Goal: Transaction & Acquisition: Purchase product/service

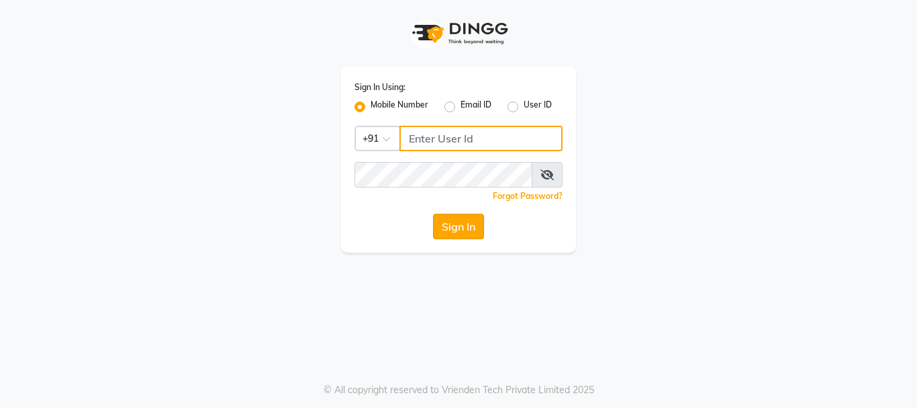
type input "9218412189"
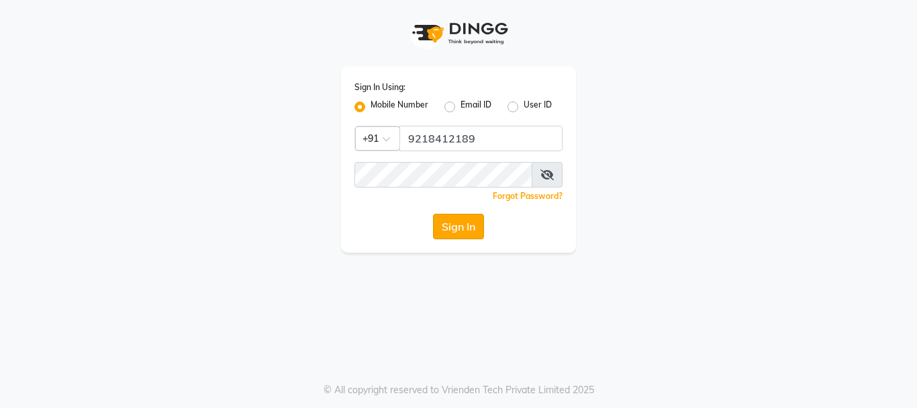
click at [465, 237] on button "Sign In" at bounding box center [458, 227] width 51 height 26
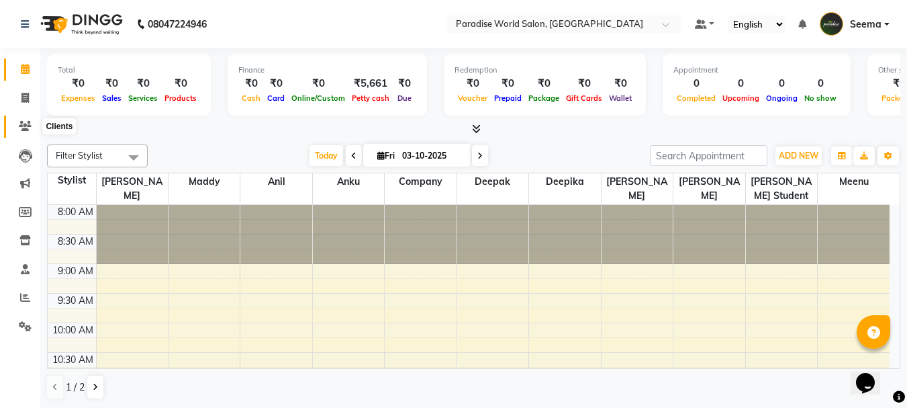
click at [28, 124] on icon at bounding box center [25, 126] width 13 height 10
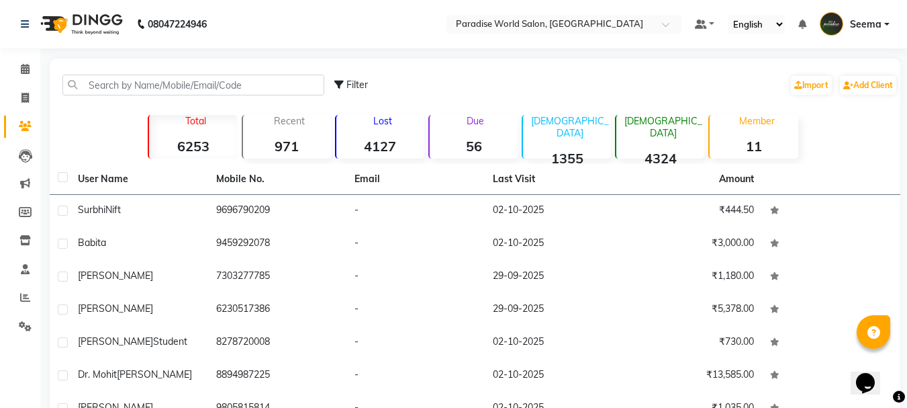
click at [201, 141] on strong "6253" at bounding box center [193, 146] width 88 height 17
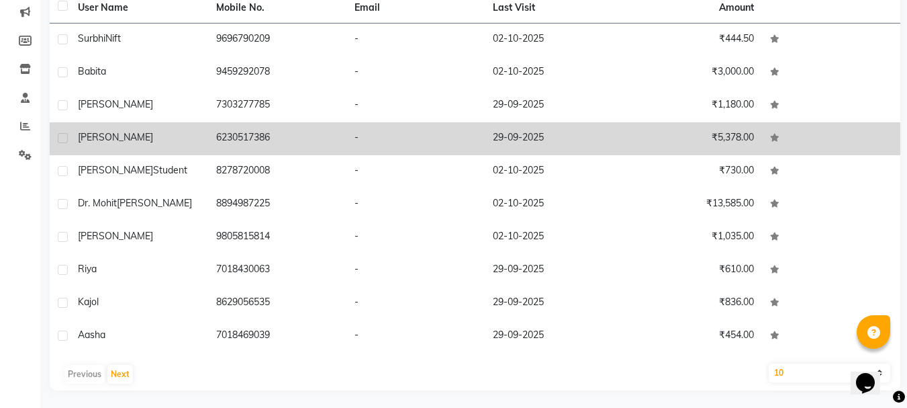
scroll to position [174, 0]
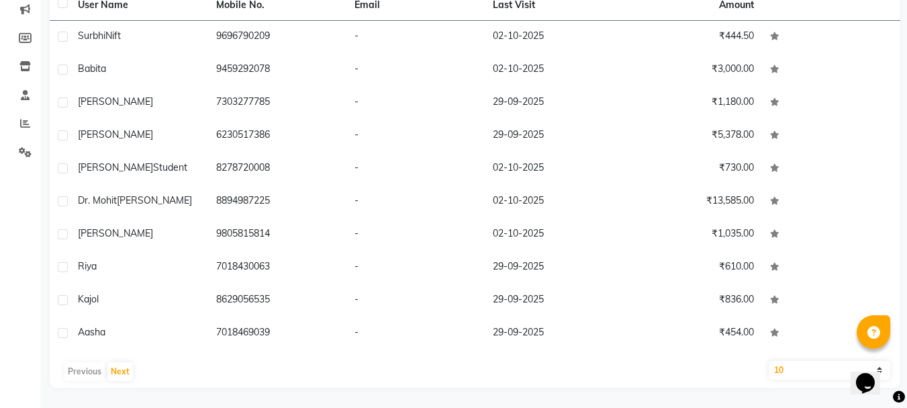
click at [806, 376] on select "10 50 100" at bounding box center [830, 370] width 122 height 19
select select "100"
click at [769, 361] on select "10 50 100" at bounding box center [830, 370] width 122 height 19
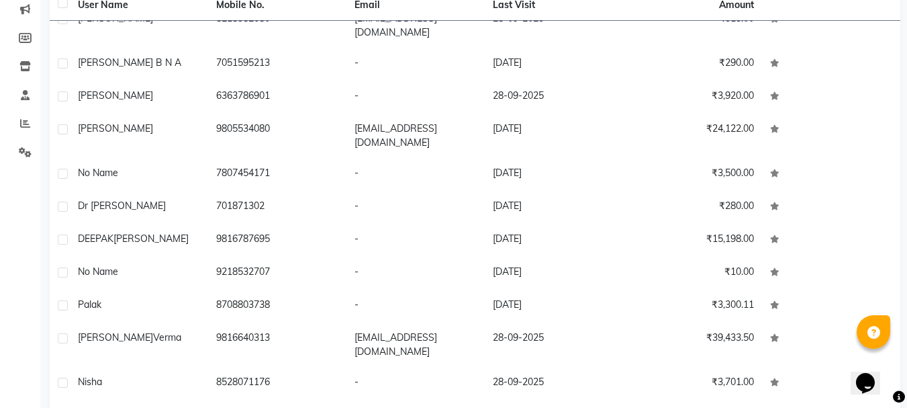
scroll to position [252, 0]
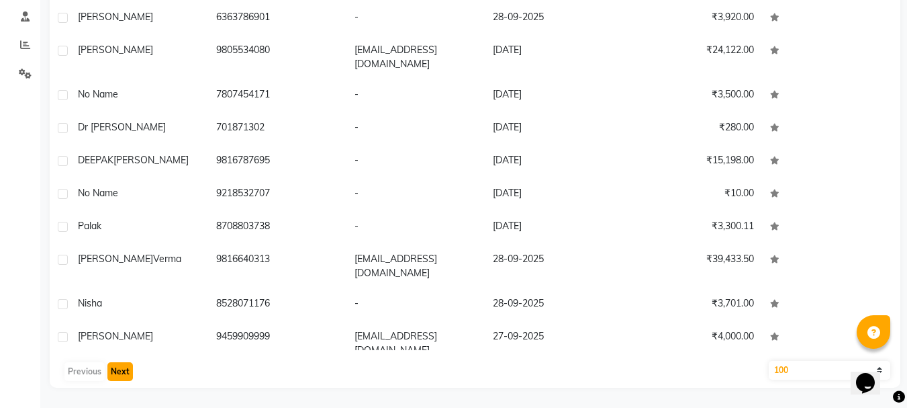
click at [112, 363] on button "Next" at bounding box center [120, 371] width 26 height 19
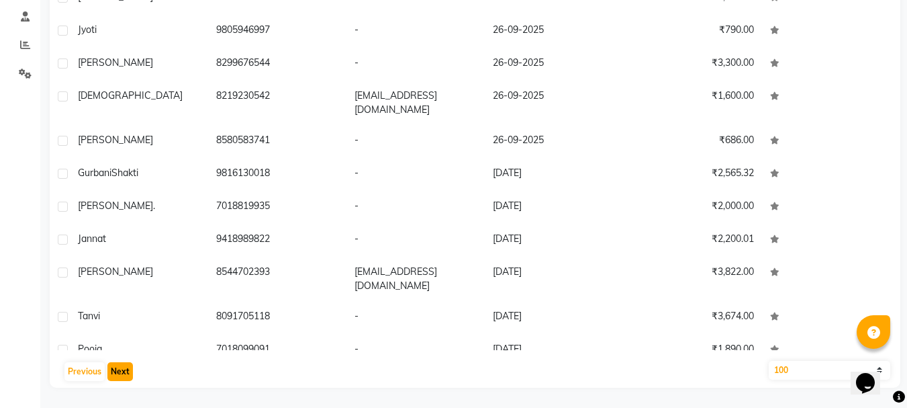
click at [112, 363] on button "Next" at bounding box center [120, 371] width 26 height 19
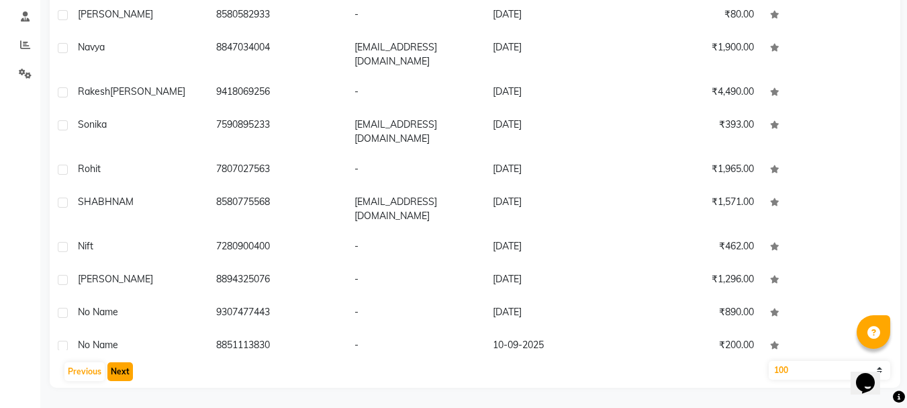
click at [112, 363] on button "Next" at bounding box center [120, 371] width 26 height 19
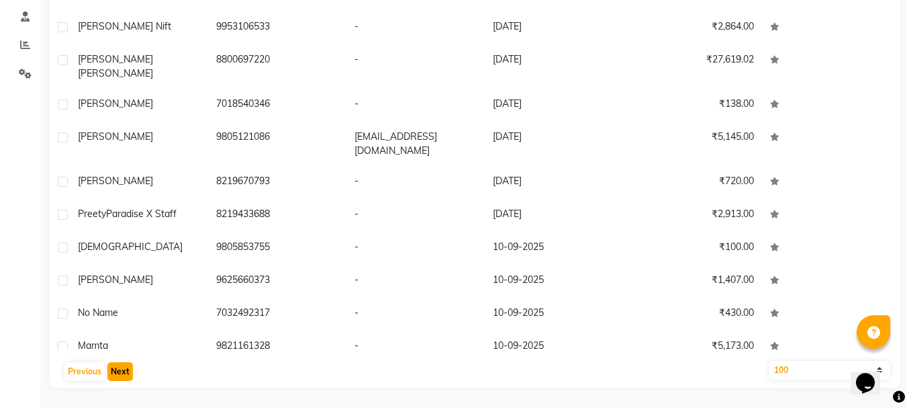
click at [112, 363] on button "Next" at bounding box center [120, 371] width 26 height 19
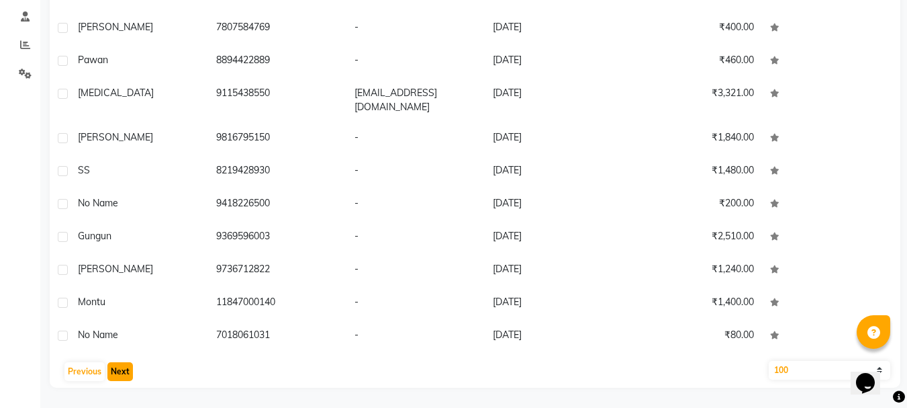
scroll to position [2986, 0]
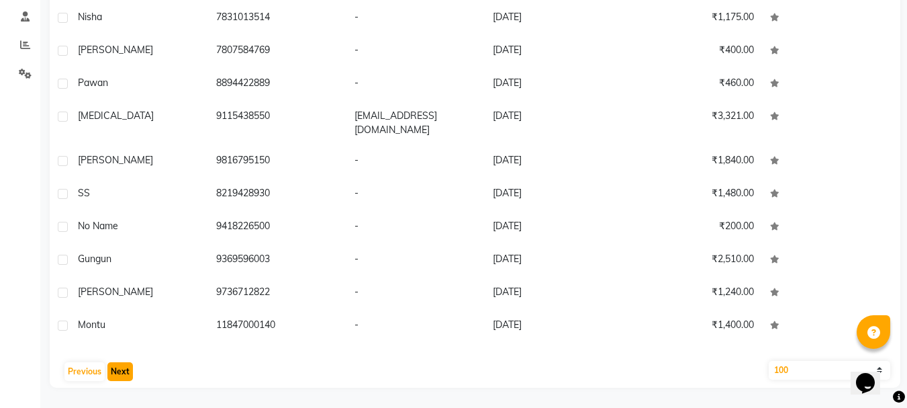
click at [112, 363] on button "Next" at bounding box center [120, 371] width 26 height 19
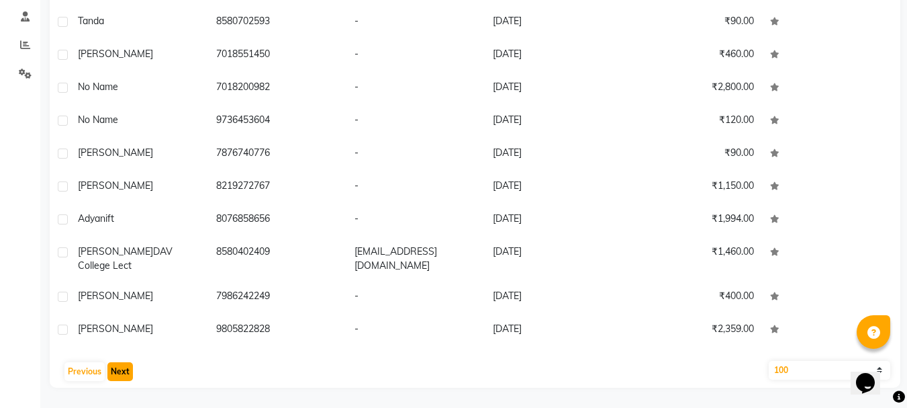
click at [112, 363] on button "Next" at bounding box center [120, 371] width 26 height 19
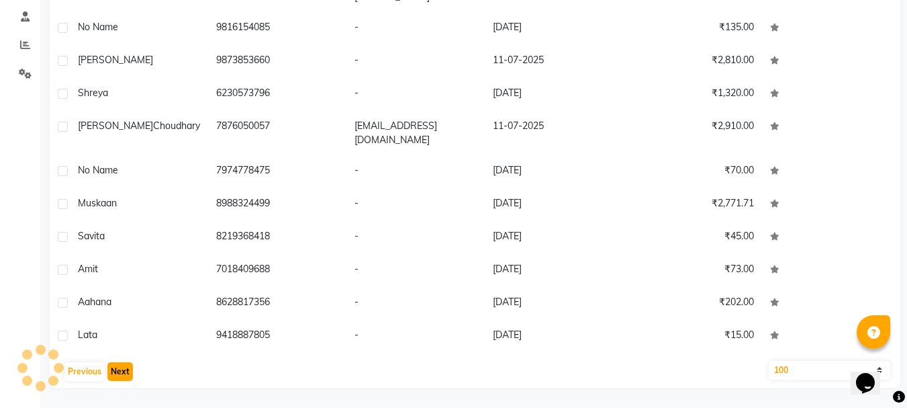
scroll to position [2974, 0]
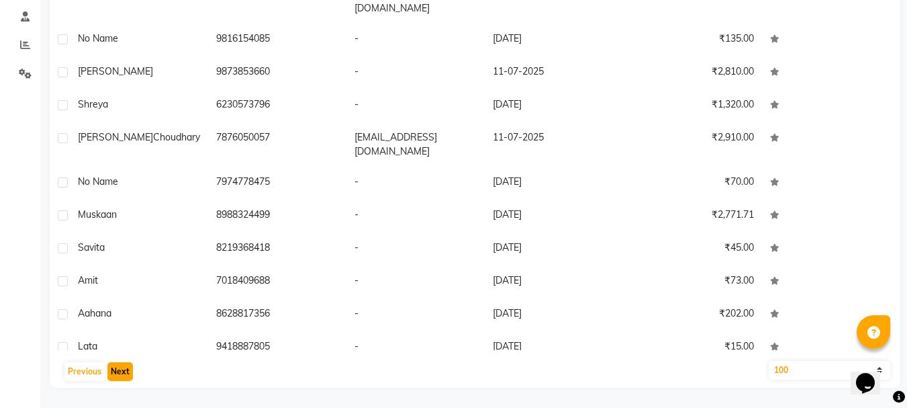
click at [112, 363] on button "Next" at bounding box center [120, 371] width 26 height 19
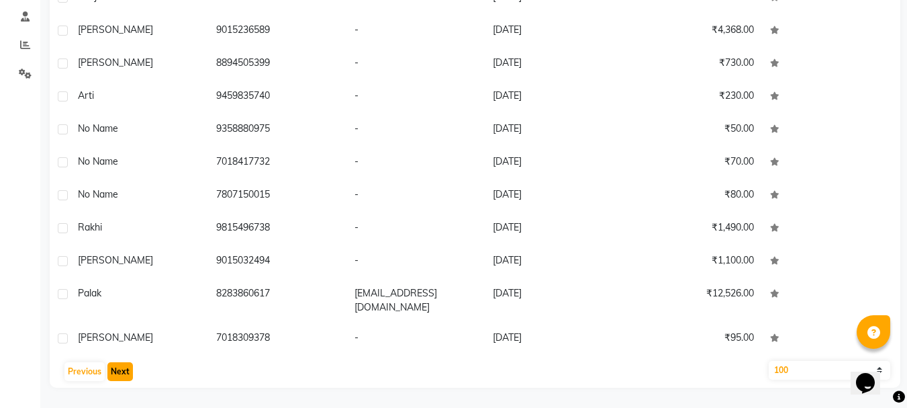
click at [112, 363] on button "Next" at bounding box center [120, 371] width 26 height 19
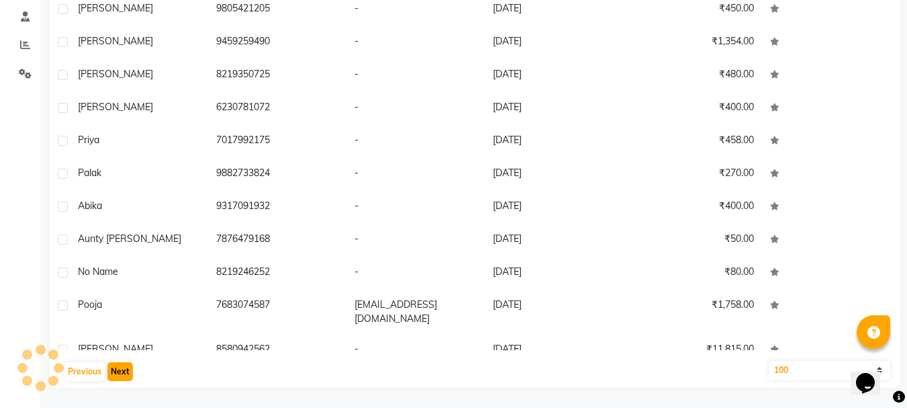
scroll to position [2917, 0]
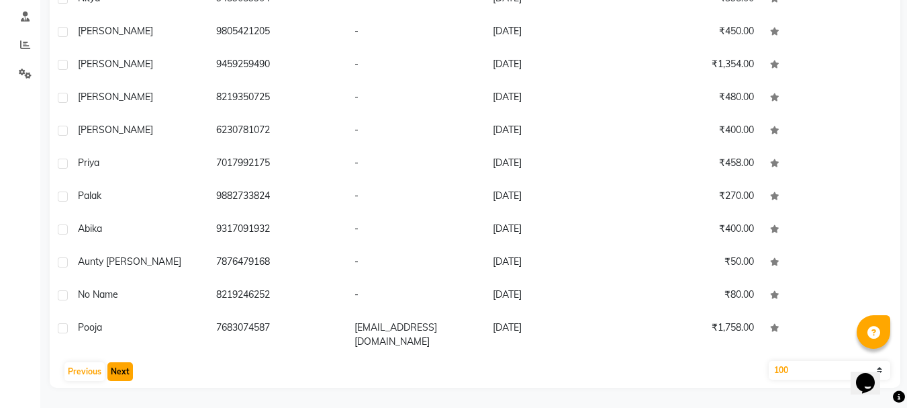
click at [112, 363] on button "Next" at bounding box center [120, 371] width 26 height 19
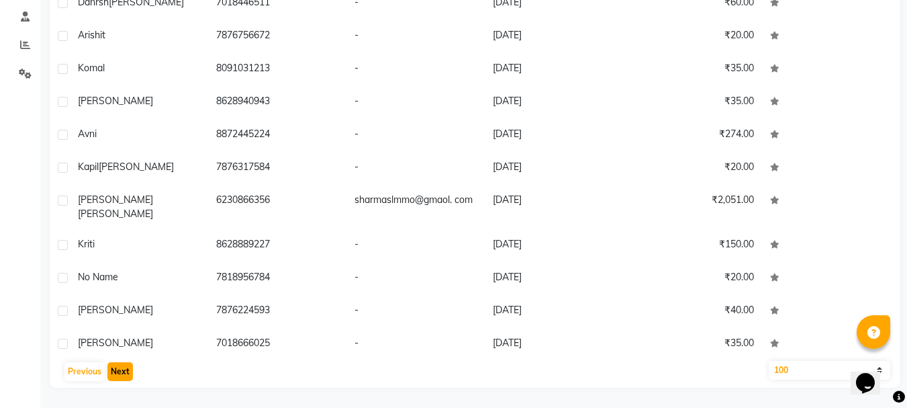
click at [112, 363] on button "Next" at bounding box center [120, 371] width 26 height 19
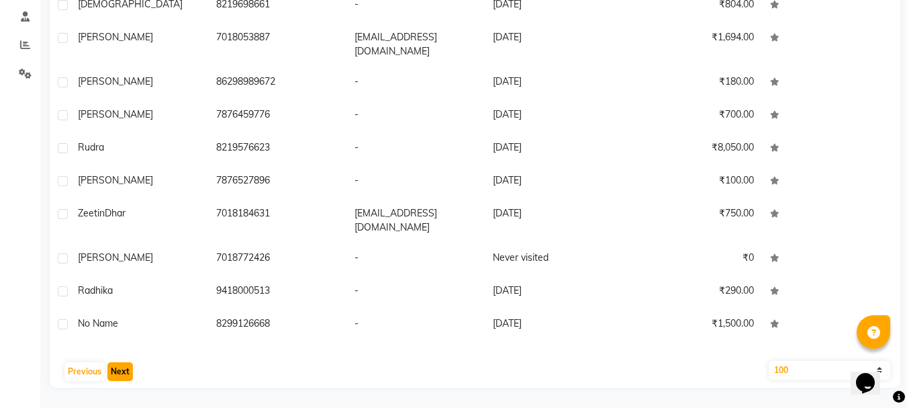
click at [112, 363] on button "Next" at bounding box center [120, 371] width 26 height 19
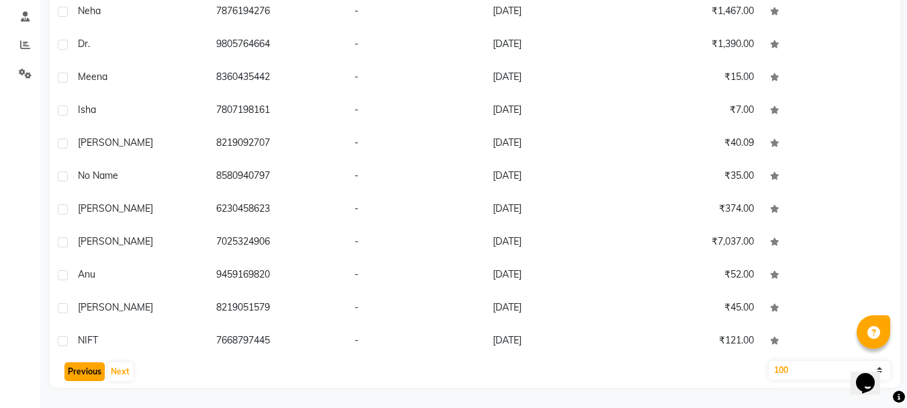
click at [89, 373] on button "Previous" at bounding box center [84, 371] width 40 height 19
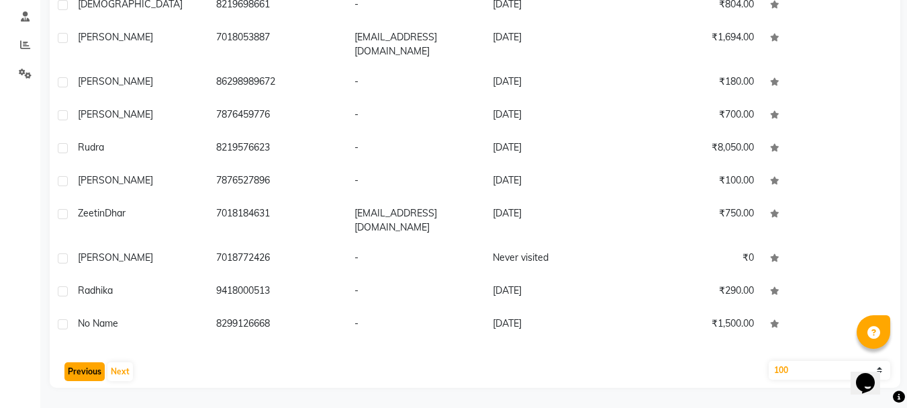
click at [89, 373] on button "Previous" at bounding box center [84, 371] width 40 height 19
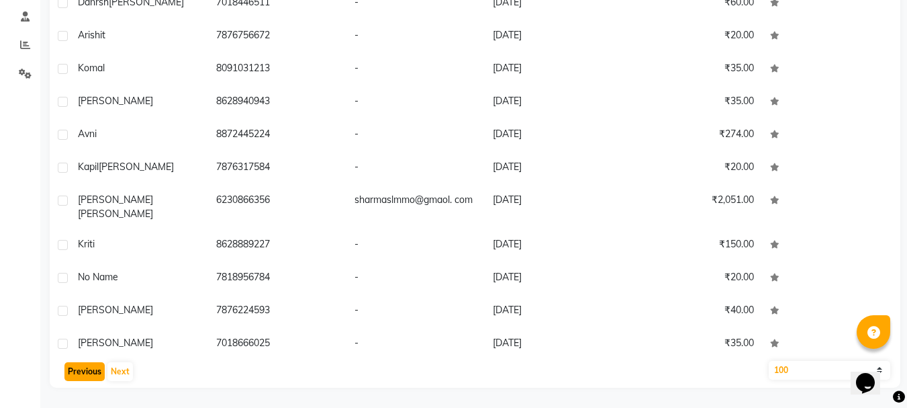
click at [89, 373] on button "Previous" at bounding box center [84, 371] width 40 height 19
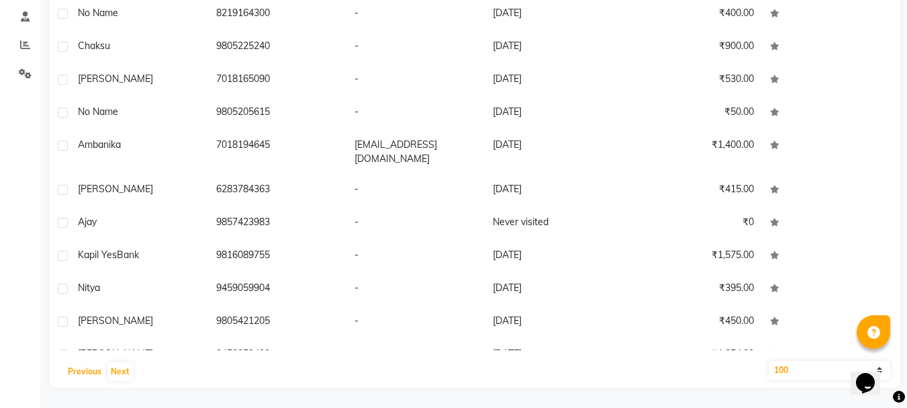
scroll to position [2850, 0]
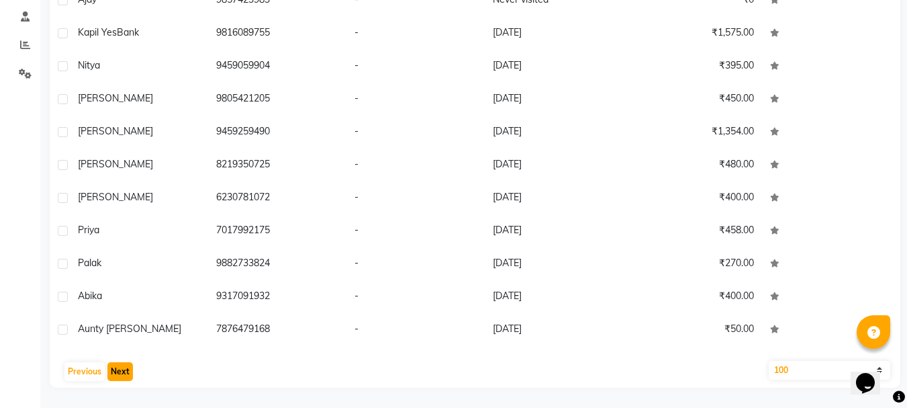
click at [124, 369] on button "Next" at bounding box center [120, 371] width 26 height 19
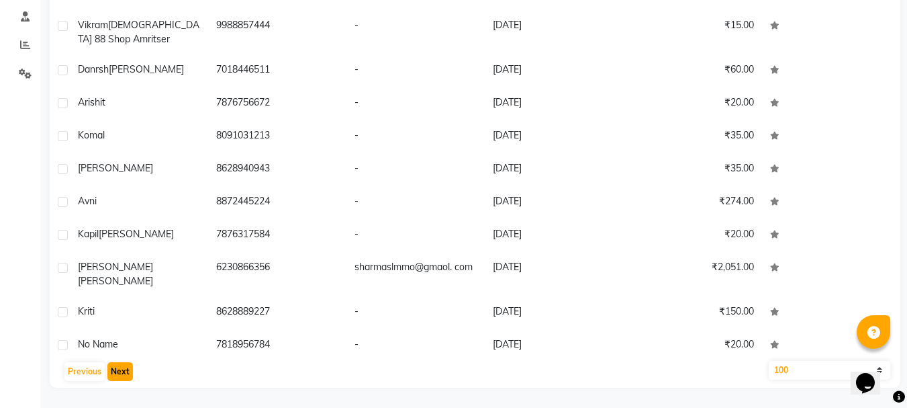
click at [124, 369] on button "Next" at bounding box center [120, 371] width 26 height 19
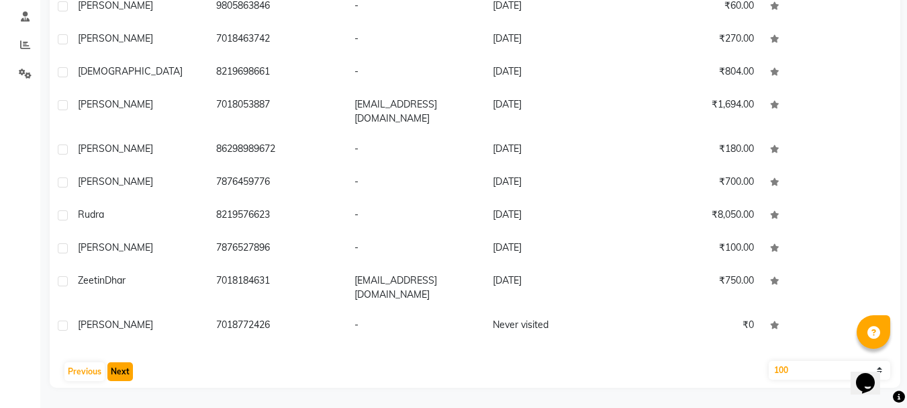
click at [124, 369] on button "Next" at bounding box center [120, 371] width 26 height 19
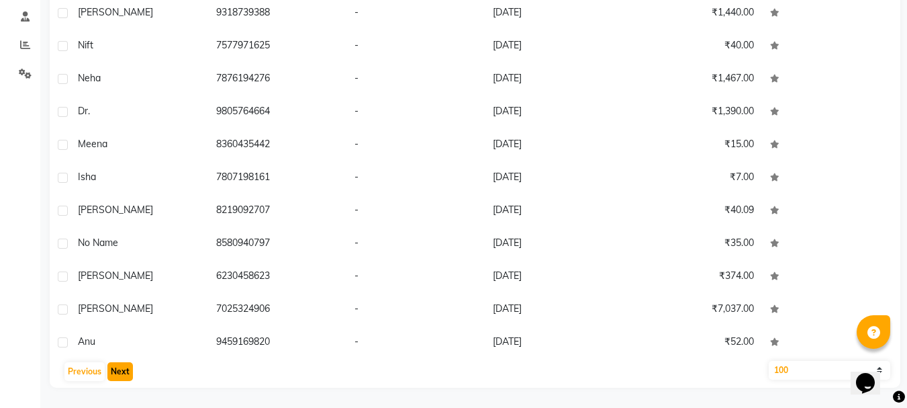
click at [124, 369] on button "Next" at bounding box center [120, 371] width 26 height 19
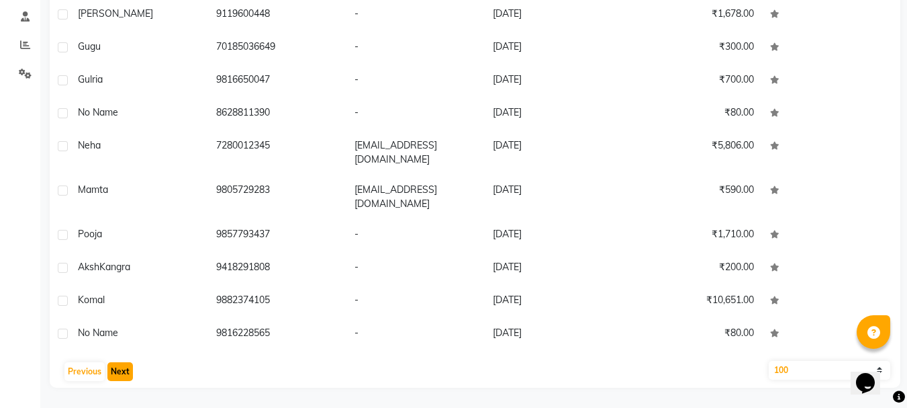
click at [124, 369] on button "Next" at bounding box center [120, 371] width 26 height 19
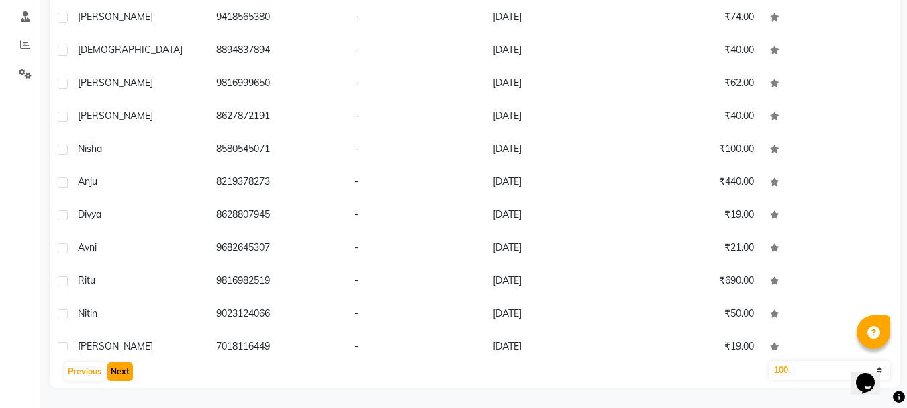
click at [124, 369] on button "Next" at bounding box center [120, 371] width 26 height 19
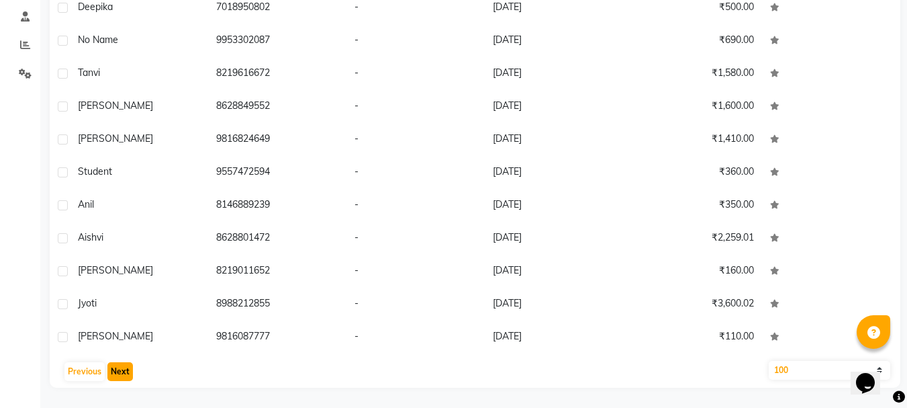
click at [124, 369] on button "Next" at bounding box center [120, 371] width 26 height 19
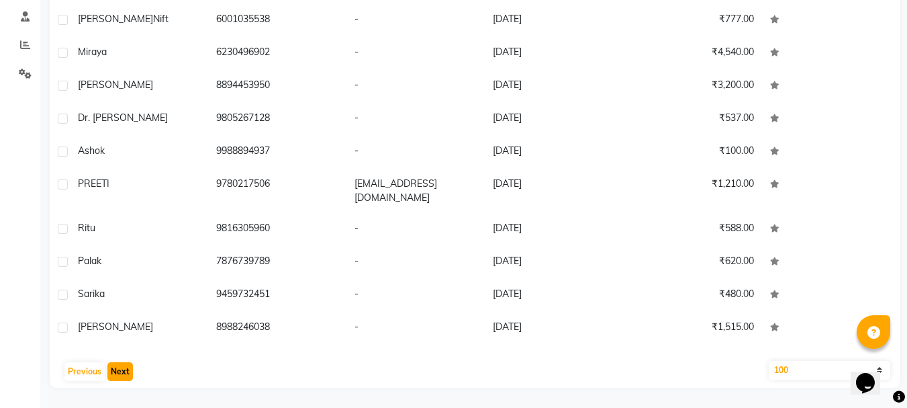
click at [124, 369] on button "Next" at bounding box center [120, 371] width 26 height 19
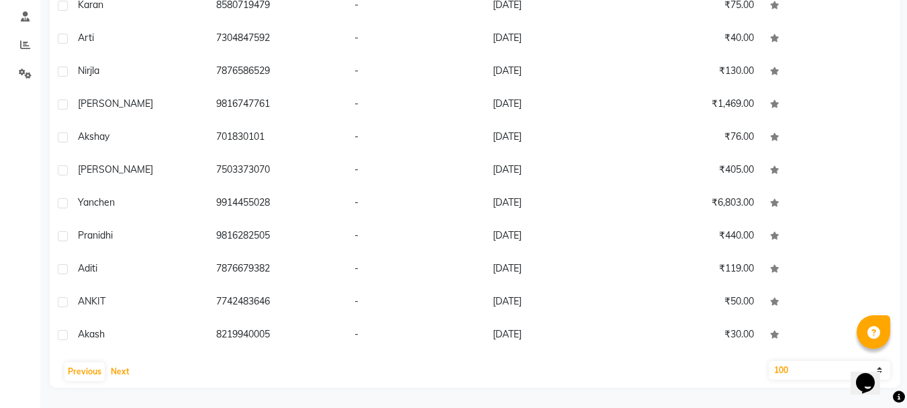
scroll to position [2906, 0]
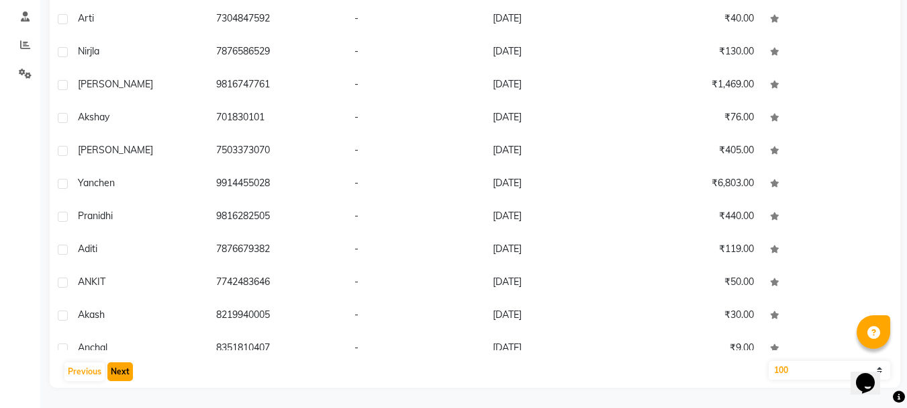
click at [124, 369] on button "Next" at bounding box center [120, 371] width 26 height 19
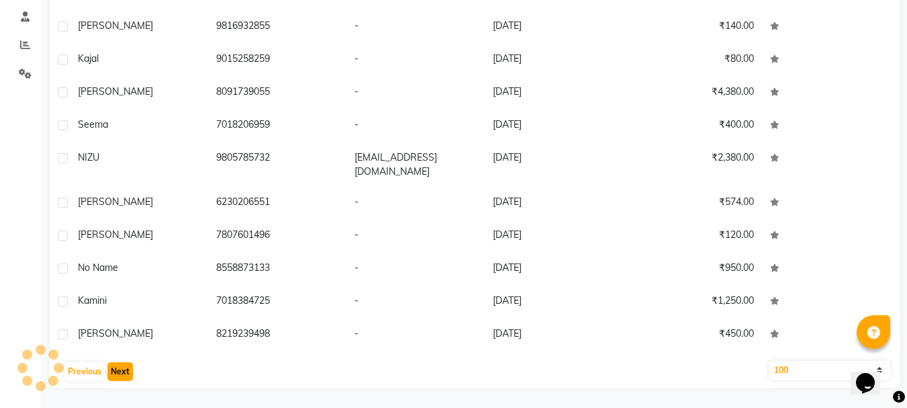
scroll to position [2894, 0]
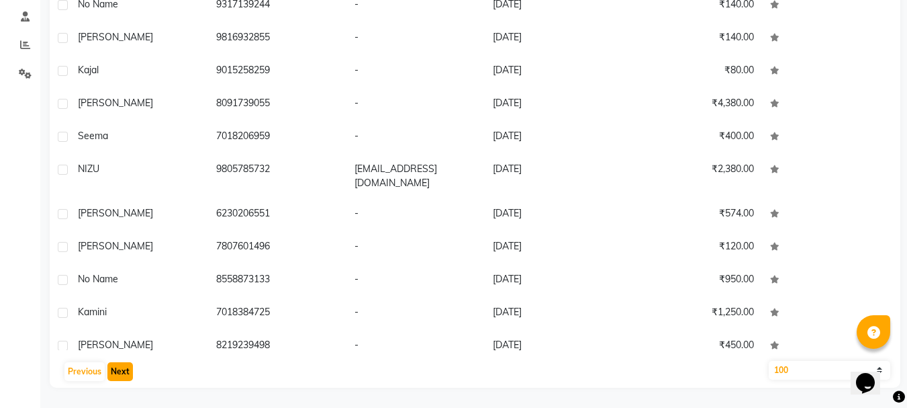
click at [124, 369] on button "Next" at bounding box center [120, 371] width 26 height 19
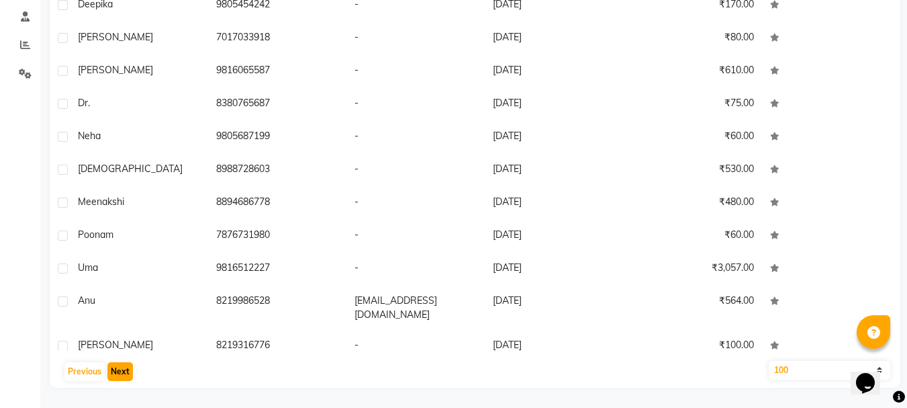
click at [124, 369] on button "Next" at bounding box center [120, 371] width 26 height 19
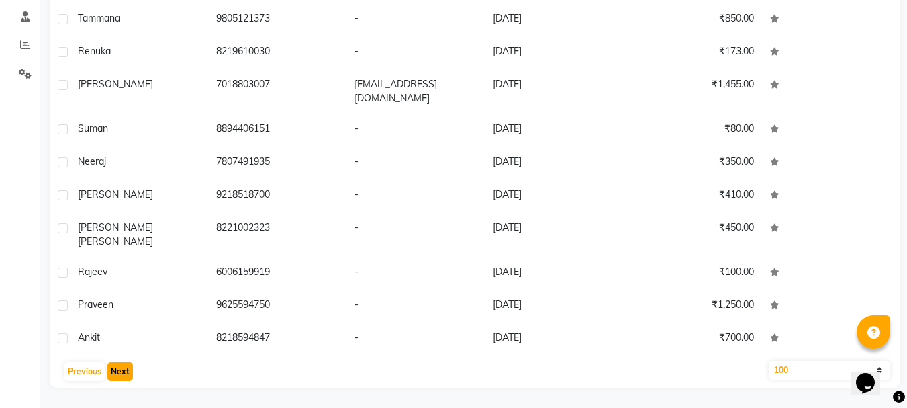
click at [123, 369] on button "Next" at bounding box center [120, 371] width 26 height 19
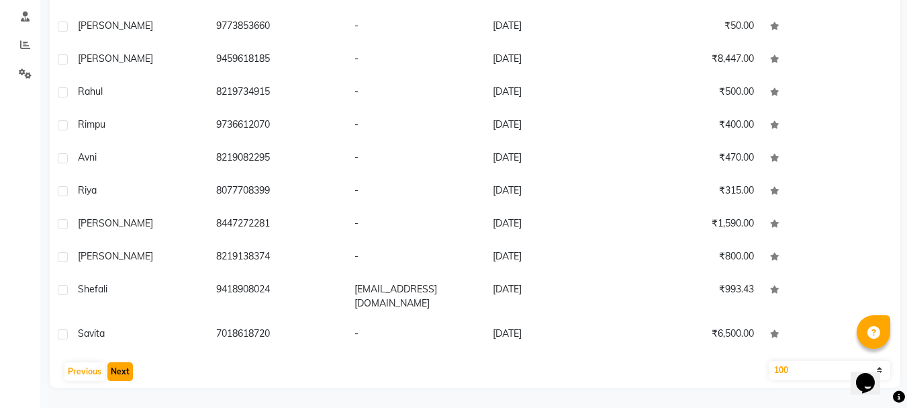
click at [115, 372] on button "Next" at bounding box center [120, 371] width 26 height 19
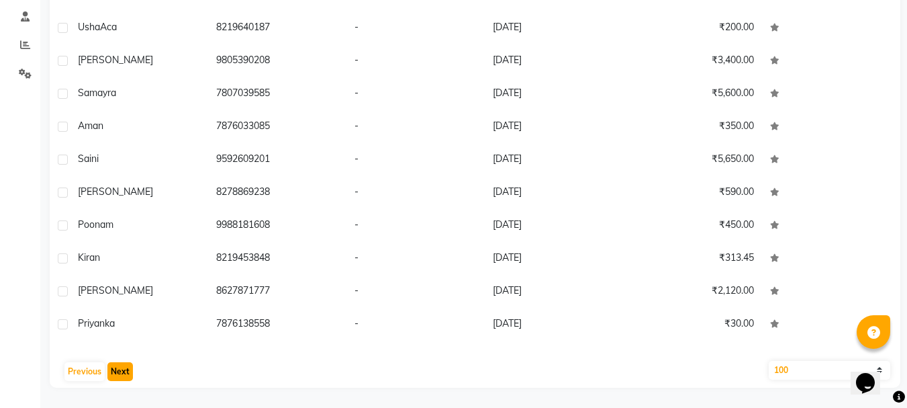
click at [115, 372] on button "Next" at bounding box center [120, 371] width 26 height 19
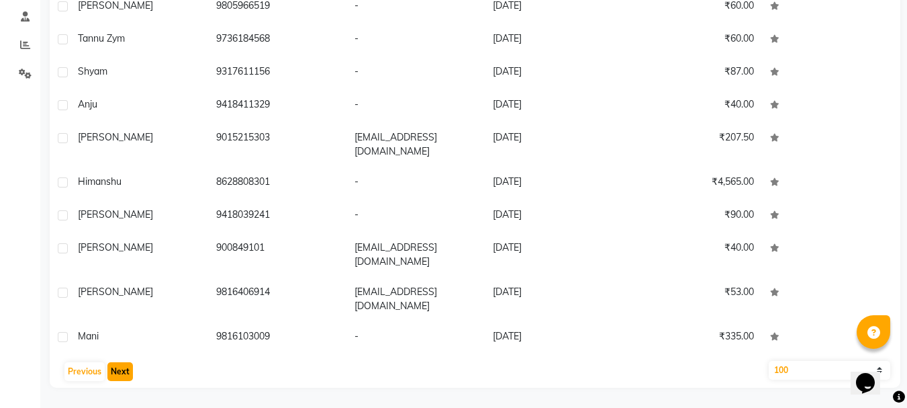
click at [115, 372] on button "Next" at bounding box center [120, 371] width 26 height 19
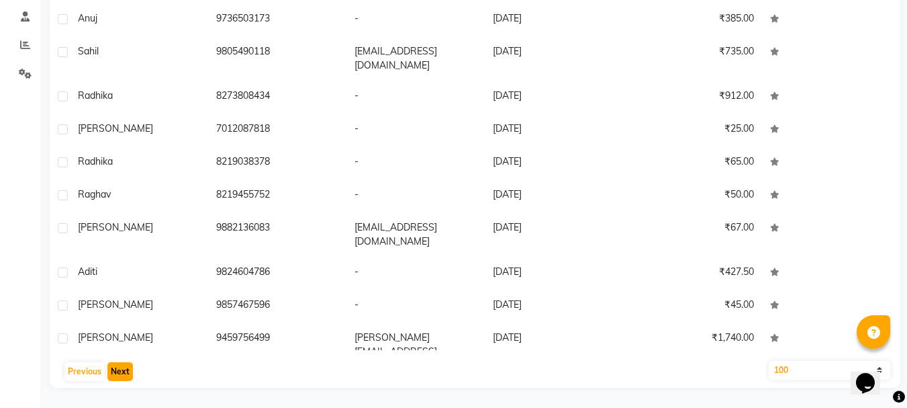
click at [120, 374] on button "Next" at bounding box center [120, 371] width 26 height 19
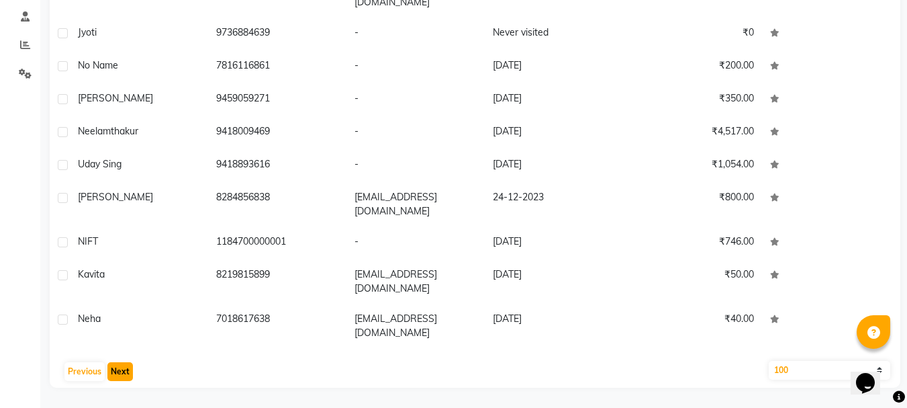
click at [120, 374] on button "Next" at bounding box center [120, 371] width 26 height 19
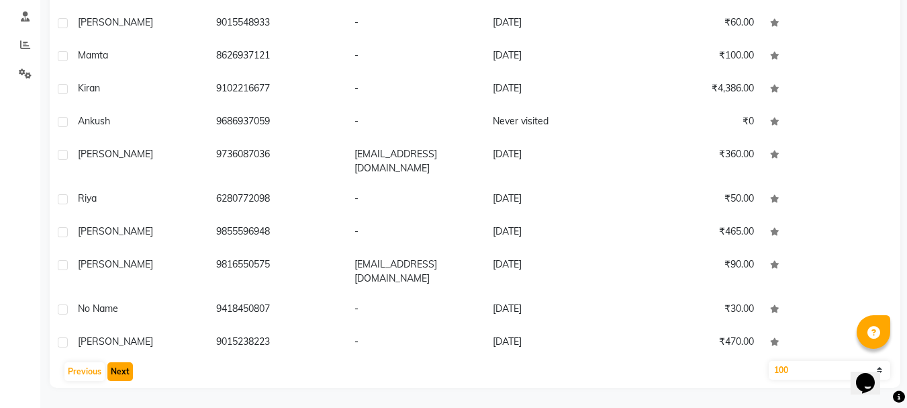
click at [120, 374] on button "Next" at bounding box center [120, 371] width 26 height 19
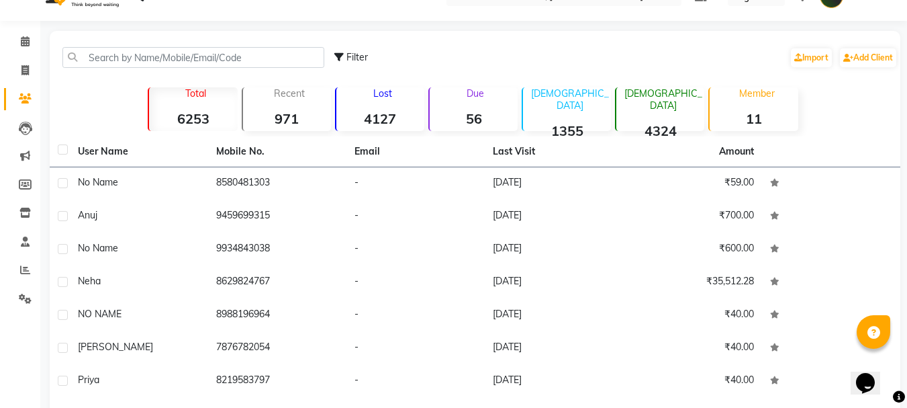
scroll to position [5, 0]
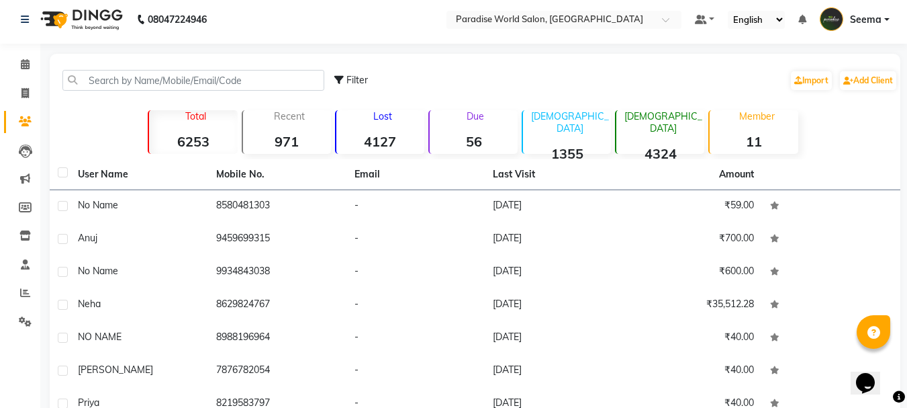
click at [201, 130] on div "Total 6253" at bounding box center [192, 132] width 89 height 44
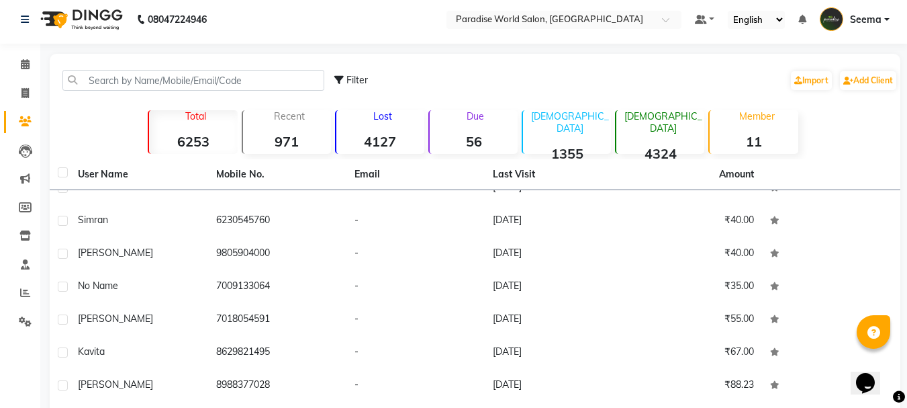
scroll to position [336, 0]
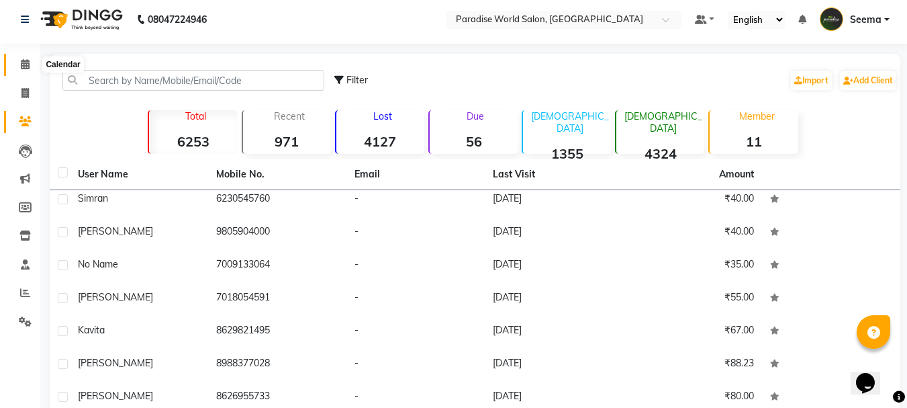
click at [21, 66] on icon at bounding box center [25, 64] width 9 height 10
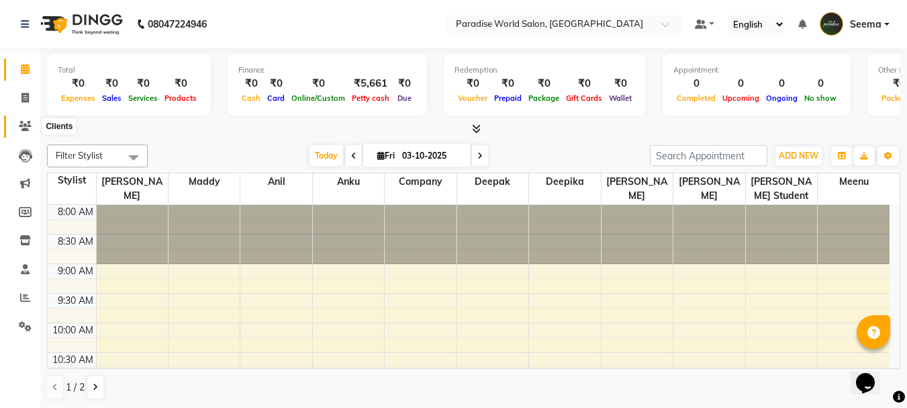
click at [24, 124] on icon at bounding box center [25, 126] width 13 height 10
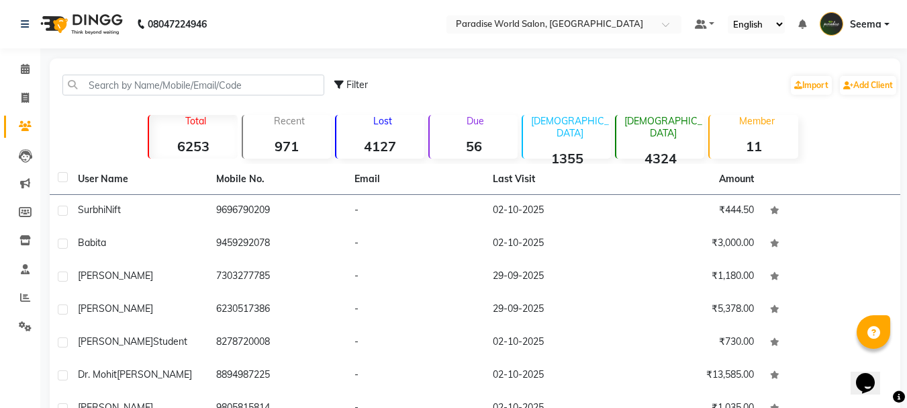
click at [349, 81] on span "Filter" at bounding box center [356, 85] width 21 height 12
select select "1000000"
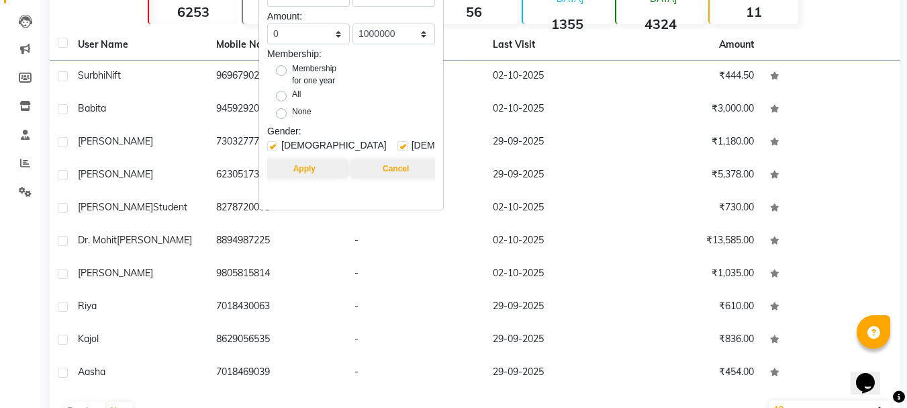
scroll to position [174, 0]
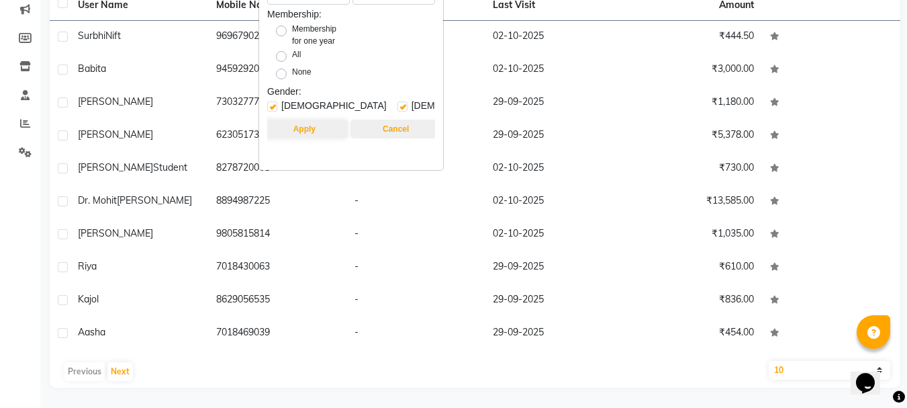
click at [388, 129] on button "Cancel" at bounding box center [396, 129] width 91 height 19
click at [422, 130] on button "Cancel" at bounding box center [396, 129] width 91 height 19
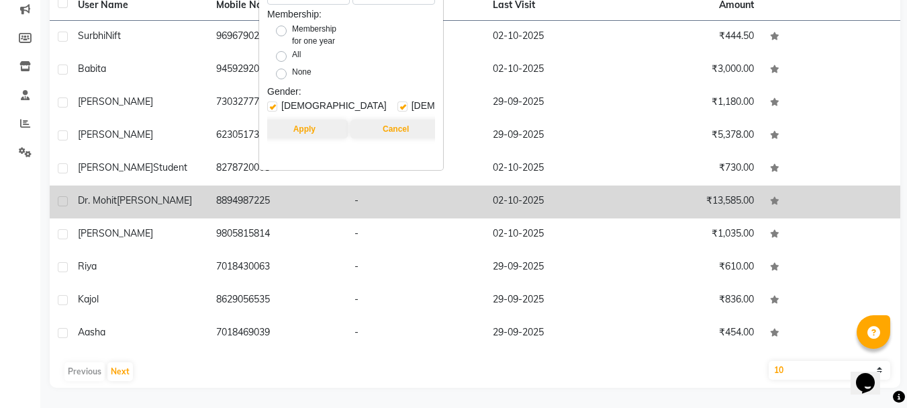
click at [781, 191] on td at bounding box center [831, 201] width 138 height 33
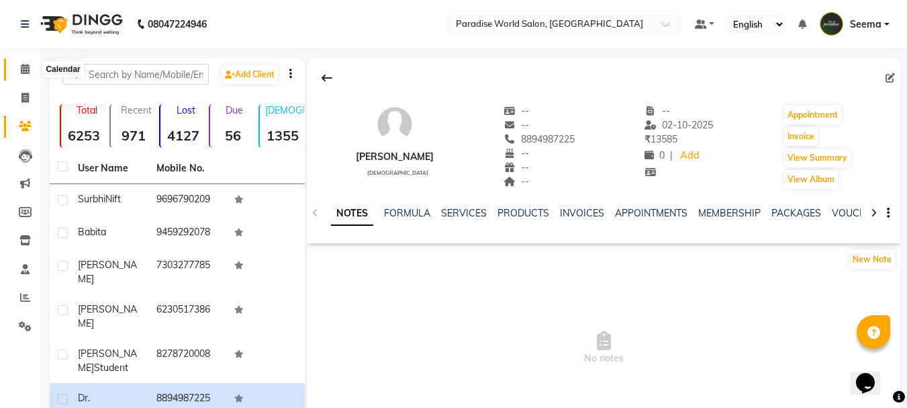
click at [28, 66] on icon at bounding box center [25, 69] width 9 height 10
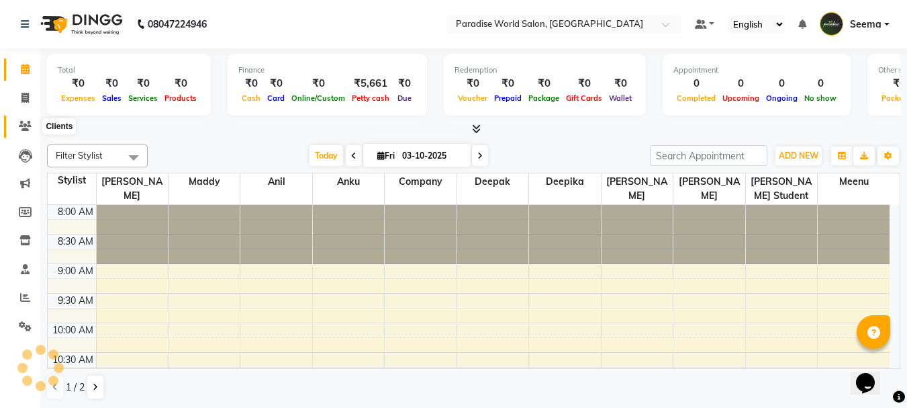
click at [24, 125] on icon at bounding box center [25, 126] width 13 height 10
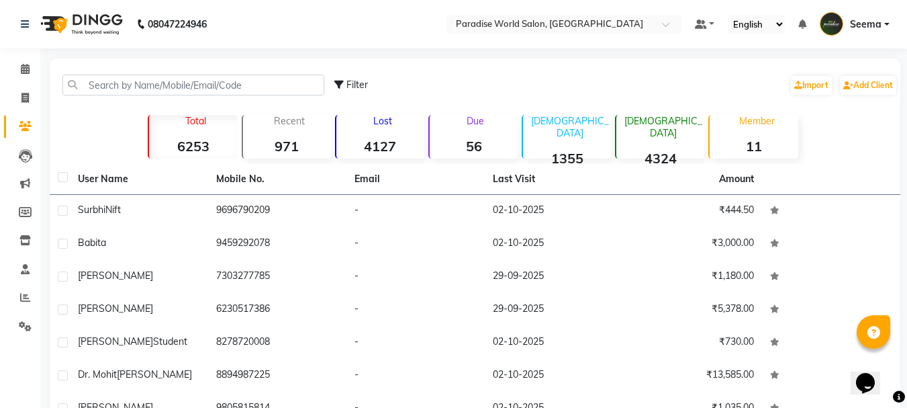
click at [833, 138] on div "Total 6253 Recent 971 Lost 4127 Due 56 [DEMOGRAPHIC_DATA] 1355 [DEMOGRAPHIC_DAT…" at bounding box center [475, 134] width 745 height 47
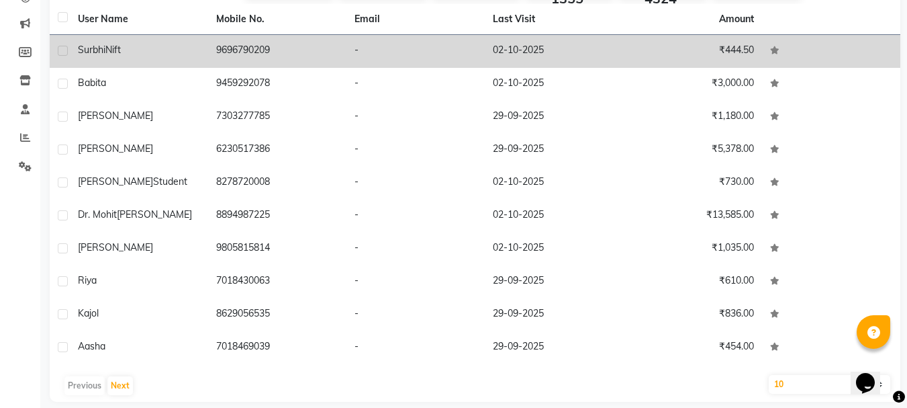
scroll to position [174, 0]
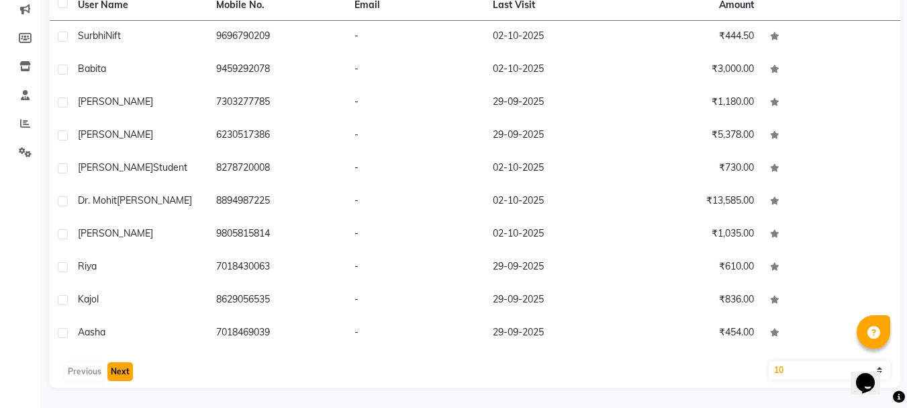
click at [124, 375] on button "Next" at bounding box center [120, 371] width 26 height 19
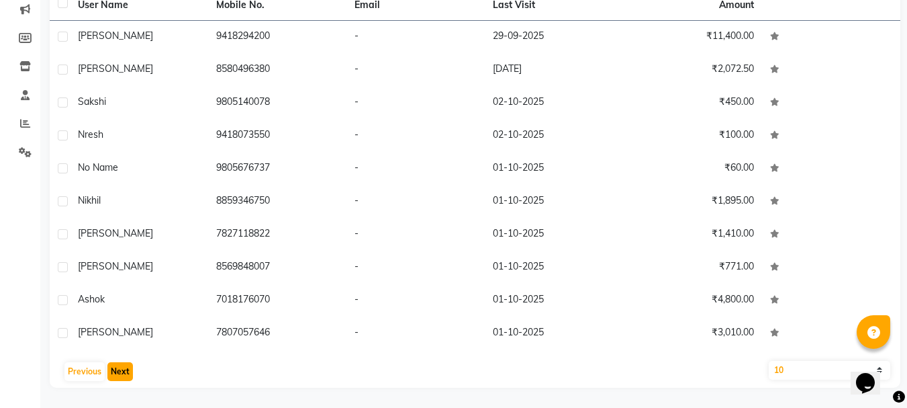
click at [124, 375] on button "Next" at bounding box center [120, 371] width 26 height 19
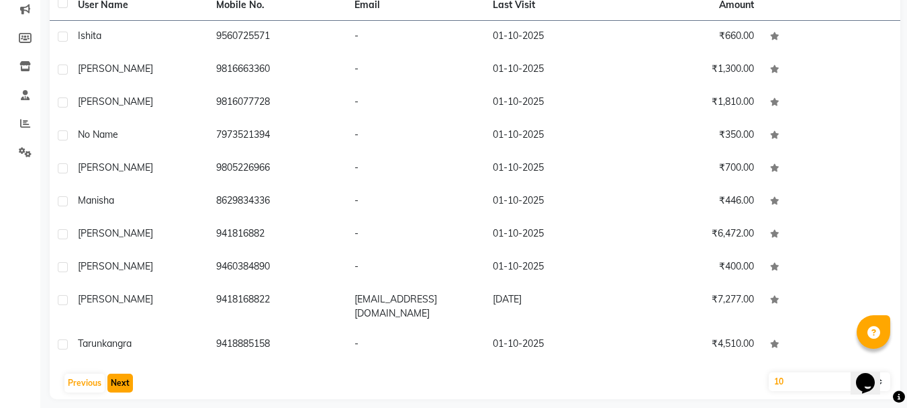
click at [124, 375] on button "Next" at bounding box center [120, 382] width 26 height 19
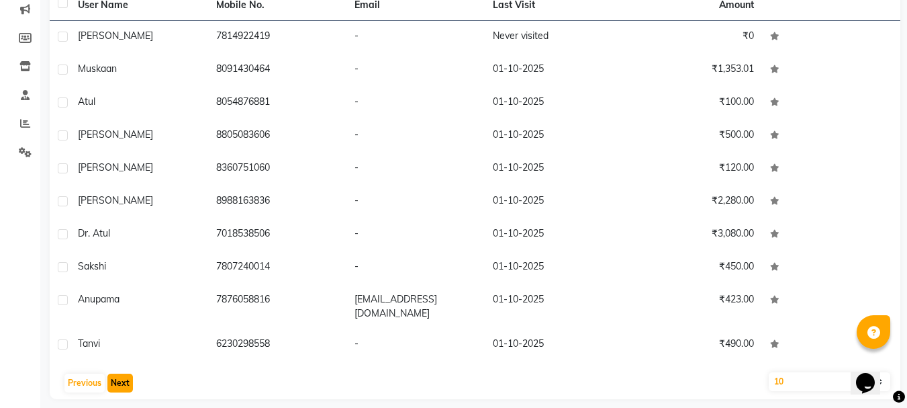
click at [124, 375] on button "Next" at bounding box center [120, 382] width 26 height 19
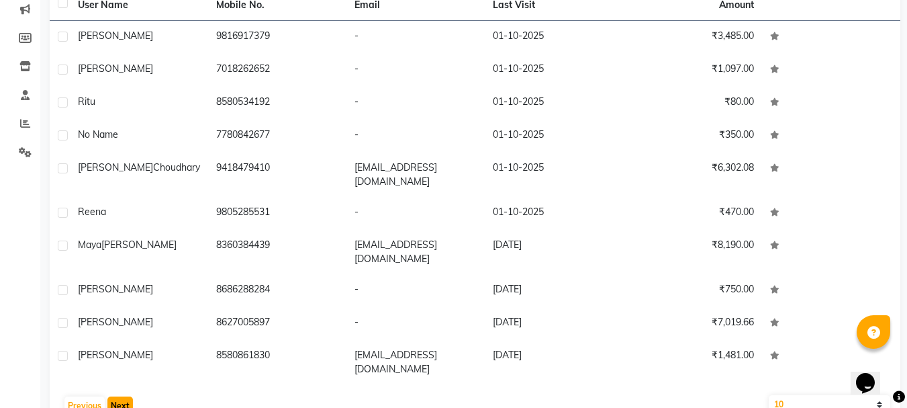
click at [122, 402] on button "Next" at bounding box center [120, 405] width 26 height 19
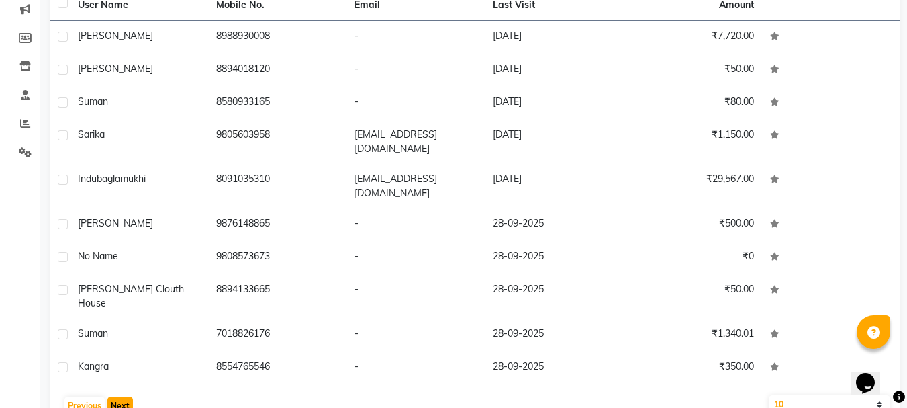
click at [124, 396] on button "Next" at bounding box center [120, 405] width 26 height 19
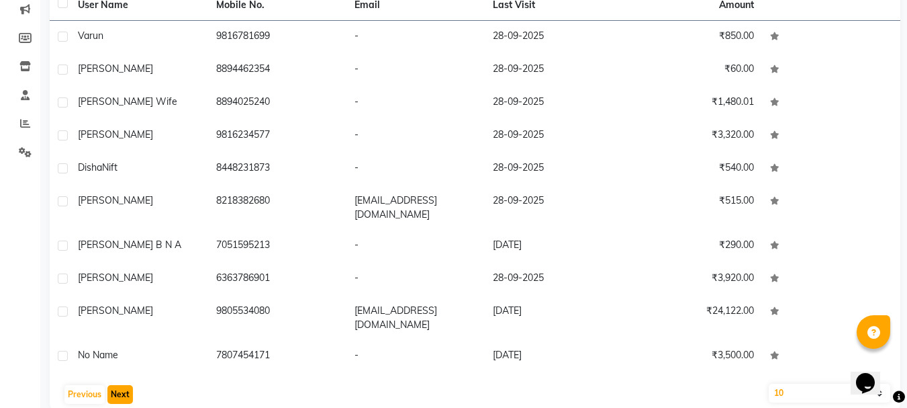
click at [121, 388] on button "Next" at bounding box center [120, 394] width 26 height 19
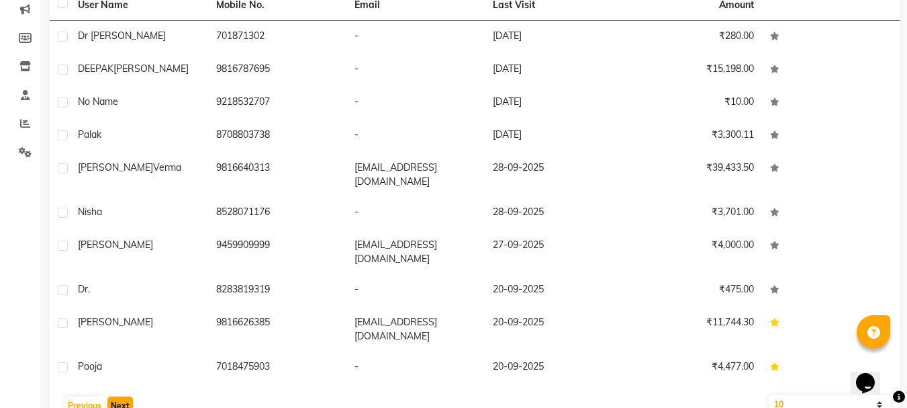
click at [112, 396] on button "Next" at bounding box center [120, 405] width 26 height 19
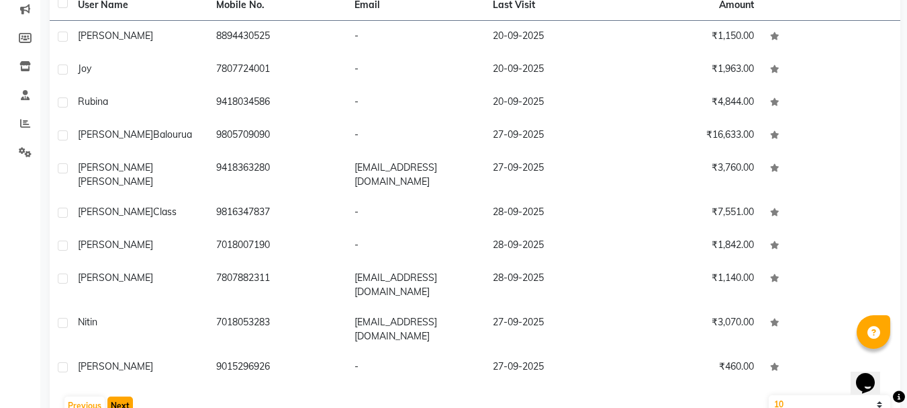
click at [112, 396] on button "Next" at bounding box center [120, 405] width 26 height 19
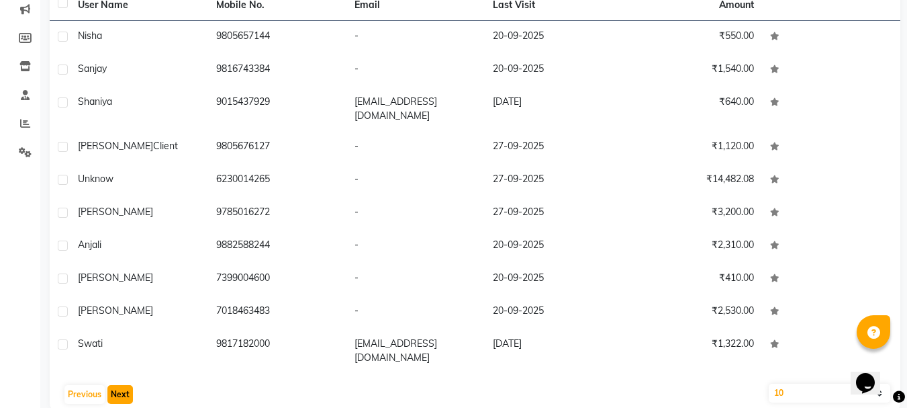
click at [117, 385] on button "Next" at bounding box center [120, 394] width 26 height 19
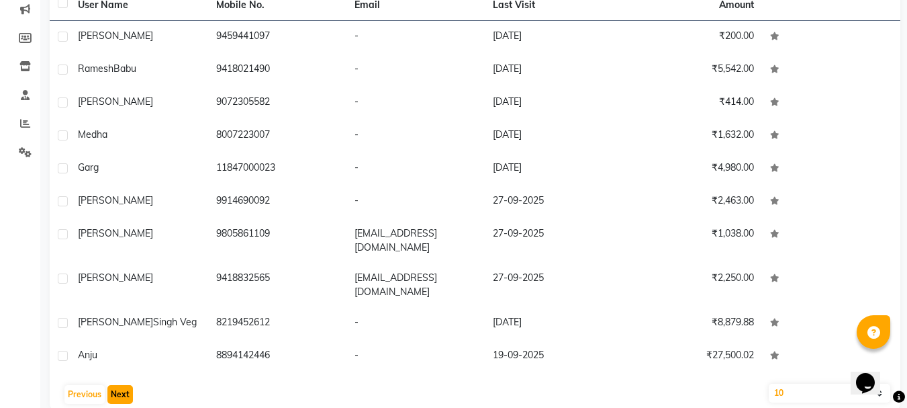
click at [117, 385] on button "Next" at bounding box center [120, 394] width 26 height 19
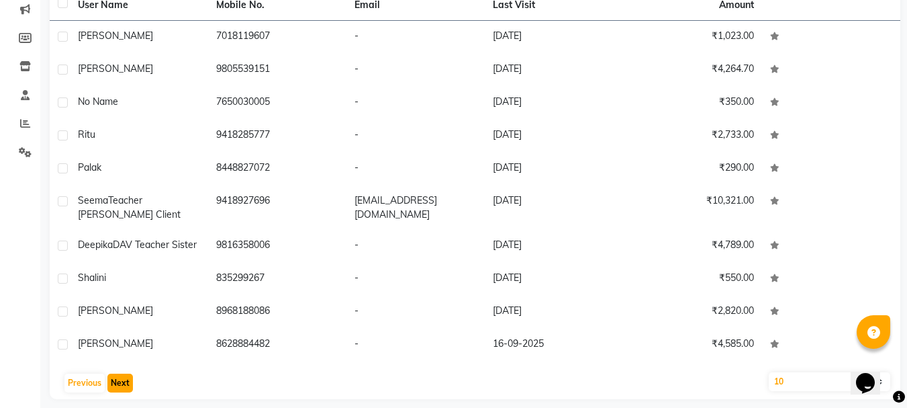
click at [117, 373] on button "Next" at bounding box center [120, 382] width 26 height 19
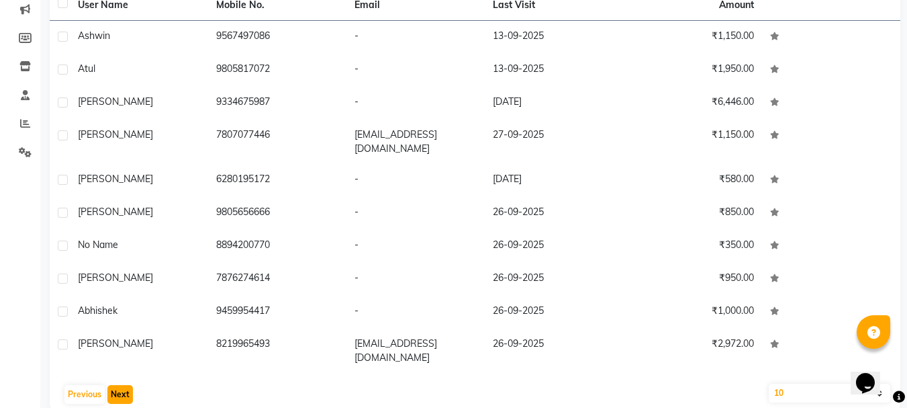
click at [117, 385] on button "Next" at bounding box center [120, 394] width 26 height 19
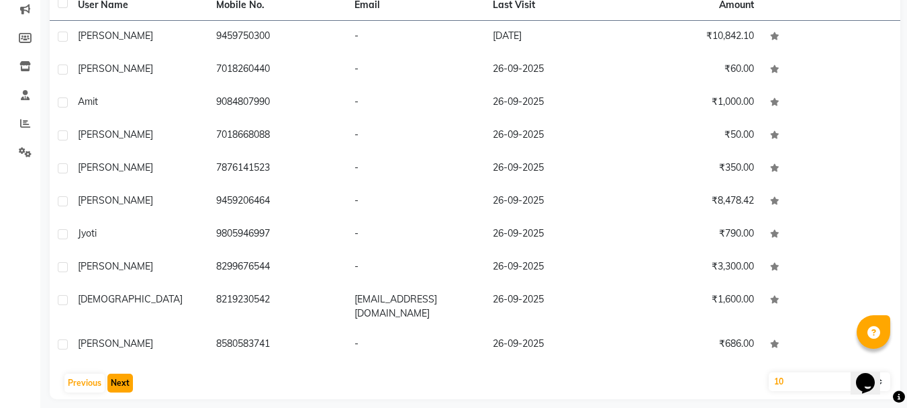
click at [121, 380] on button "Next" at bounding box center [120, 382] width 26 height 19
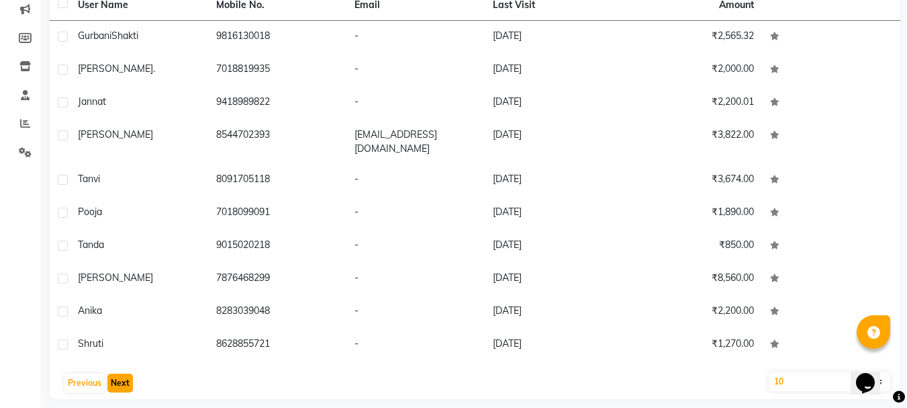
click at [121, 380] on button "Next" at bounding box center [120, 382] width 26 height 19
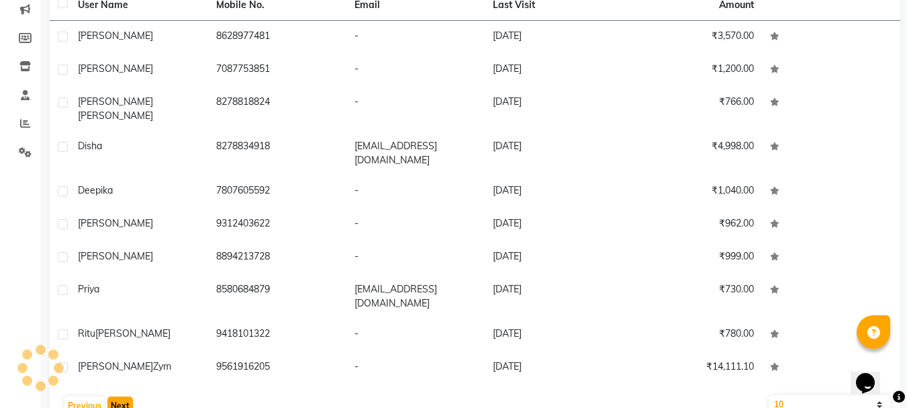
click at [120, 396] on button "Next" at bounding box center [120, 405] width 26 height 19
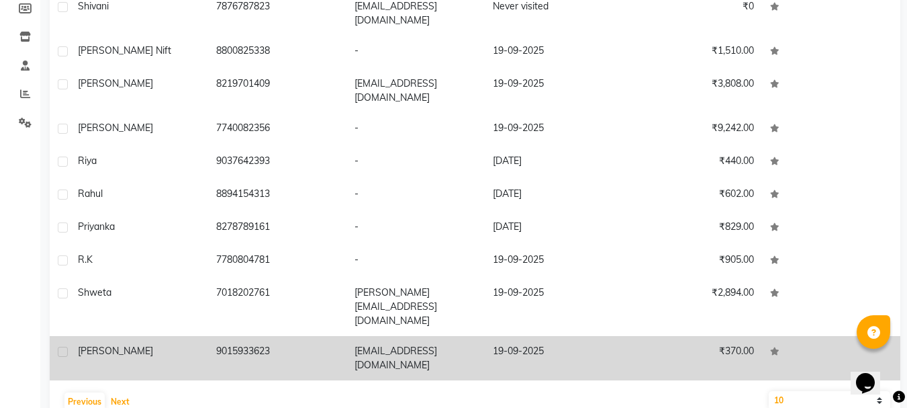
scroll to position [220, 0]
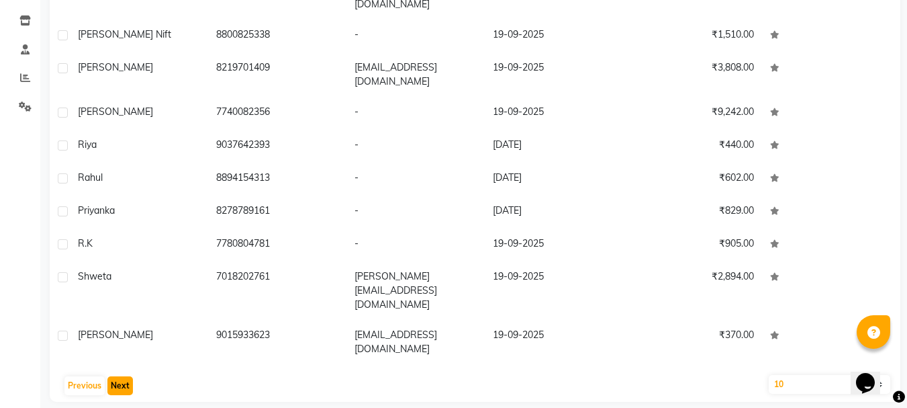
click at [108, 376] on button "Next" at bounding box center [120, 385] width 26 height 19
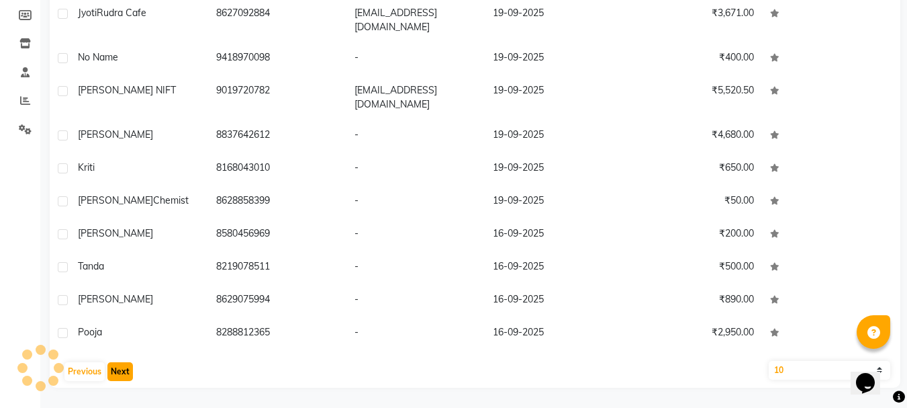
scroll to position [185, 0]
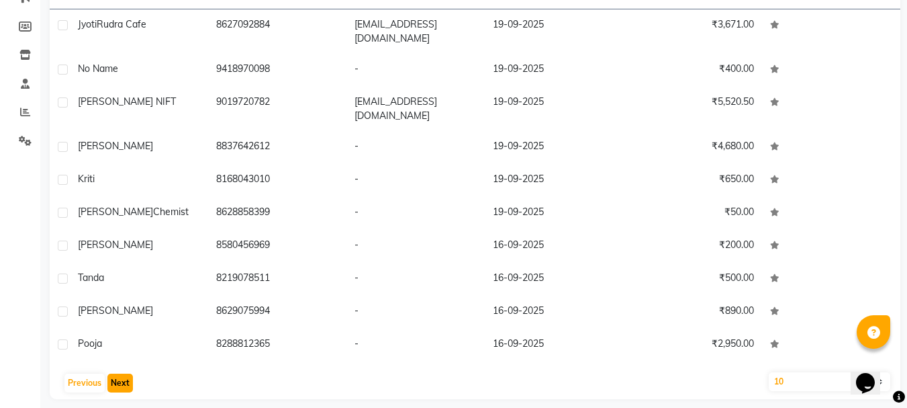
click at [110, 373] on button "Next" at bounding box center [120, 382] width 26 height 19
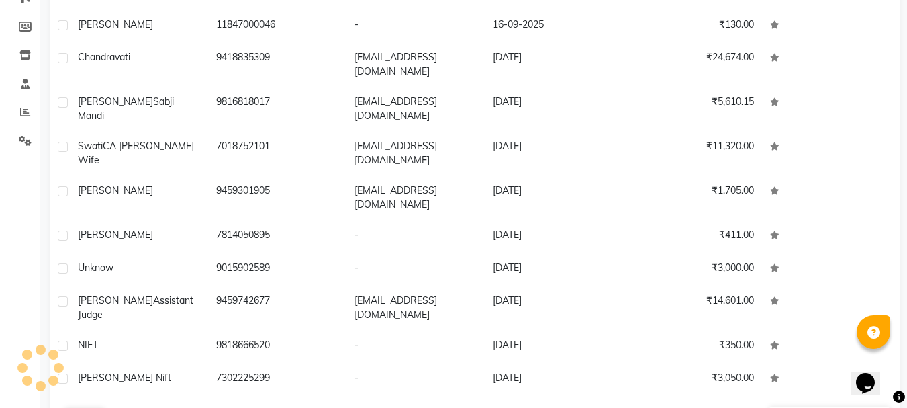
scroll to position [197, 0]
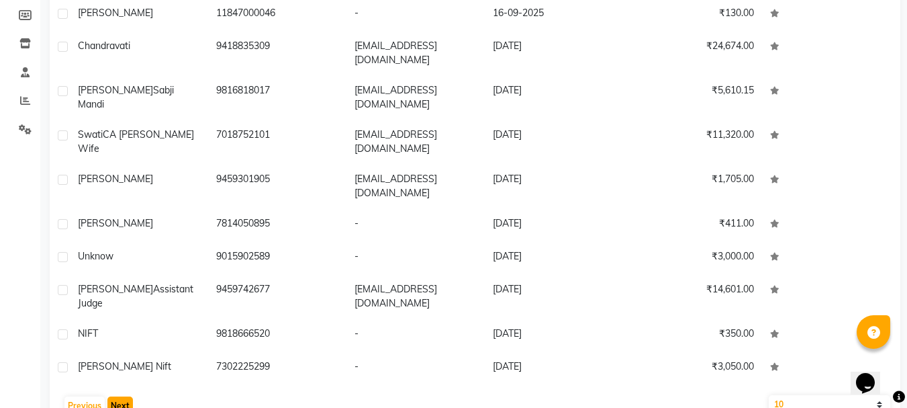
click at [110, 396] on button "Next" at bounding box center [120, 405] width 26 height 19
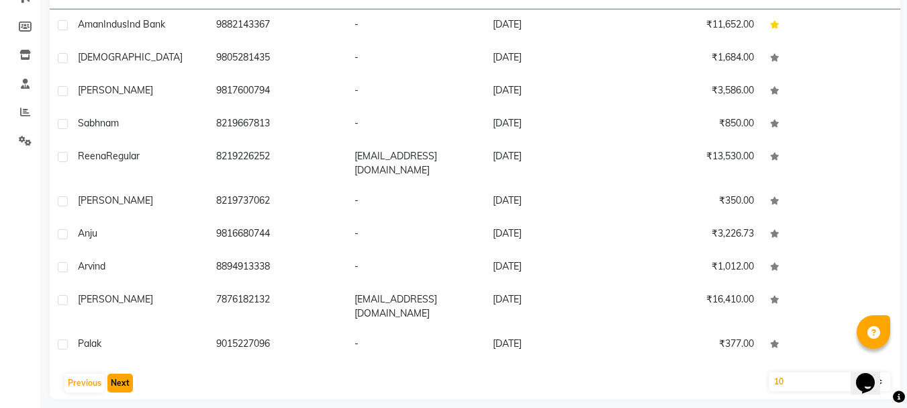
click at [110, 373] on button "Next" at bounding box center [120, 382] width 26 height 19
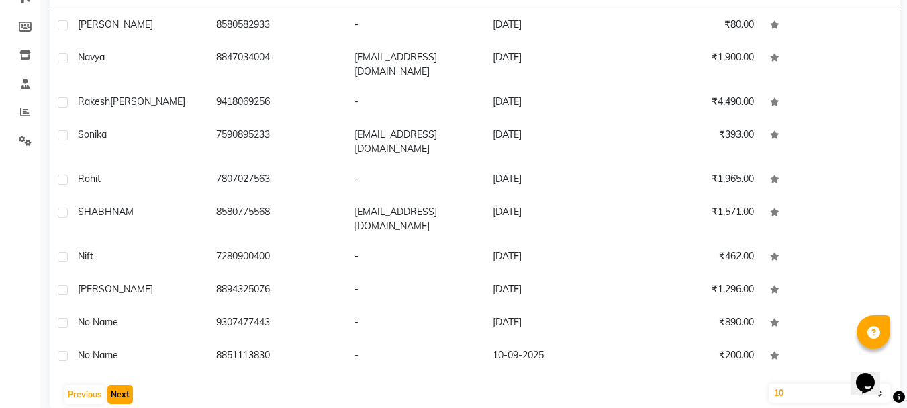
click at [110, 385] on button "Next" at bounding box center [120, 394] width 26 height 19
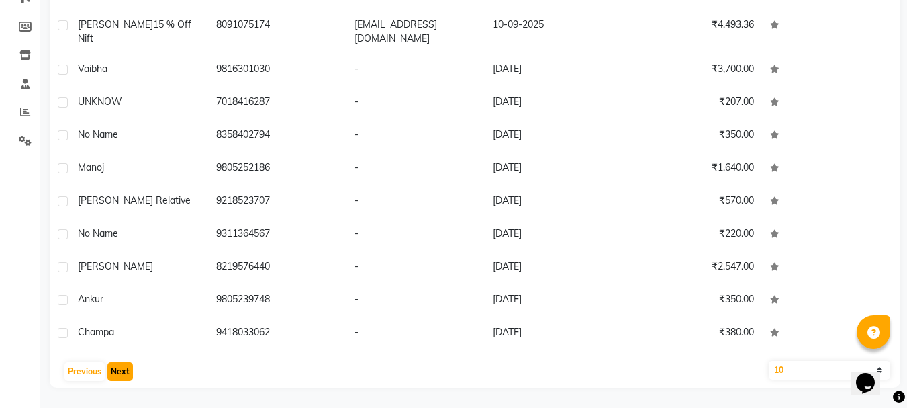
click at [110, 373] on button "Next" at bounding box center [120, 371] width 26 height 19
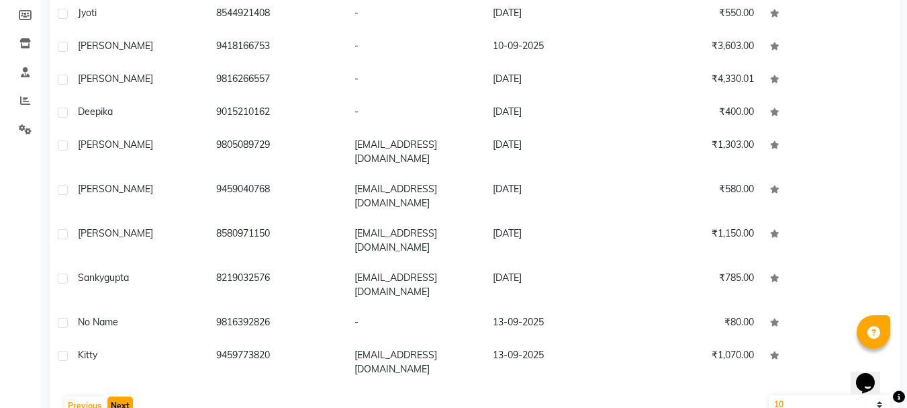
click at [115, 396] on button "Next" at bounding box center [120, 405] width 26 height 19
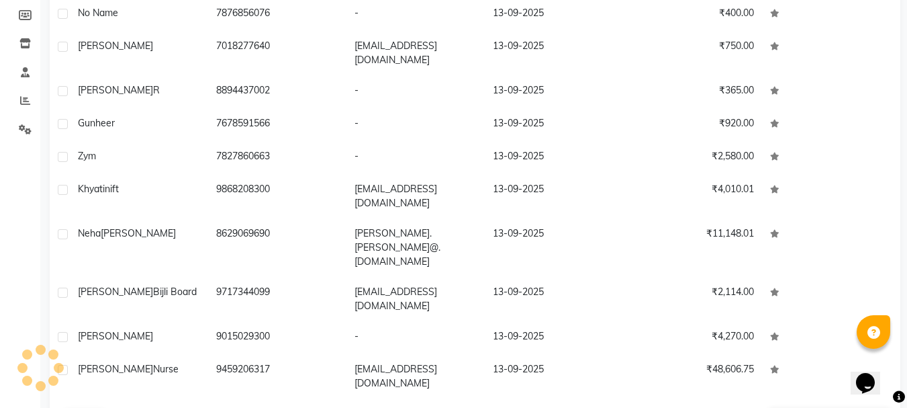
scroll to position [185, 0]
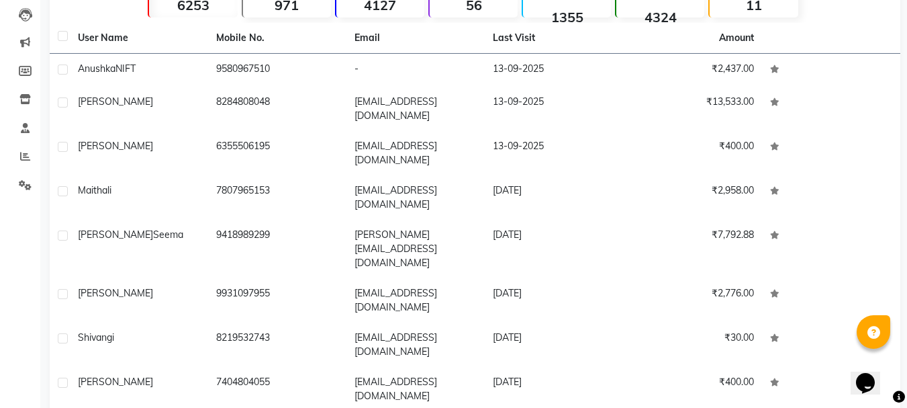
scroll to position [208, 0]
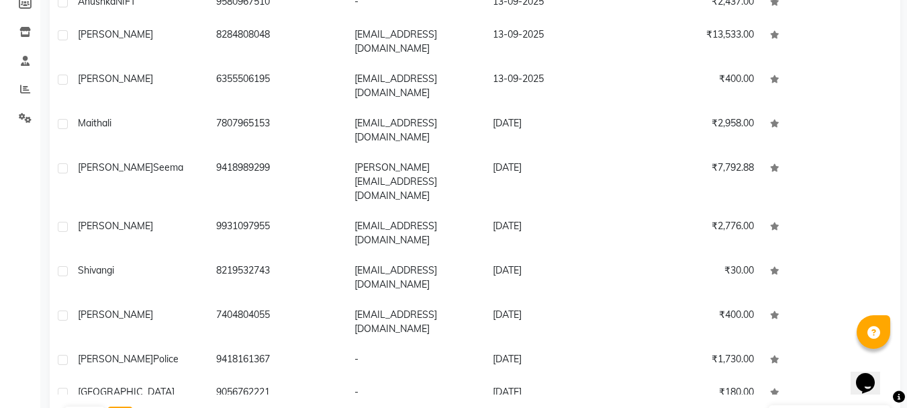
click at [120, 406] on button "Next" at bounding box center [120, 415] width 26 height 19
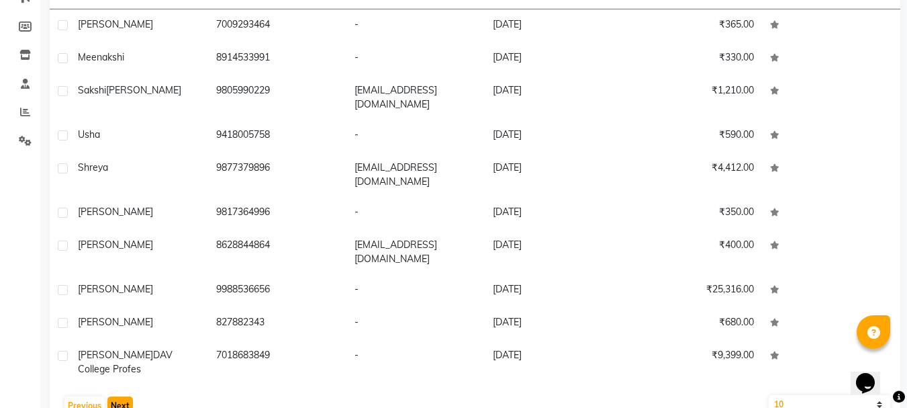
click at [120, 396] on button "Next" at bounding box center [120, 405] width 26 height 19
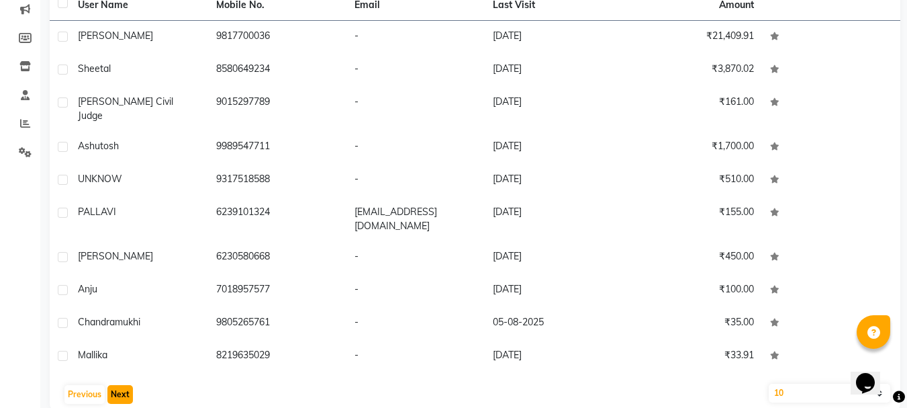
click at [120, 385] on button "Next" at bounding box center [120, 394] width 26 height 19
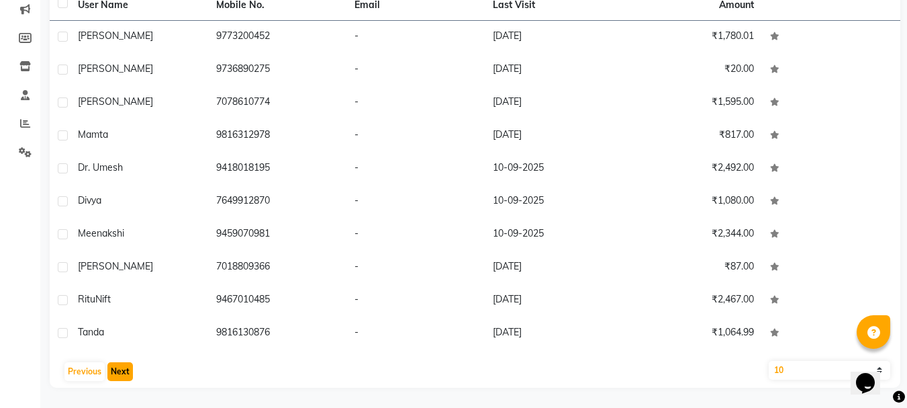
click at [120, 368] on button "Next" at bounding box center [120, 371] width 26 height 19
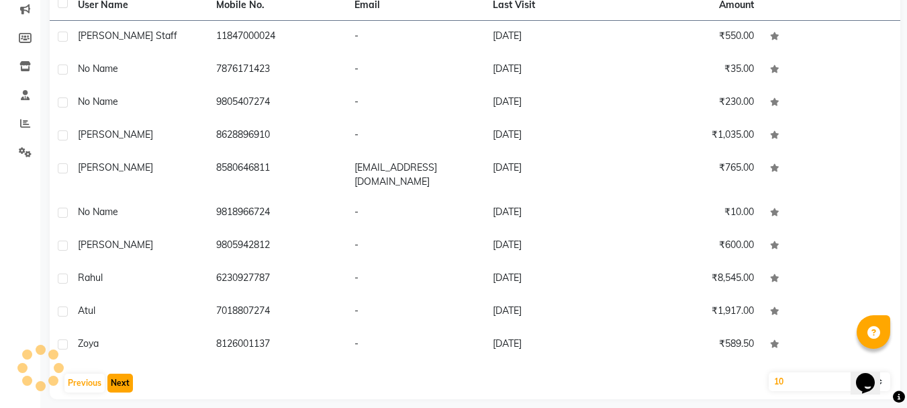
scroll to position [185, 0]
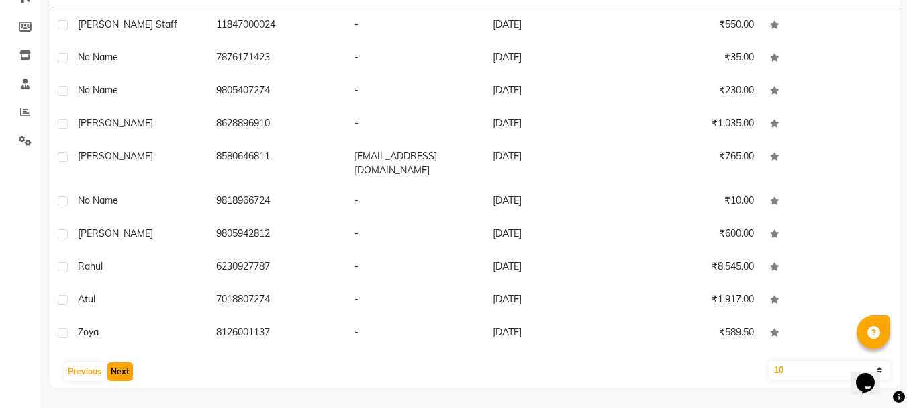
click at [120, 368] on button "Next" at bounding box center [120, 371] width 26 height 19
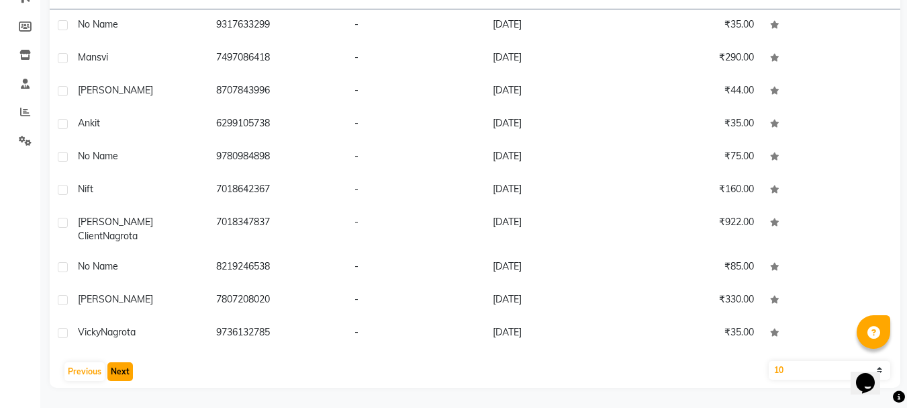
click at [120, 368] on button "Next" at bounding box center [120, 371] width 26 height 19
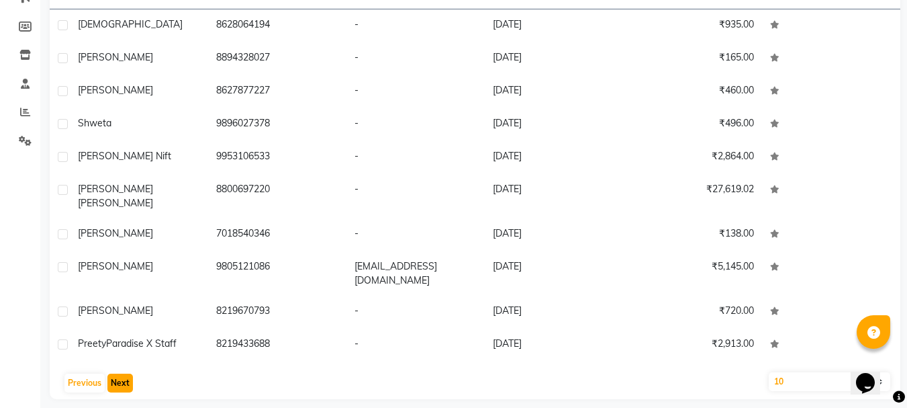
click at [120, 373] on button "Next" at bounding box center [120, 382] width 26 height 19
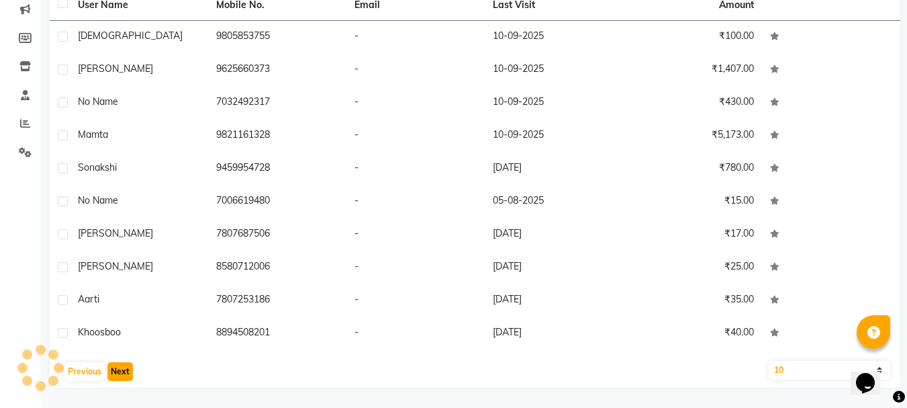
scroll to position [174, 0]
click at [120, 368] on button "Next" at bounding box center [120, 371] width 26 height 19
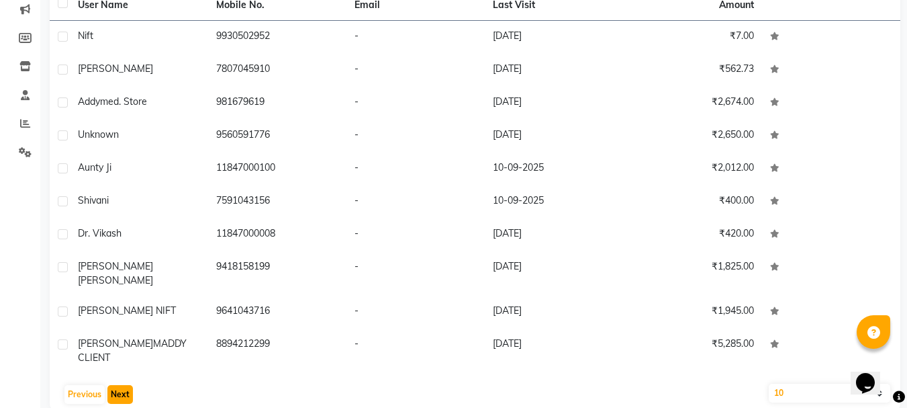
click at [120, 385] on button "Next" at bounding box center [120, 394] width 26 height 19
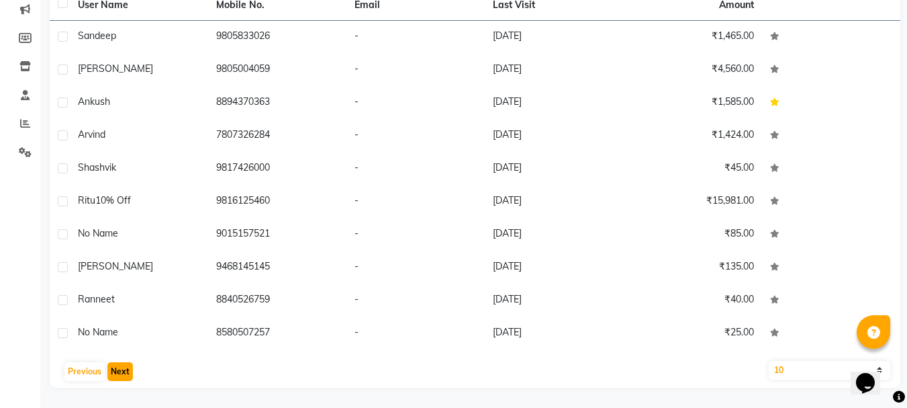
click at [120, 368] on button "Next" at bounding box center [120, 371] width 26 height 19
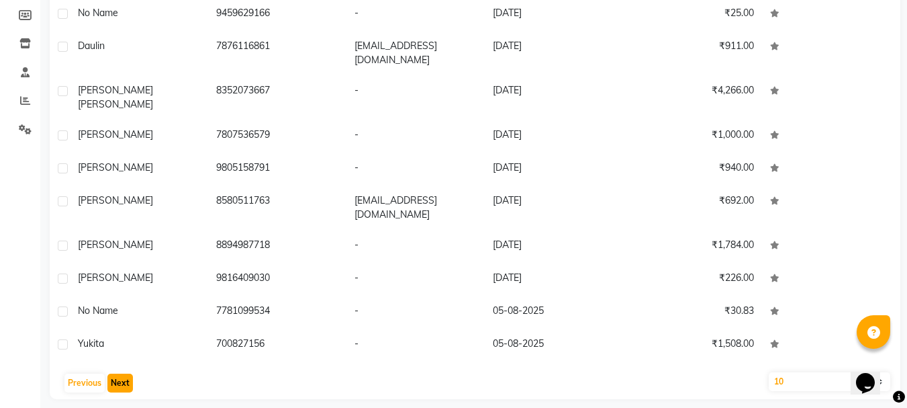
click at [120, 373] on button "Next" at bounding box center [120, 382] width 26 height 19
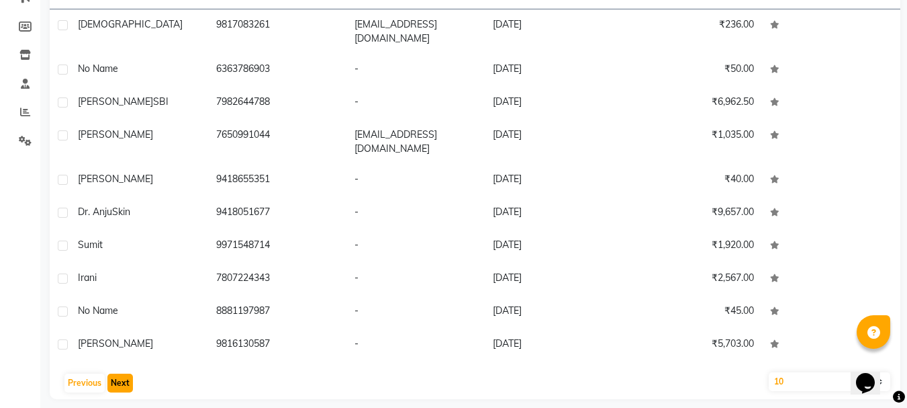
click at [120, 373] on button "Next" at bounding box center [120, 382] width 26 height 19
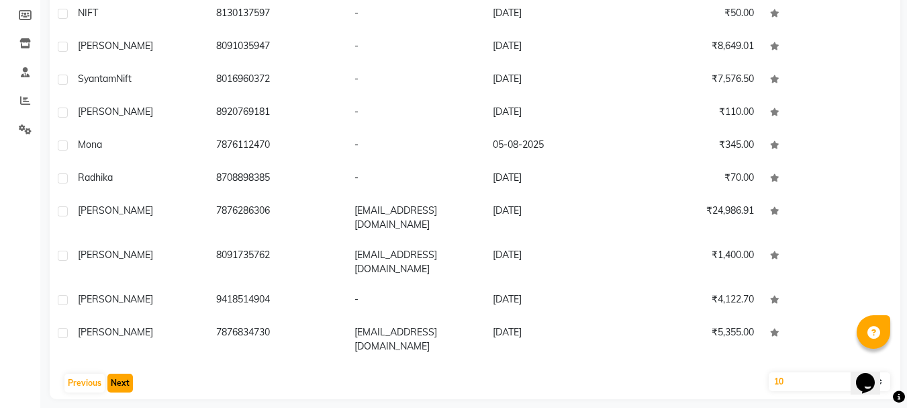
click at [120, 373] on button "Next" at bounding box center [120, 382] width 26 height 19
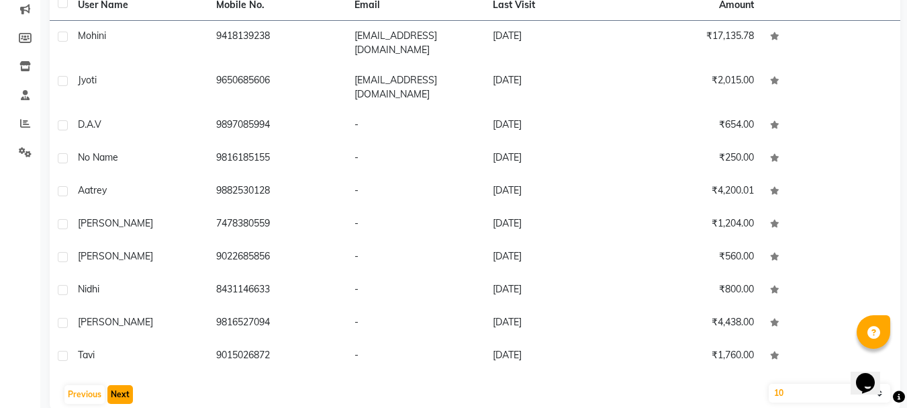
click at [120, 385] on button "Next" at bounding box center [120, 394] width 26 height 19
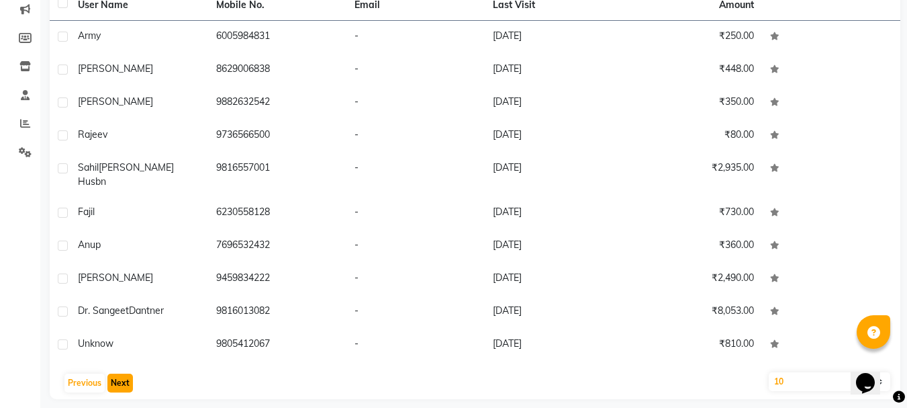
click at [120, 373] on button "Next" at bounding box center [120, 382] width 26 height 19
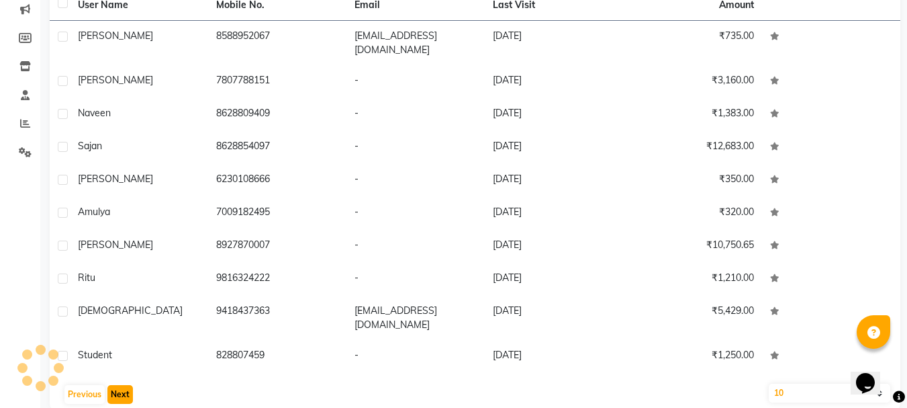
scroll to position [185, 0]
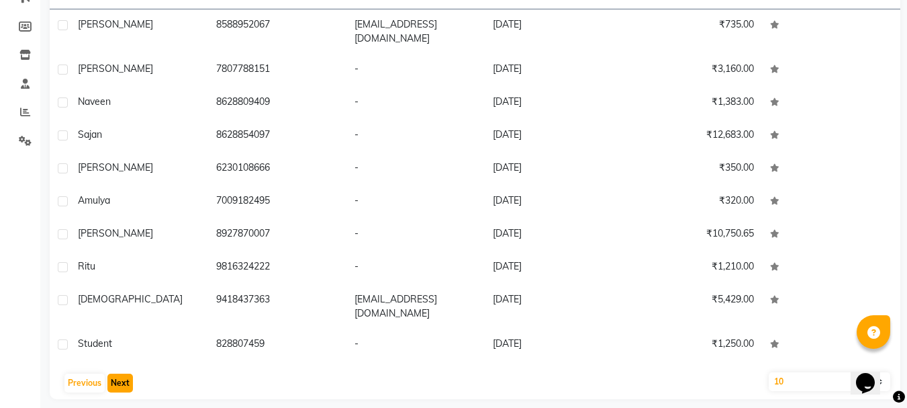
click at [120, 373] on button "Next" at bounding box center [120, 382] width 26 height 19
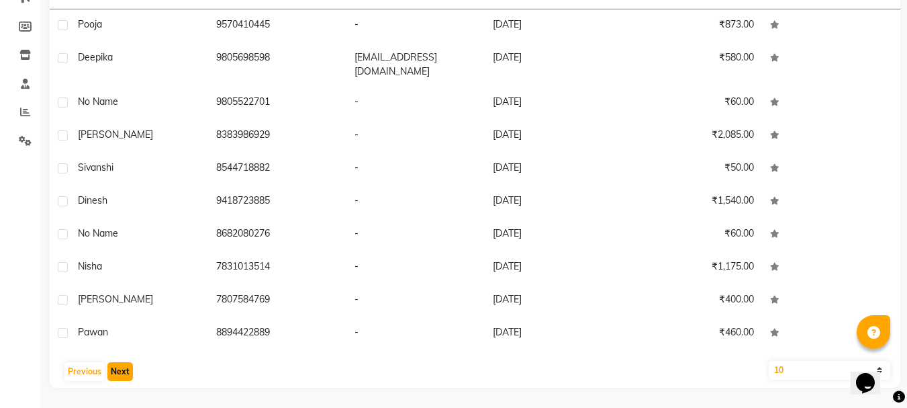
click at [120, 368] on button "Next" at bounding box center [120, 371] width 26 height 19
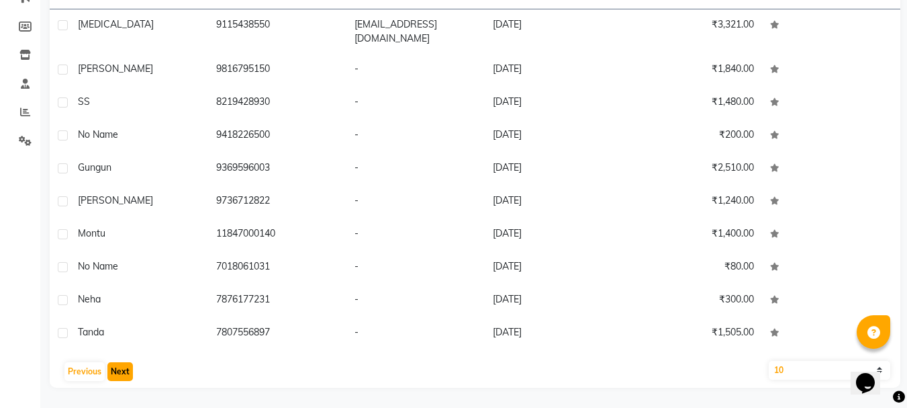
click at [120, 367] on button "Next" at bounding box center [120, 371] width 26 height 19
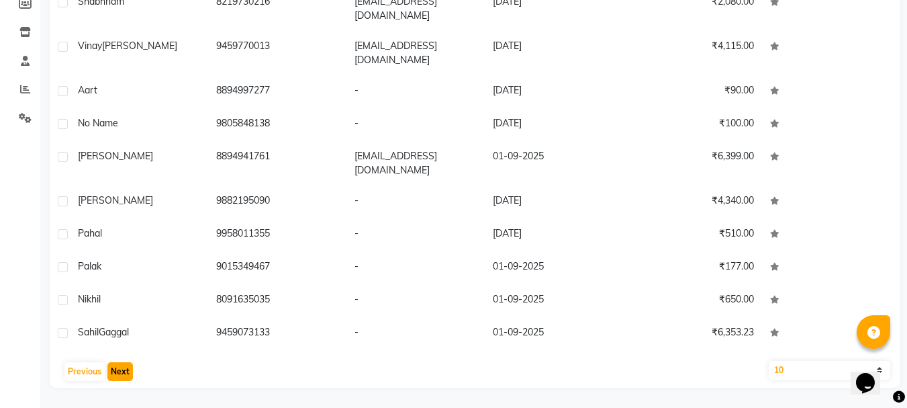
click at [120, 367] on button "Next" at bounding box center [120, 371] width 26 height 19
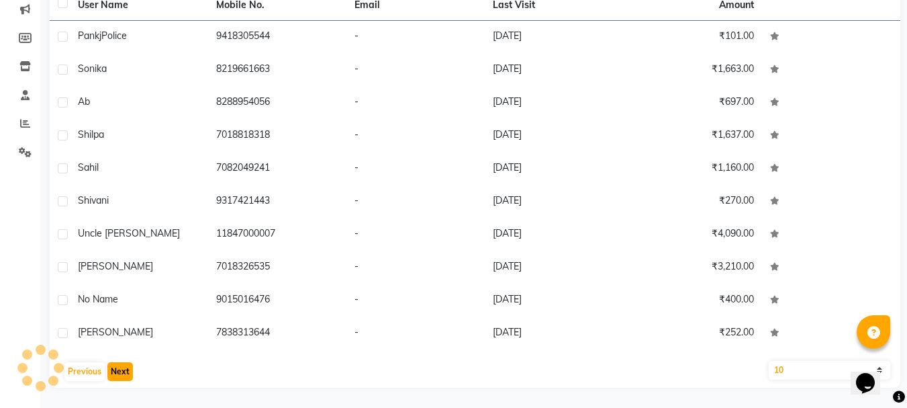
scroll to position [174, 0]
click at [120, 367] on button "Next" at bounding box center [120, 371] width 26 height 19
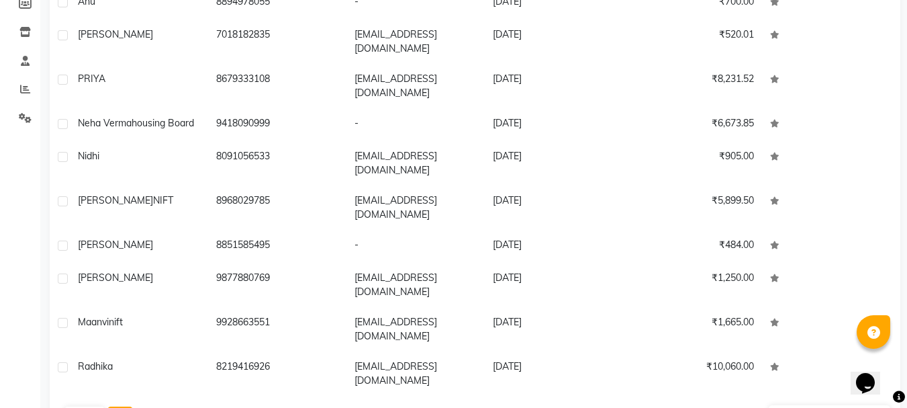
click at [120, 406] on button "Next" at bounding box center [120, 415] width 26 height 19
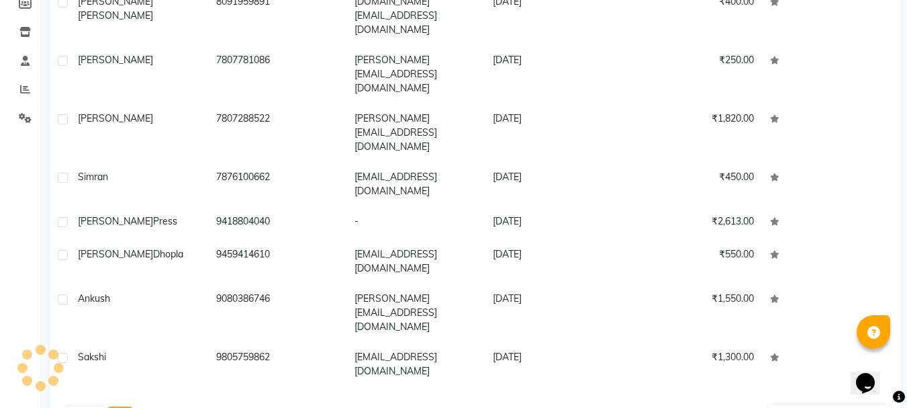
scroll to position [197, 0]
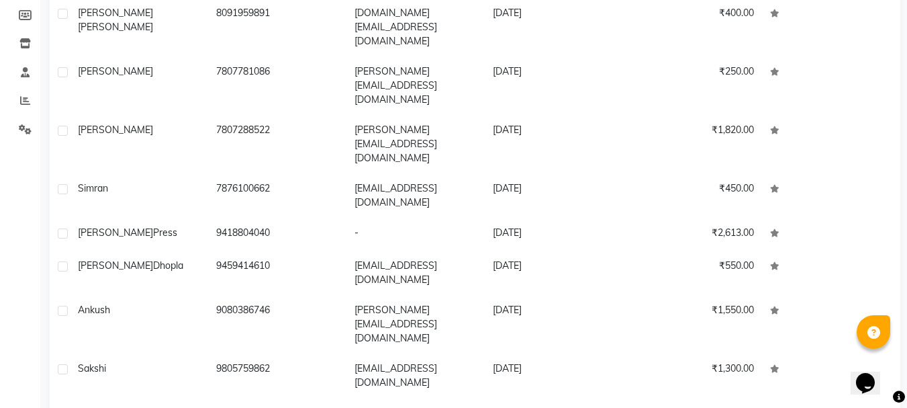
click at [120, 387] on div "User Name Mobile No. Email Last Visit Amount [PERSON_NAME] 8091959891 [DOMAIN_N…" at bounding box center [475, 205] width 851 height 476
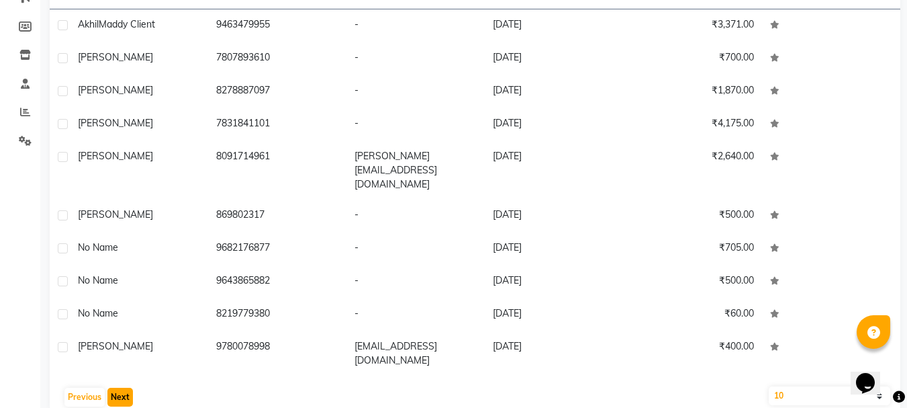
click at [119, 387] on button "Next" at bounding box center [120, 396] width 26 height 19
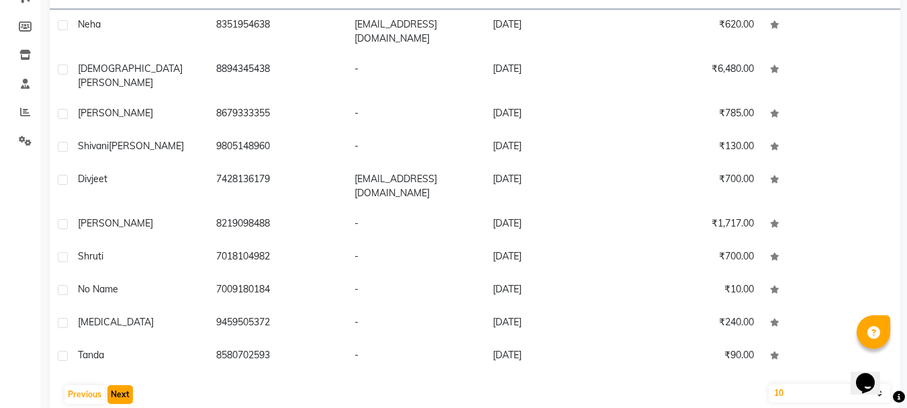
click at [119, 385] on button "Next" at bounding box center [120, 394] width 26 height 19
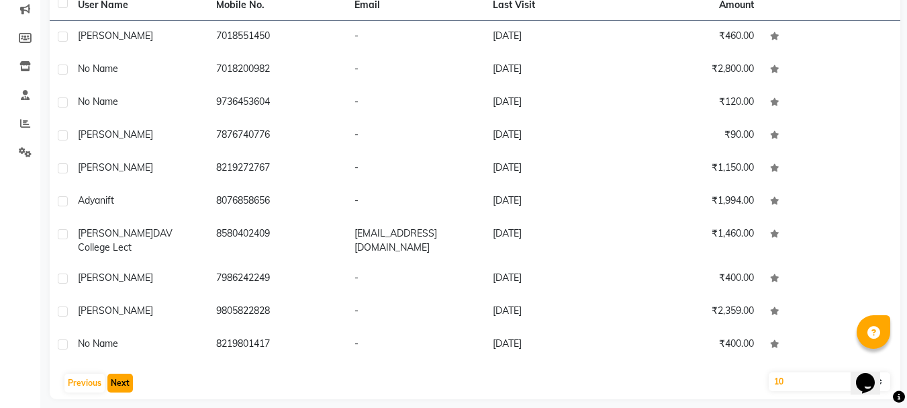
click at [119, 375] on button "Next" at bounding box center [120, 382] width 26 height 19
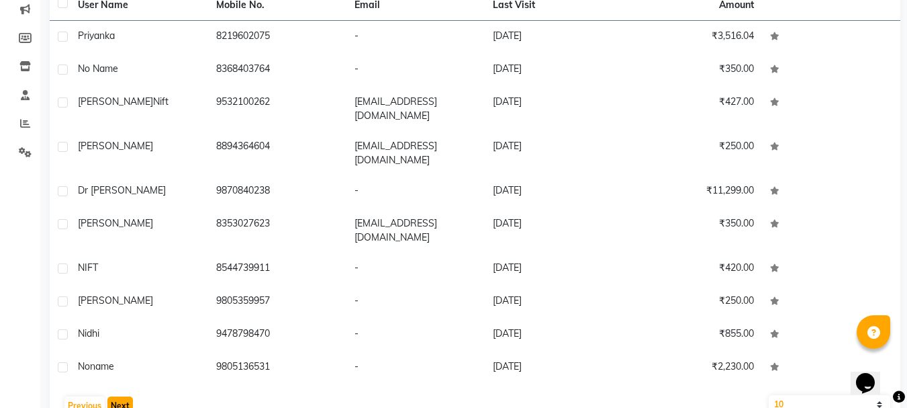
click at [119, 396] on button "Next" at bounding box center [120, 405] width 26 height 19
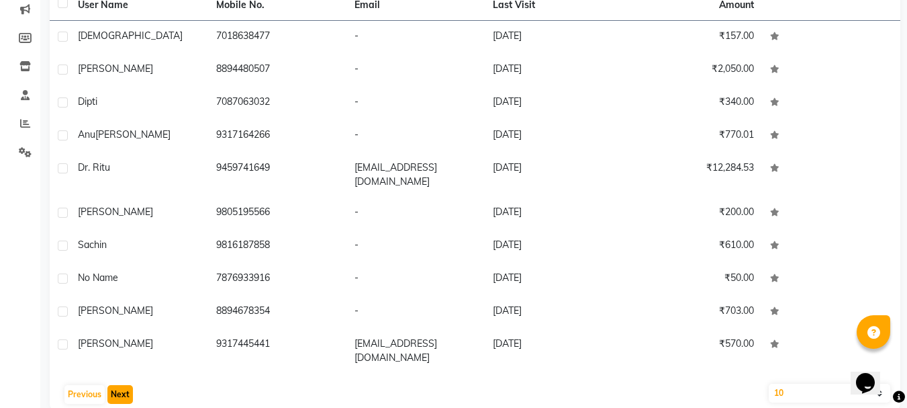
click at [119, 385] on button "Next" at bounding box center [120, 394] width 26 height 19
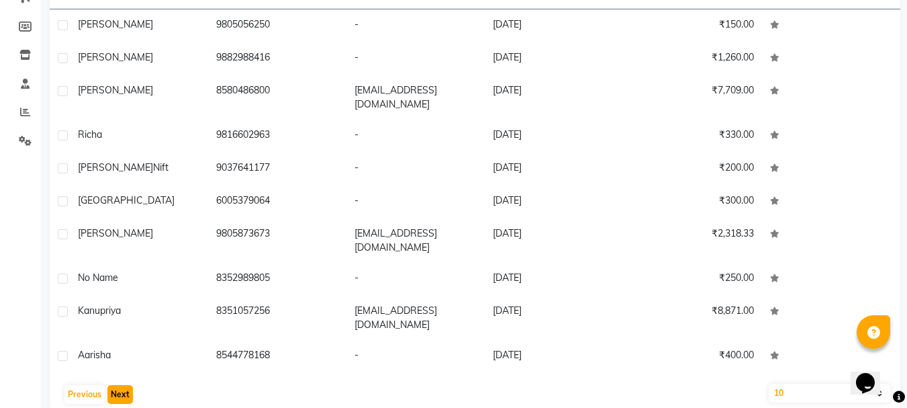
click at [119, 385] on button "Next" at bounding box center [120, 394] width 26 height 19
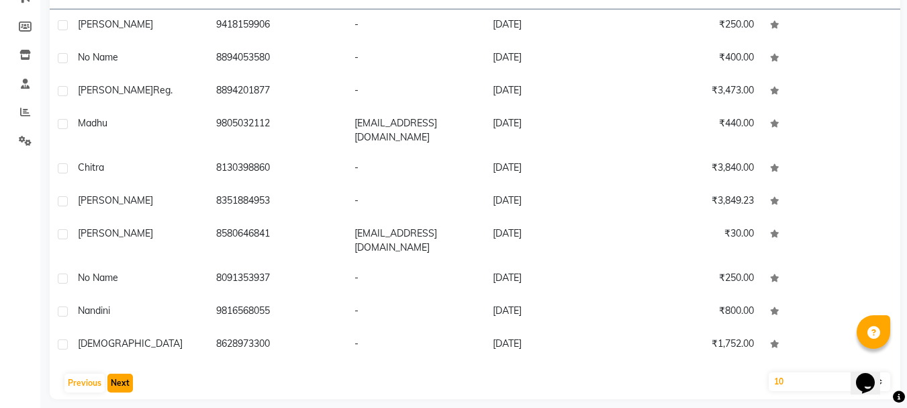
click at [119, 375] on button "Next" at bounding box center [120, 382] width 26 height 19
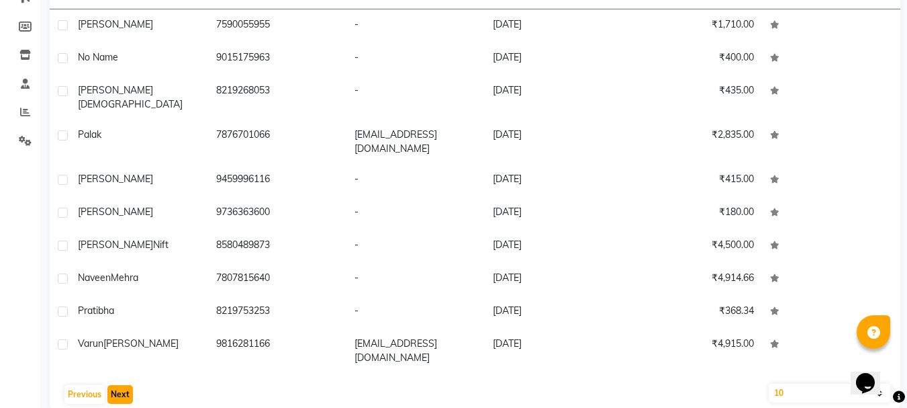
click at [119, 385] on button "Next" at bounding box center [120, 394] width 26 height 19
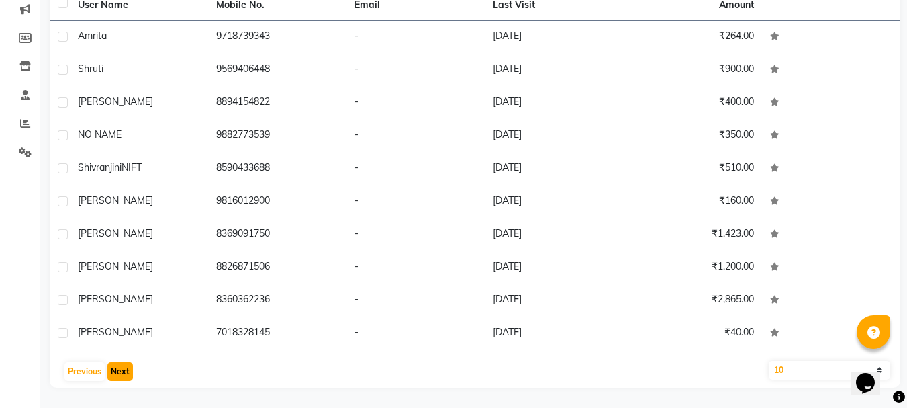
click at [119, 375] on button "Next" at bounding box center [120, 371] width 26 height 19
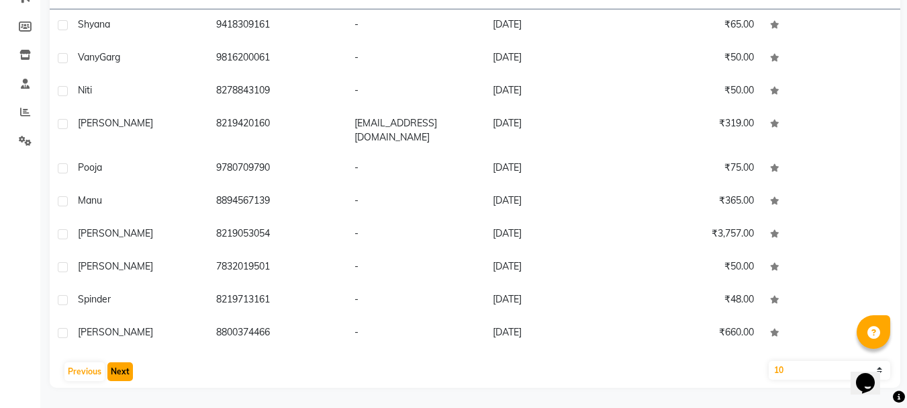
click at [119, 375] on button "Next" at bounding box center [120, 371] width 26 height 19
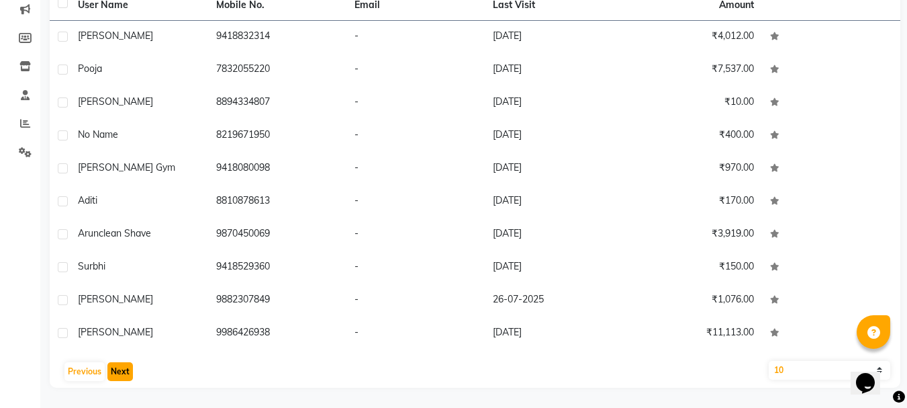
click at [119, 375] on button "Next" at bounding box center [120, 371] width 26 height 19
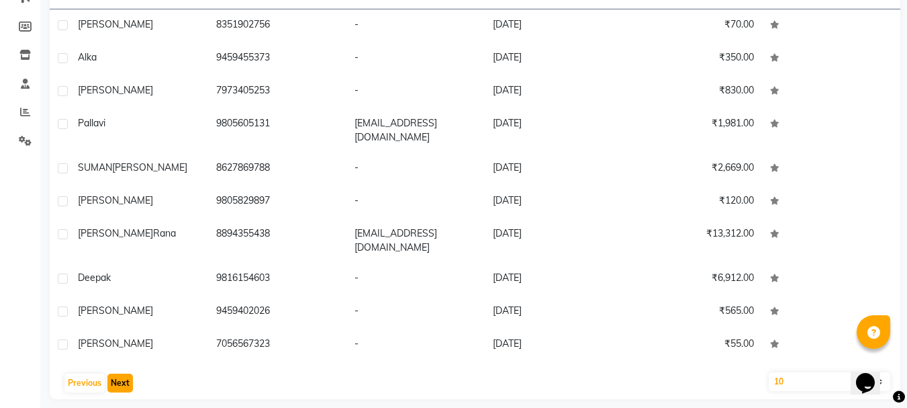
click at [119, 375] on button "Next" at bounding box center [120, 382] width 26 height 19
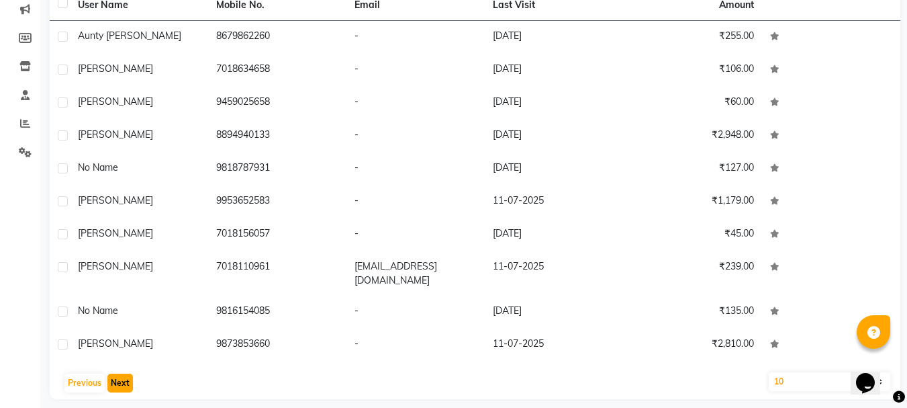
click at [119, 375] on button "Next" at bounding box center [120, 382] width 26 height 19
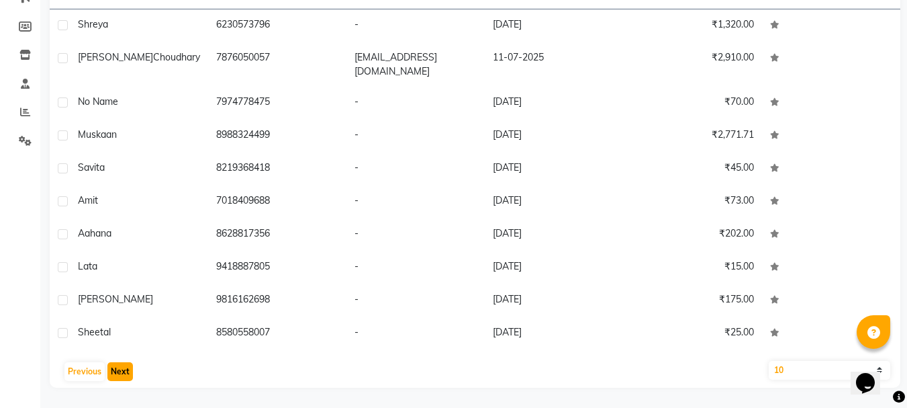
click at [119, 375] on button "Next" at bounding box center [120, 371] width 26 height 19
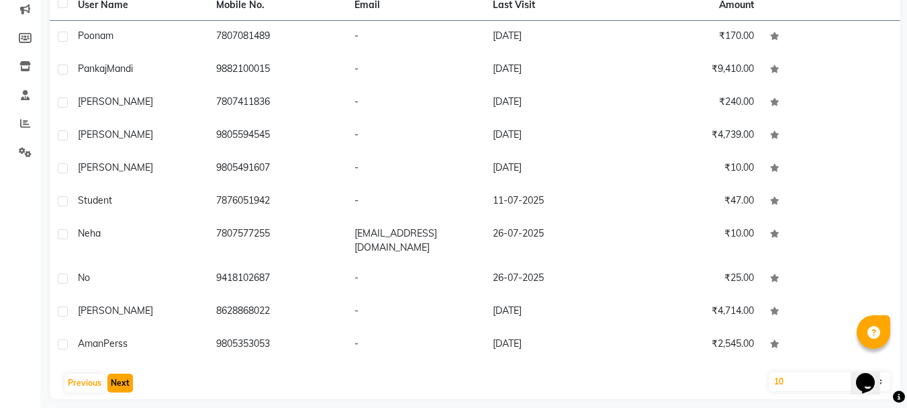
click at [119, 375] on button "Next" at bounding box center [120, 382] width 26 height 19
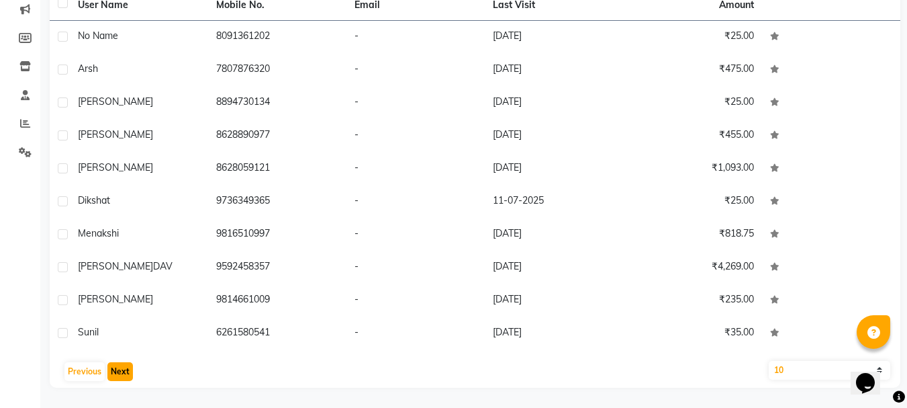
click at [119, 375] on button "Next" at bounding box center [120, 371] width 26 height 19
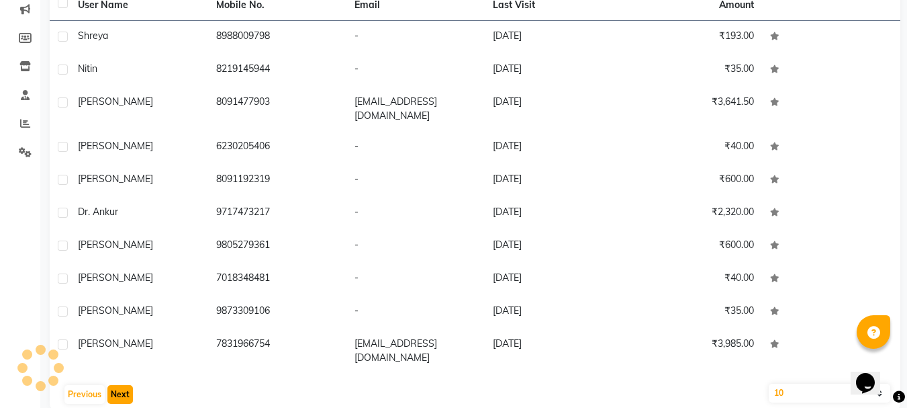
scroll to position [185, 0]
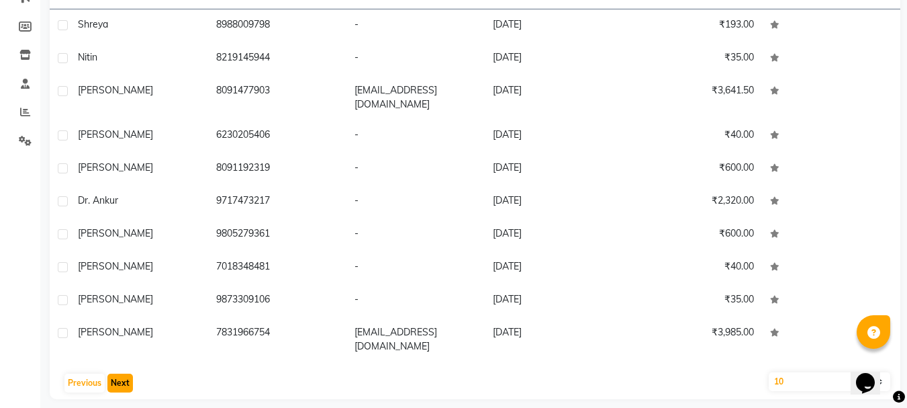
click at [119, 375] on button "Next" at bounding box center [120, 382] width 26 height 19
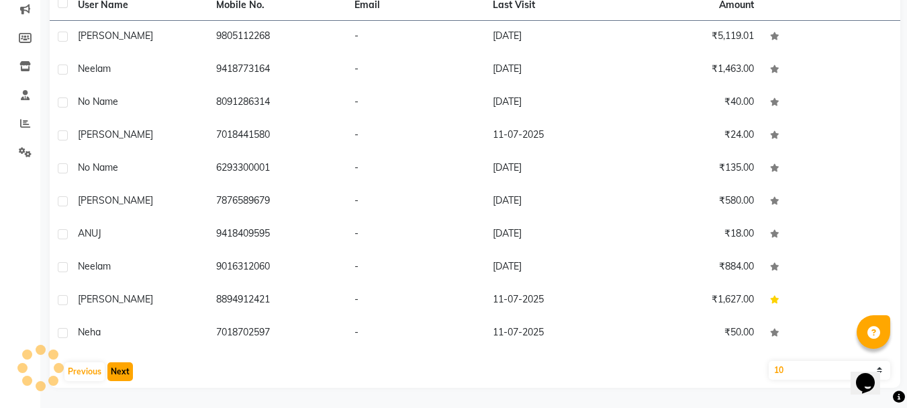
scroll to position [174, 0]
click at [119, 375] on button "Next" at bounding box center [120, 371] width 26 height 19
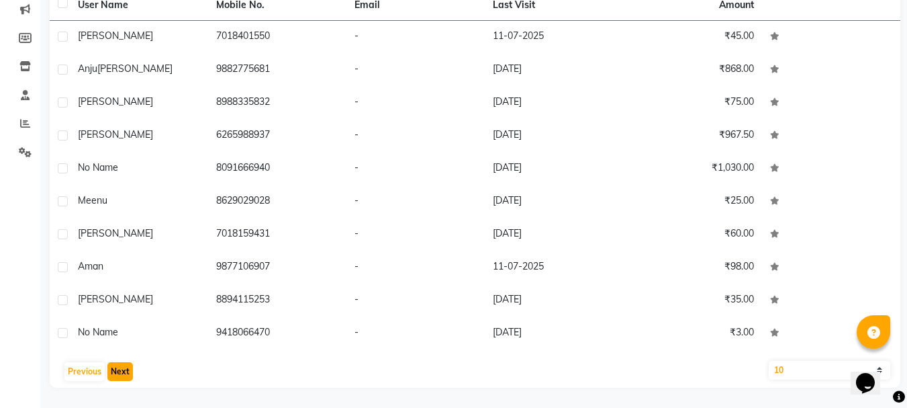
click at [119, 375] on button "Next" at bounding box center [120, 371] width 26 height 19
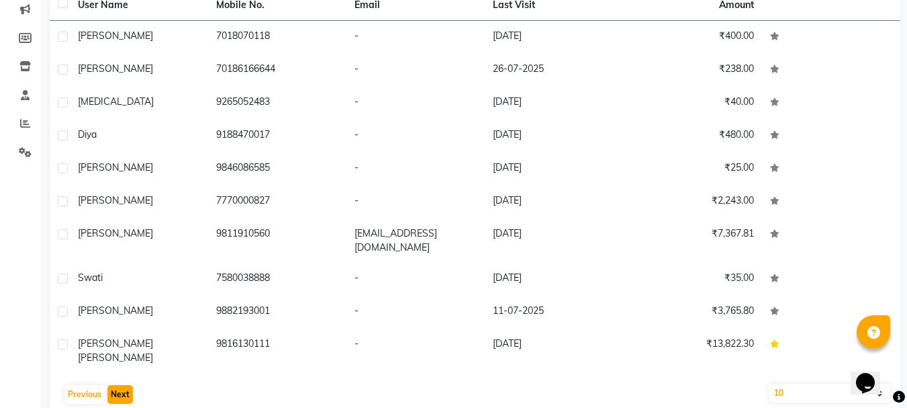
click at [119, 385] on button "Next" at bounding box center [120, 394] width 26 height 19
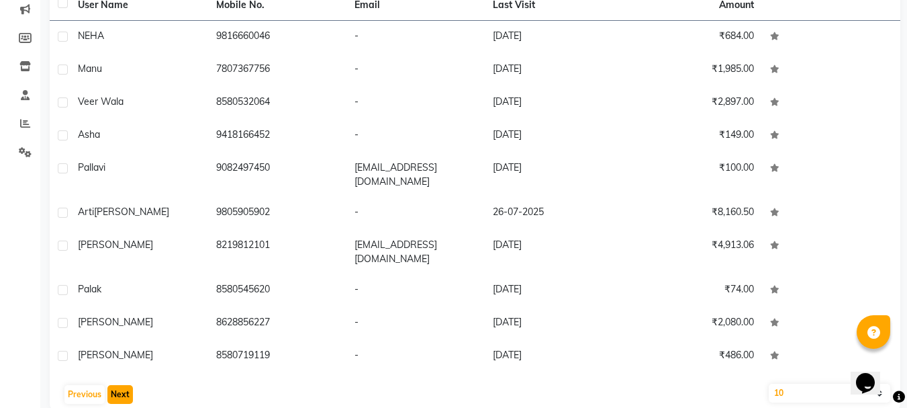
click at [119, 385] on button "Next" at bounding box center [120, 394] width 26 height 19
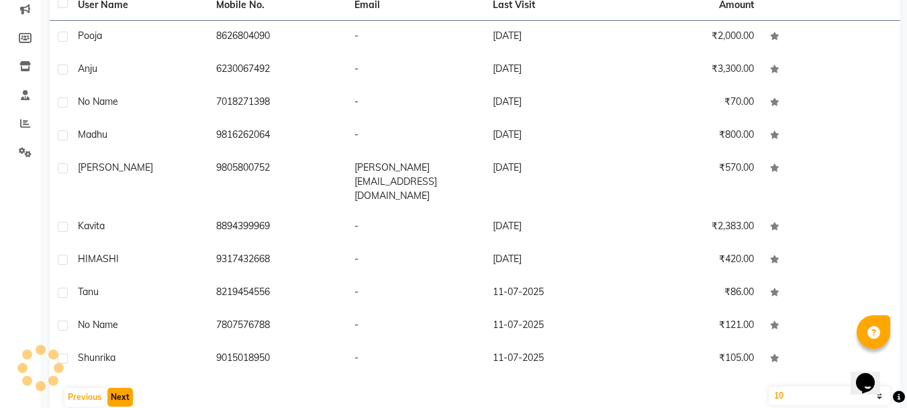
scroll to position [185, 0]
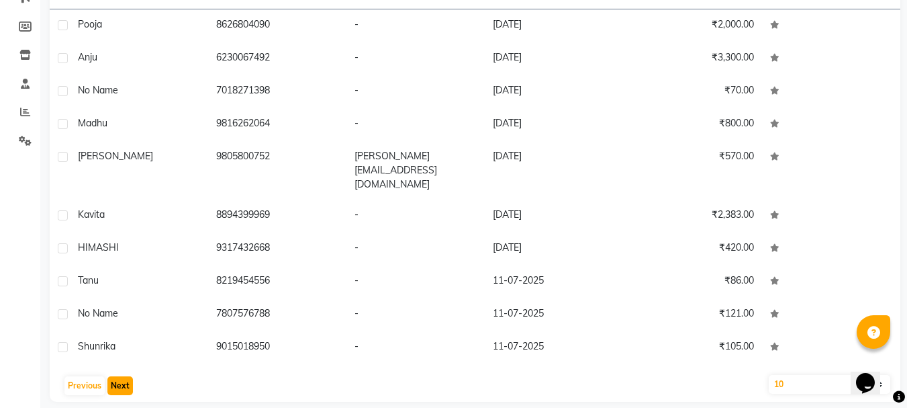
click at [119, 376] on button "Next" at bounding box center [120, 385] width 26 height 19
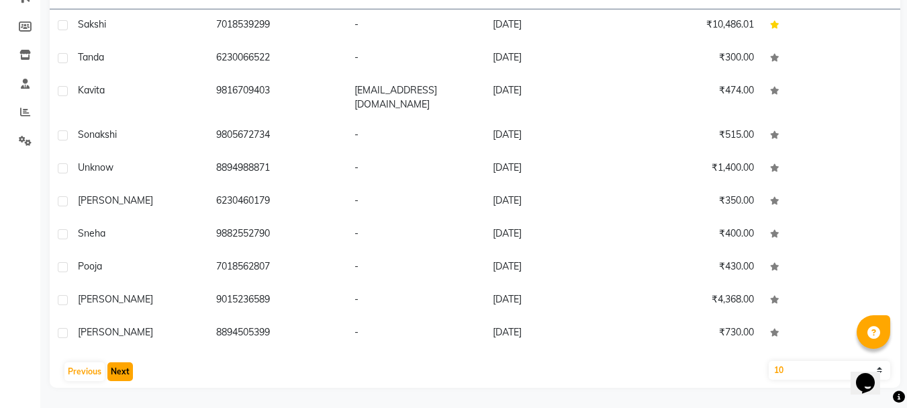
click at [119, 375] on button "Next" at bounding box center [120, 371] width 26 height 19
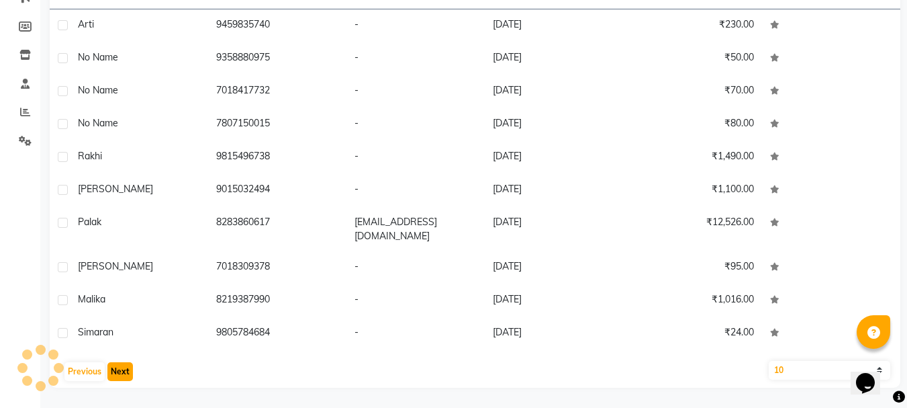
scroll to position [174, 0]
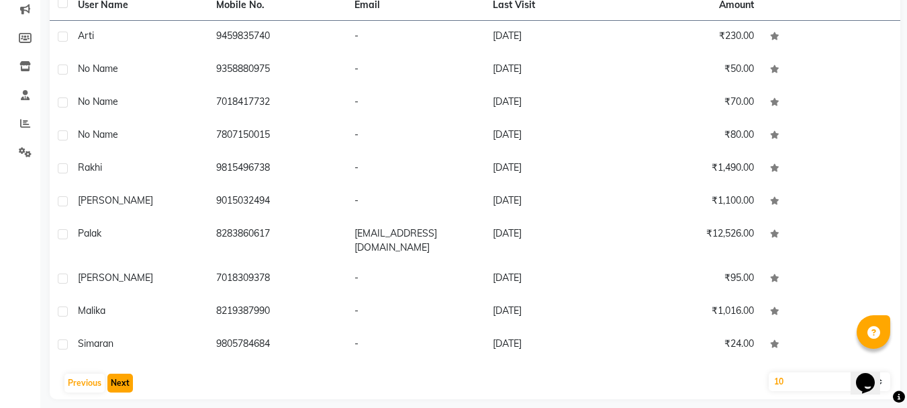
click at [119, 375] on button "Next" at bounding box center [120, 382] width 26 height 19
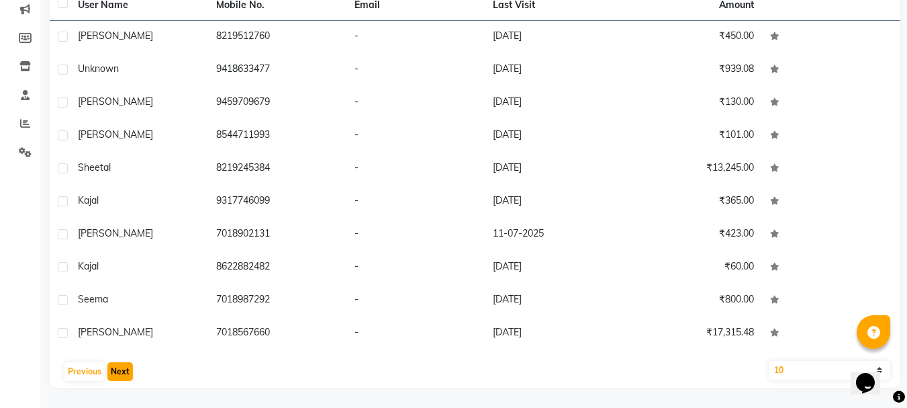
click at [119, 375] on button "Next" at bounding box center [120, 371] width 26 height 19
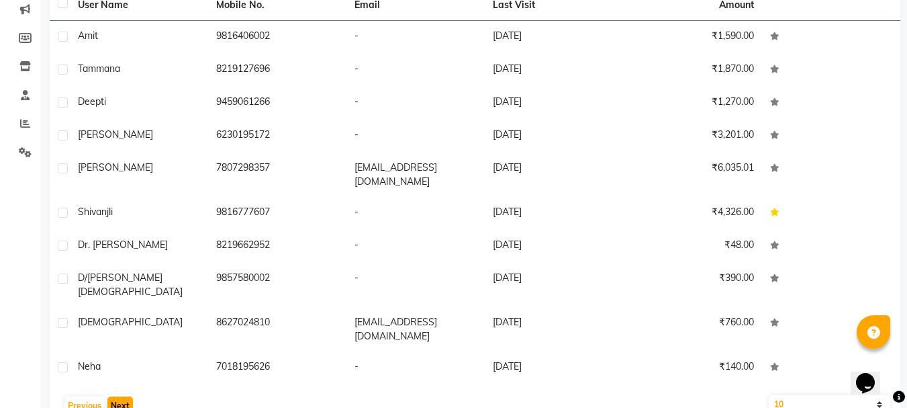
click at [119, 396] on button "Next" at bounding box center [120, 405] width 26 height 19
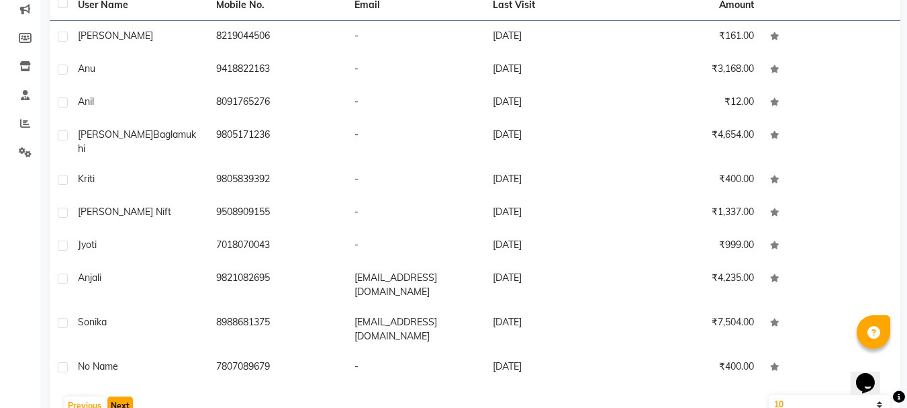
scroll to position [185, 0]
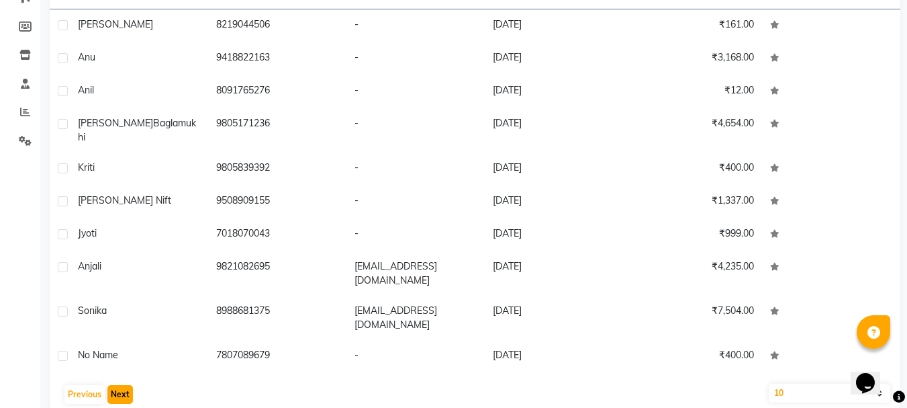
click at [119, 385] on button "Next" at bounding box center [120, 394] width 26 height 19
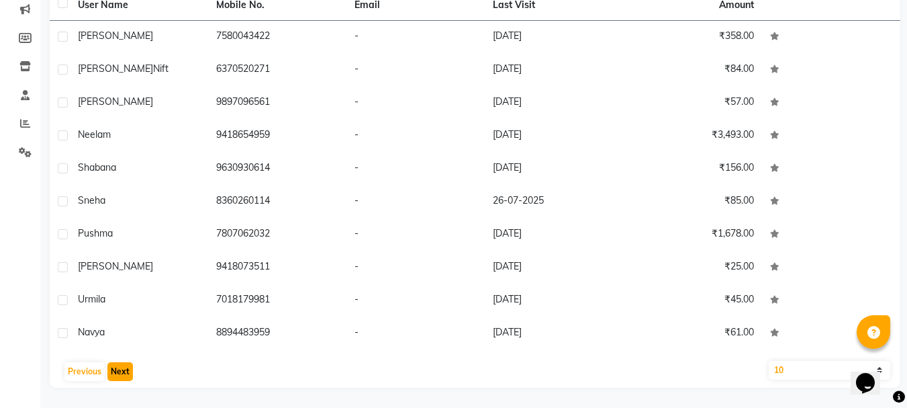
click at [119, 375] on button "Next" at bounding box center [120, 371] width 26 height 19
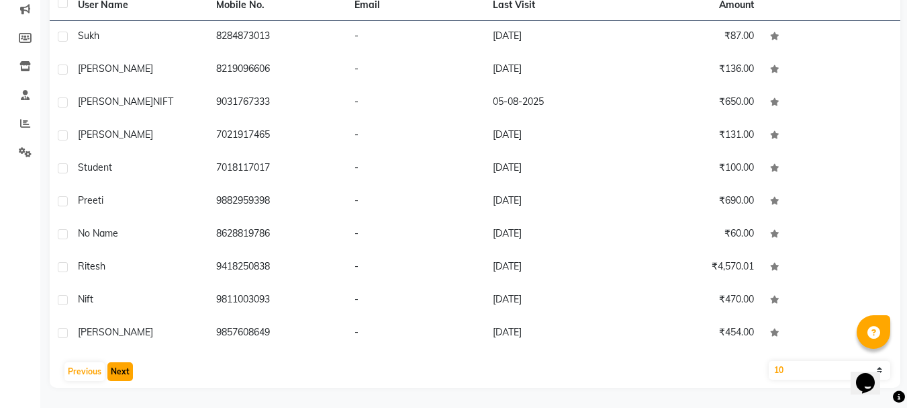
click at [119, 375] on button "Next" at bounding box center [120, 371] width 26 height 19
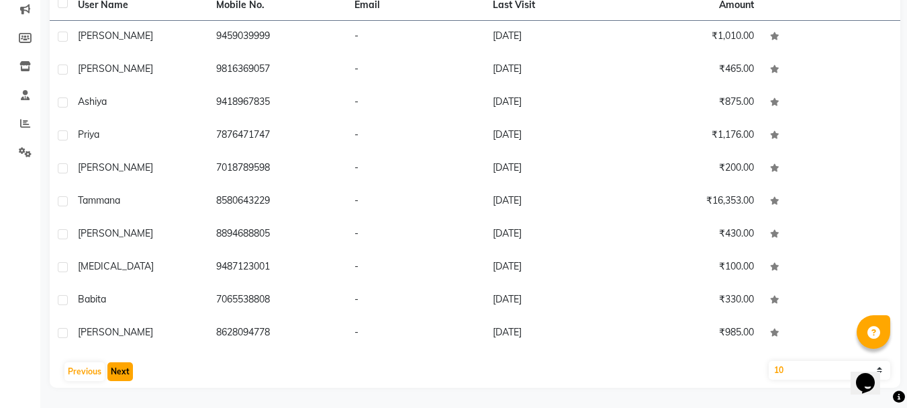
click at [119, 375] on button "Next" at bounding box center [120, 371] width 26 height 19
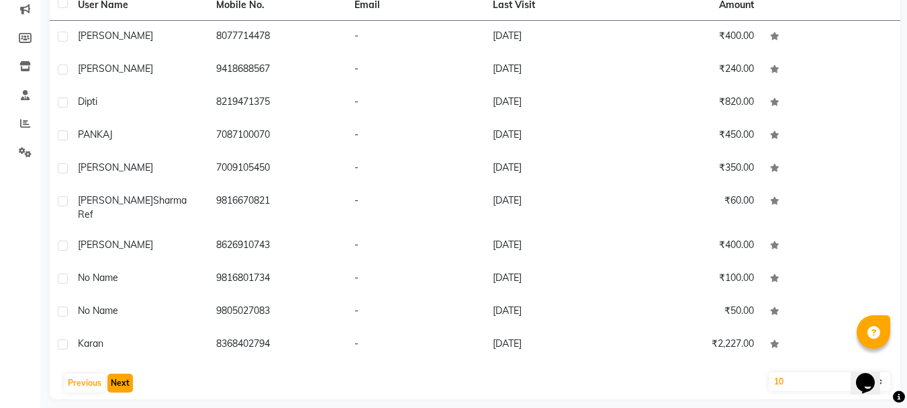
click at [119, 375] on button "Next" at bounding box center [120, 382] width 26 height 19
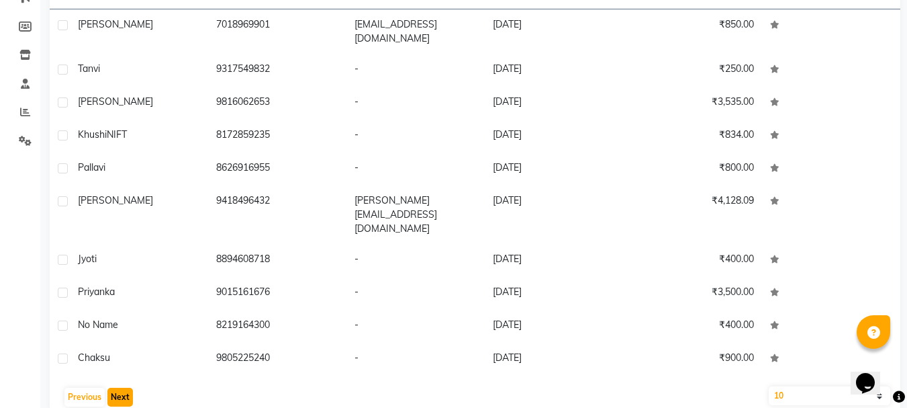
click at [119, 387] on button "Next" at bounding box center [120, 396] width 26 height 19
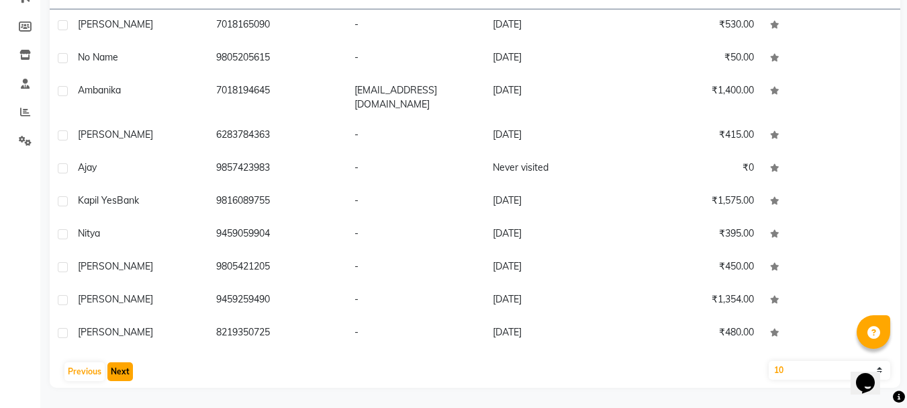
click at [119, 375] on button "Next" at bounding box center [120, 371] width 26 height 19
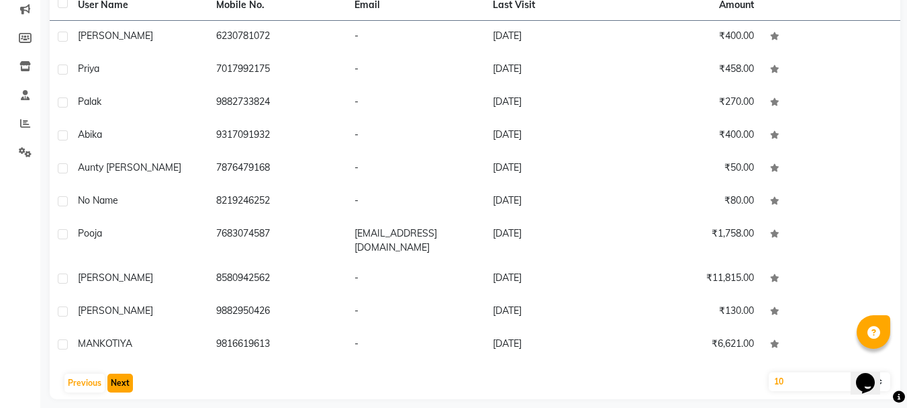
click at [119, 375] on button "Next" at bounding box center [120, 382] width 26 height 19
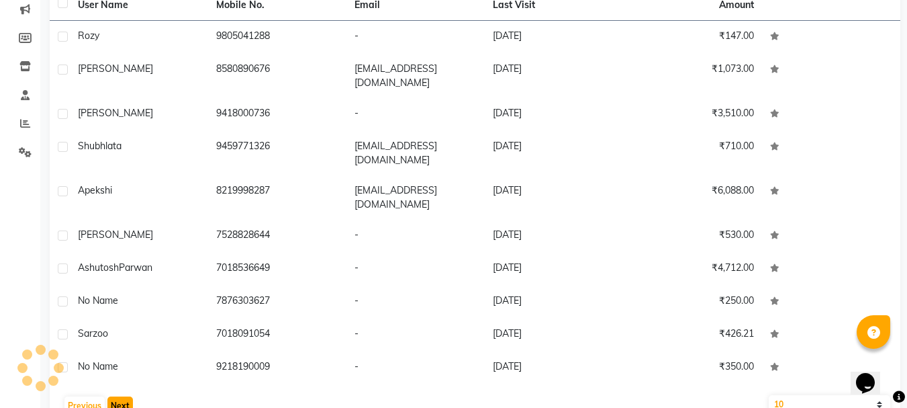
scroll to position [197, 0]
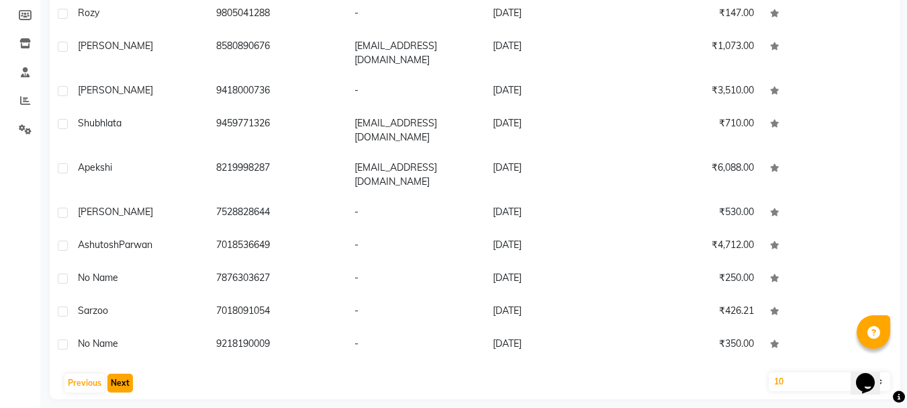
click at [119, 375] on button "Next" at bounding box center [120, 382] width 26 height 19
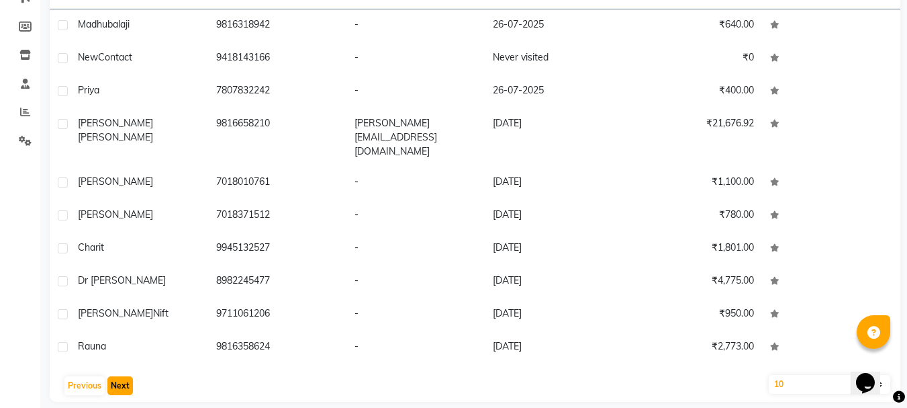
click at [119, 376] on button "Next" at bounding box center [120, 385] width 26 height 19
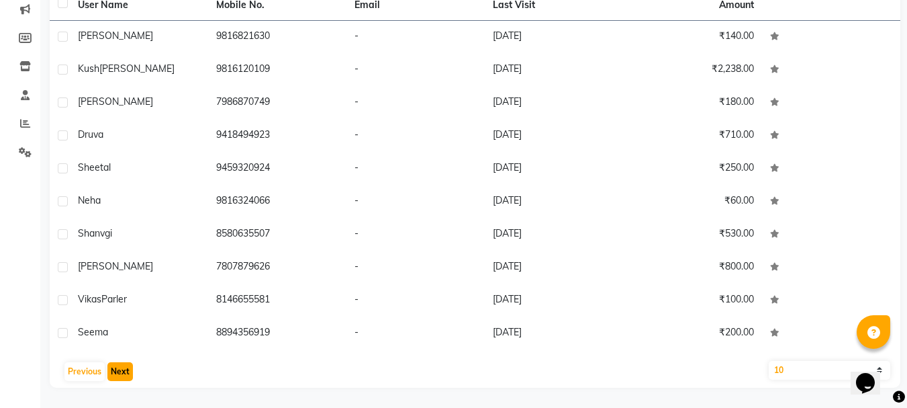
click at [119, 375] on button "Next" at bounding box center [120, 371] width 26 height 19
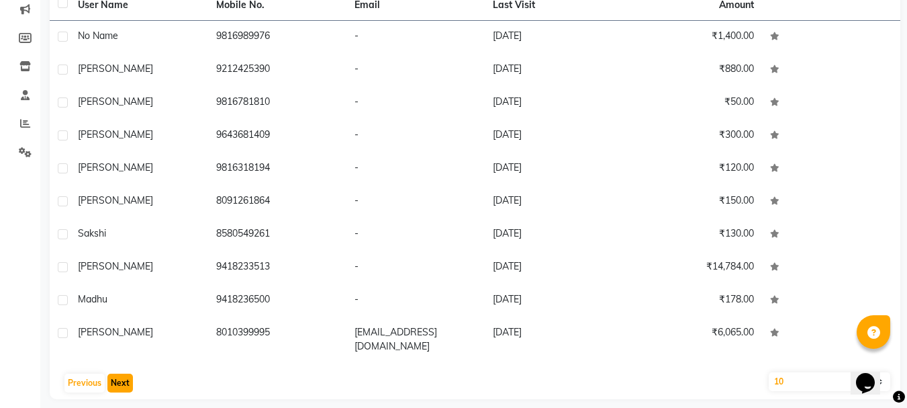
click at [119, 375] on button "Next" at bounding box center [120, 382] width 26 height 19
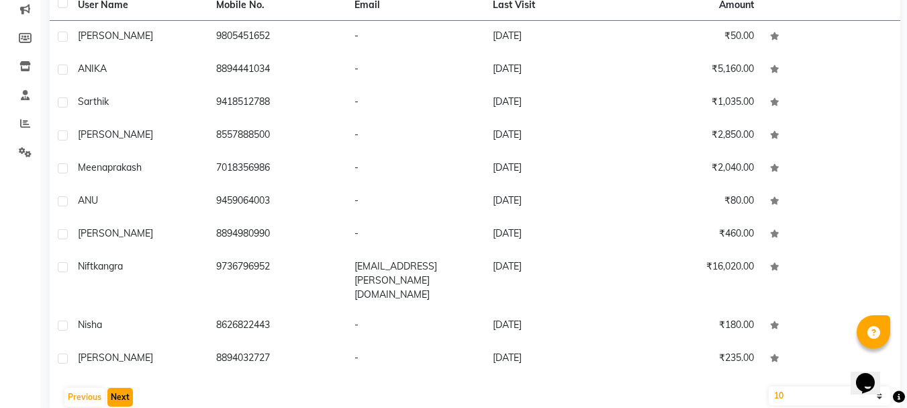
click at [119, 387] on button "Next" at bounding box center [120, 396] width 26 height 19
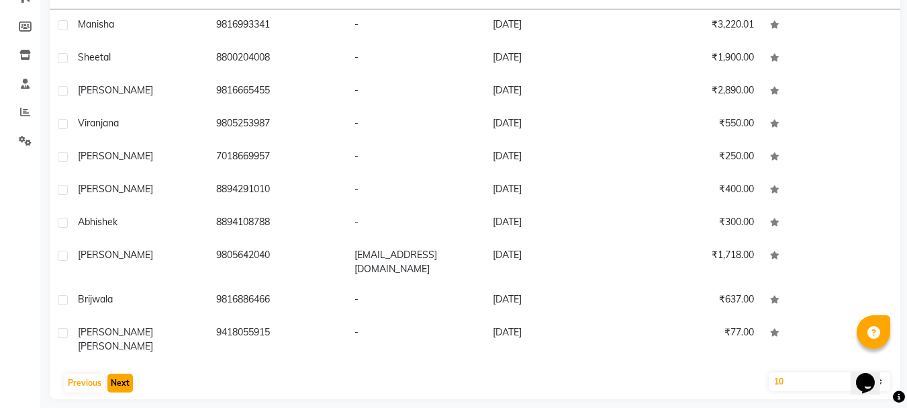
click at [119, 375] on button "Next" at bounding box center [120, 382] width 26 height 19
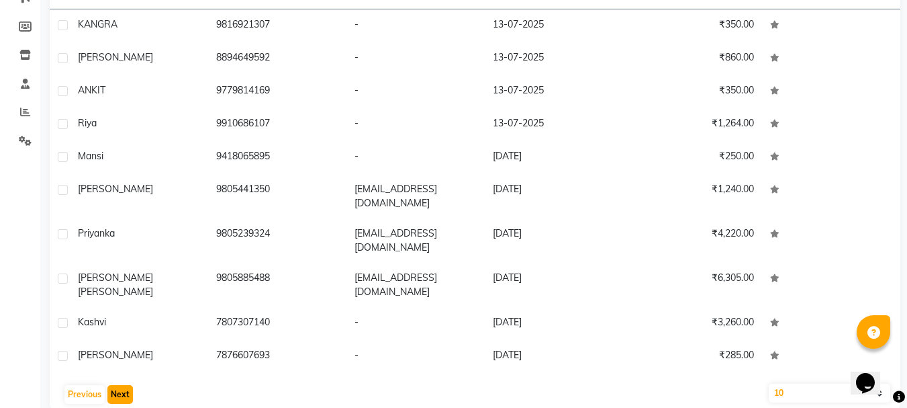
click at [119, 385] on button "Next" at bounding box center [120, 394] width 26 height 19
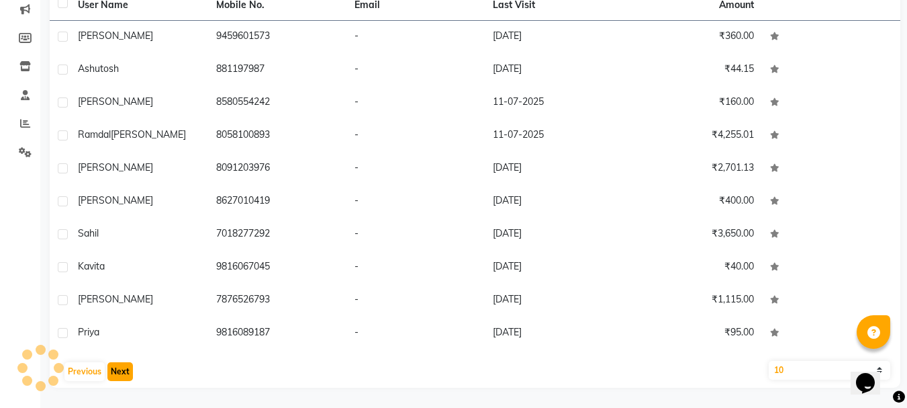
scroll to position [174, 0]
click at [119, 375] on button "Next" at bounding box center [120, 371] width 26 height 19
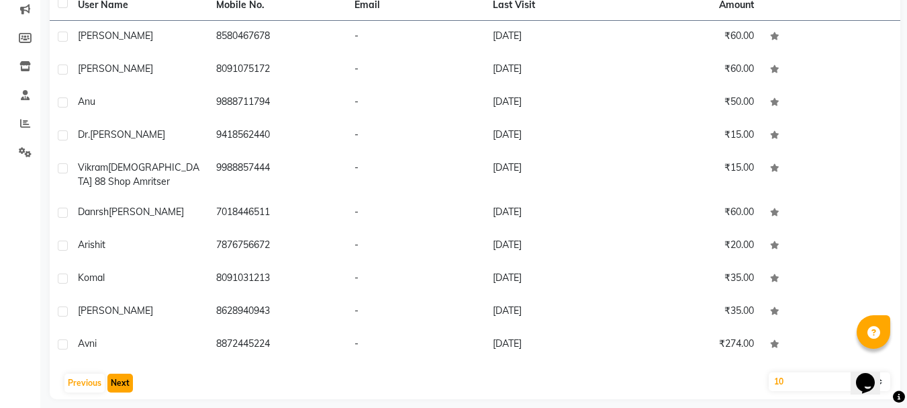
scroll to position [185, 0]
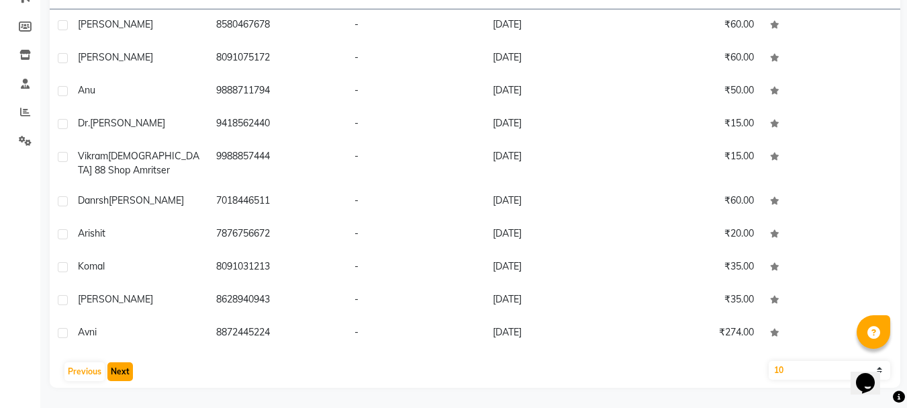
click at [119, 375] on button "Next" at bounding box center [120, 371] width 26 height 19
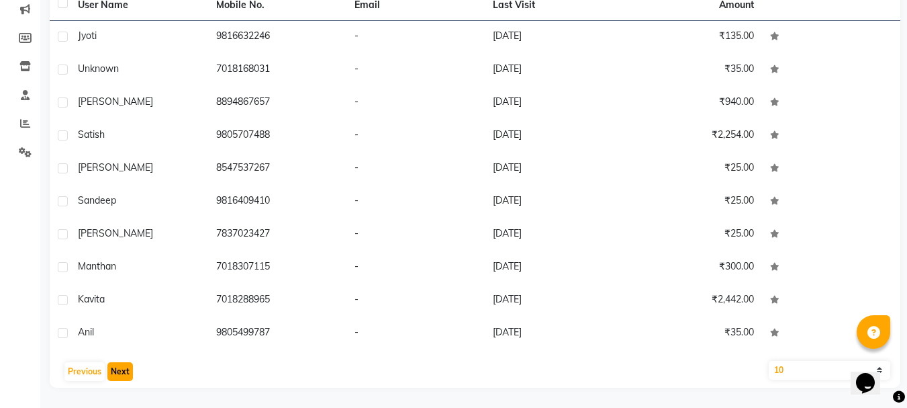
click at [119, 375] on button "Next" at bounding box center [120, 371] width 26 height 19
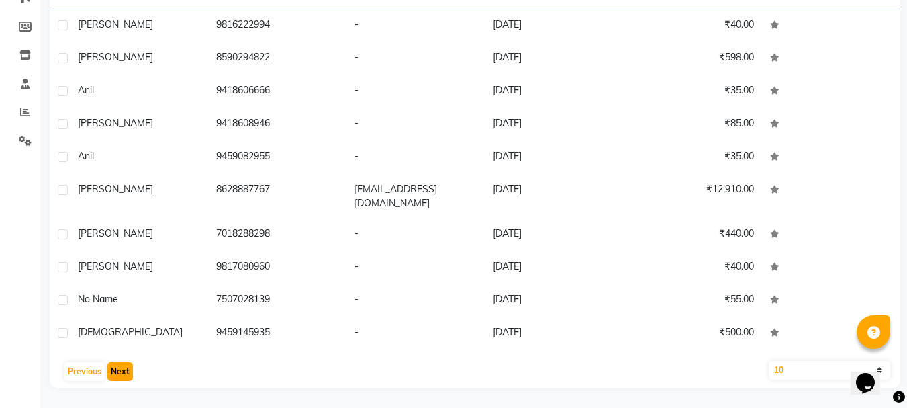
click at [119, 375] on button "Next" at bounding box center [120, 371] width 26 height 19
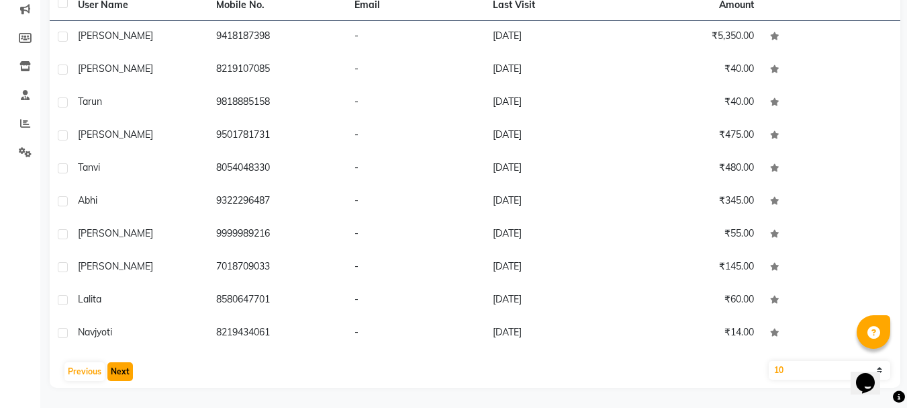
click at [119, 375] on button "Next" at bounding box center [120, 371] width 26 height 19
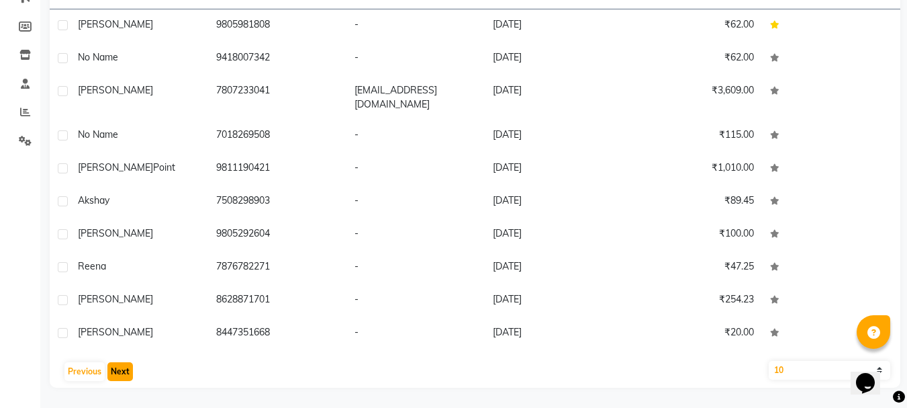
click at [119, 375] on button "Next" at bounding box center [120, 371] width 26 height 19
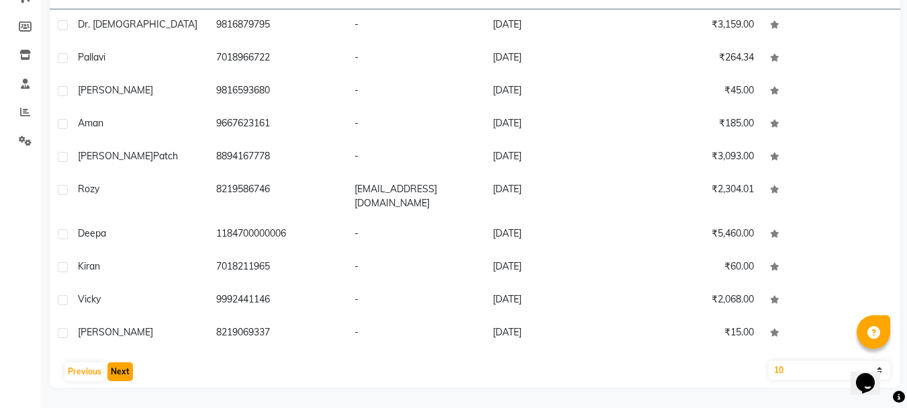
click at [119, 375] on button "Next" at bounding box center [120, 371] width 26 height 19
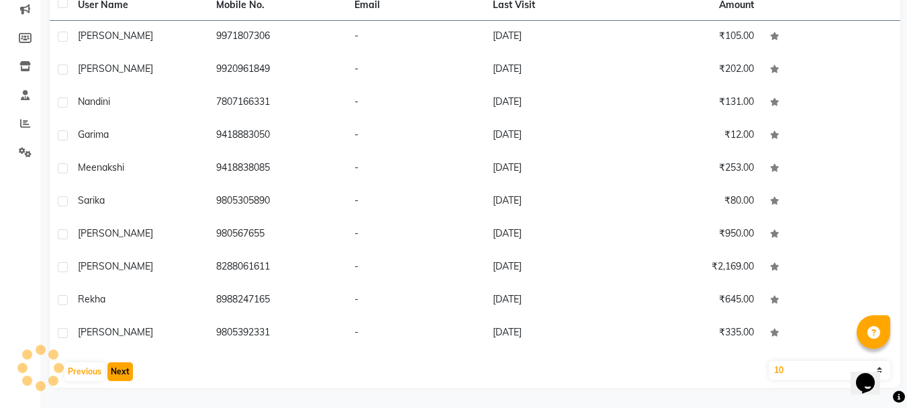
scroll to position [174, 0]
click at [118, 375] on button "Next" at bounding box center [120, 371] width 26 height 19
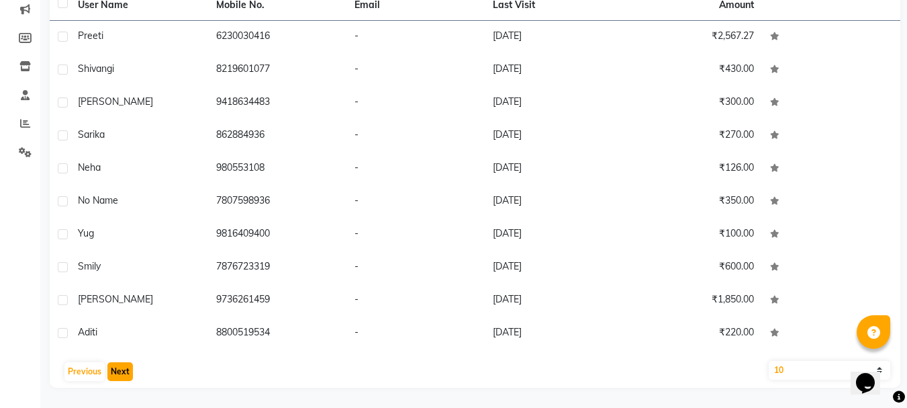
click at [116, 375] on button "Next" at bounding box center [120, 371] width 26 height 19
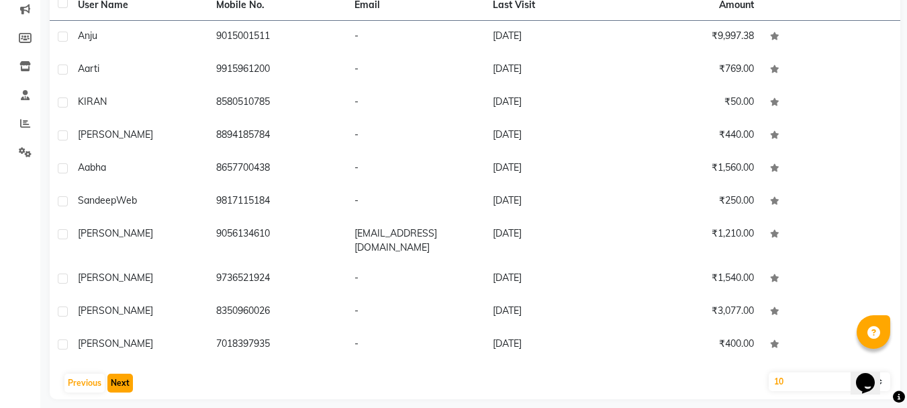
click at [116, 375] on button "Next" at bounding box center [120, 382] width 26 height 19
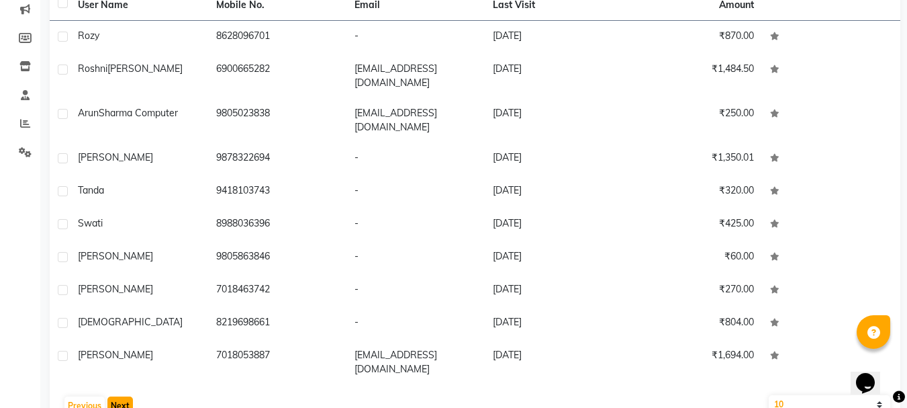
scroll to position [197, 0]
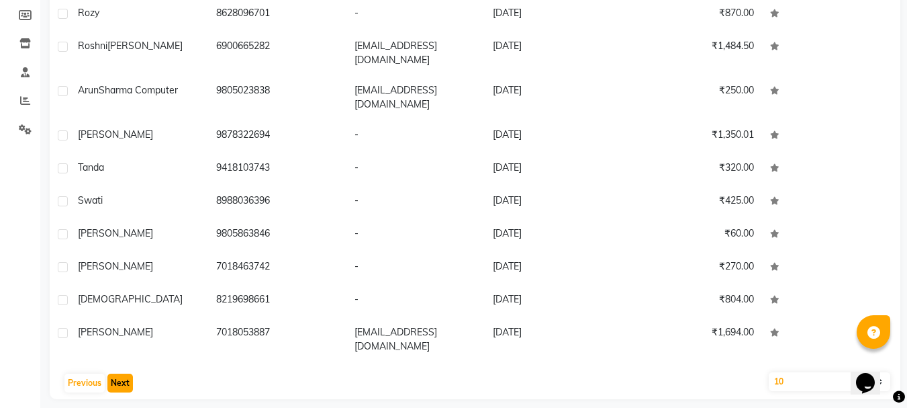
click at [116, 375] on button "Next" at bounding box center [120, 382] width 26 height 19
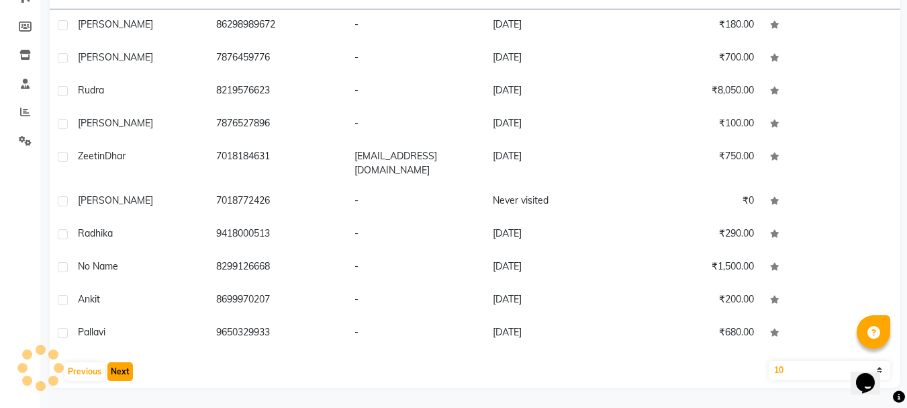
scroll to position [185, 0]
click at [116, 375] on button "Next" at bounding box center [120, 371] width 26 height 19
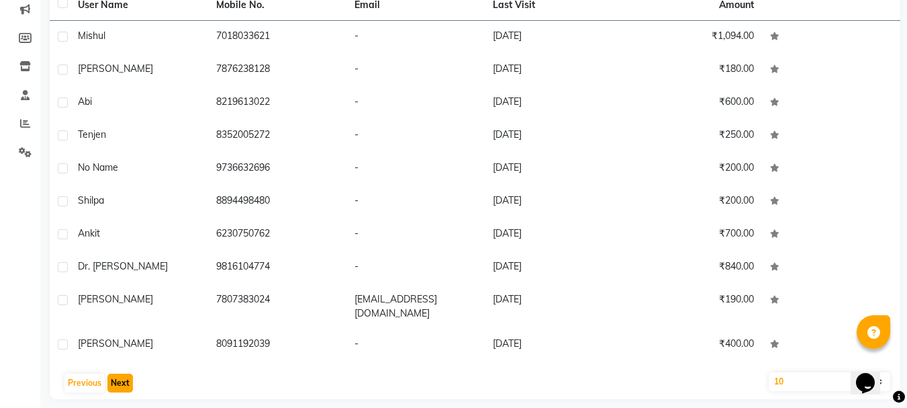
click at [116, 375] on button "Next" at bounding box center [120, 382] width 26 height 19
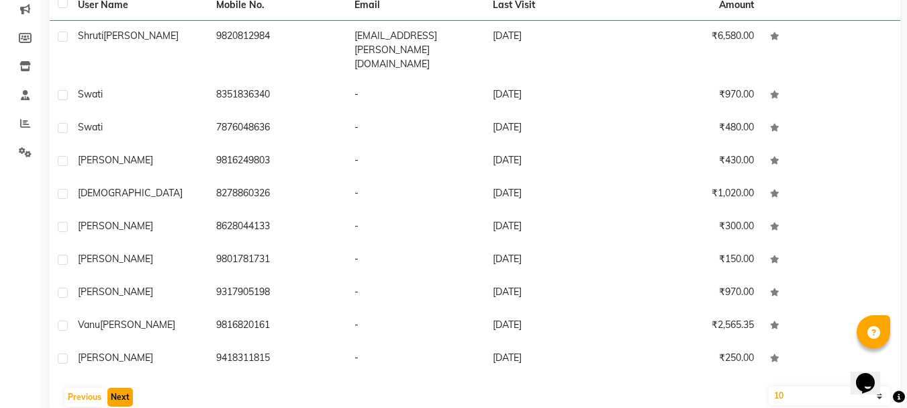
click at [116, 387] on button "Next" at bounding box center [120, 396] width 26 height 19
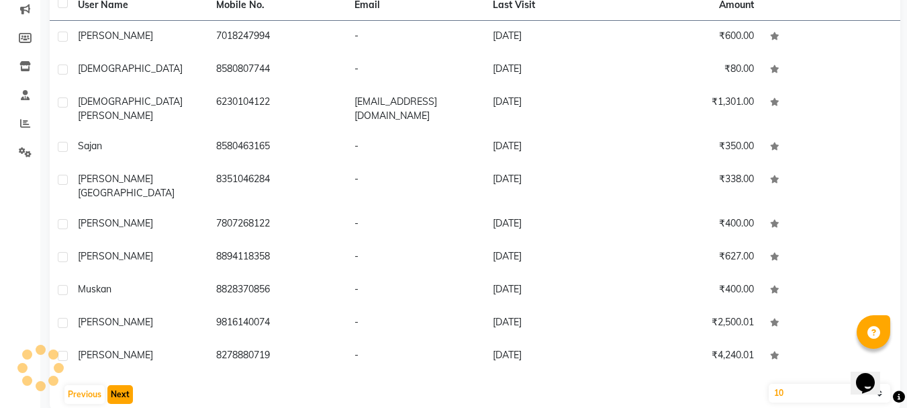
scroll to position [185, 0]
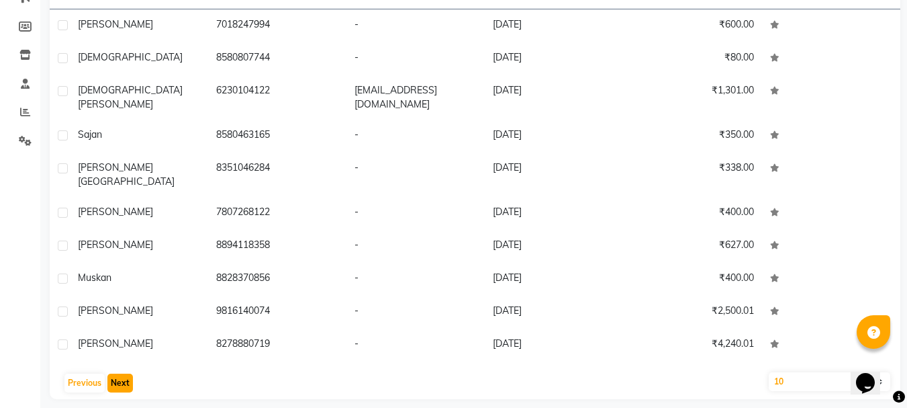
click at [116, 375] on button "Next" at bounding box center [120, 382] width 26 height 19
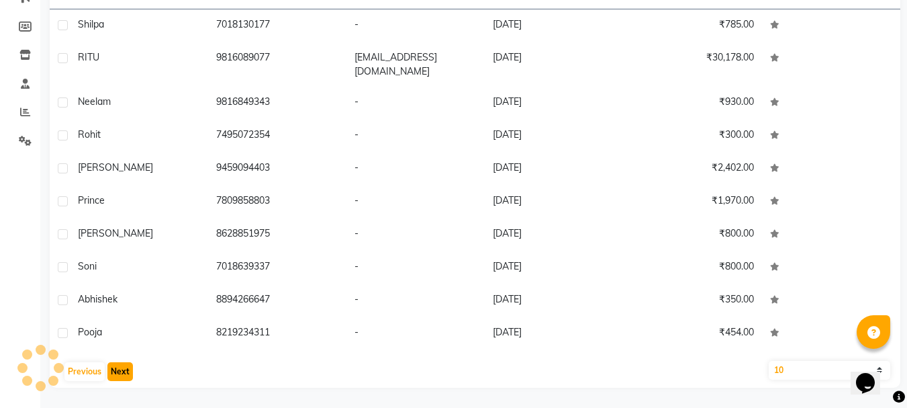
scroll to position [174, 0]
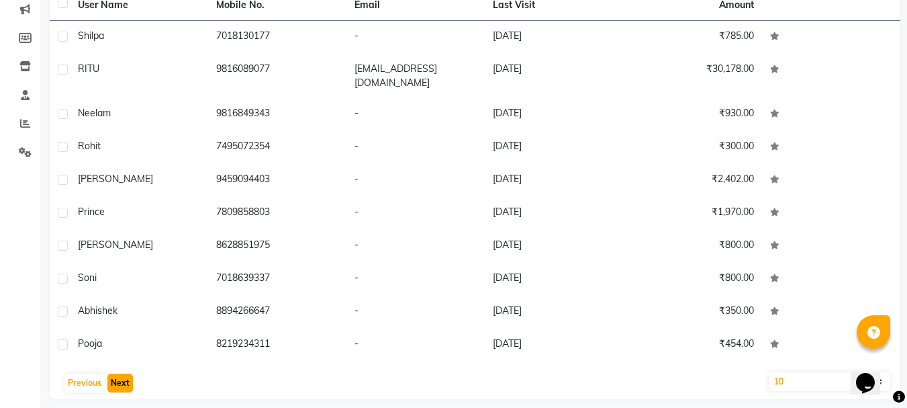
click at [116, 375] on button "Next" at bounding box center [120, 382] width 26 height 19
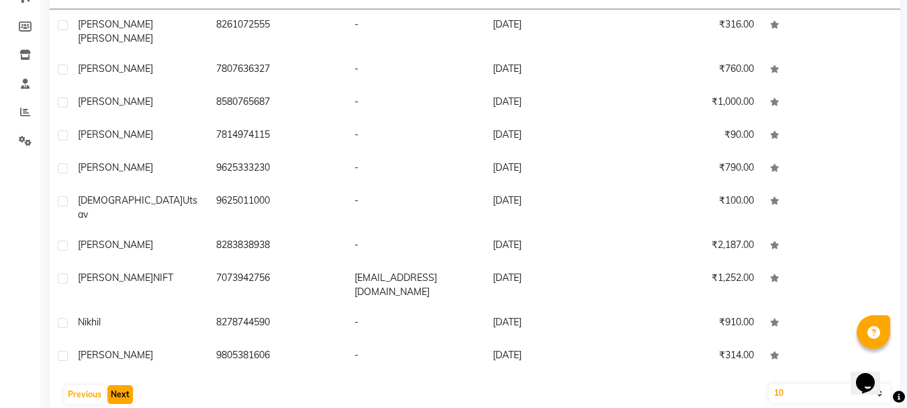
click at [116, 385] on button "Next" at bounding box center [120, 394] width 26 height 19
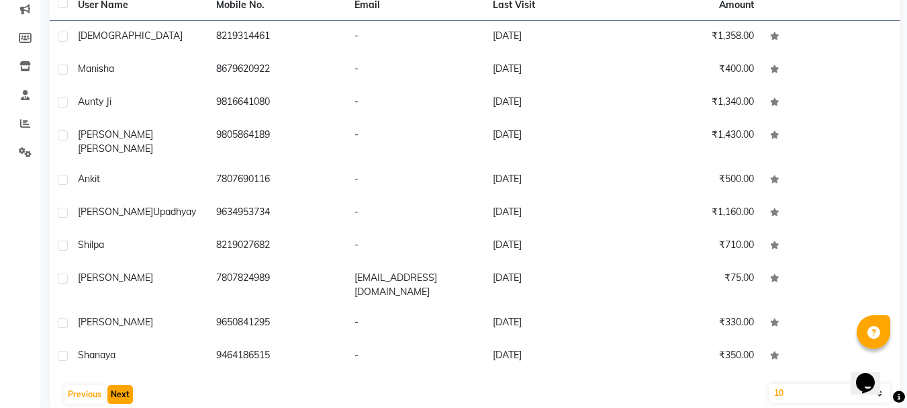
click at [116, 385] on button "Next" at bounding box center [120, 394] width 26 height 19
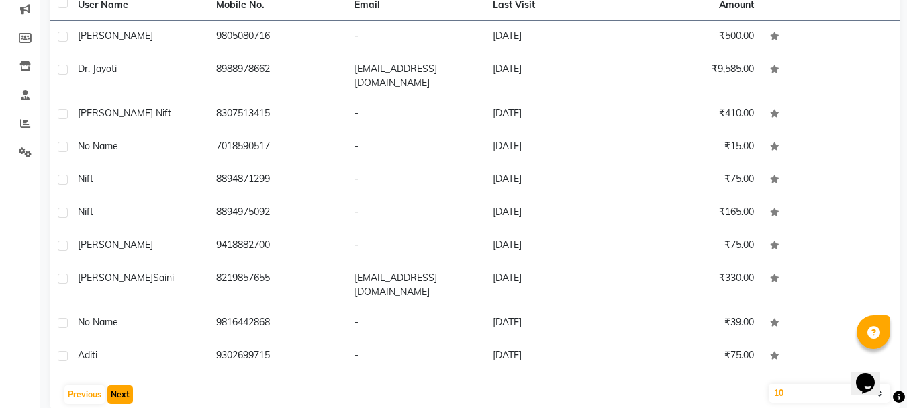
click at [116, 385] on button "Next" at bounding box center [120, 394] width 26 height 19
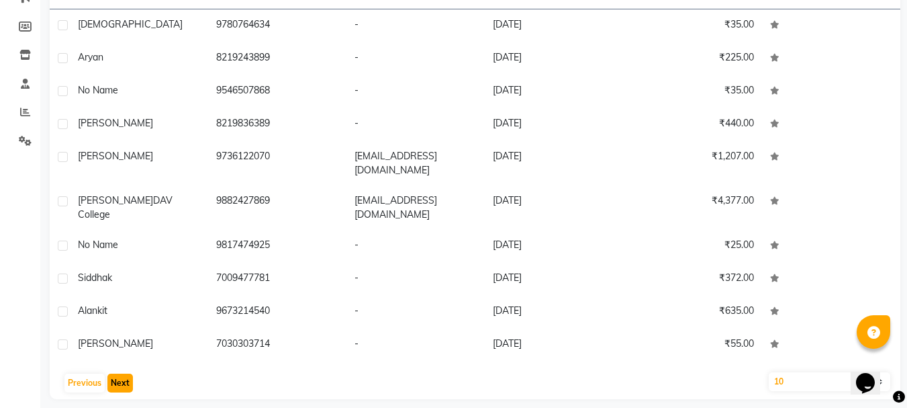
click at [116, 375] on button "Next" at bounding box center [120, 382] width 26 height 19
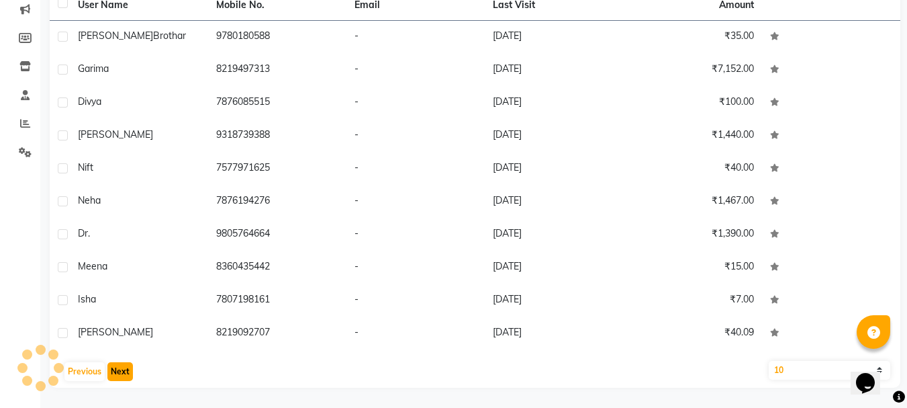
scroll to position [174, 0]
click at [116, 375] on button "Next" at bounding box center [120, 371] width 26 height 19
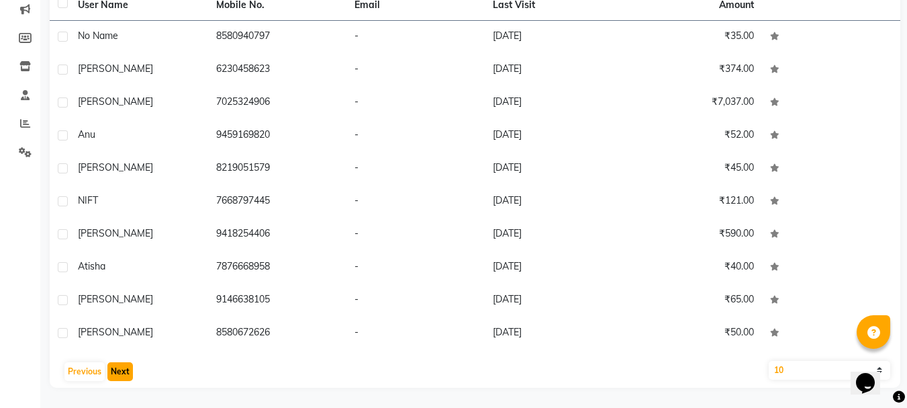
click at [116, 375] on button "Next" at bounding box center [120, 371] width 26 height 19
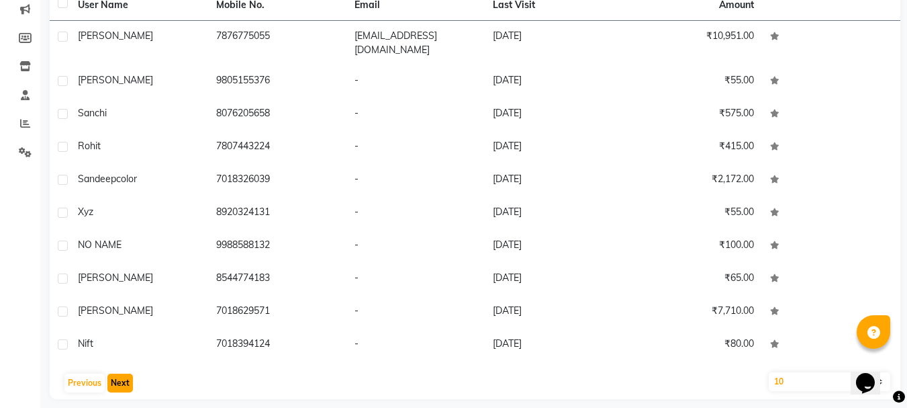
click at [116, 375] on button "Next" at bounding box center [120, 382] width 26 height 19
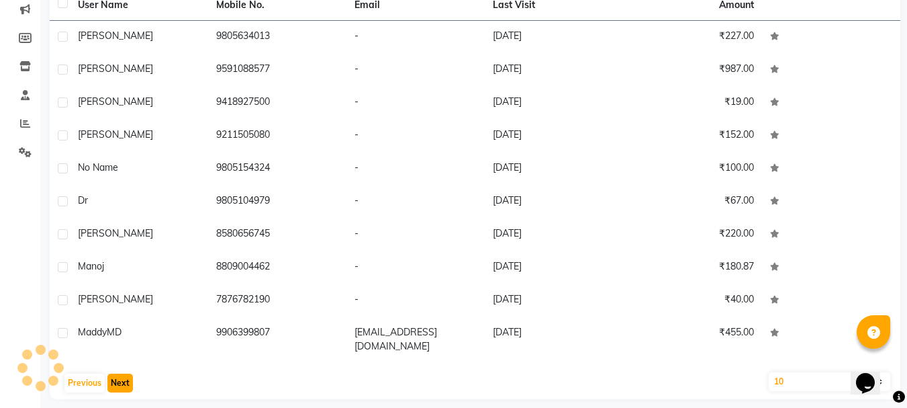
scroll to position [185, 0]
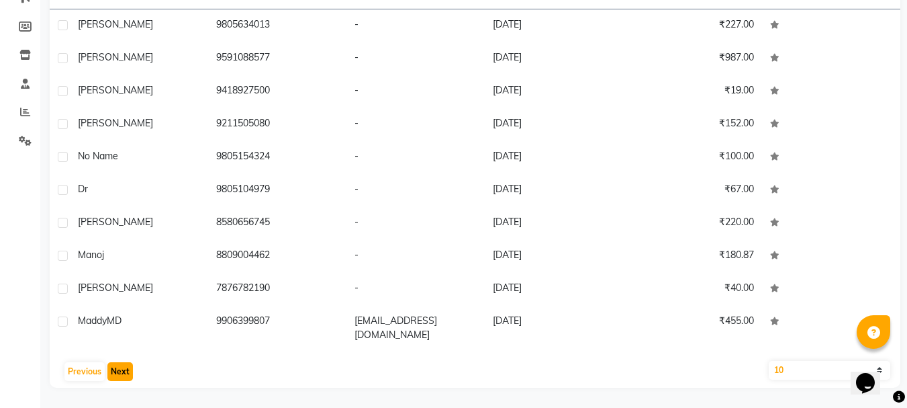
click at [116, 375] on button "Next" at bounding box center [120, 371] width 26 height 19
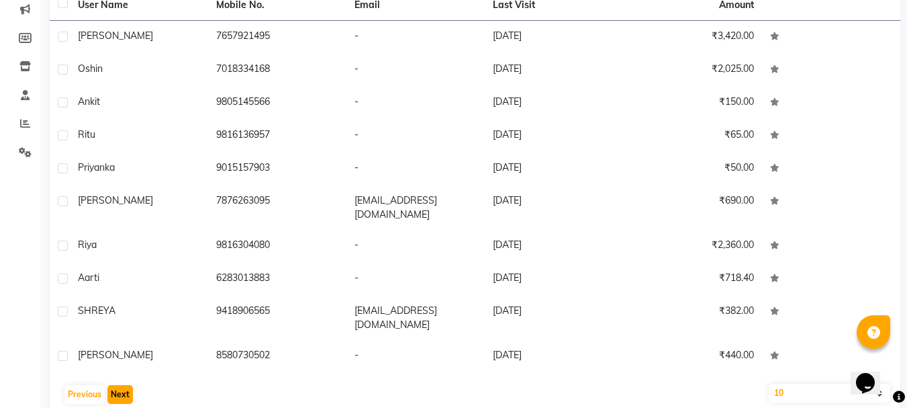
click at [116, 385] on button "Next" at bounding box center [120, 394] width 26 height 19
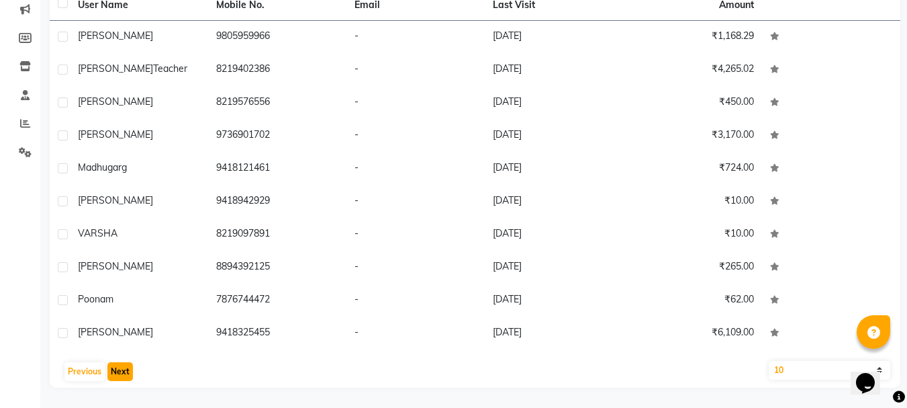
click at [116, 375] on button "Next" at bounding box center [120, 371] width 26 height 19
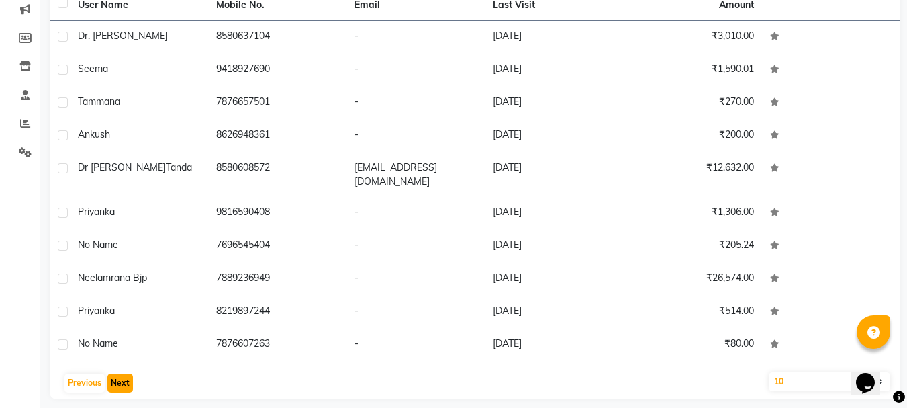
click at [116, 375] on button "Next" at bounding box center [120, 382] width 26 height 19
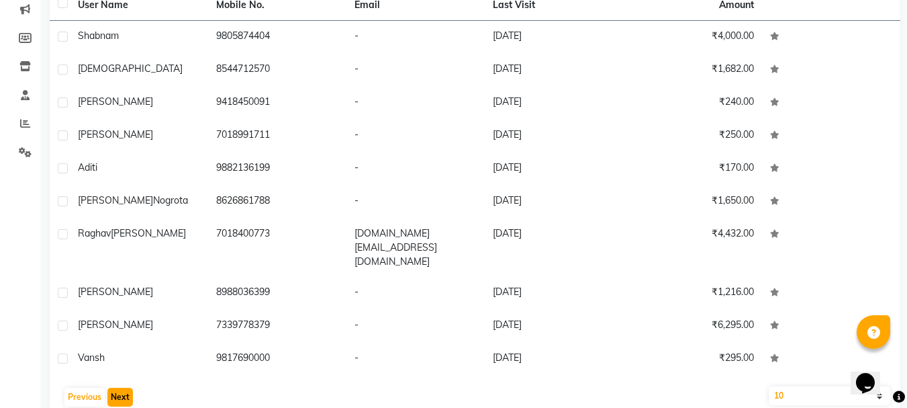
click at [116, 387] on button "Next" at bounding box center [120, 396] width 26 height 19
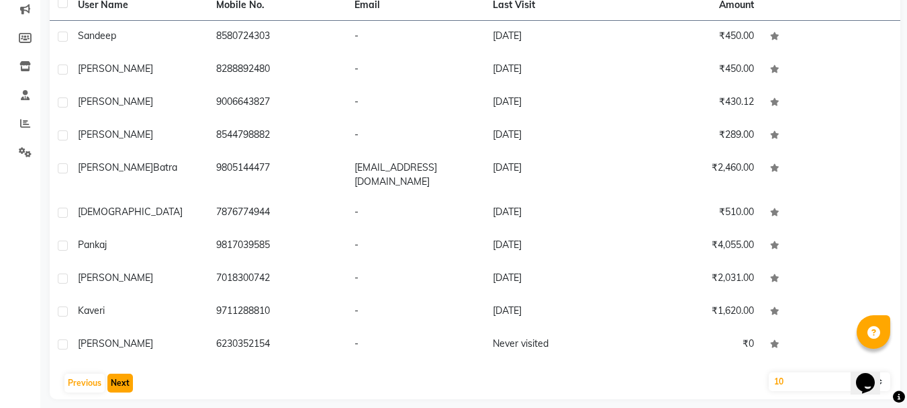
click at [116, 375] on button "Next" at bounding box center [120, 382] width 26 height 19
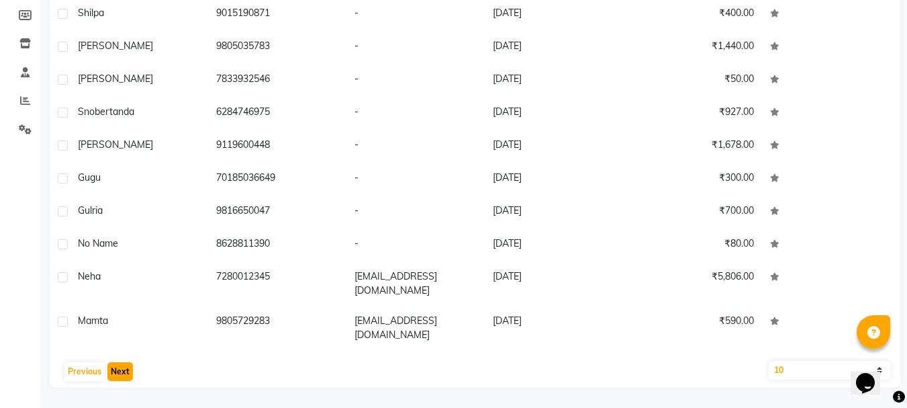
click at [116, 375] on button "Next" at bounding box center [120, 371] width 26 height 19
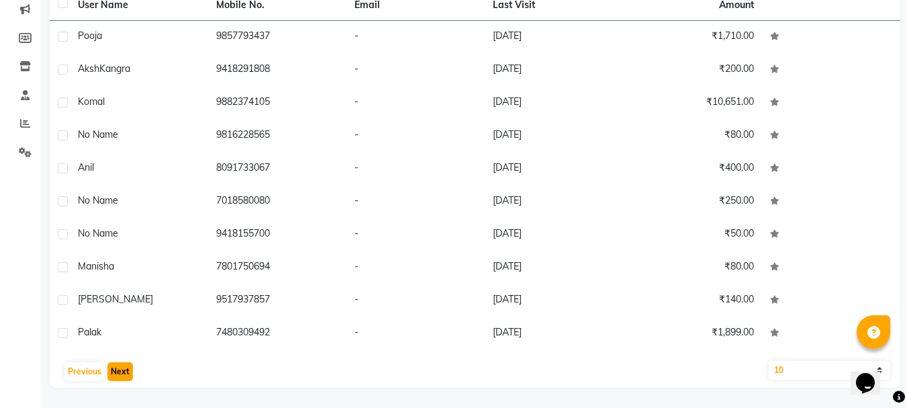
click at [116, 375] on button "Next" at bounding box center [120, 371] width 26 height 19
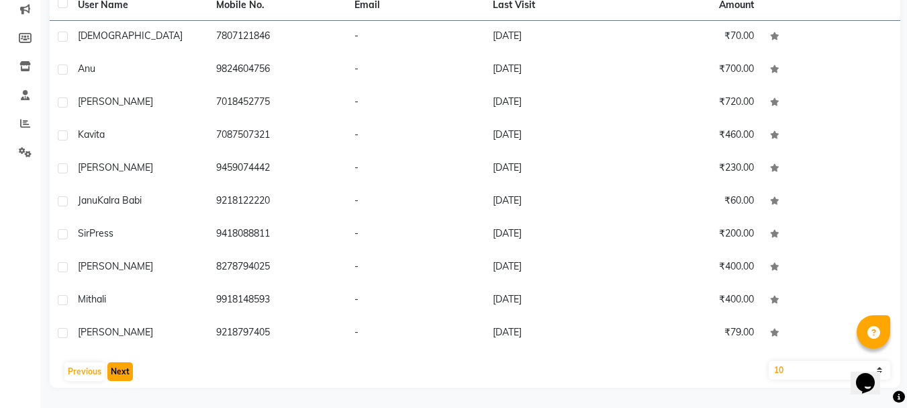
click at [116, 375] on button "Next" at bounding box center [120, 371] width 26 height 19
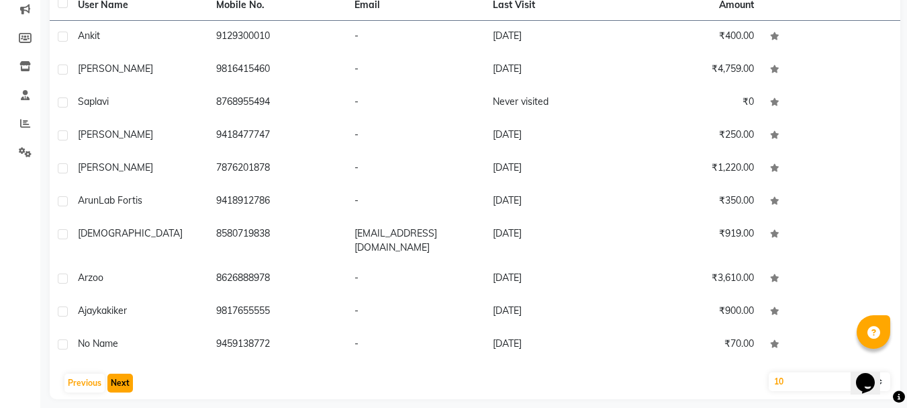
click at [116, 375] on button "Next" at bounding box center [120, 382] width 26 height 19
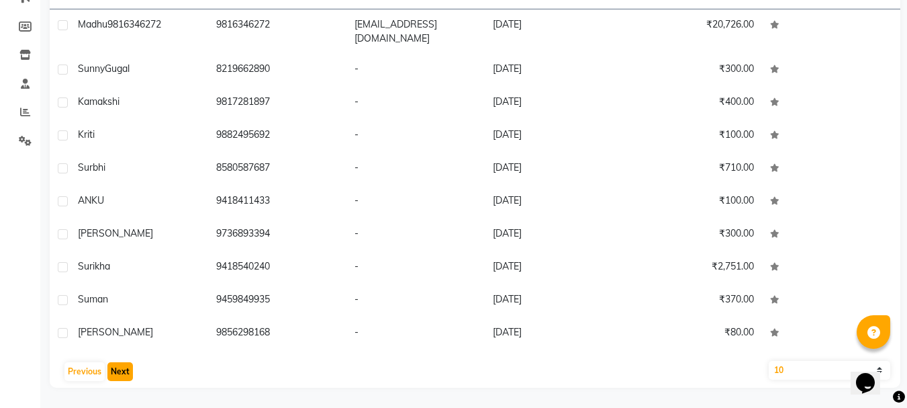
click at [116, 375] on button "Next" at bounding box center [120, 371] width 26 height 19
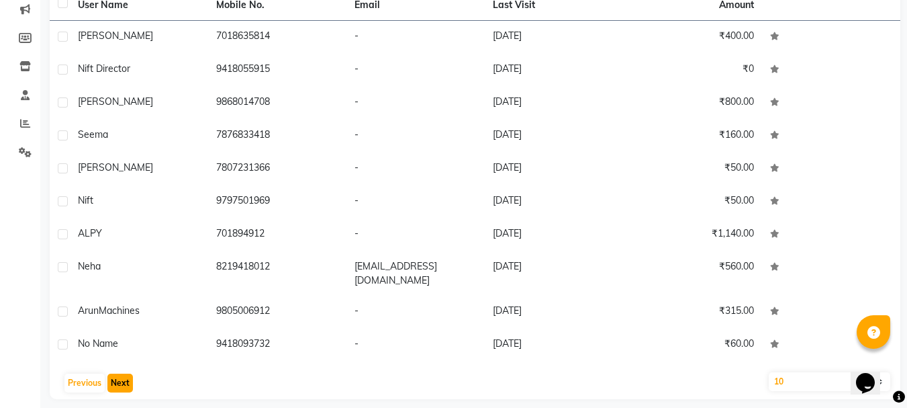
click at [116, 375] on button "Next" at bounding box center [120, 382] width 26 height 19
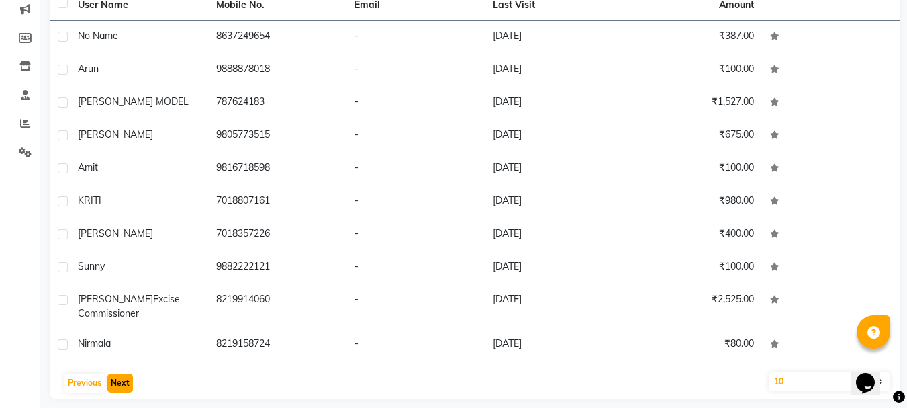
scroll to position [185, 0]
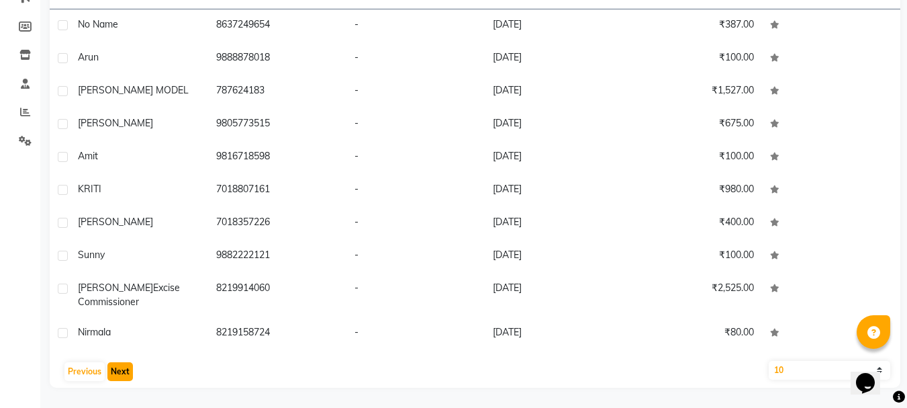
click at [116, 375] on button "Next" at bounding box center [120, 371] width 26 height 19
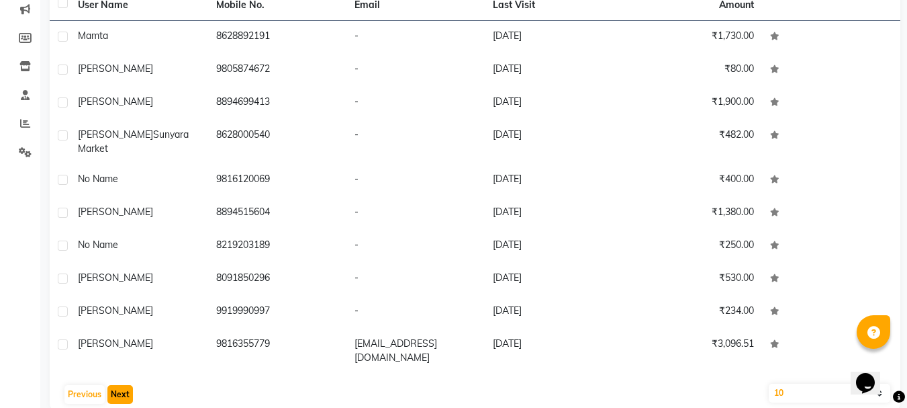
click at [116, 385] on button "Next" at bounding box center [120, 394] width 26 height 19
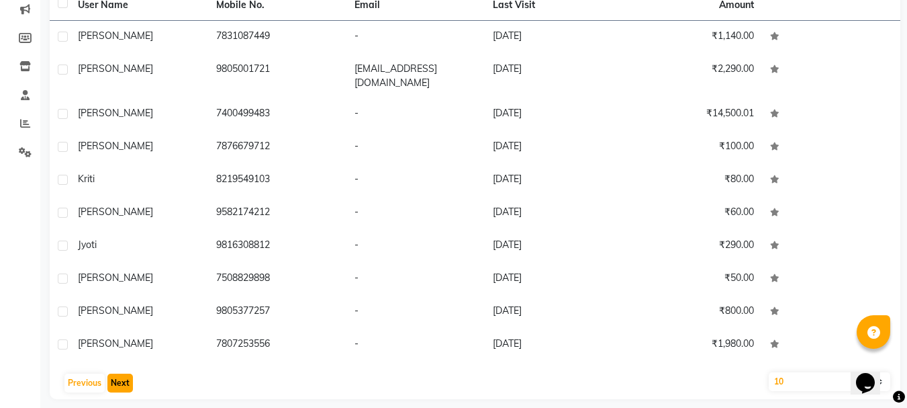
click at [116, 375] on button "Next" at bounding box center [120, 382] width 26 height 19
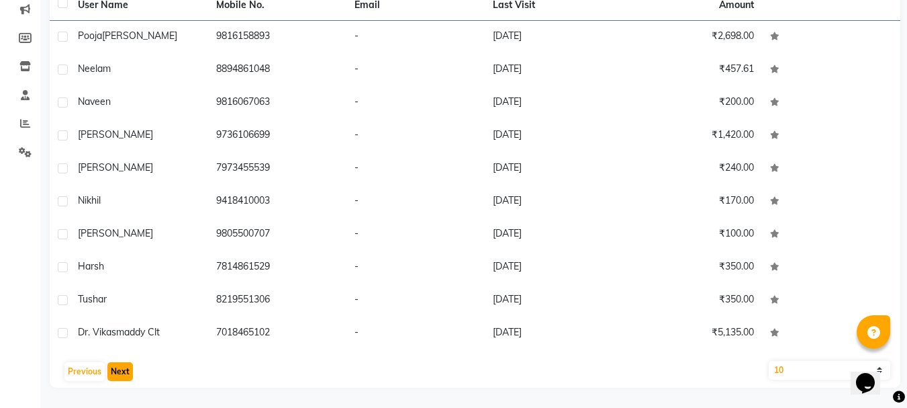
click at [116, 375] on button "Next" at bounding box center [120, 371] width 26 height 19
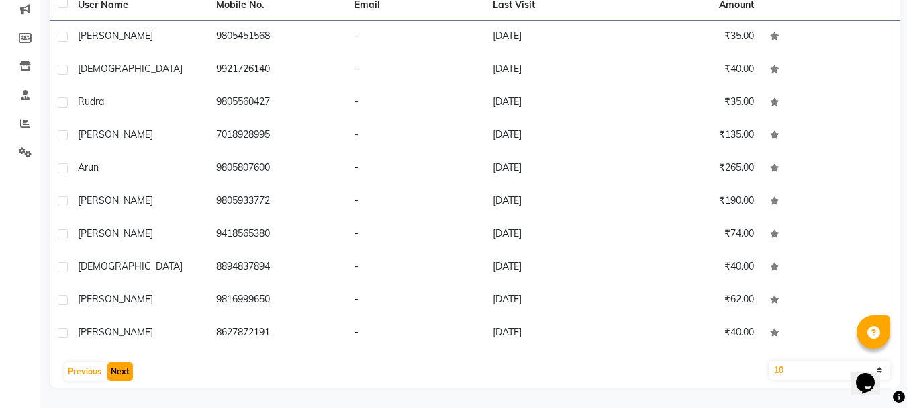
click at [116, 375] on button "Next" at bounding box center [120, 371] width 26 height 19
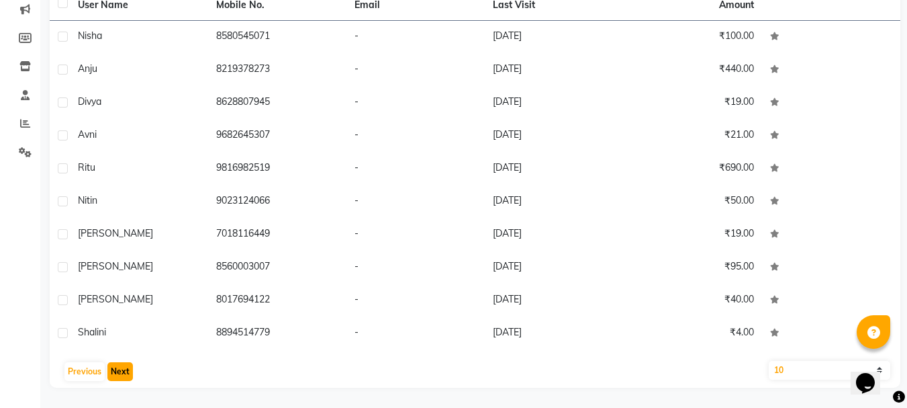
click at [116, 375] on button "Next" at bounding box center [120, 371] width 26 height 19
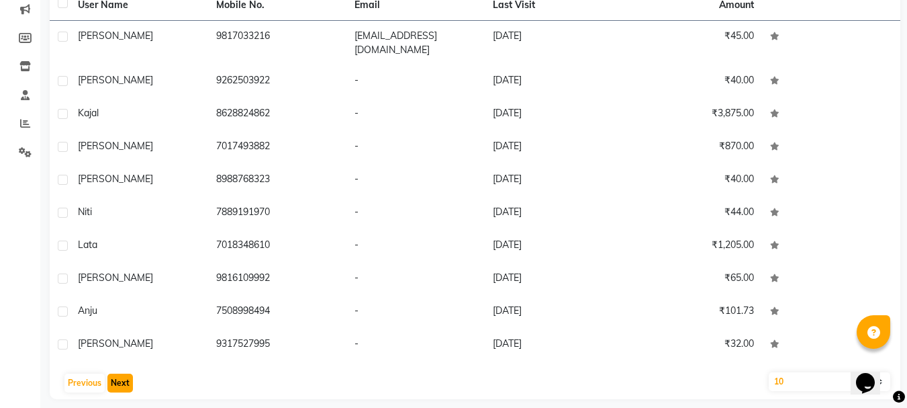
click at [116, 375] on button "Next" at bounding box center [120, 382] width 26 height 19
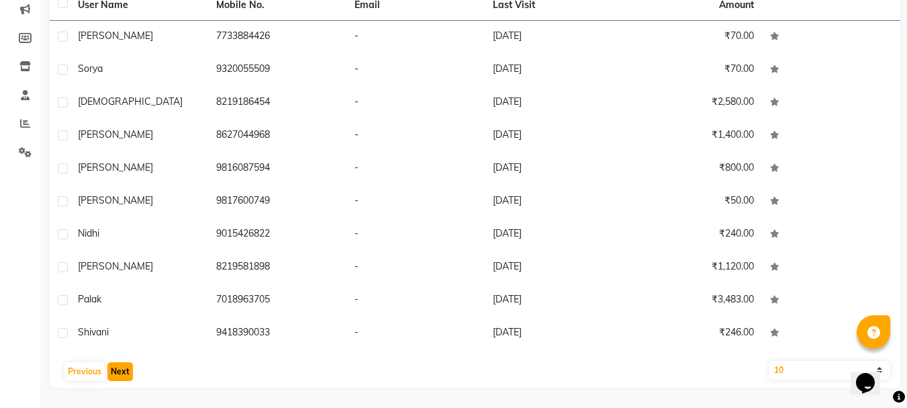
click at [116, 375] on button "Next" at bounding box center [120, 371] width 26 height 19
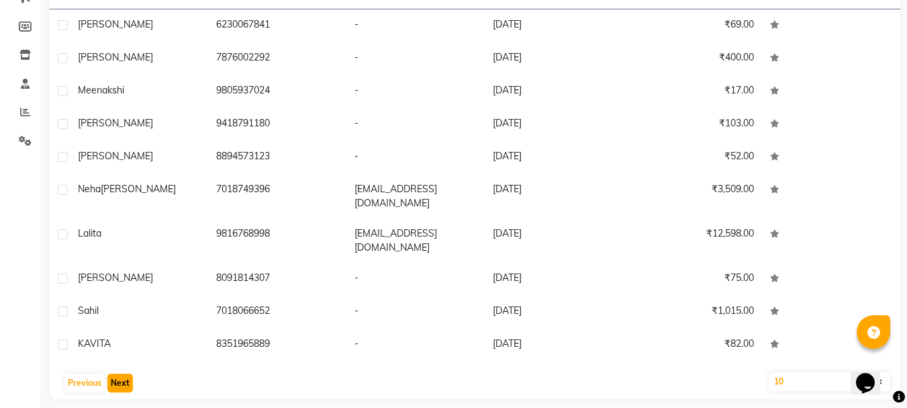
click at [116, 375] on button "Next" at bounding box center [120, 382] width 26 height 19
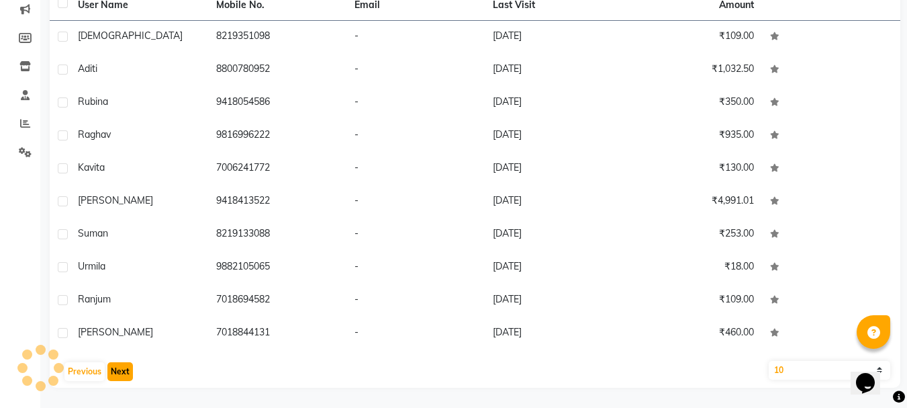
click at [116, 375] on button "Next" at bounding box center [120, 371] width 26 height 19
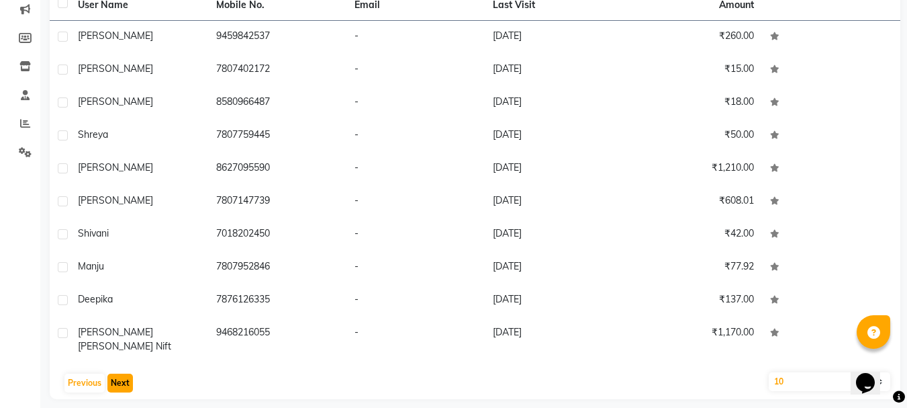
click at [116, 375] on button "Next" at bounding box center [120, 382] width 26 height 19
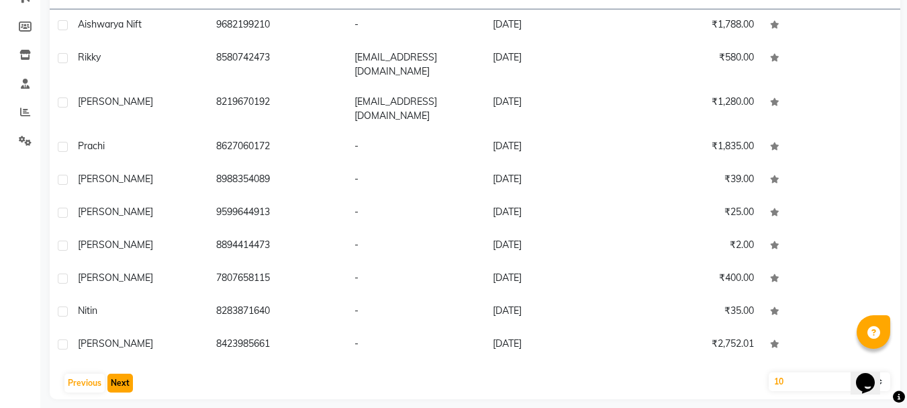
click at [116, 375] on button "Next" at bounding box center [120, 382] width 26 height 19
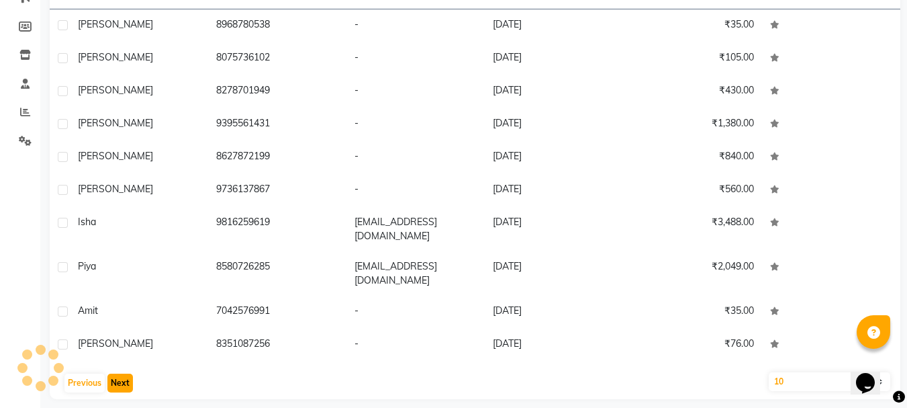
scroll to position [174, 0]
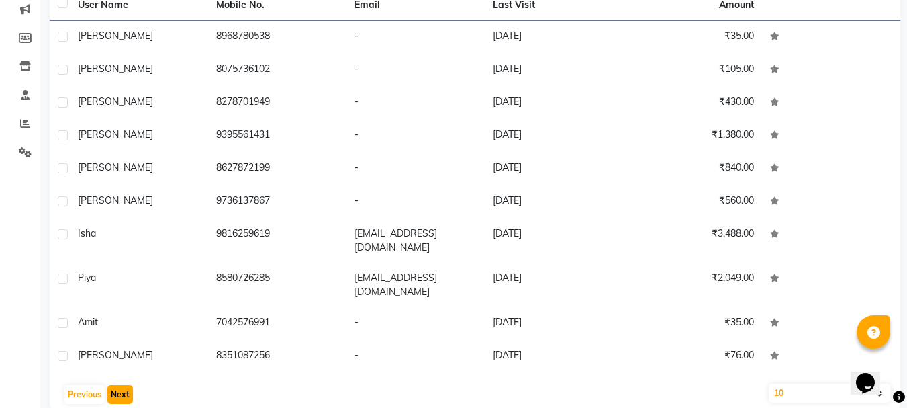
click at [116, 385] on button "Next" at bounding box center [120, 394] width 26 height 19
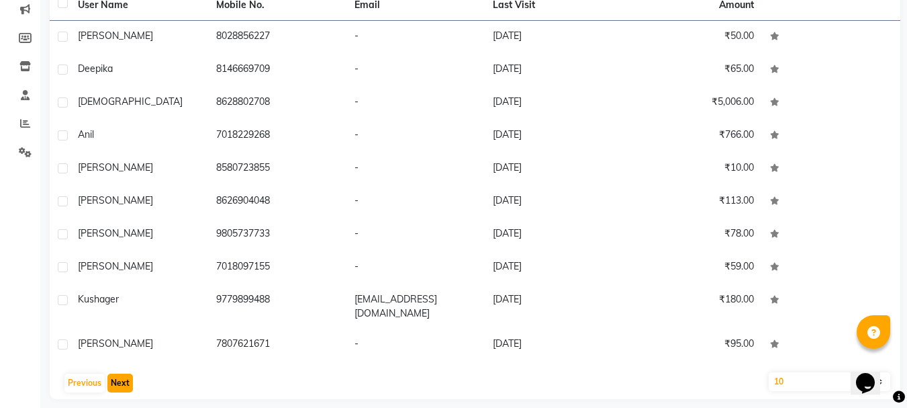
click at [116, 375] on button "Next" at bounding box center [120, 382] width 26 height 19
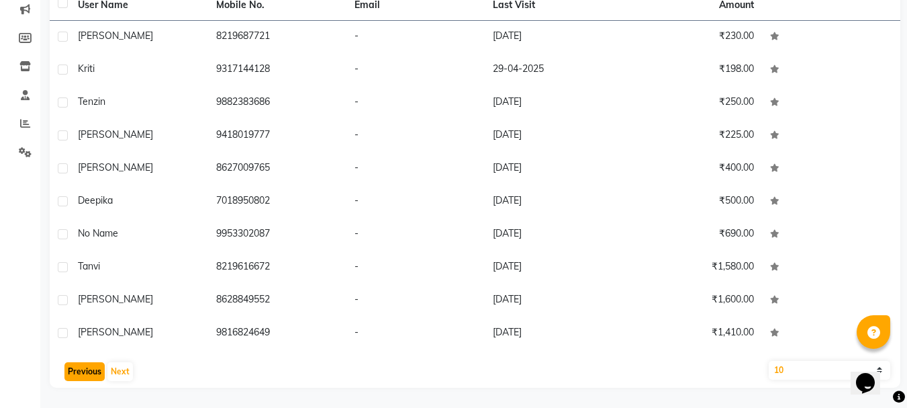
click at [89, 374] on button "Previous" at bounding box center [84, 371] width 40 height 19
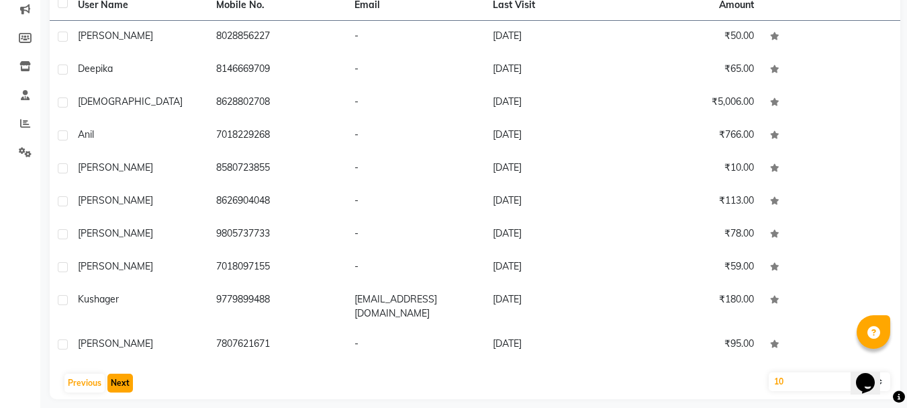
click at [120, 373] on button "Next" at bounding box center [120, 382] width 26 height 19
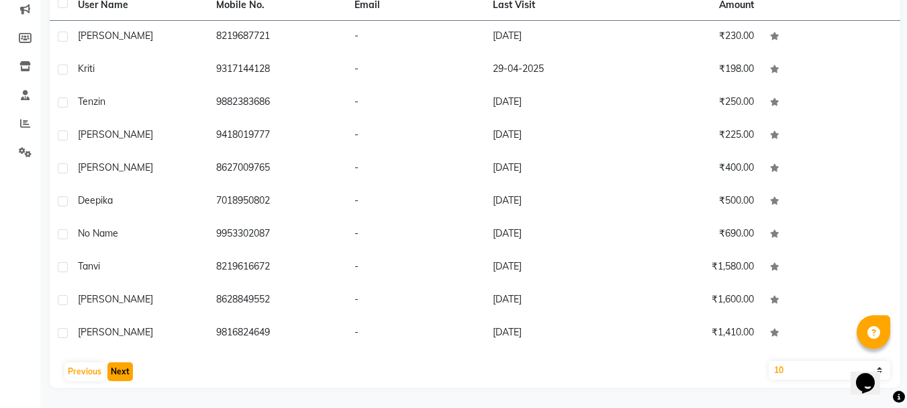
click at [120, 369] on button "Next" at bounding box center [120, 371] width 26 height 19
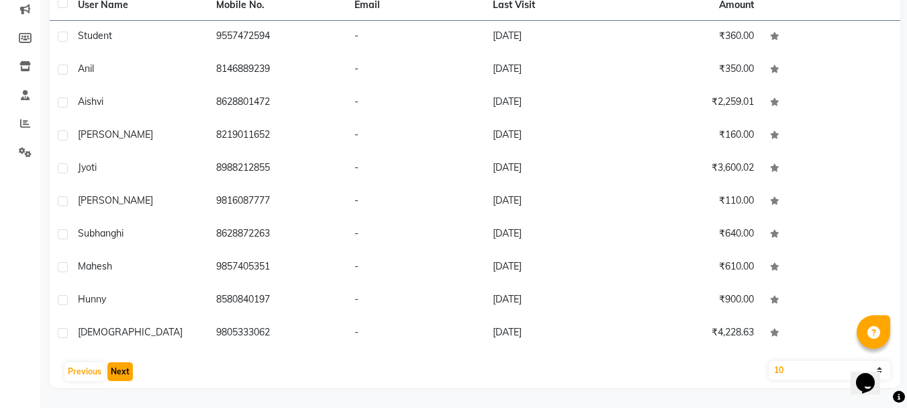
click at [120, 369] on button "Next" at bounding box center [120, 371] width 26 height 19
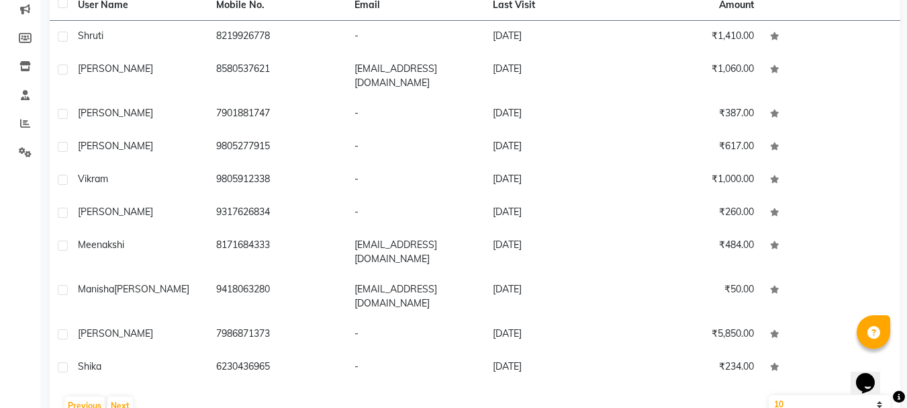
click at [124, 395] on div "Previous Next" at bounding box center [475, 405] width 840 height 21
click at [126, 399] on button "Next" at bounding box center [120, 405] width 26 height 19
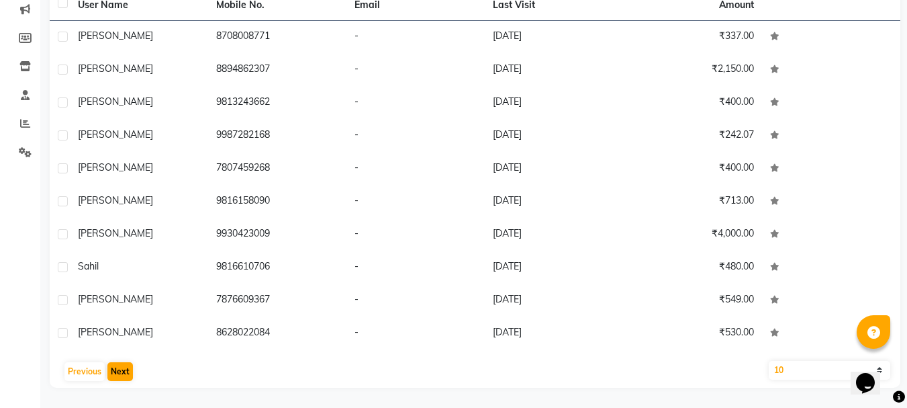
click at [126, 399] on main "Filter Import Add Client Total 6253 Recent 971 Lost 4127 Due 56 [DEMOGRAPHIC_DA…" at bounding box center [473, 146] width 867 height 523
click at [122, 375] on button "Next" at bounding box center [120, 371] width 26 height 19
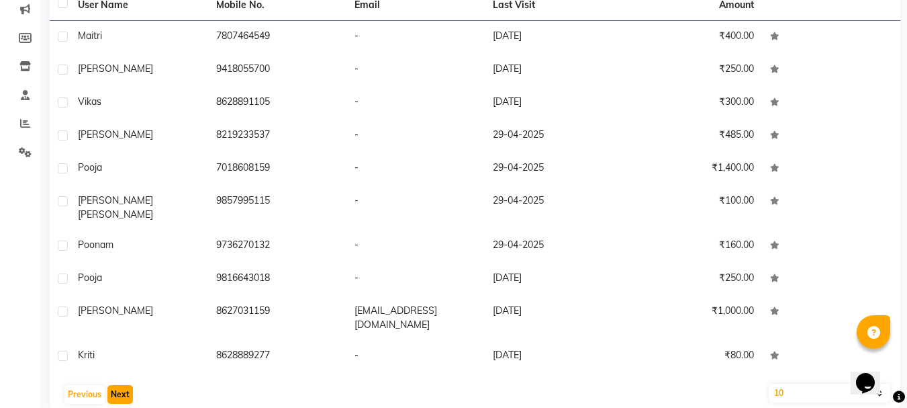
click at [123, 385] on button "Next" at bounding box center [120, 394] width 26 height 19
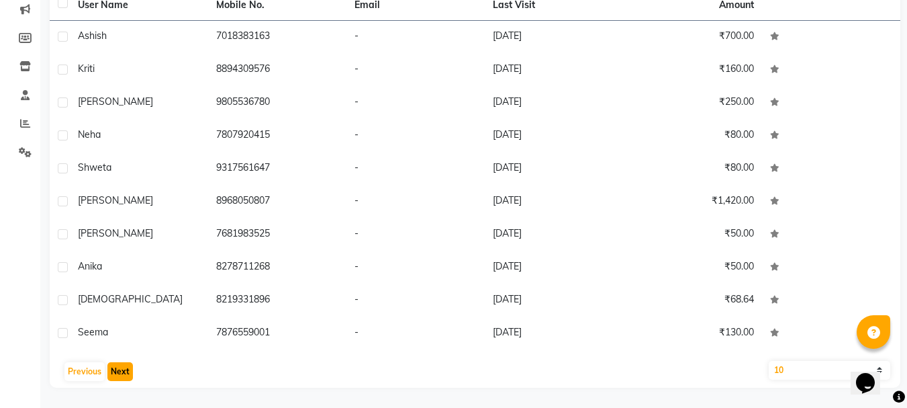
click at [121, 374] on button "Next" at bounding box center [120, 371] width 26 height 19
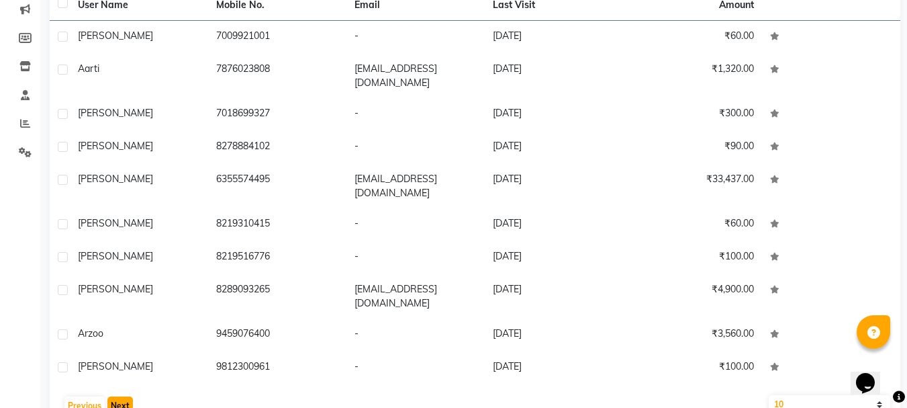
click at [121, 396] on button "Next" at bounding box center [120, 405] width 26 height 19
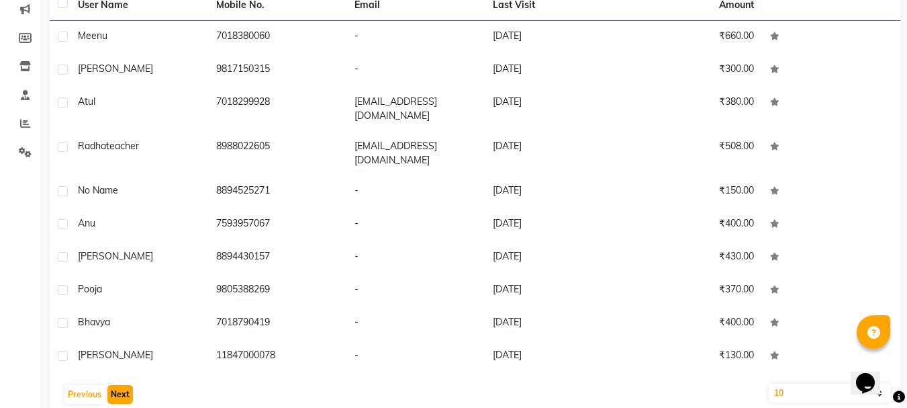
click at [120, 385] on button "Next" at bounding box center [120, 394] width 26 height 19
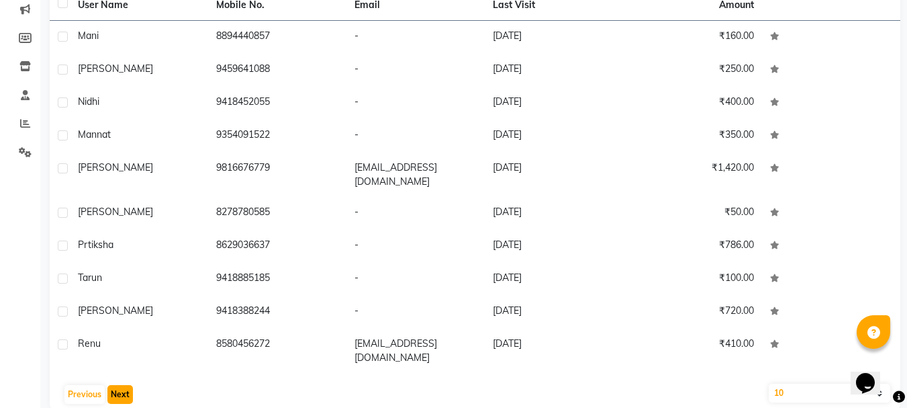
click at [112, 385] on button "Next" at bounding box center [120, 394] width 26 height 19
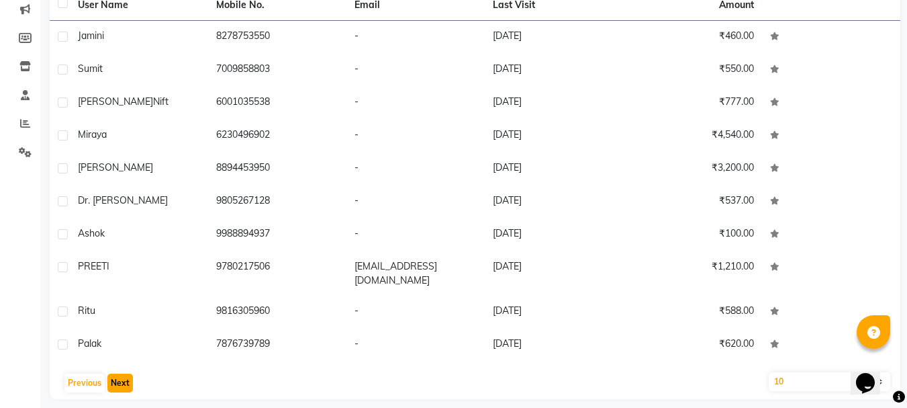
click at [121, 373] on button "Next" at bounding box center [120, 382] width 26 height 19
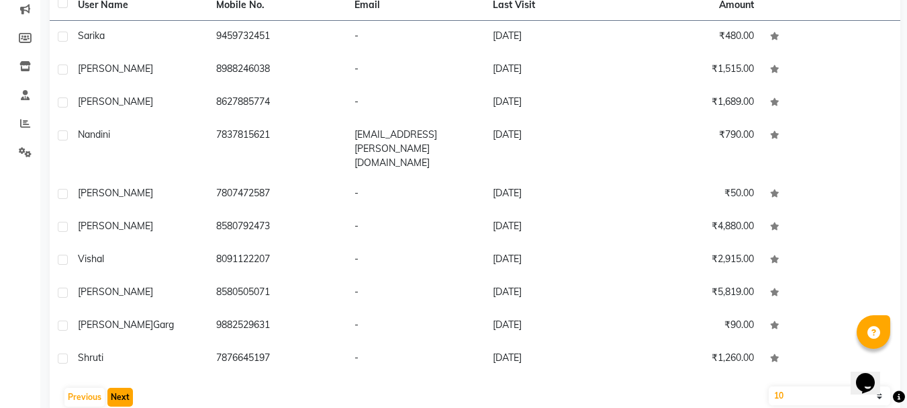
click at [120, 387] on button "Next" at bounding box center [120, 396] width 26 height 19
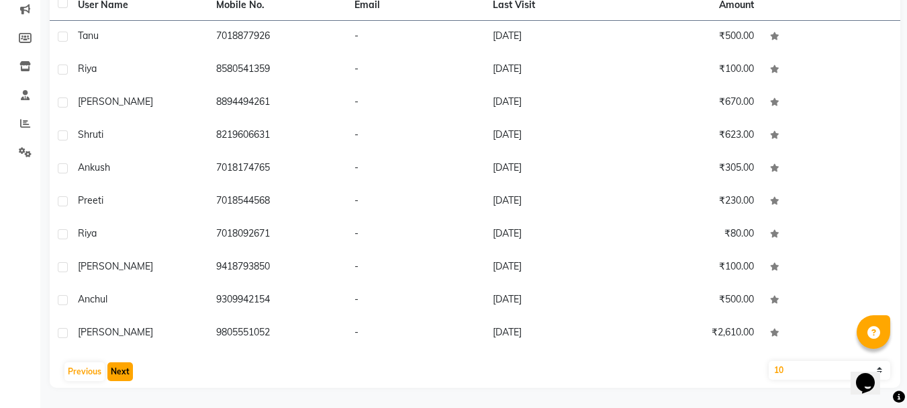
click at [121, 368] on button "Next" at bounding box center [120, 371] width 26 height 19
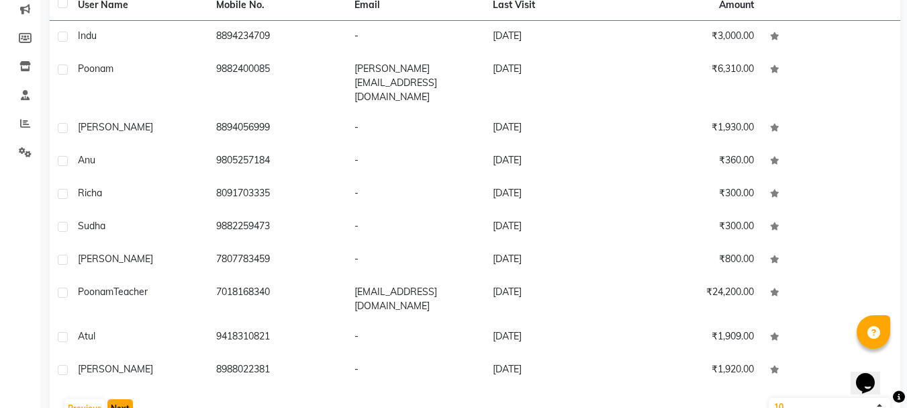
click at [119, 399] on button "Next" at bounding box center [120, 408] width 26 height 19
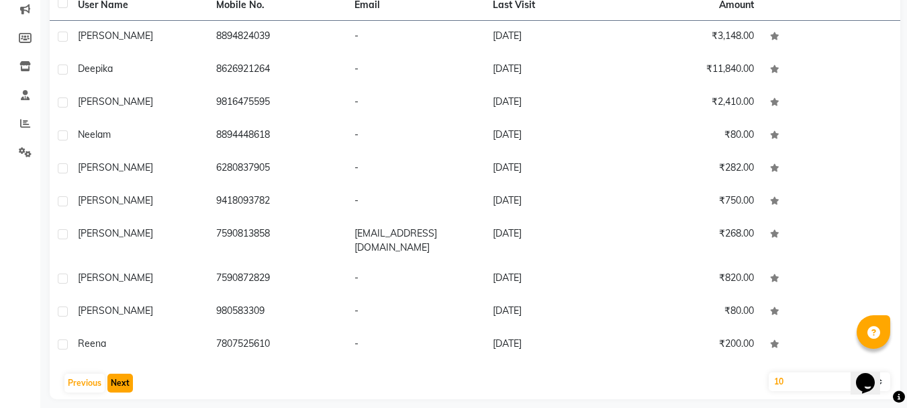
click at [117, 373] on button "Next" at bounding box center [120, 382] width 26 height 19
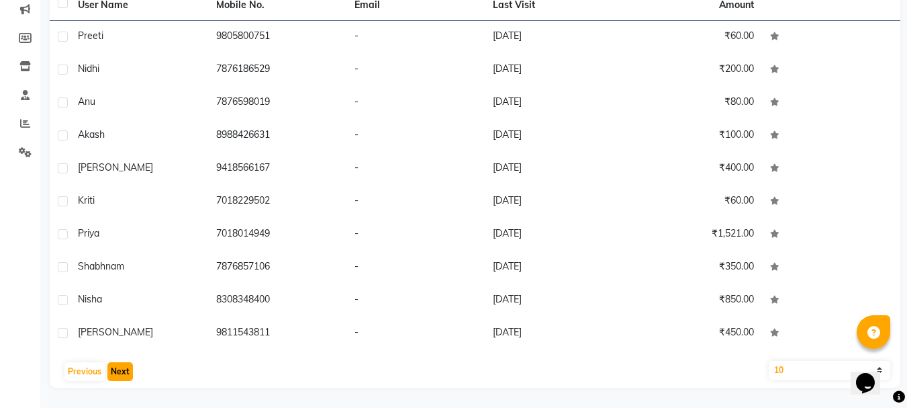
click at [117, 369] on button "Next" at bounding box center [120, 371] width 26 height 19
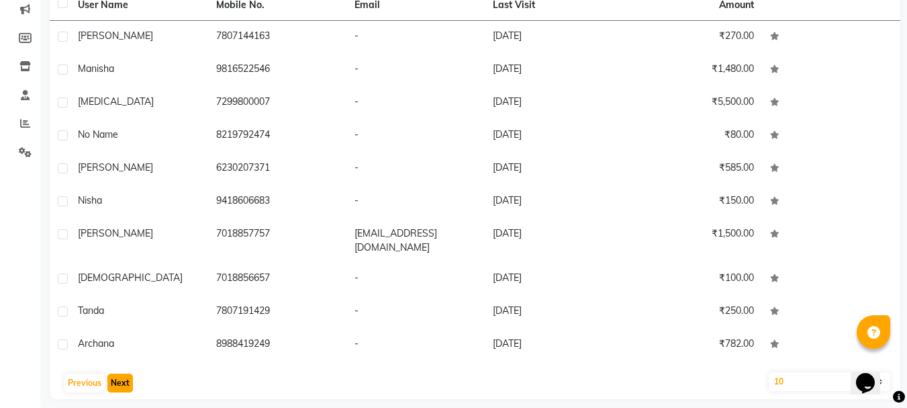
click at [117, 373] on button "Next" at bounding box center [120, 382] width 26 height 19
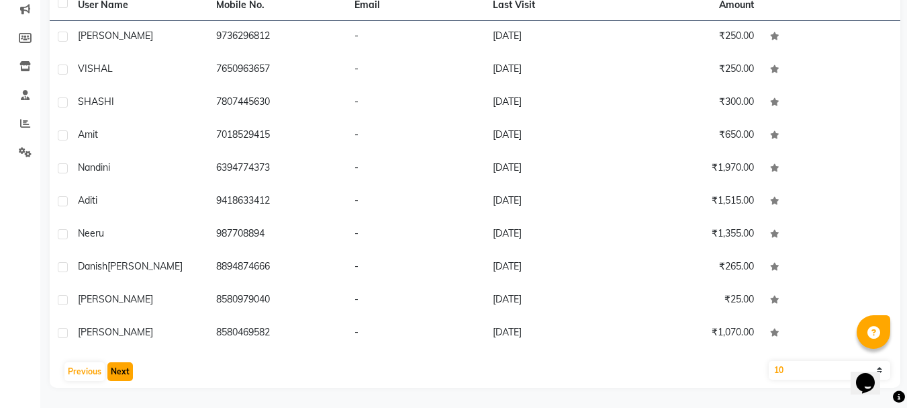
click at [117, 368] on button "Next" at bounding box center [120, 371] width 26 height 19
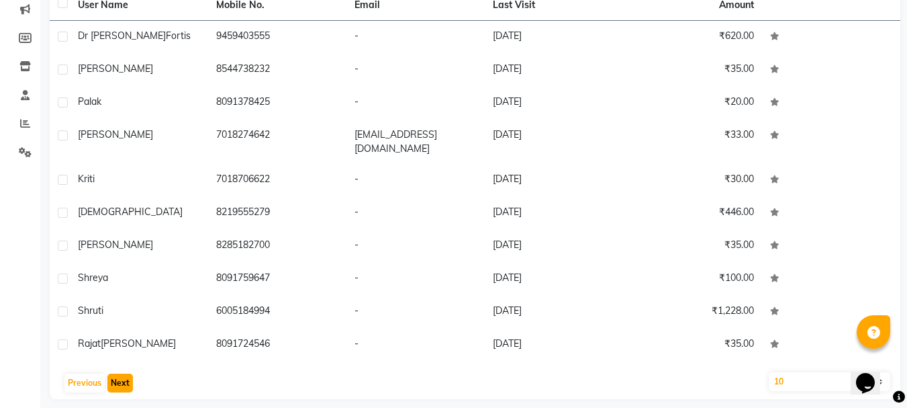
click at [117, 373] on button "Next" at bounding box center [120, 382] width 26 height 19
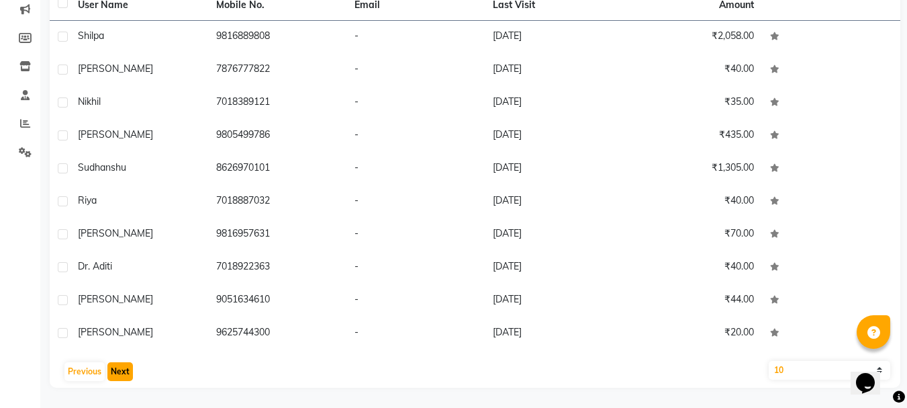
click at [117, 368] on button "Next" at bounding box center [120, 371] width 26 height 19
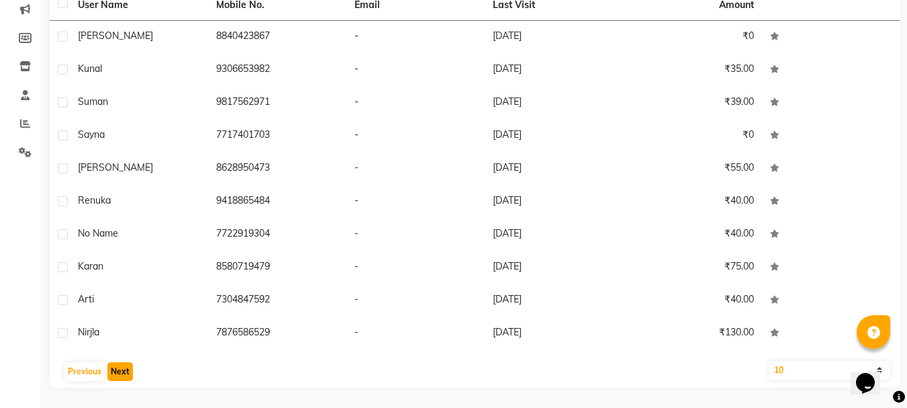
click at [117, 368] on button "Next" at bounding box center [120, 371] width 26 height 19
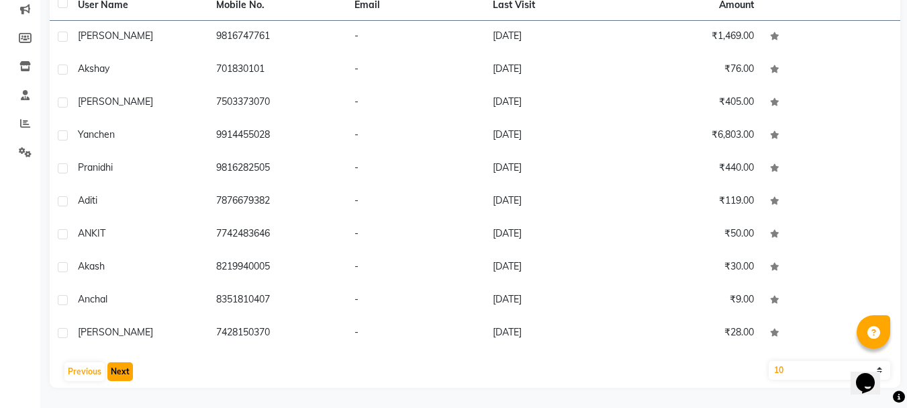
click at [117, 368] on button "Next" at bounding box center [120, 371] width 26 height 19
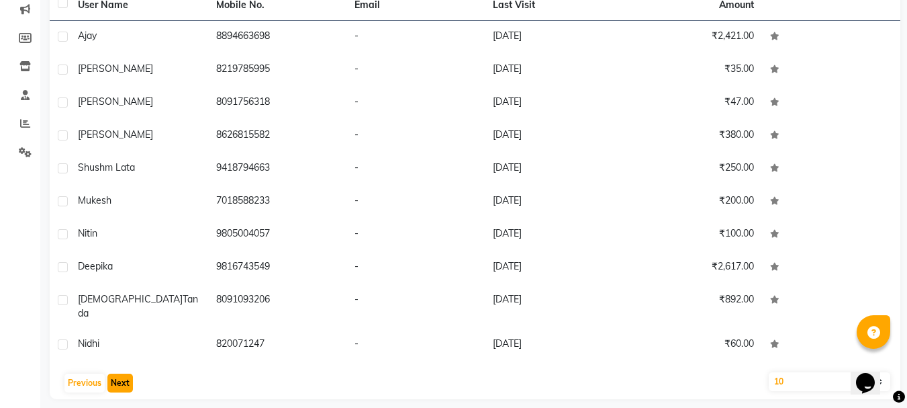
click at [117, 373] on button "Next" at bounding box center [120, 382] width 26 height 19
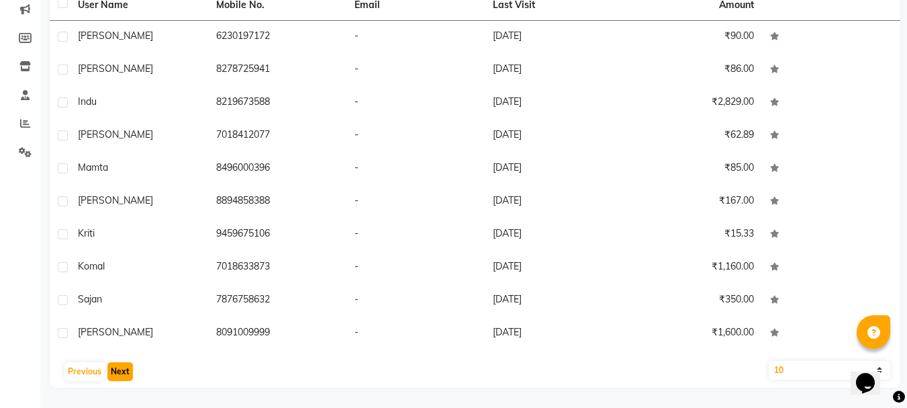
click at [117, 368] on button "Next" at bounding box center [120, 371] width 26 height 19
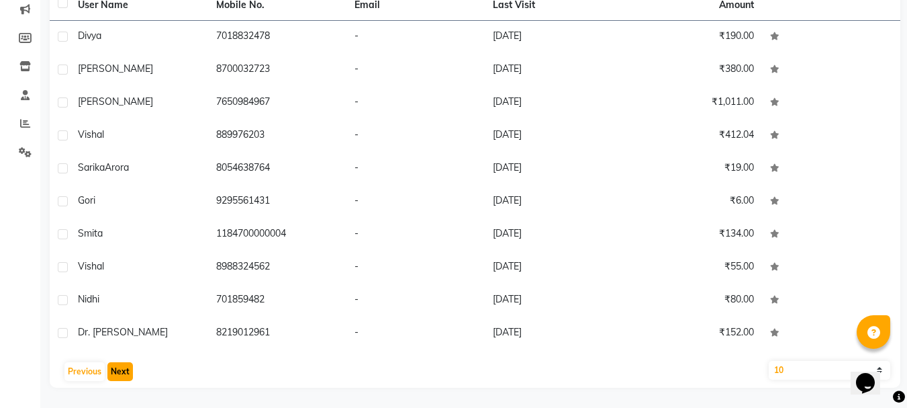
click at [117, 368] on button "Next" at bounding box center [120, 371] width 26 height 19
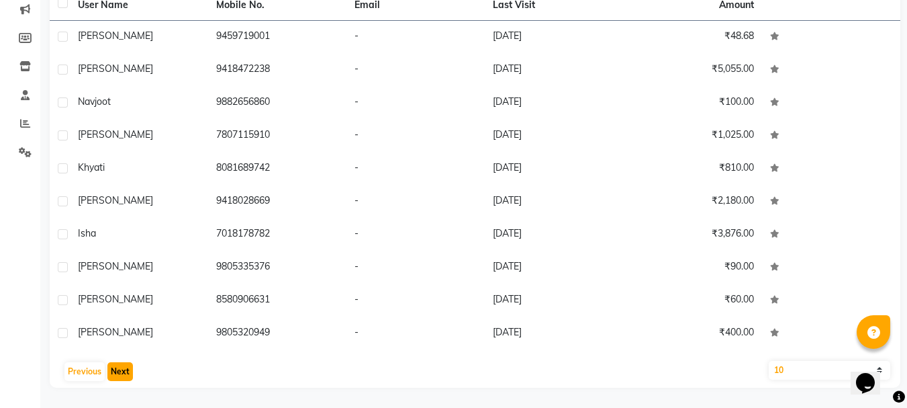
click at [117, 368] on button "Next" at bounding box center [120, 371] width 26 height 19
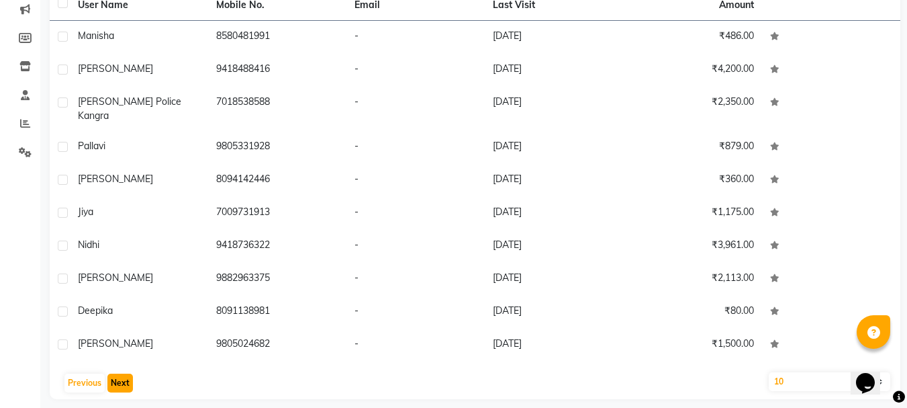
click at [117, 373] on button "Next" at bounding box center [120, 382] width 26 height 19
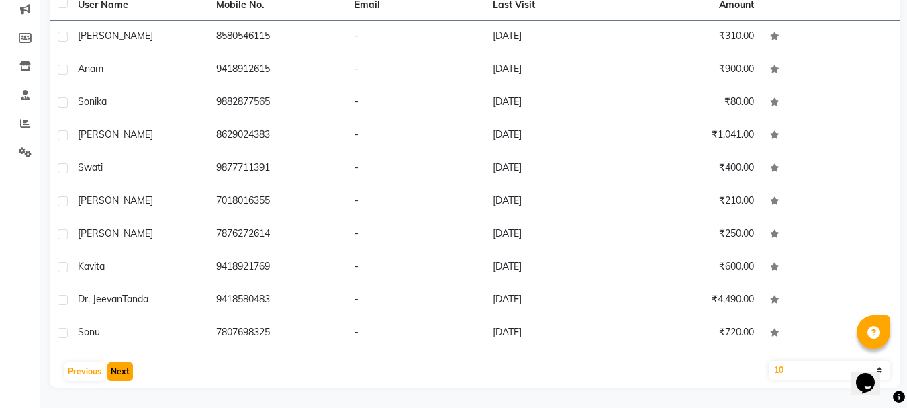
click at [117, 368] on button "Next" at bounding box center [120, 371] width 26 height 19
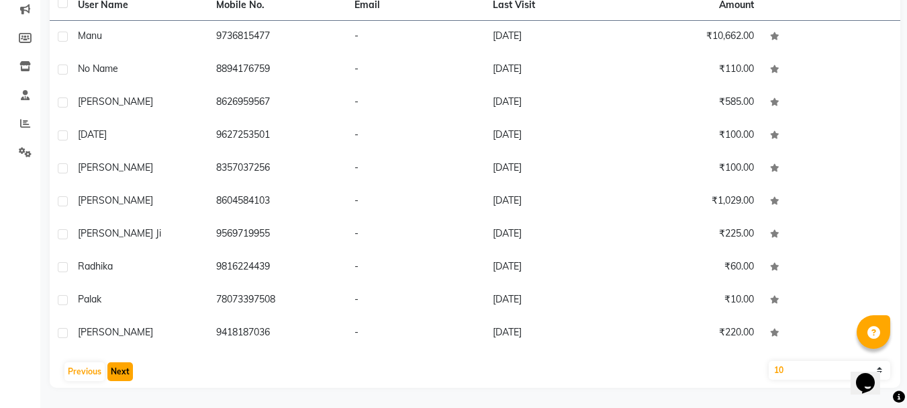
click at [117, 368] on button "Next" at bounding box center [120, 371] width 26 height 19
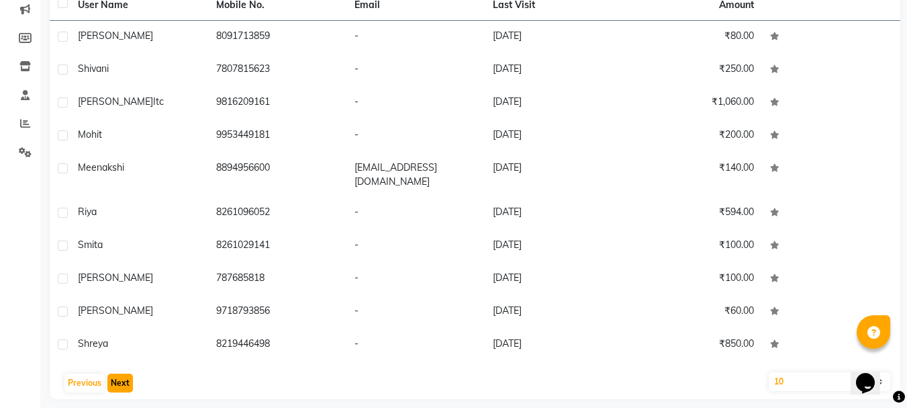
click at [119, 381] on button "Next" at bounding box center [120, 382] width 26 height 19
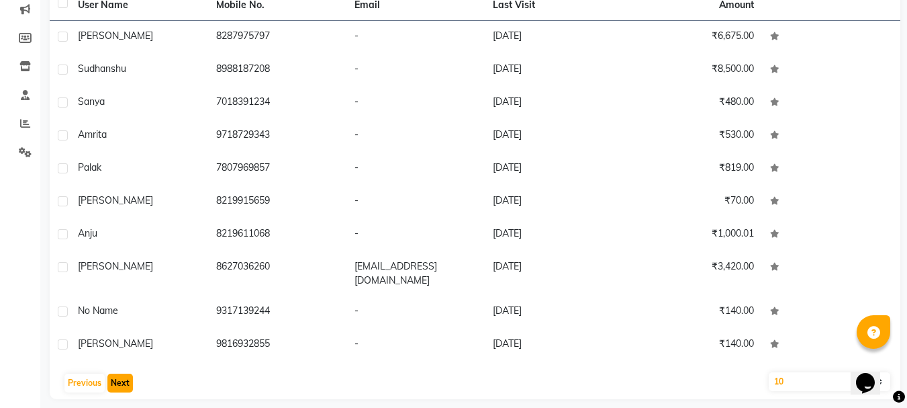
click at [117, 377] on button "Next" at bounding box center [120, 382] width 26 height 19
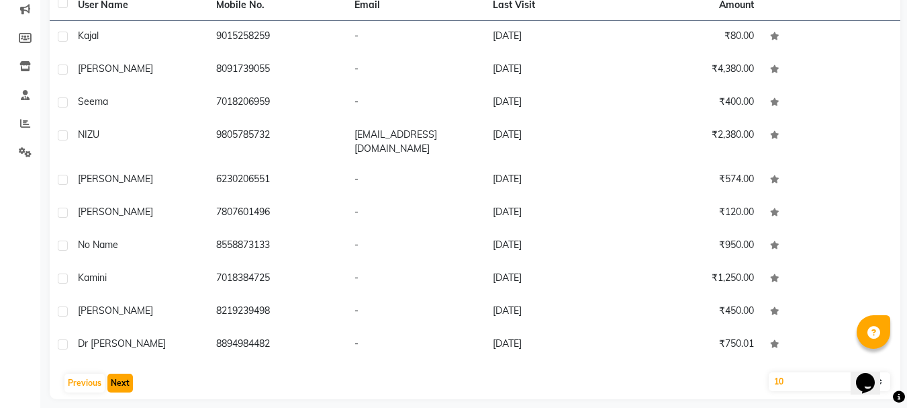
click at [116, 373] on button "Next" at bounding box center [120, 382] width 26 height 19
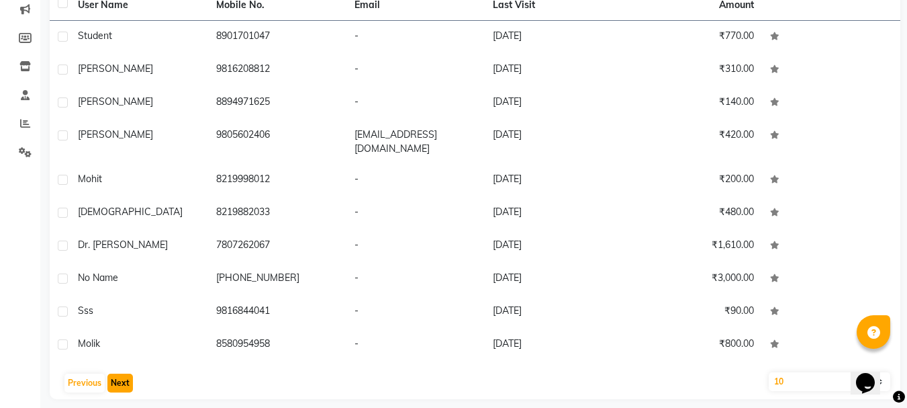
click at [116, 373] on button "Next" at bounding box center [120, 382] width 26 height 19
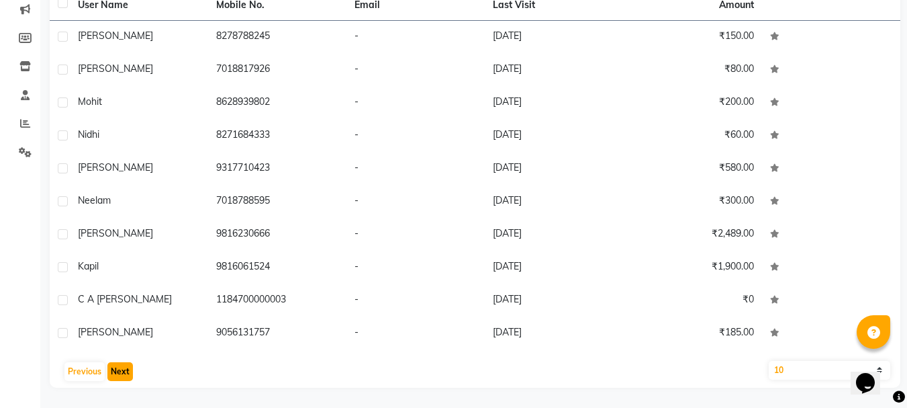
click at [114, 371] on button "Next" at bounding box center [120, 371] width 26 height 19
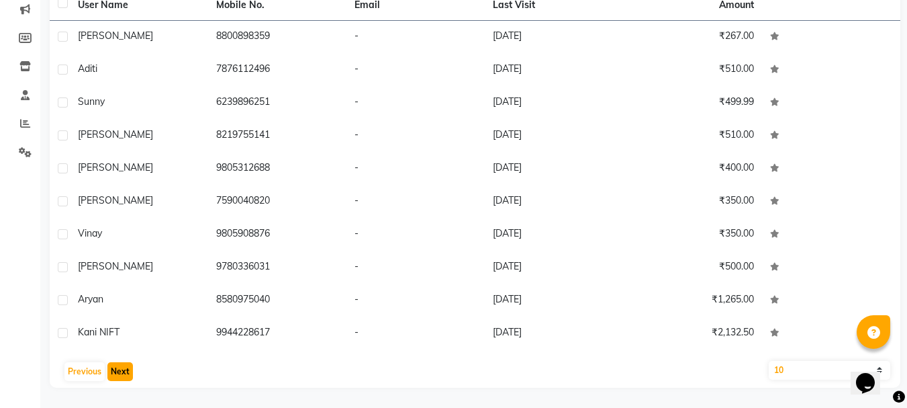
click at [114, 371] on button "Next" at bounding box center [120, 371] width 26 height 19
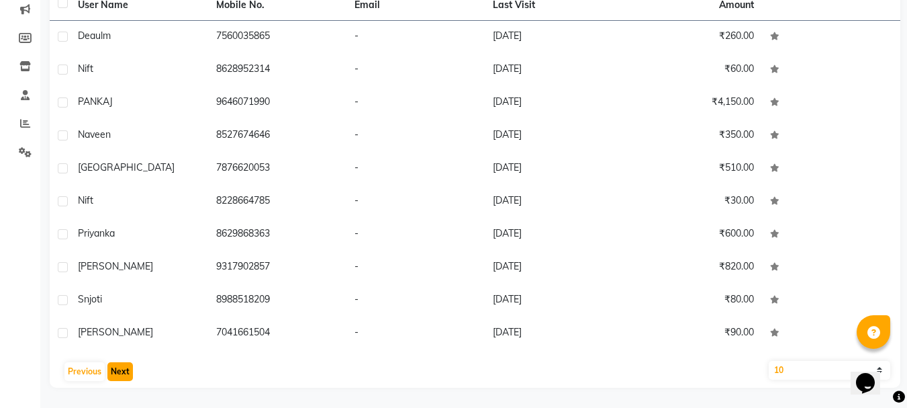
click at [114, 371] on button "Next" at bounding box center [120, 371] width 26 height 19
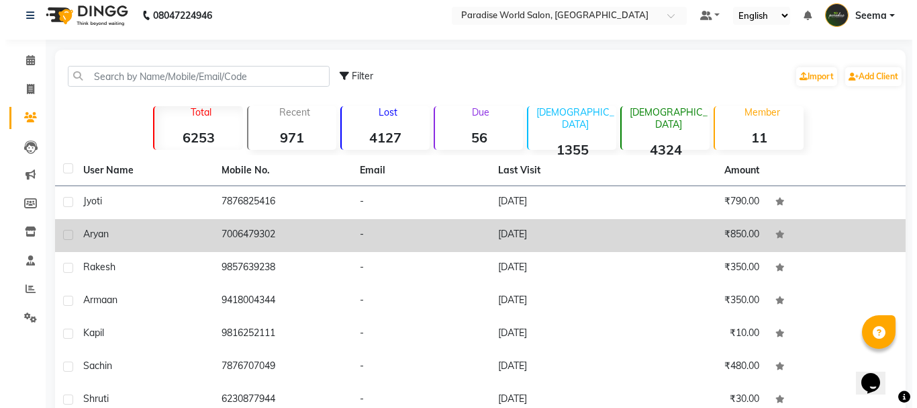
scroll to position [0, 0]
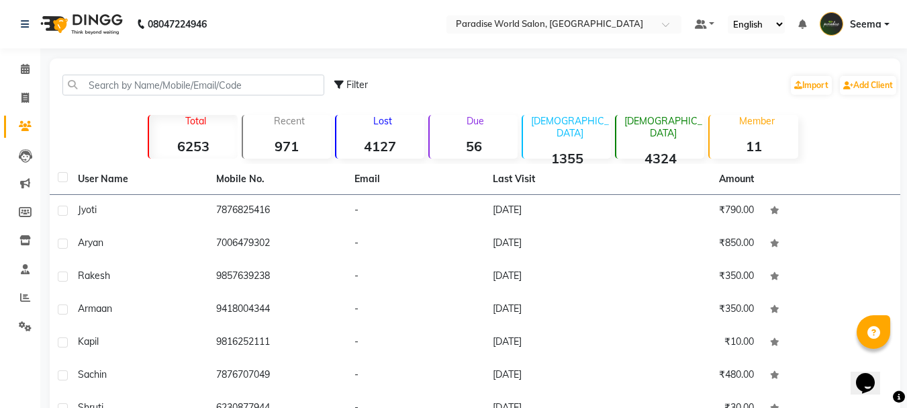
click at [199, 147] on strong "6253" at bounding box center [193, 146] width 88 height 17
click at [21, 126] on icon at bounding box center [25, 126] width 13 height 10
click at [25, 298] on icon at bounding box center [25, 297] width 10 height 10
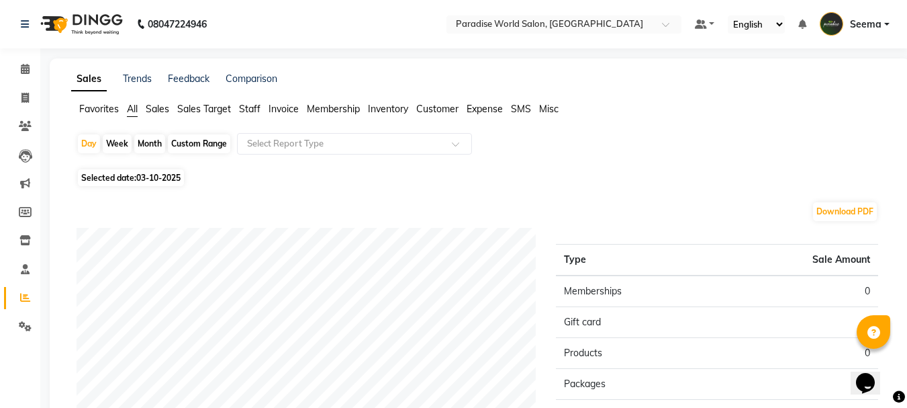
click at [441, 112] on span "Customer" at bounding box center [437, 109] width 42 height 12
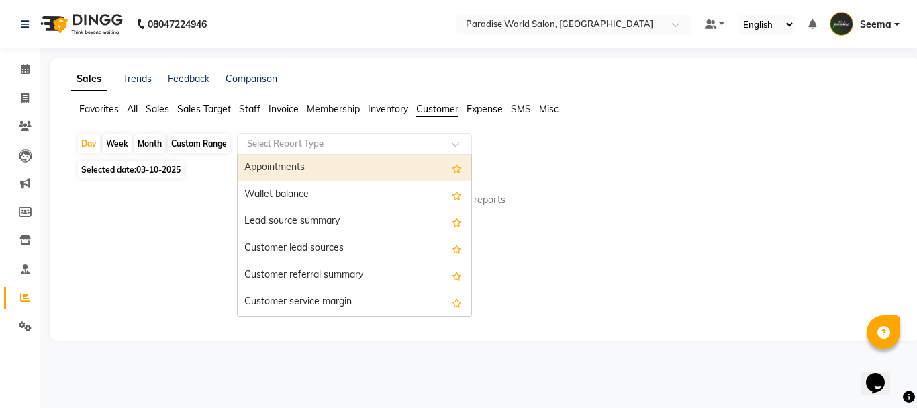
click at [277, 148] on input "text" at bounding box center [340, 143] width 193 height 13
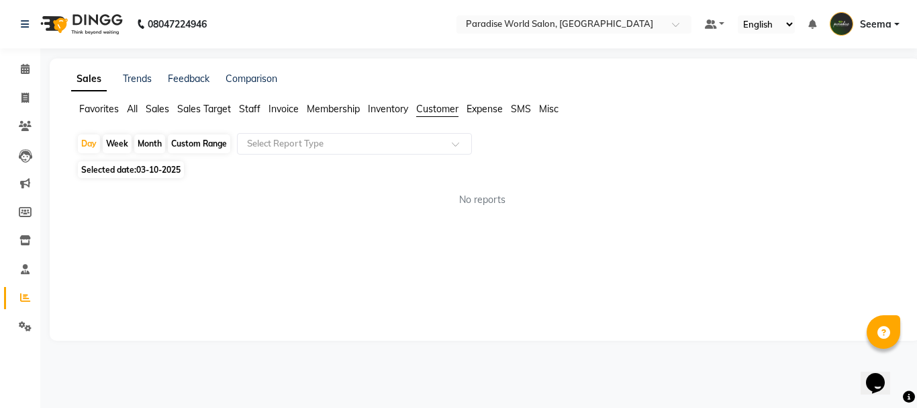
click at [526, 111] on span "SMS" at bounding box center [521, 109] width 20 height 12
click at [136, 108] on span "All" at bounding box center [132, 109] width 11 height 12
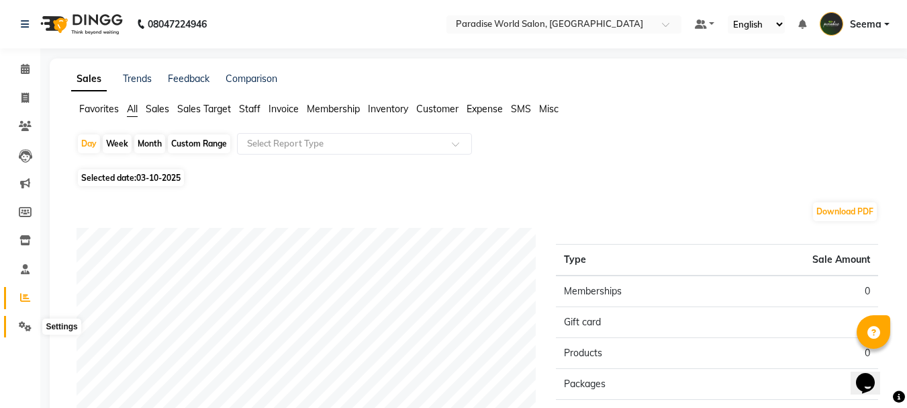
click at [24, 329] on icon at bounding box center [25, 326] width 13 height 10
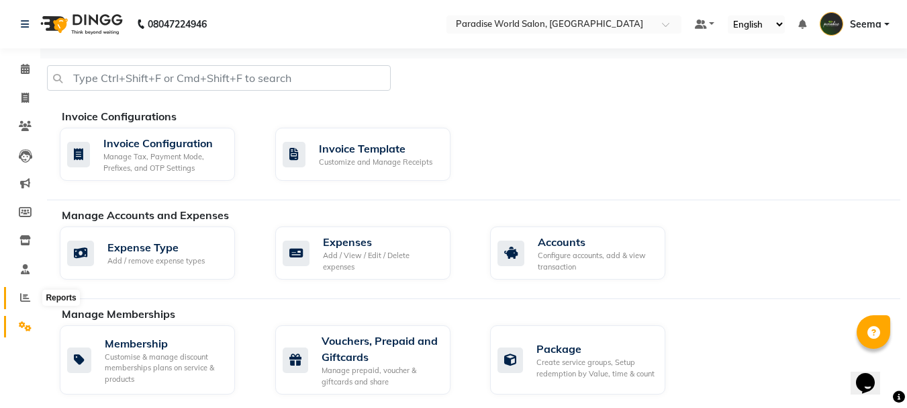
click at [28, 297] on icon at bounding box center [25, 297] width 10 height 10
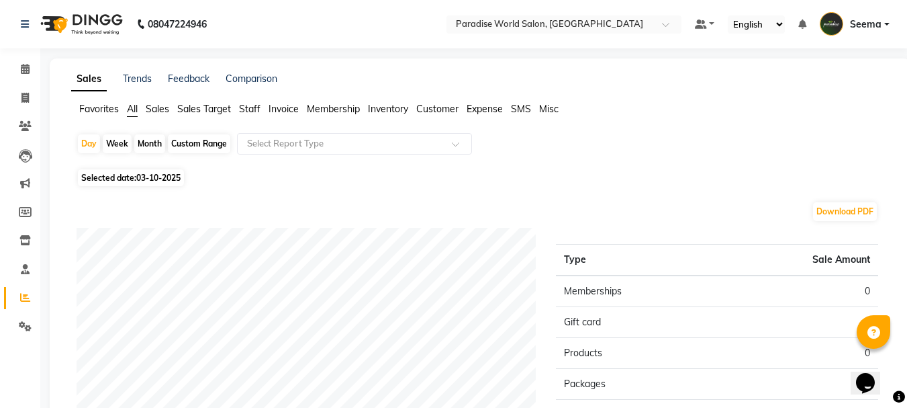
click at [193, 109] on span "Sales Target" at bounding box center [204, 109] width 54 height 12
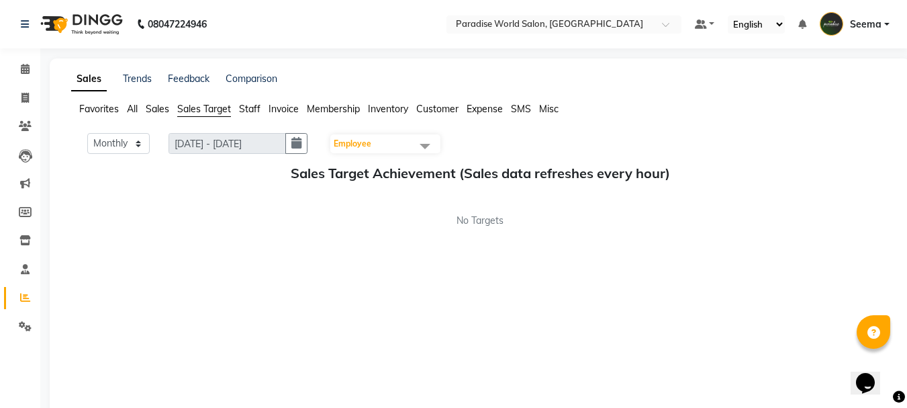
click at [138, 107] on span "All" at bounding box center [132, 109] width 11 height 12
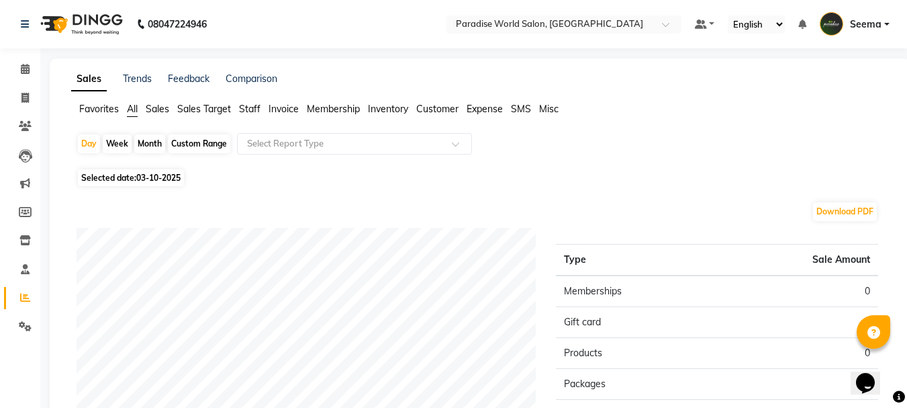
drag, startPoint x: 138, startPoint y: 107, endPoint x: 541, endPoint y: 139, distance: 404.1
click at [541, 139] on div "Day Week Month Custom Range Select Report Type" at bounding box center [480, 149] width 807 height 32
click at [26, 95] on icon at bounding box center [24, 98] width 7 height 10
select select "service"
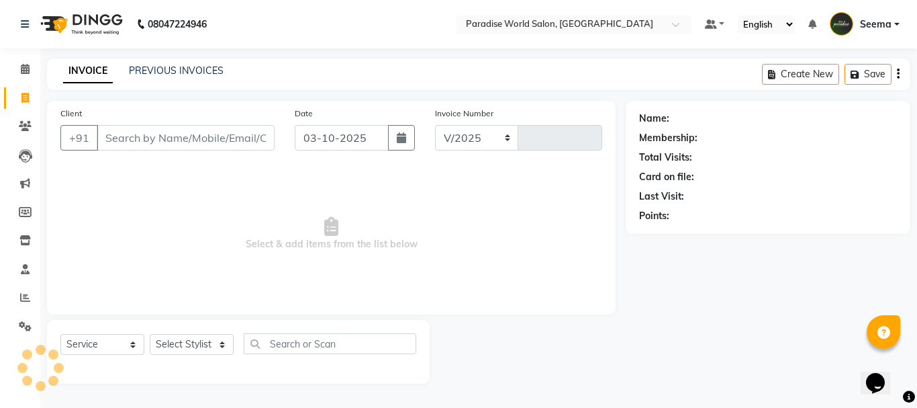
select select "4451"
type input "2928"
click at [186, 351] on select "Select Stylist [PERSON_NAME] [PERSON_NAME] [PERSON_NAME] company Deepak [PERSON…" at bounding box center [192, 344] width 84 height 21
select select "24941"
click at [150, 334] on select "Select Stylist [PERSON_NAME] [PERSON_NAME] [PERSON_NAME] company Deepak [PERSON…" at bounding box center [192, 344] width 84 height 21
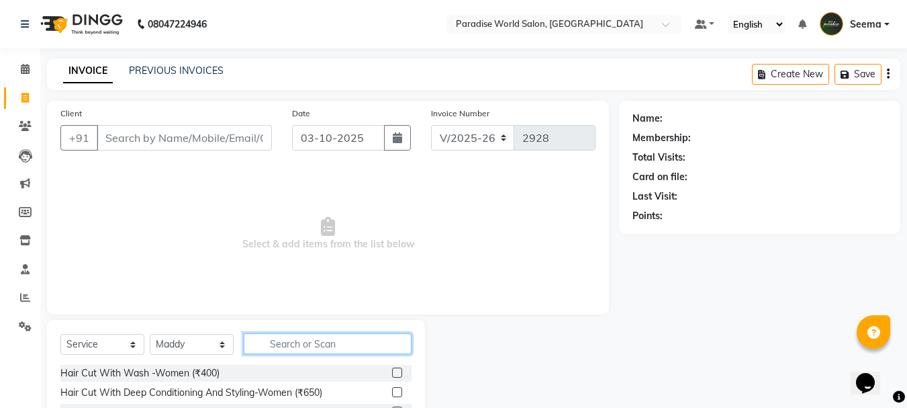
click at [275, 338] on input "text" at bounding box center [328, 343] width 168 height 21
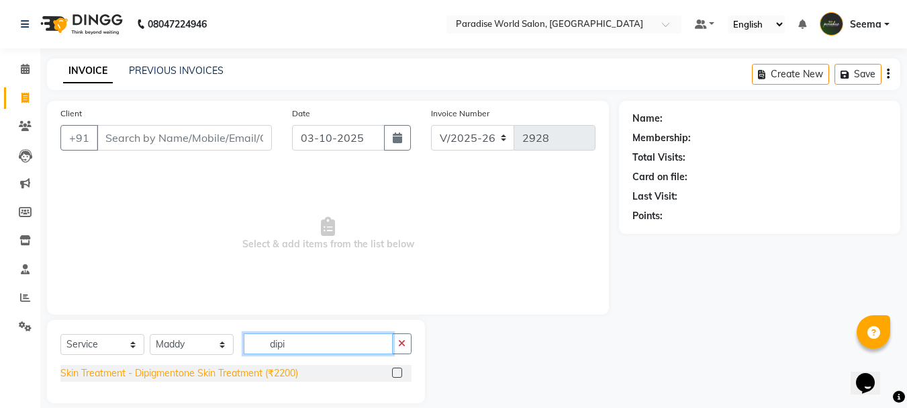
type input "dipi"
click at [205, 376] on div "Skin Treatment - Dipigmentone Skin Treatment (₹2200)" at bounding box center [179, 373] width 238 height 14
checkbox input "false"
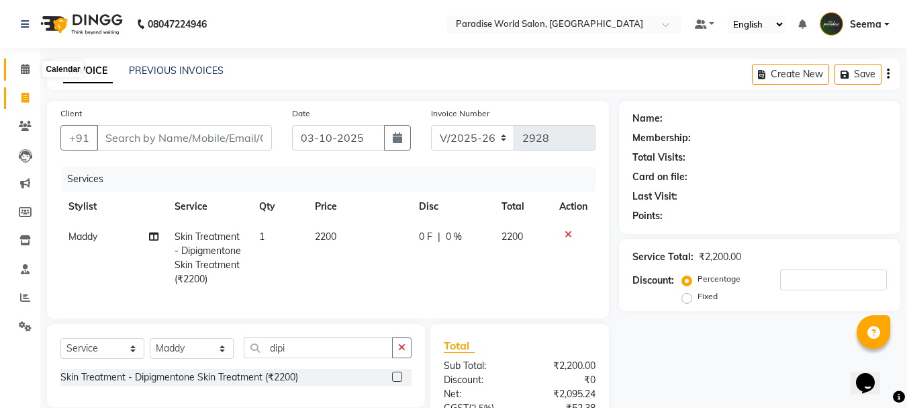
click at [27, 67] on icon at bounding box center [25, 69] width 9 height 10
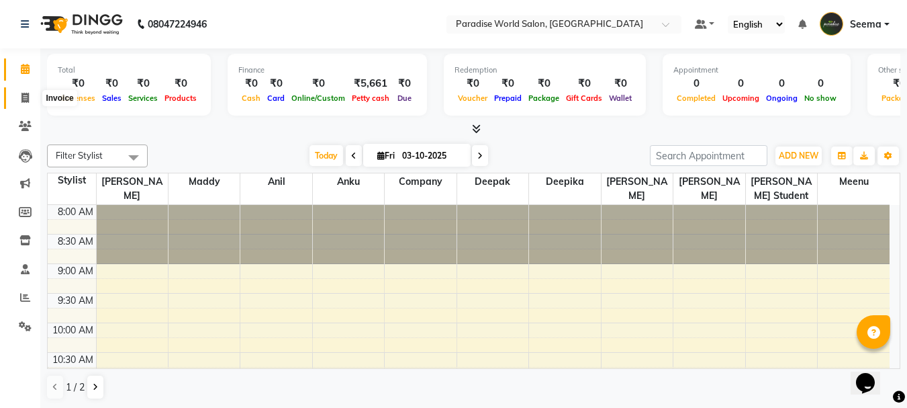
click at [22, 98] on icon at bounding box center [24, 98] width 7 height 10
select select "service"
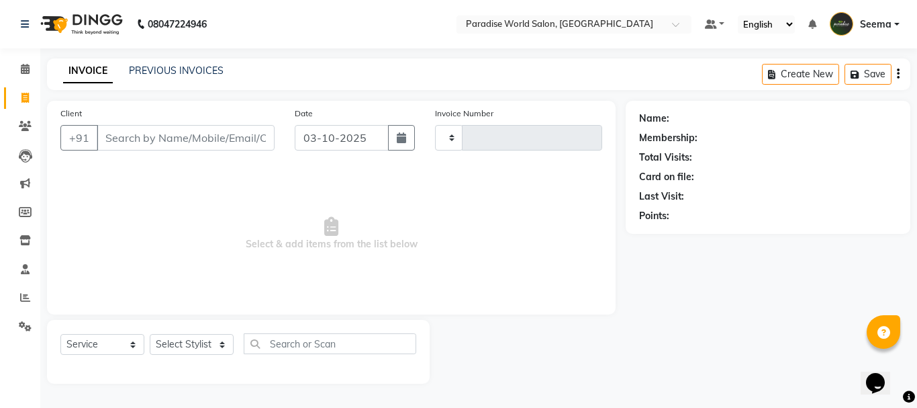
type input "2928"
select select "4451"
click at [197, 140] on input "Client" at bounding box center [186, 138] width 178 height 26
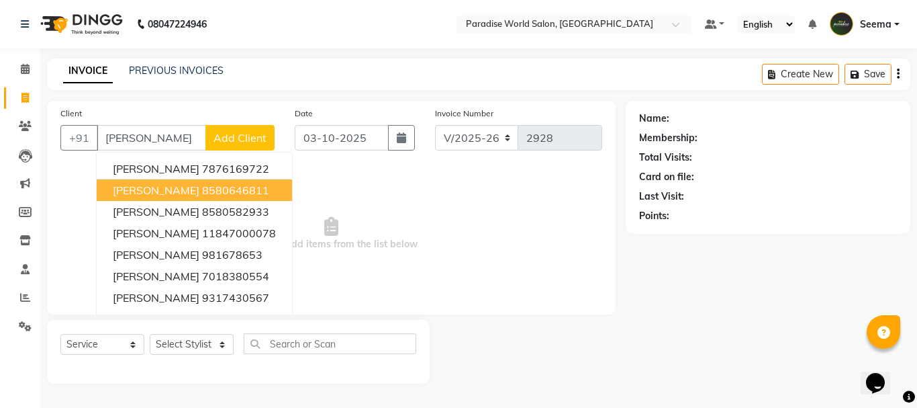
click at [202, 189] on ngb-highlight "8580646811" at bounding box center [235, 189] width 67 height 13
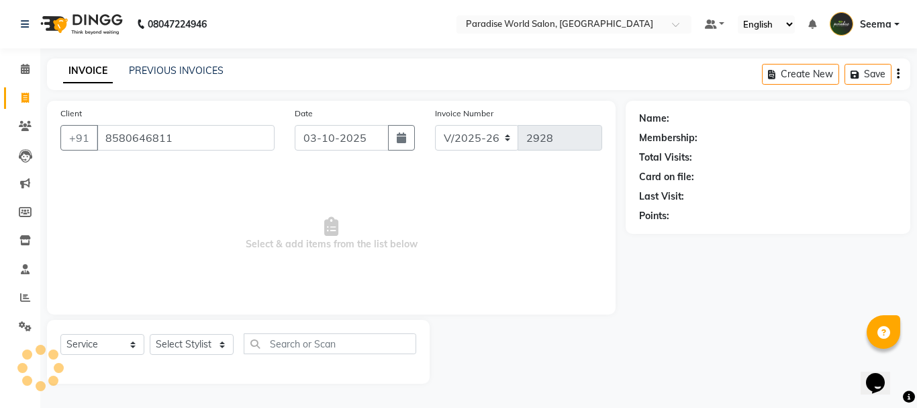
type input "8580646811"
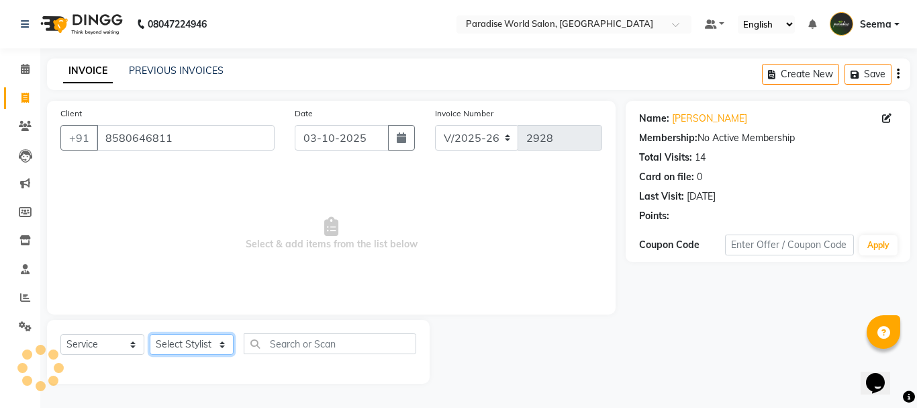
click at [199, 345] on select "Select Stylist [PERSON_NAME] [PERSON_NAME] [PERSON_NAME] company Deepak [PERSON…" at bounding box center [192, 344] width 84 height 21
select select "24938"
click at [150, 334] on select "Select Stylist [PERSON_NAME] [PERSON_NAME] [PERSON_NAME] company Deepak [PERSON…" at bounding box center [192, 344] width 84 height 21
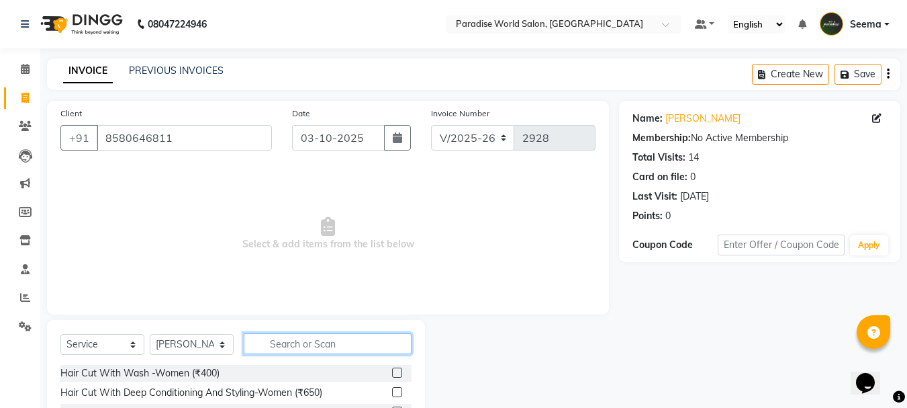
click at [318, 342] on input "text" at bounding box center [328, 343] width 168 height 21
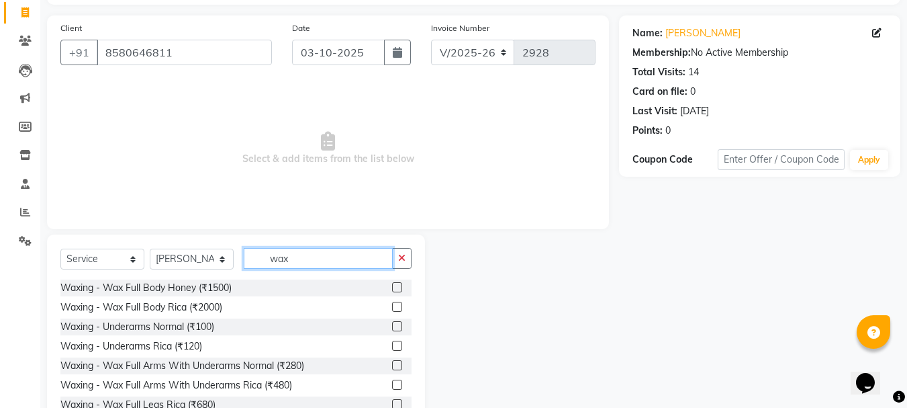
scroll to position [130, 0]
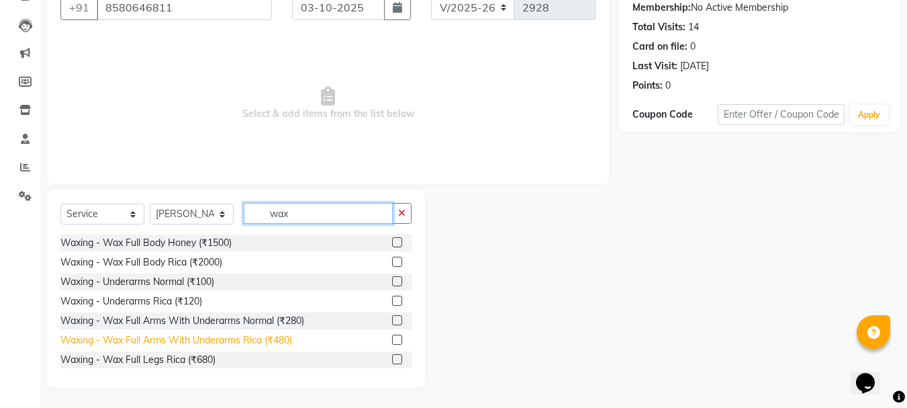
type input "wax"
click at [285, 344] on div "Waxing - Wax Full Arms With Underarms Rica (₹480)" at bounding box center [176, 340] width 232 height 14
checkbox input "false"
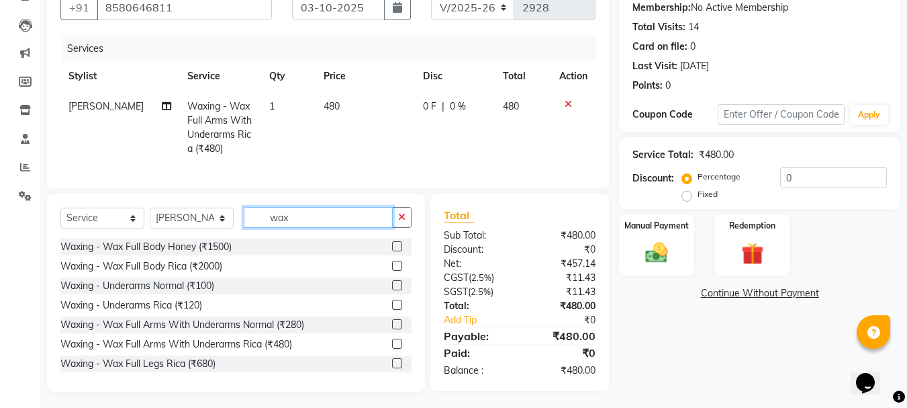
click at [318, 228] on input "wax" at bounding box center [318, 217] width 149 height 21
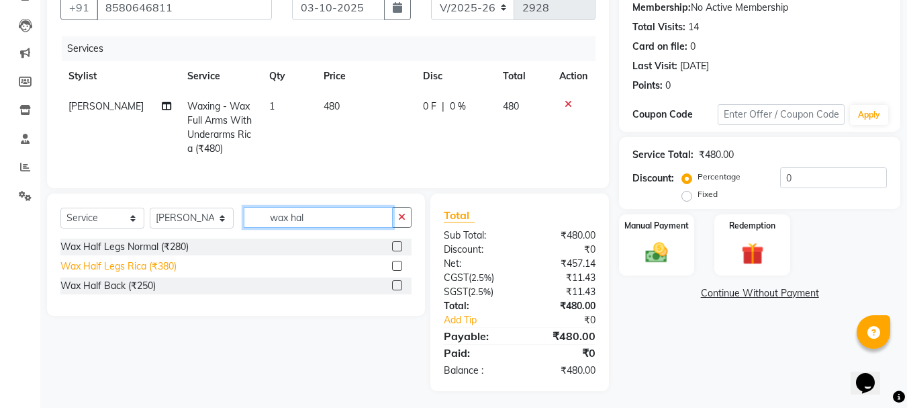
type input "wax hal"
click at [164, 273] on div "Wax Half Legs Rica (₹380)" at bounding box center [118, 266] width 116 height 14
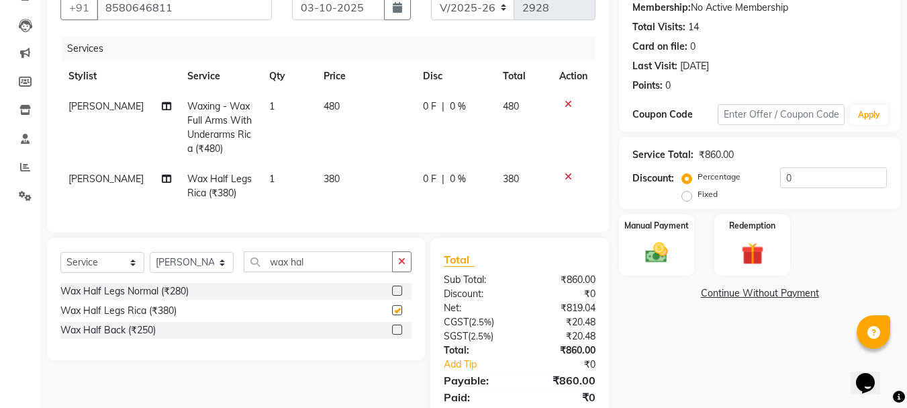
checkbox input "false"
drag, startPoint x: 300, startPoint y: 271, endPoint x: 144, endPoint y: 270, distance: 155.8
click at [144, 270] on div "Select Service Product Membership Package Voucher Prepaid Gift Card Select Styl…" at bounding box center [235, 267] width 351 height 32
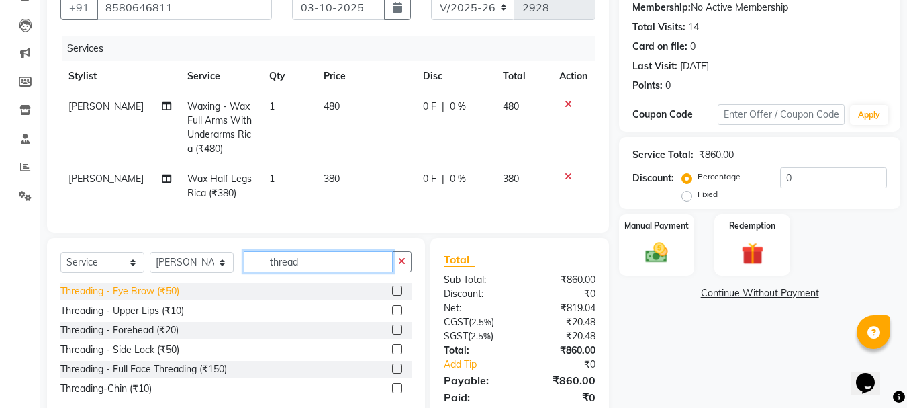
type input "thread"
click at [150, 298] on div "Threading - Eye Brow (₹50)" at bounding box center [119, 291] width 119 height 14
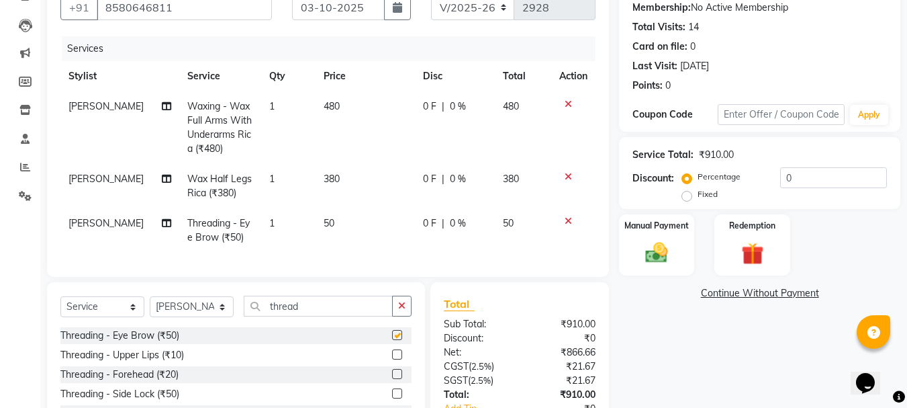
checkbox input "false"
click at [179, 362] on div "Threading - Upper Lips (₹10)" at bounding box center [122, 355] width 124 height 14
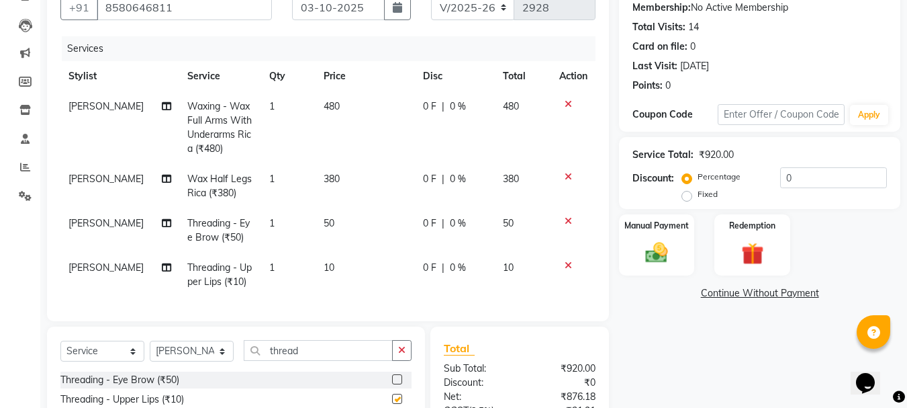
checkbox input "false"
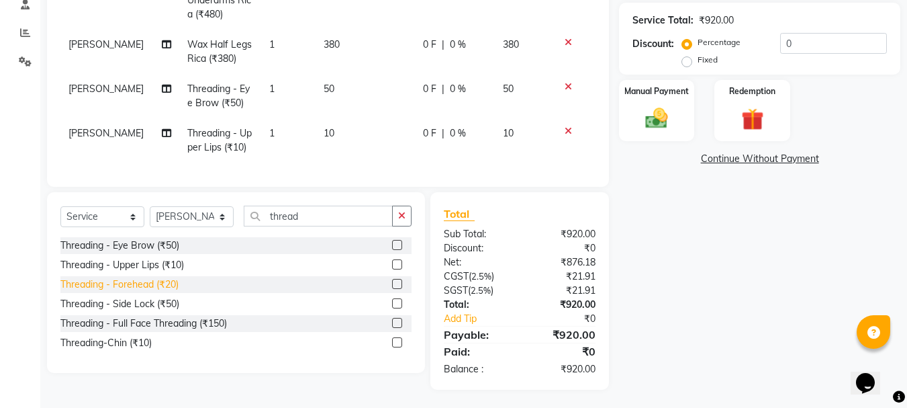
click at [168, 291] on div "Threading - Forehead (₹20)" at bounding box center [119, 284] width 118 height 14
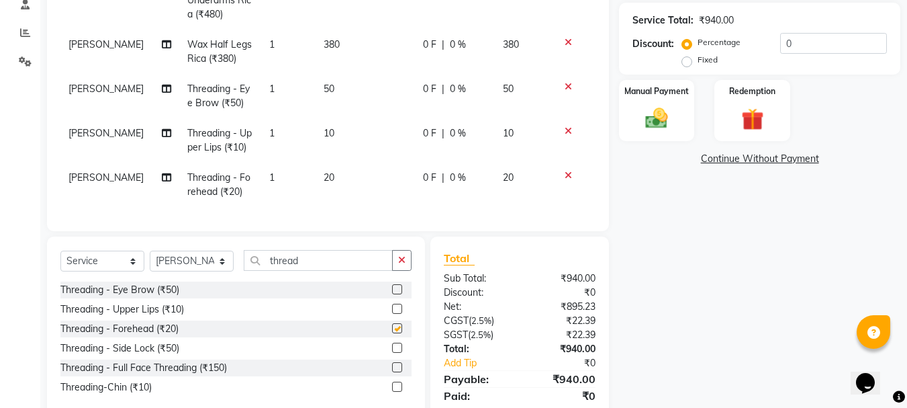
checkbox input "false"
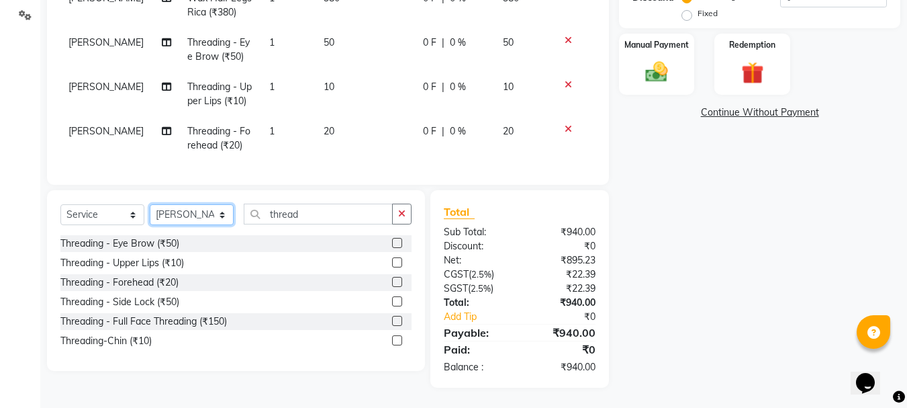
click at [190, 207] on select "Select Stylist [PERSON_NAME] [PERSON_NAME] [PERSON_NAME] company Deepak [PERSON…" at bounding box center [192, 214] width 84 height 21
select select "54032"
click at [150, 204] on select "Select Stylist [PERSON_NAME] [PERSON_NAME] [PERSON_NAME] company Deepak [PERSON…" at bounding box center [192, 214] width 84 height 21
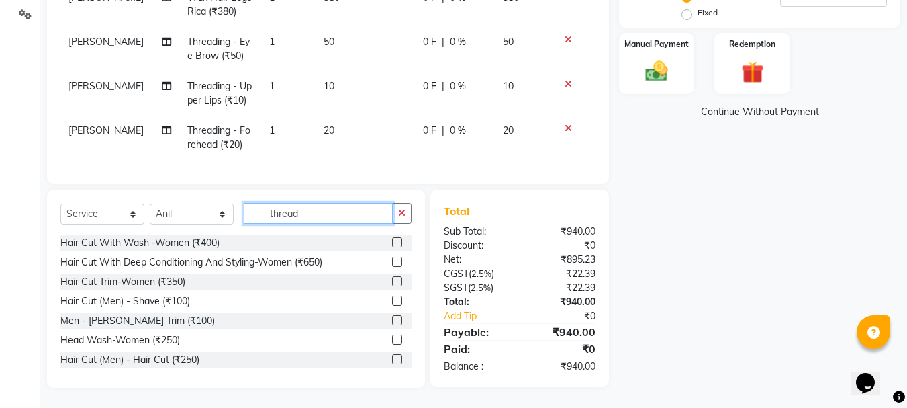
drag, startPoint x: 307, startPoint y: 214, endPoint x: 198, endPoint y: 234, distance: 110.8
click at [199, 234] on div "Select Service Product Membership Package Voucher Prepaid Gift Card Select Styl…" at bounding box center [235, 219] width 351 height 32
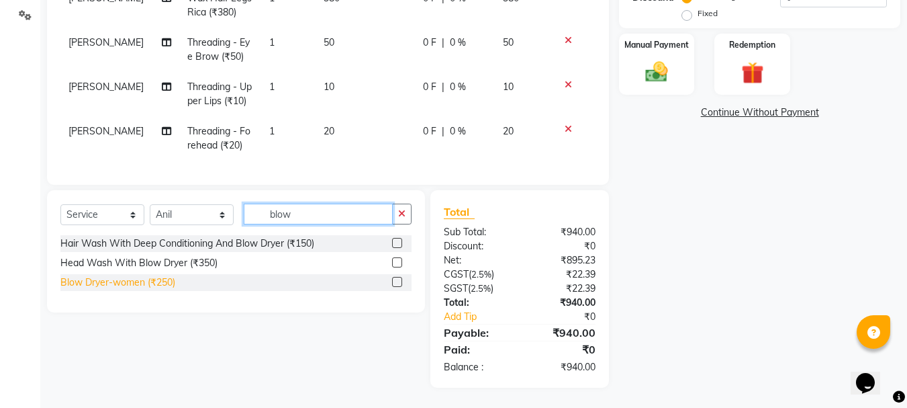
type input "blow"
click at [132, 289] on div "Blow Dryer-women (₹250)" at bounding box center [117, 282] width 115 height 14
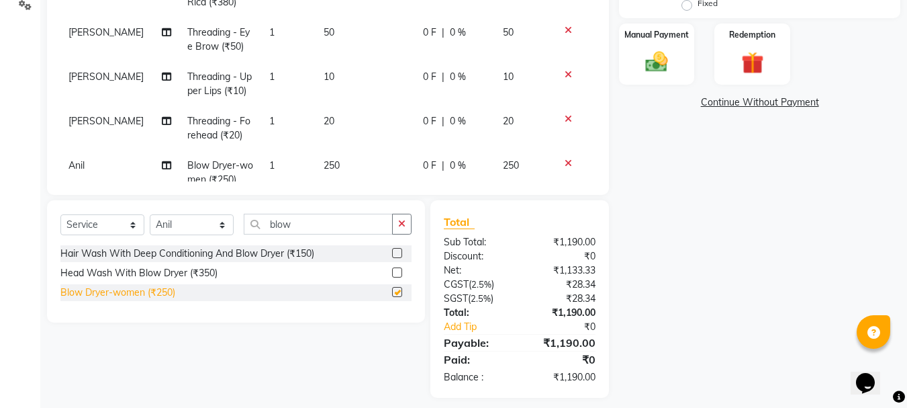
checkbox input "false"
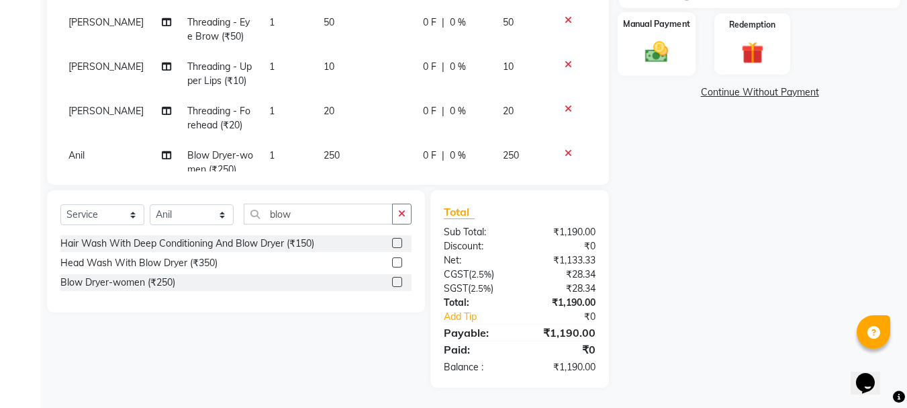
click at [672, 46] on img at bounding box center [657, 51] width 38 height 27
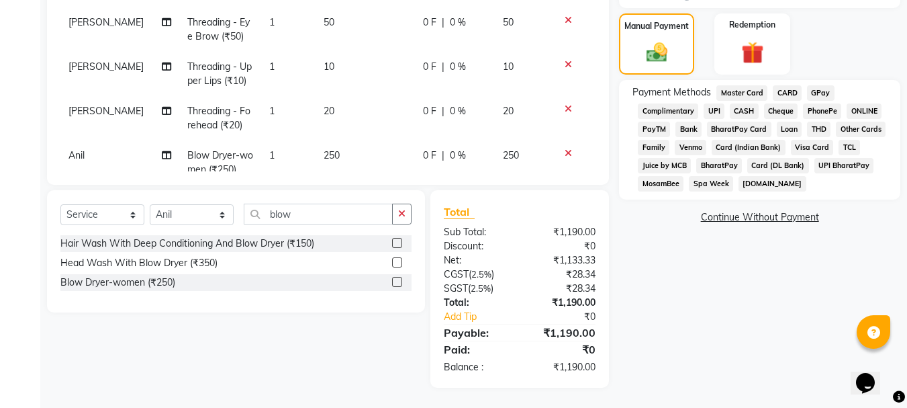
click at [750, 107] on span "CASH" at bounding box center [744, 110] width 29 height 15
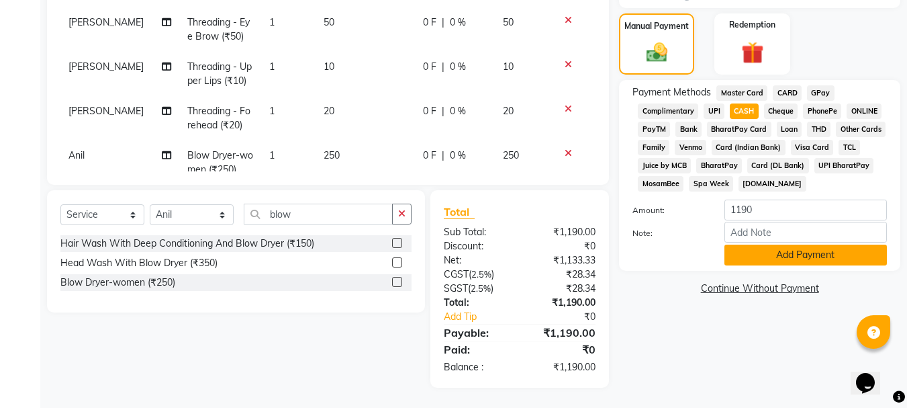
click at [798, 254] on button "Add Payment" at bounding box center [806, 254] width 163 height 21
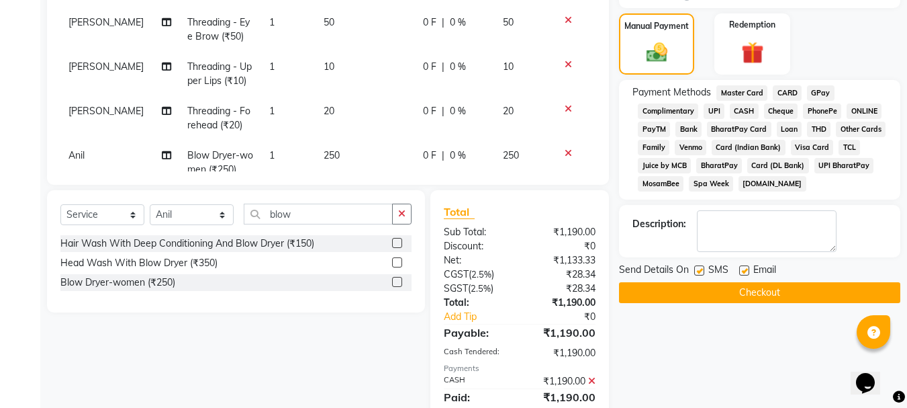
click at [745, 269] on label at bounding box center [744, 270] width 10 height 10
click at [745, 269] on input "checkbox" at bounding box center [743, 271] width 9 height 9
checkbox input "false"
click at [700, 271] on label at bounding box center [699, 270] width 10 height 10
click at [700, 271] on input "checkbox" at bounding box center [698, 271] width 9 height 9
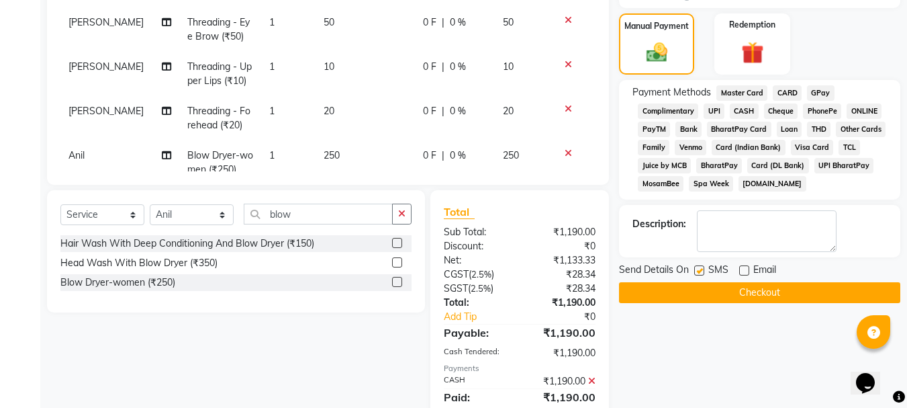
checkbox input "false"
click at [745, 299] on button "Checkout" at bounding box center [759, 292] width 281 height 21
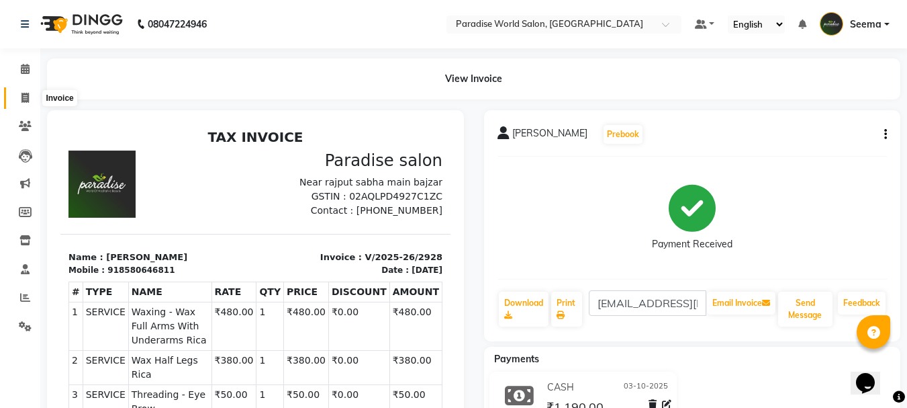
click at [28, 94] on icon at bounding box center [24, 98] width 7 height 10
select select "service"
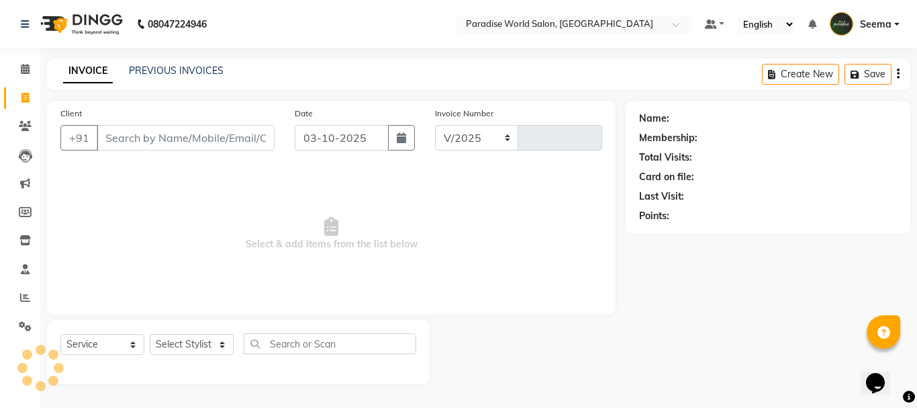
select select "4451"
type input "2929"
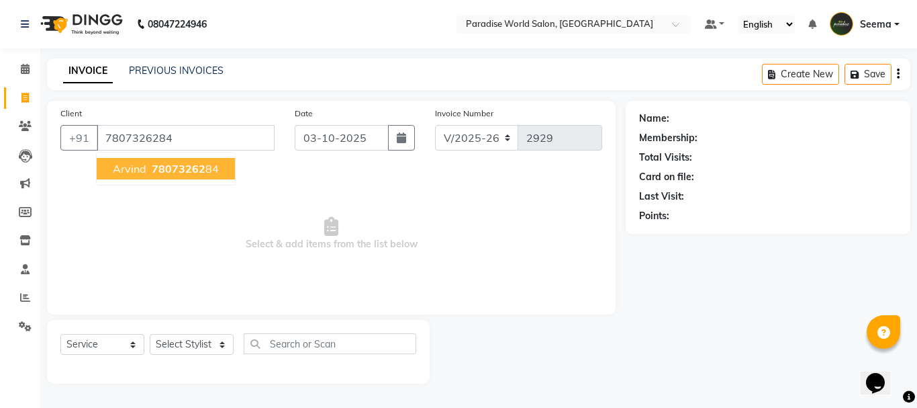
type input "7807326284"
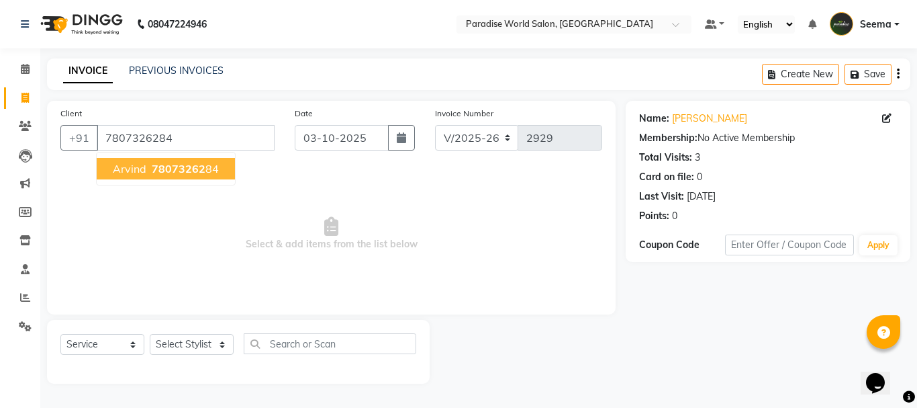
click at [160, 179] on button "arvind 78073262 84" at bounding box center [166, 168] width 138 height 21
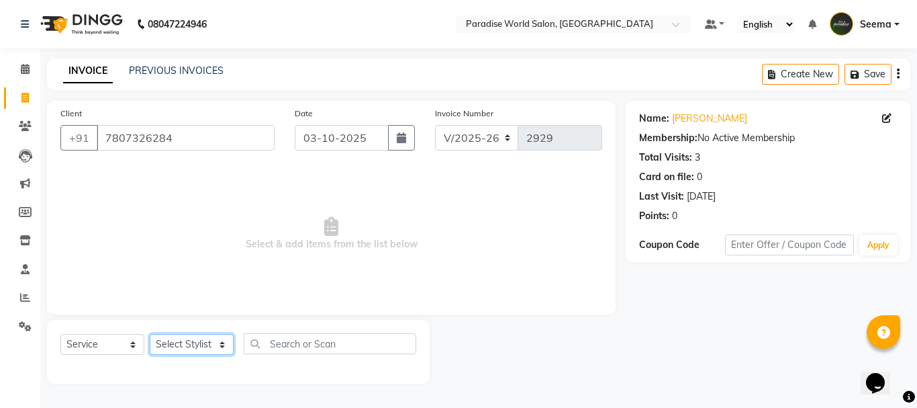
click at [181, 340] on select "Select Stylist [PERSON_NAME] [PERSON_NAME] [PERSON_NAME] company Deepak [PERSON…" at bounding box center [192, 344] width 84 height 21
select select "58495"
click at [150, 334] on select "Select Stylist [PERSON_NAME] [PERSON_NAME] [PERSON_NAME] company Deepak [PERSON…" at bounding box center [192, 344] width 84 height 21
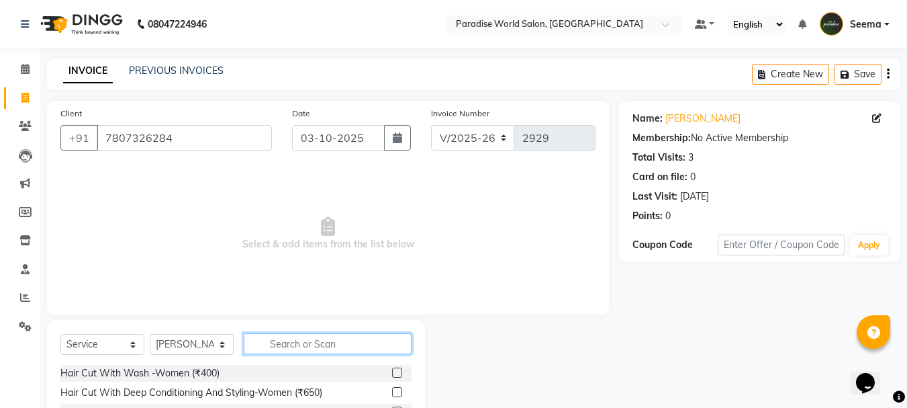
click at [302, 337] on input "text" at bounding box center [328, 343] width 168 height 21
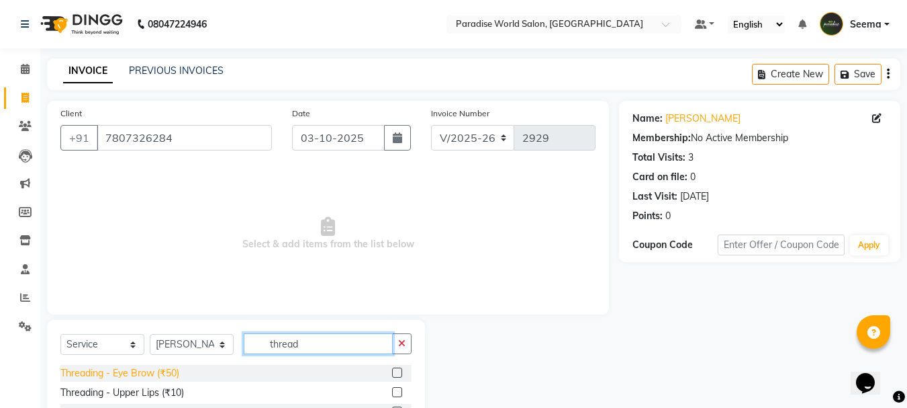
type input "thread"
click at [177, 376] on div "Threading - Eye Brow (₹50)" at bounding box center [119, 373] width 119 height 14
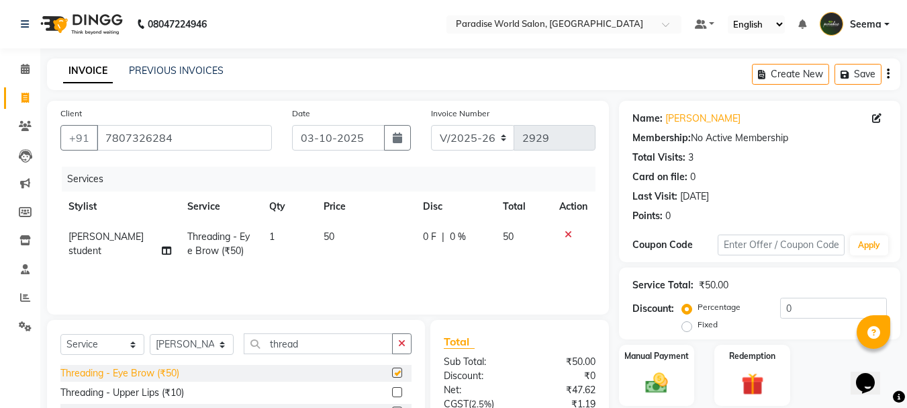
checkbox input "false"
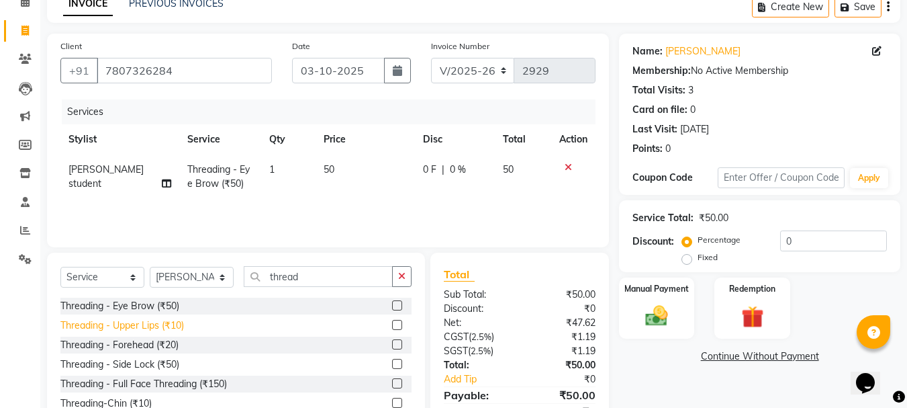
click at [151, 326] on div "Threading - Upper Lips (₹10)" at bounding box center [122, 325] width 124 height 14
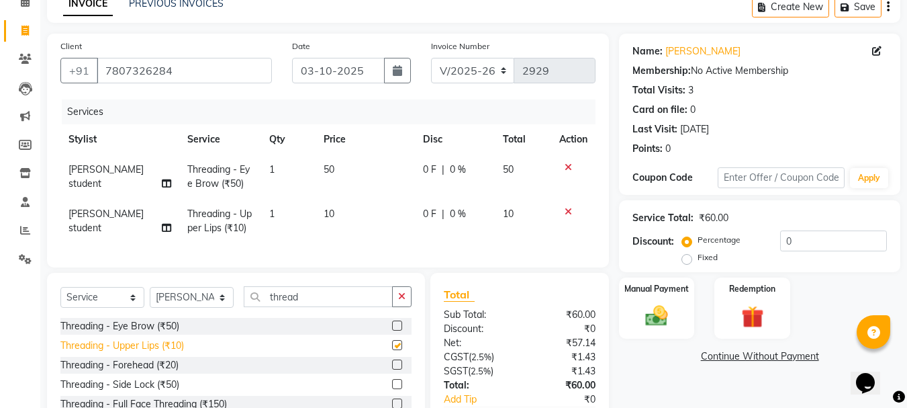
checkbox input "false"
click at [165, 372] on div "Threading - Forehead (₹20)" at bounding box center [119, 365] width 118 height 14
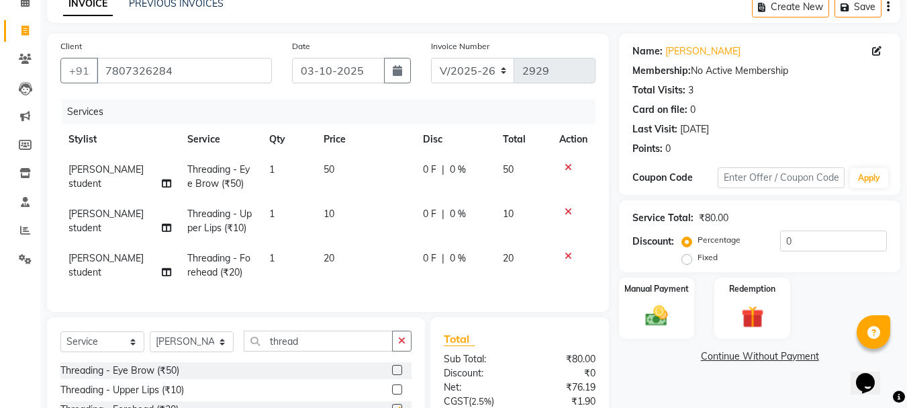
checkbox input "false"
click at [203, 345] on select "Select Stylist [PERSON_NAME] [PERSON_NAME] [PERSON_NAME] company Deepak [PERSON…" at bounding box center [192, 341] width 84 height 21
select select "57181"
click at [150, 341] on select "Select Stylist [PERSON_NAME] [PERSON_NAME] [PERSON_NAME] company Deepak [PERSON…" at bounding box center [192, 341] width 84 height 21
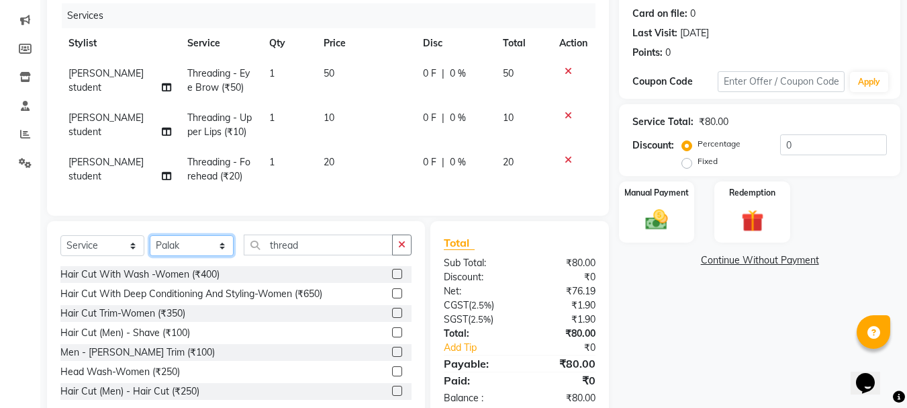
scroll to position [205, 0]
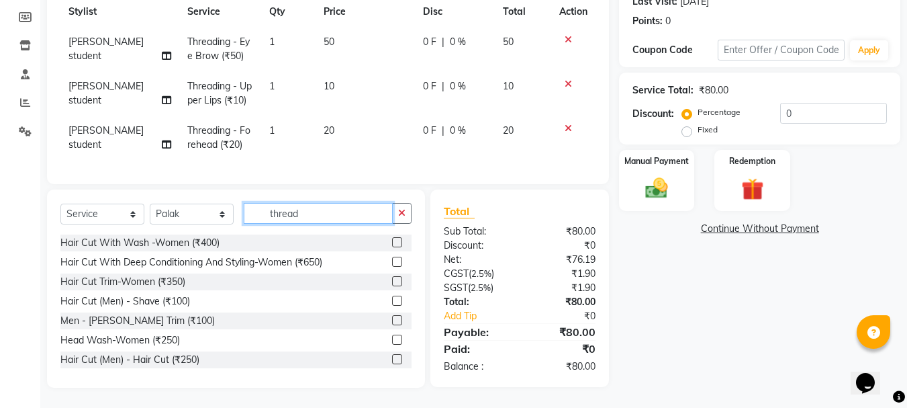
click at [308, 210] on input "thread" at bounding box center [318, 213] width 149 height 21
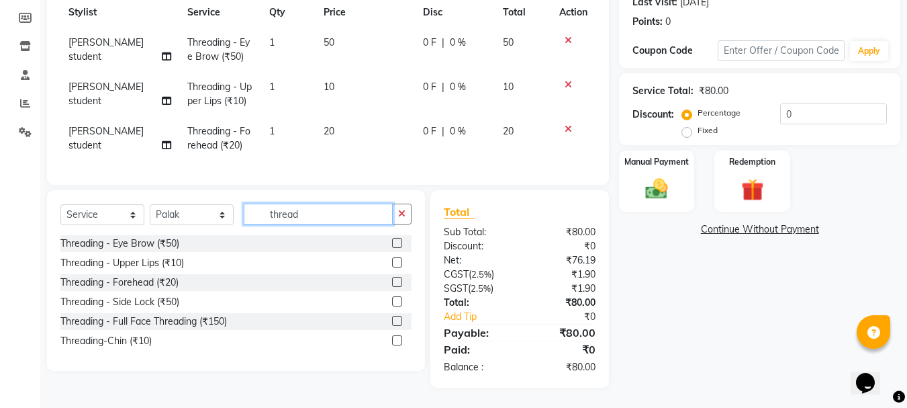
scroll to position [204, 0]
click at [173, 236] on div "Threading - Eye Brow (₹50)" at bounding box center [119, 243] width 119 height 14
checkbox input "false"
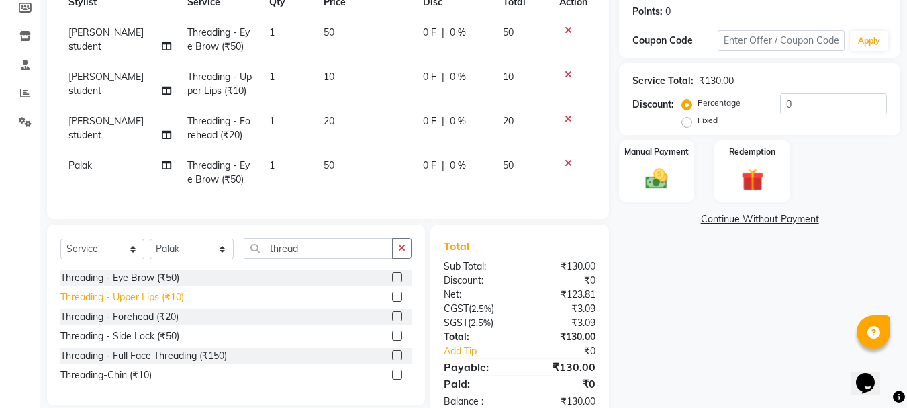
click at [177, 304] on div "Threading - Upper Lips (₹10)" at bounding box center [122, 297] width 124 height 14
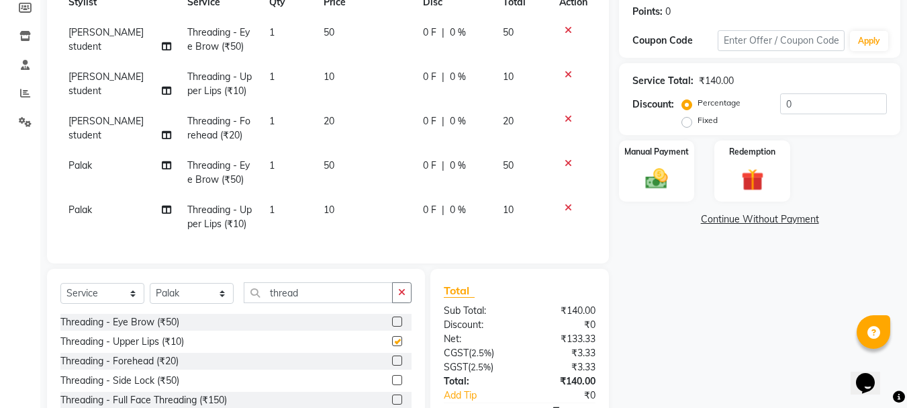
checkbox input "false"
click at [160, 368] on div "Threading - Forehead (₹20)" at bounding box center [119, 361] width 118 height 14
checkbox input "false"
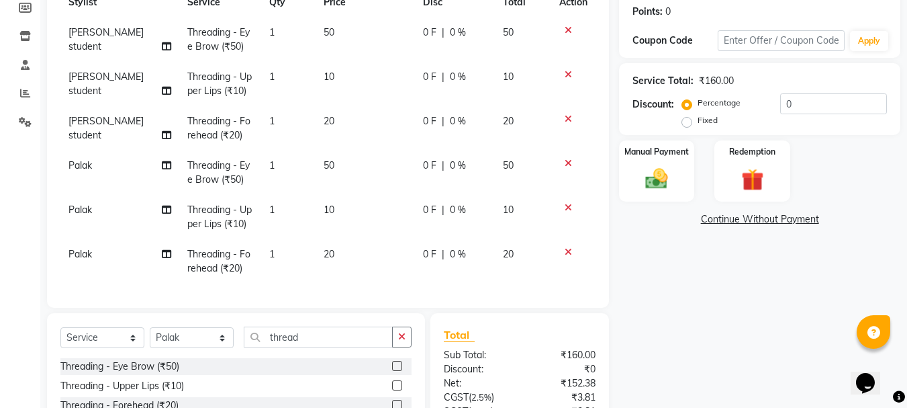
scroll to position [6, 0]
click at [678, 157] on label "Manual Payment" at bounding box center [656, 150] width 67 height 13
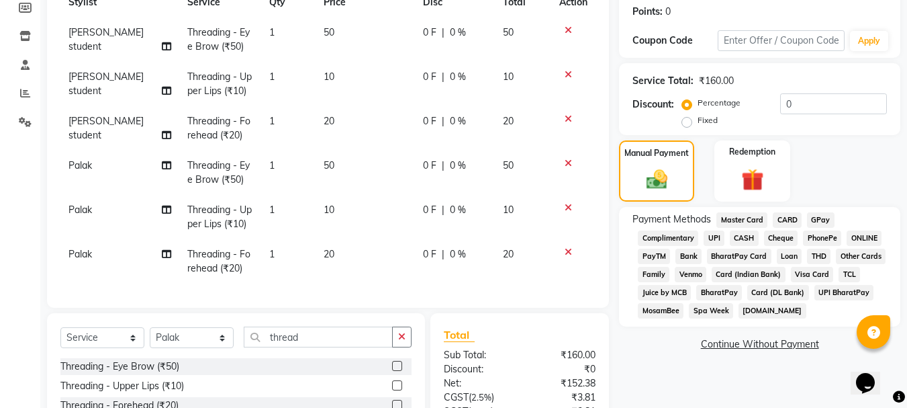
click at [740, 234] on span "CASH" at bounding box center [744, 237] width 29 height 15
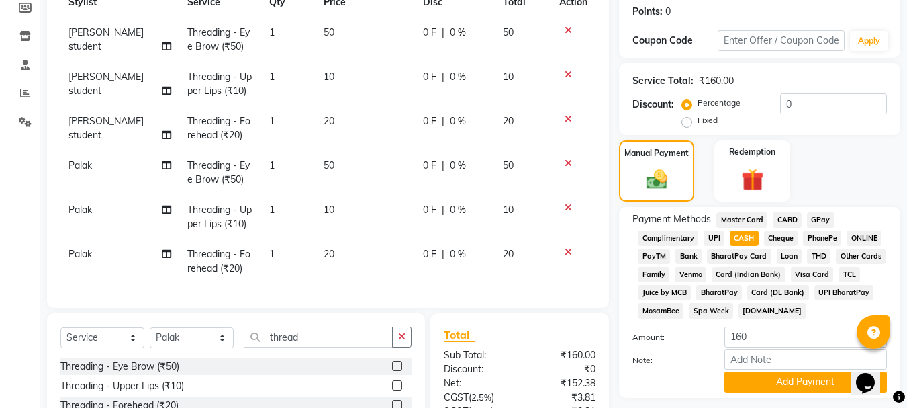
scroll to position [331, 0]
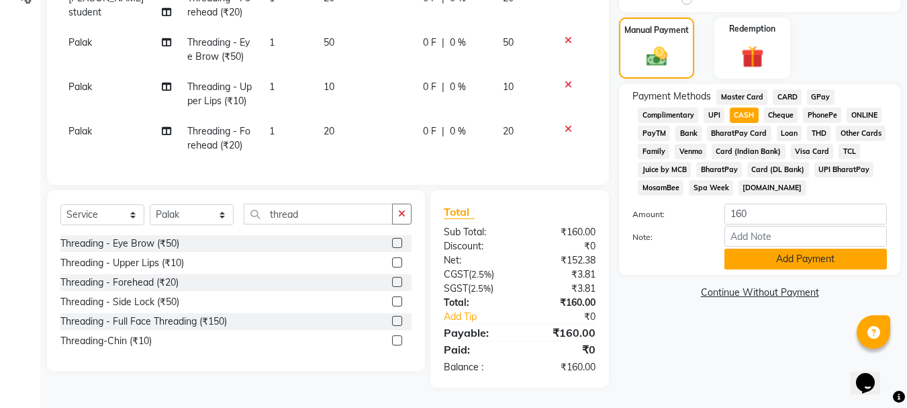
click at [780, 250] on button "Add Payment" at bounding box center [806, 258] width 163 height 21
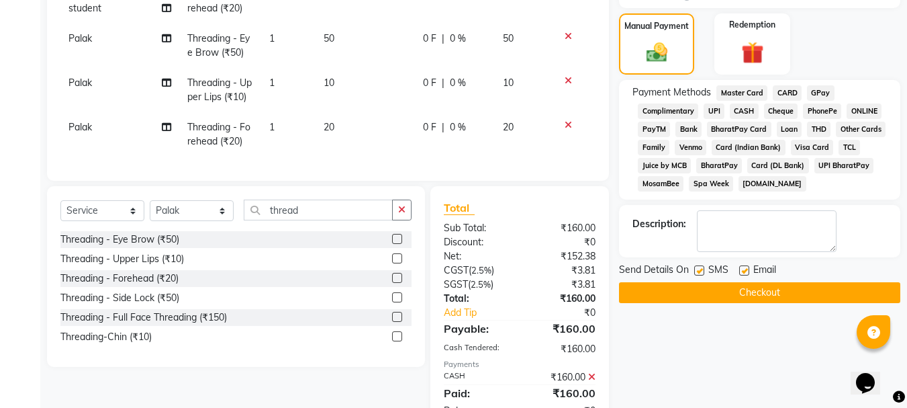
click at [759, 296] on button "Checkout" at bounding box center [759, 292] width 281 height 21
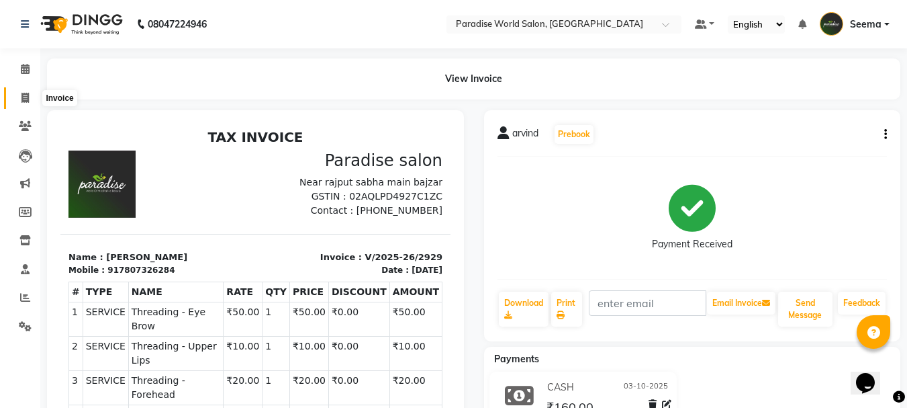
click at [30, 95] on span at bounding box center [25, 98] width 24 height 15
select select "service"
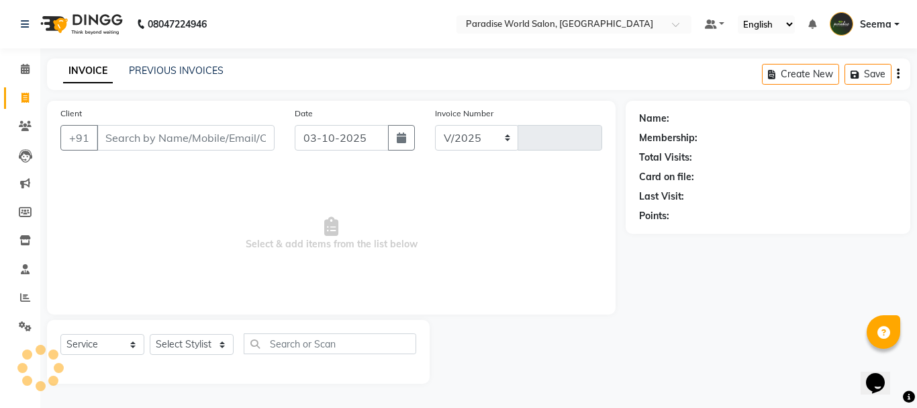
select select "4451"
type input "2930"
click at [208, 144] on input "Client" at bounding box center [186, 138] width 178 height 26
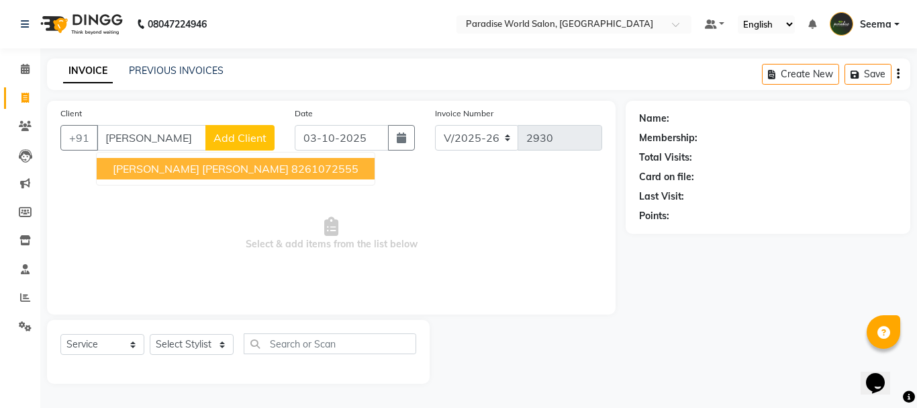
click at [183, 175] on button "Dinesh [PERSON_NAME] 8261072555" at bounding box center [236, 168] width 278 height 21
type input "8261072555"
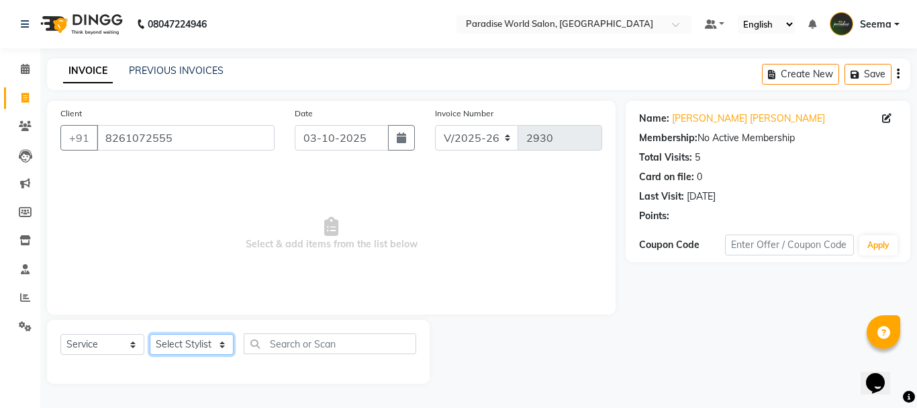
click at [201, 341] on select "Select Stylist [PERSON_NAME] [PERSON_NAME] [PERSON_NAME] company Deepak [PERSON…" at bounding box center [192, 344] width 84 height 21
select select "24938"
click at [150, 334] on select "Select Stylist [PERSON_NAME] [PERSON_NAME] [PERSON_NAME] company Deepak [PERSON…" at bounding box center [192, 344] width 84 height 21
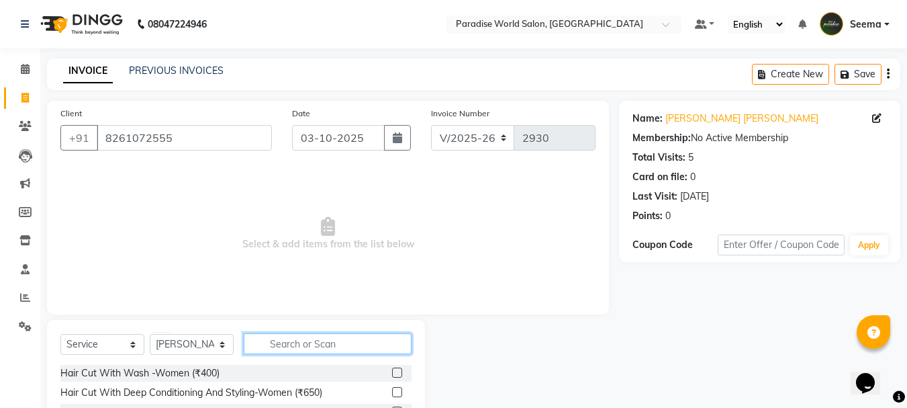
click at [288, 342] on input "text" at bounding box center [328, 343] width 168 height 21
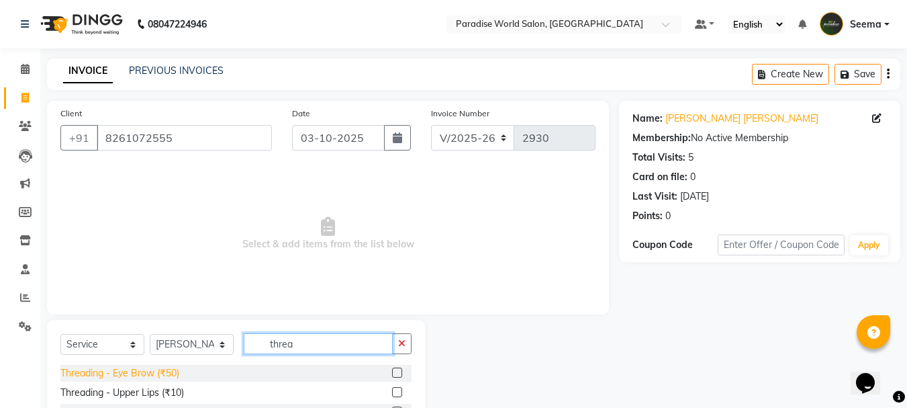
type input "threa"
click at [167, 368] on div "Threading - Eye Brow (₹50)" at bounding box center [119, 373] width 119 height 14
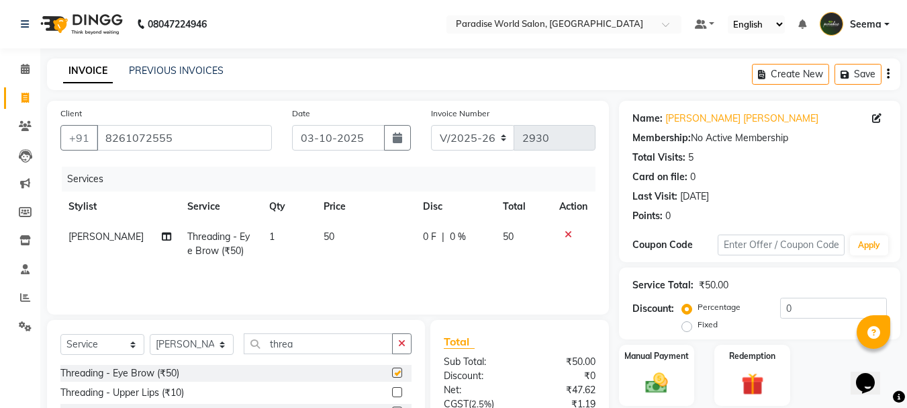
checkbox input "false"
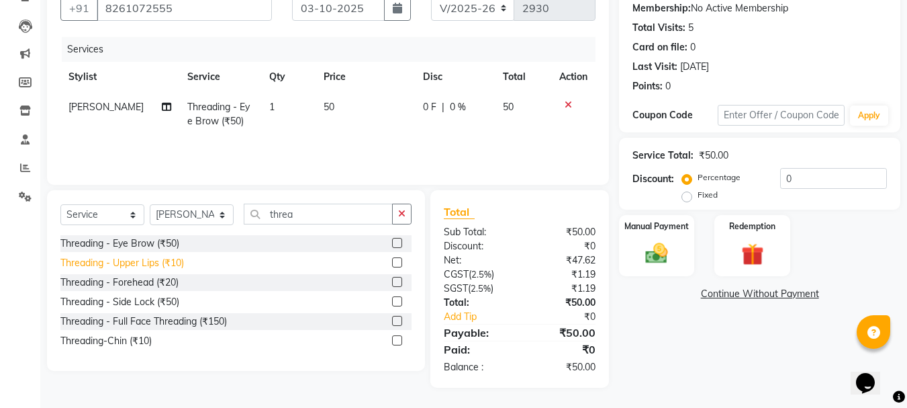
click at [164, 257] on div "Threading - Upper Lips (₹10)" at bounding box center [122, 263] width 124 height 14
checkbox input "false"
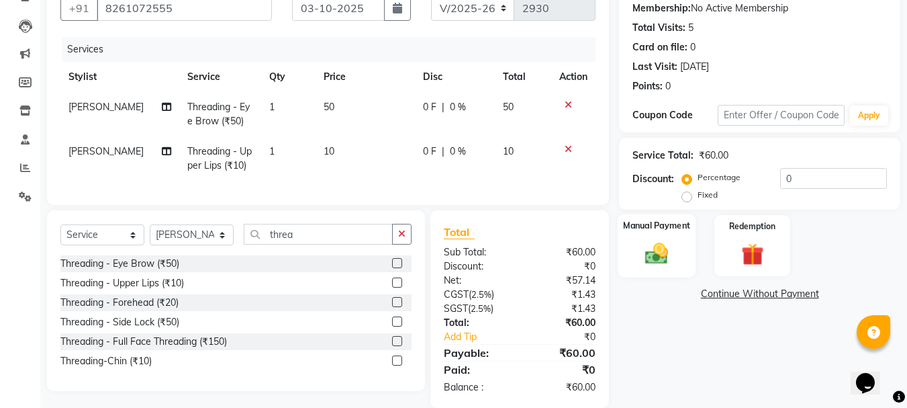
click at [641, 234] on div "Manual Payment" at bounding box center [657, 246] width 79 height 64
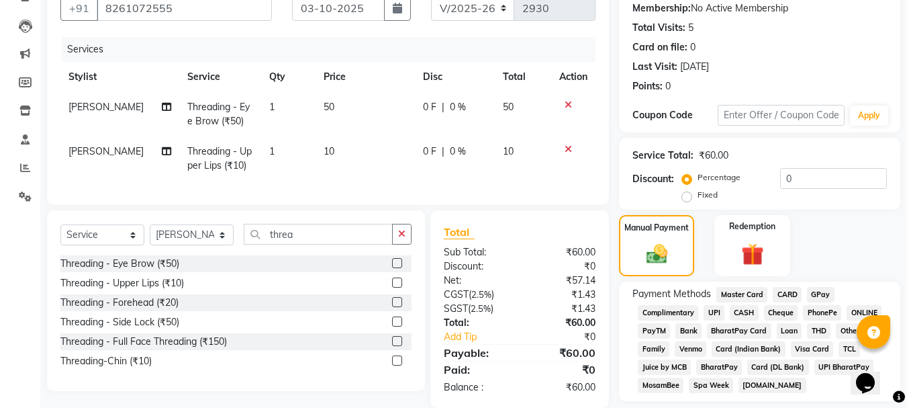
click at [753, 312] on span "CASH" at bounding box center [744, 312] width 29 height 15
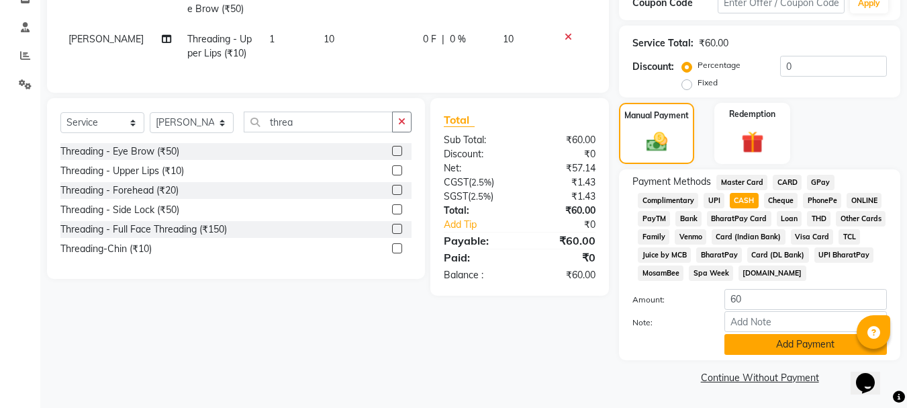
click at [786, 347] on button "Add Payment" at bounding box center [806, 344] width 163 height 21
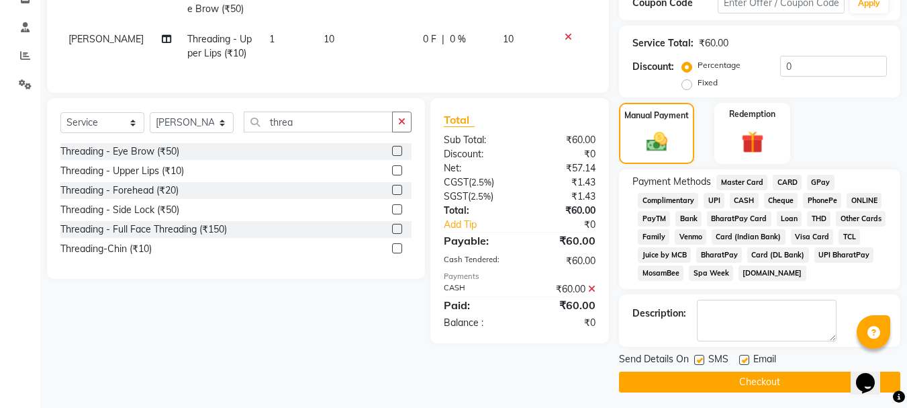
click at [741, 357] on label at bounding box center [744, 360] width 10 height 10
click at [741, 357] on input "checkbox" at bounding box center [743, 360] width 9 height 9
checkbox input "false"
click at [700, 359] on label at bounding box center [699, 360] width 10 height 10
click at [700, 359] on input "checkbox" at bounding box center [698, 360] width 9 height 9
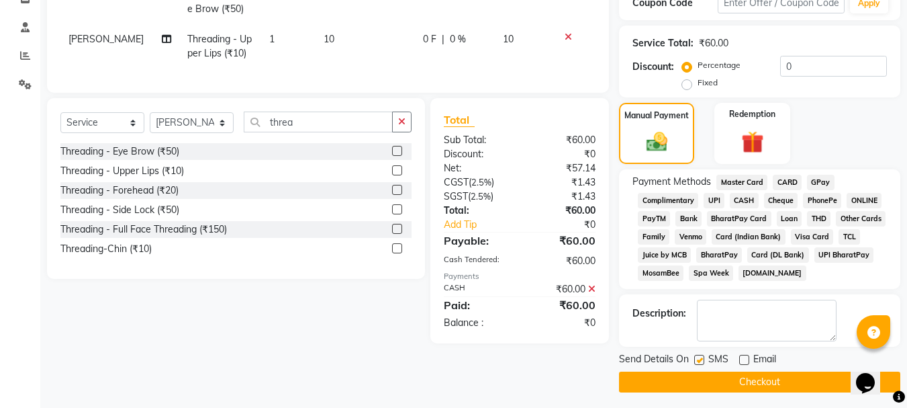
checkbox input "false"
click at [757, 385] on button "Checkout" at bounding box center [759, 381] width 281 height 21
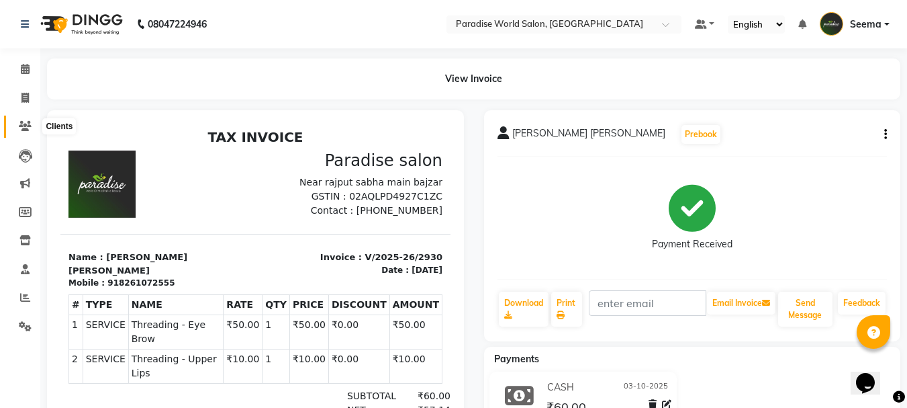
click at [28, 123] on icon at bounding box center [25, 126] width 13 height 10
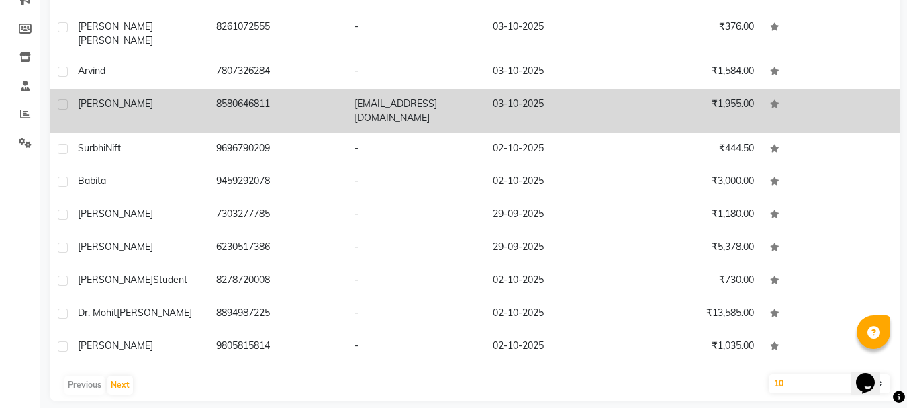
scroll to position [185, 0]
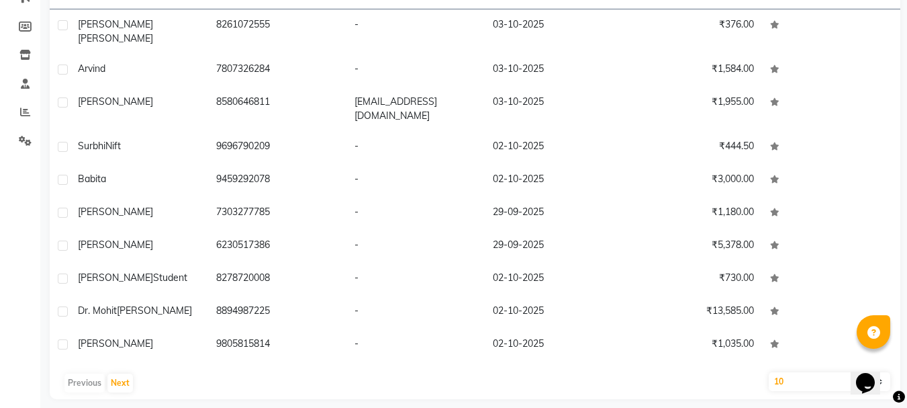
click at [794, 372] on select "10 50 100" at bounding box center [830, 381] width 122 height 19
select select "100"
click at [769, 372] on select "10 50 100" at bounding box center [830, 381] width 122 height 19
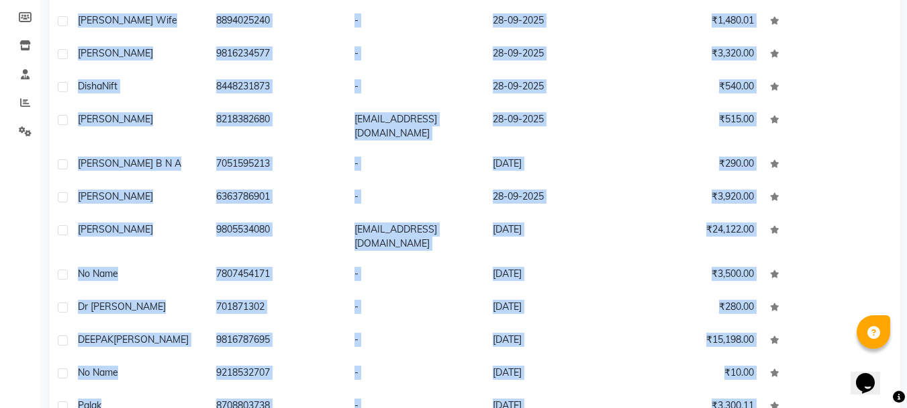
scroll to position [252, 0]
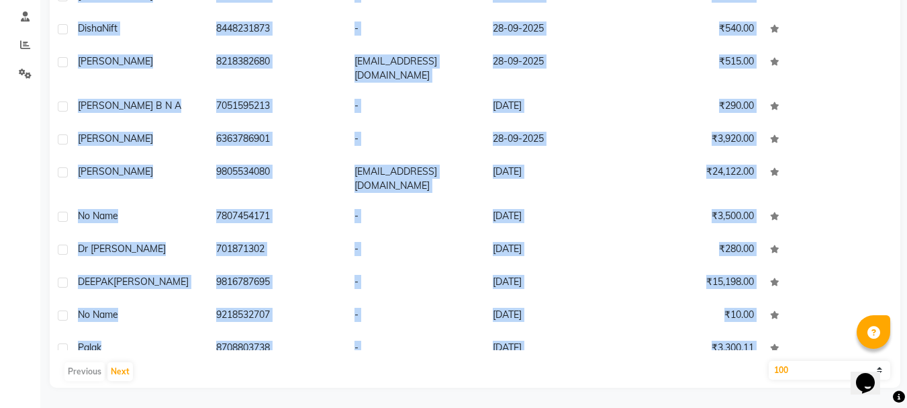
drag, startPoint x: 53, startPoint y: 200, endPoint x: 323, endPoint y: 356, distance: 311.7
click at [323, 356] on div "User Name Mobile No. Email Last Visit Amount Dinesh [PERSON_NAME] 8261072555 - …" at bounding box center [475, 149] width 851 height 476
copy div "Loremi dolor 1433115335 - 78-87-8736 ₹001.79 sitame 7095672628 - 40-40-5590 ₹5,…"
click at [124, 365] on button "Next" at bounding box center [120, 371] width 26 height 19
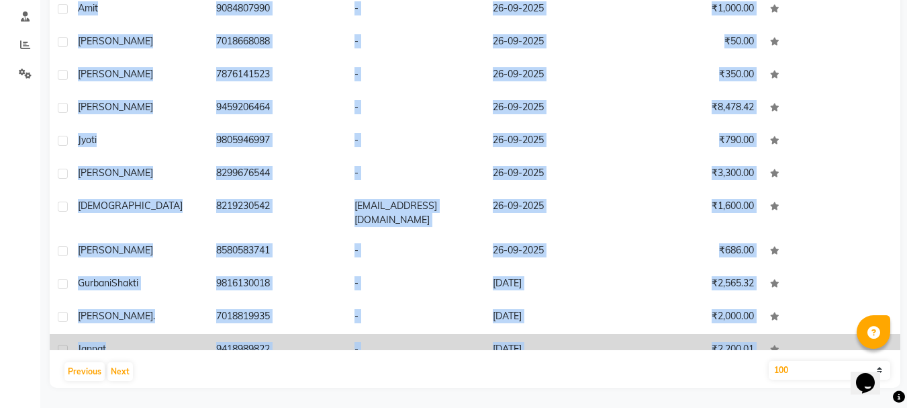
copy div "Loremi dolor 1433115335 - 78-87-8736 ₹001.79 sitame 7095672628 - 40-40-5590 ₹5,…"
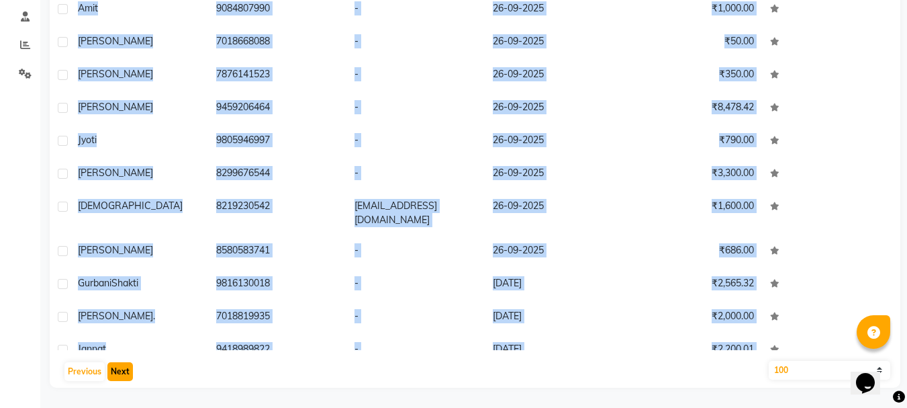
click at [125, 370] on button "Next" at bounding box center [120, 371] width 26 height 19
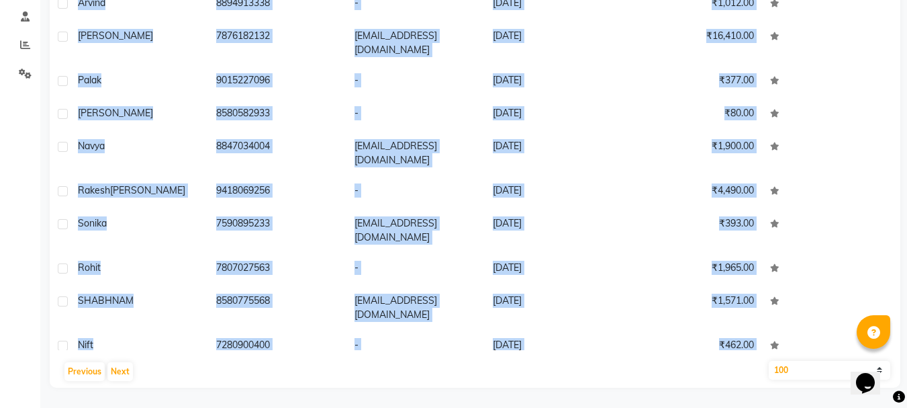
copy div "Loremi dolor 1433115335 - 78-87-8736 ₹001.79 sitame 7095672628 - 40-40-5590 ₹5,…"
click at [124, 373] on button "Next" at bounding box center [120, 371] width 26 height 19
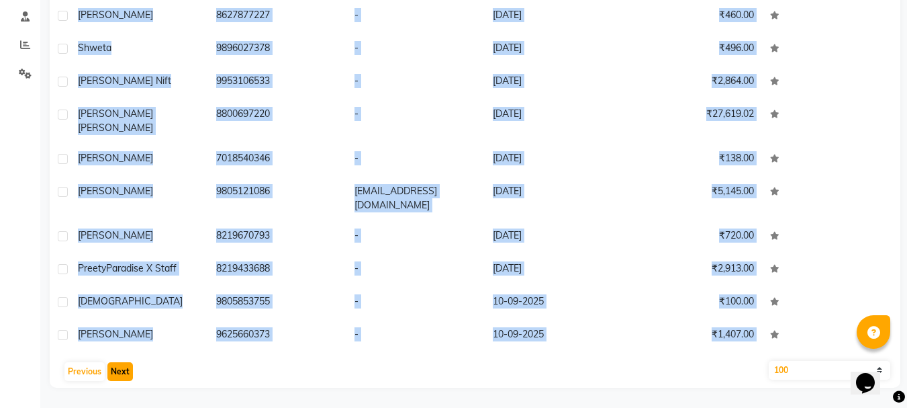
scroll to position [2997, 0]
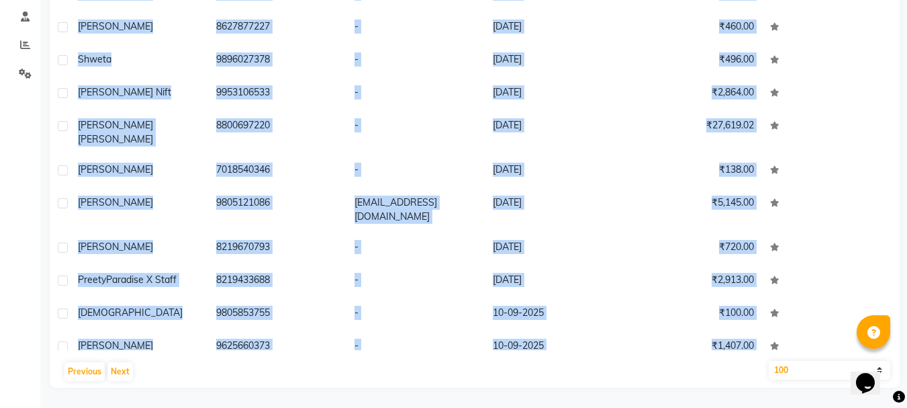
copy div "Loremi dolor 1433115335 - 78-87-8736 ₹001.79 sitame 7095672628 - 40-40-5590 ₹5,…"
click at [124, 374] on button "Next" at bounding box center [120, 371] width 26 height 19
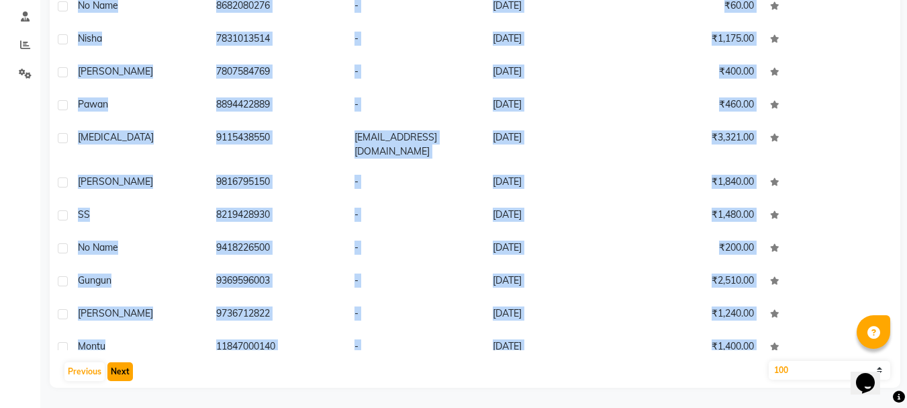
scroll to position [2986, 0]
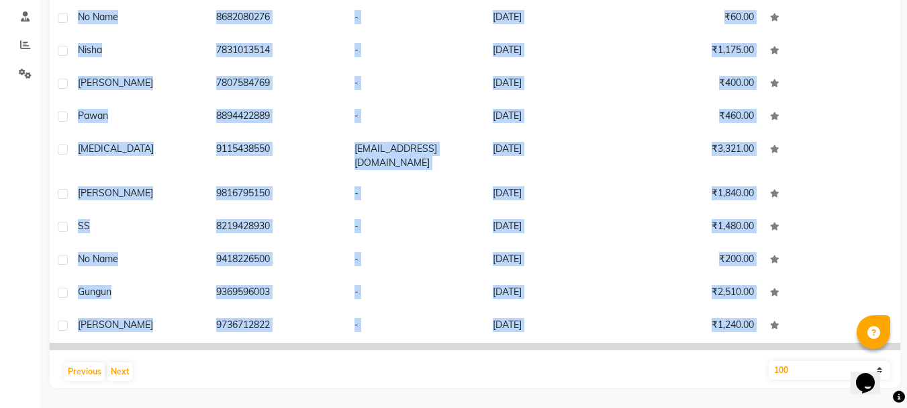
copy div "Loremi dolor 1433115335 - 78-87-8736 ₹001.79 sitame 7095672628 - 40-40-5590 ₹5,…"
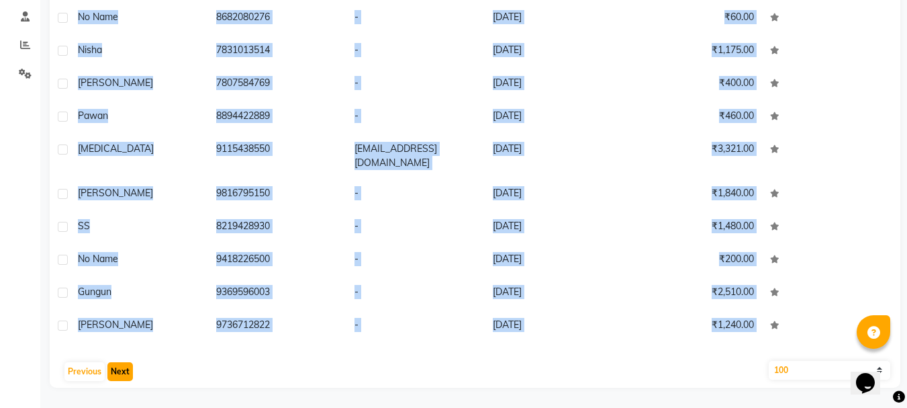
click at [122, 363] on button "Next" at bounding box center [120, 371] width 26 height 19
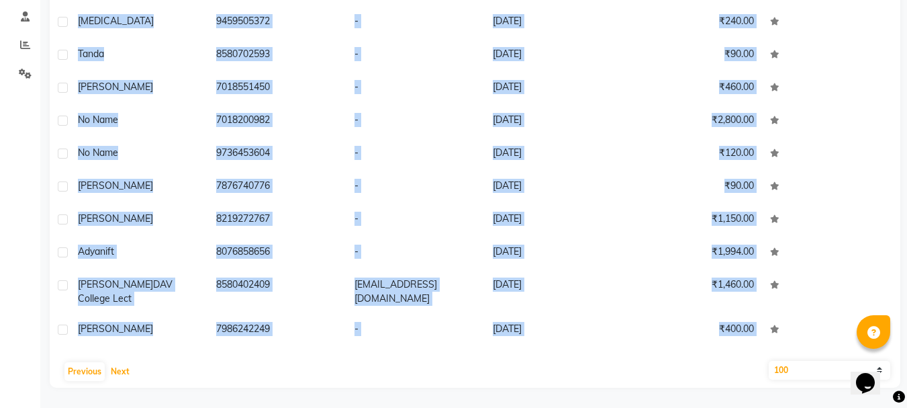
copy div "Loremi dolor 1433115335 - 78-87-8736 ₹001.79 sitame 7095672628 - 40-40-5590 ₹5,…"
click at [119, 374] on button "Next" at bounding box center [120, 371] width 26 height 19
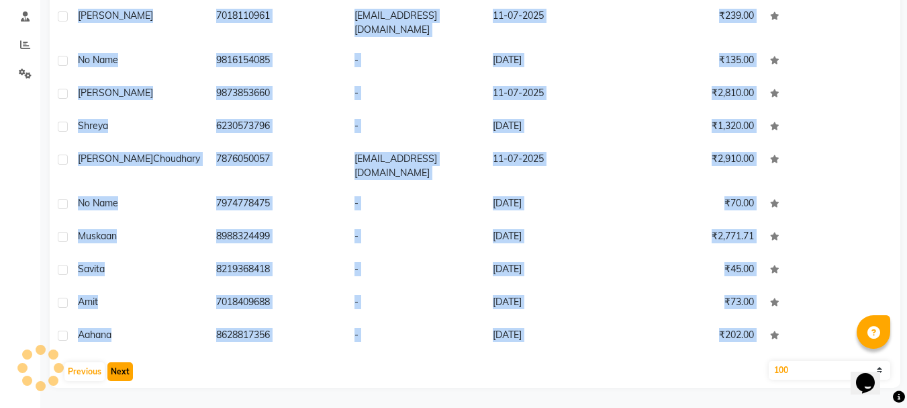
scroll to position [2940, 0]
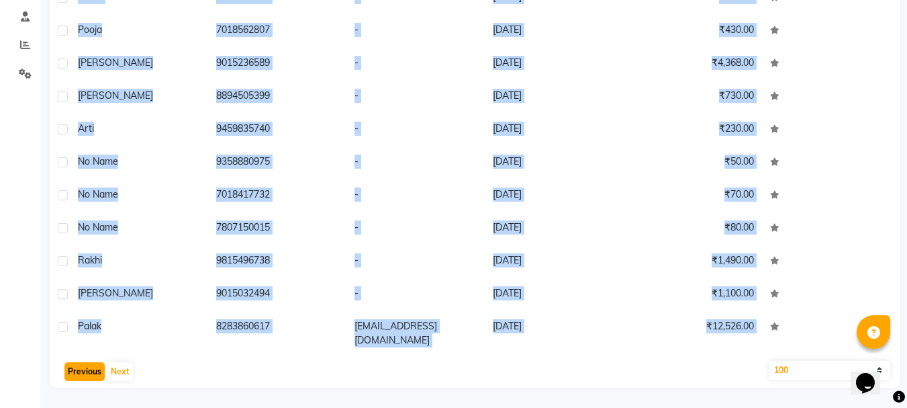
click at [88, 376] on button "Previous" at bounding box center [84, 371] width 40 height 19
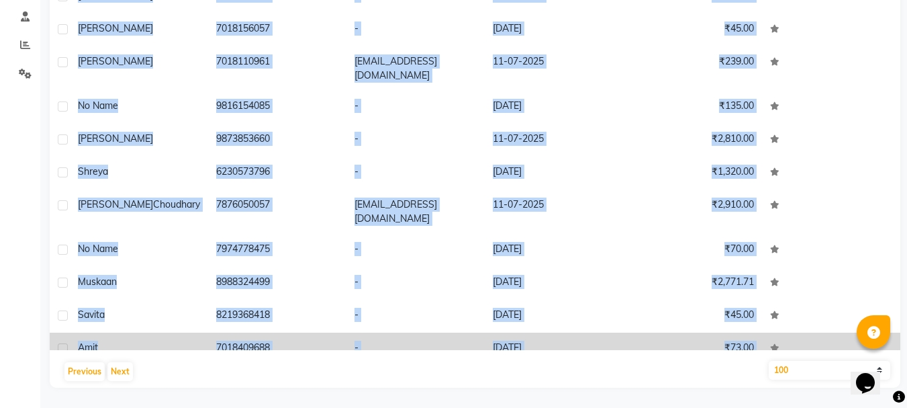
copy div "Loremi dolor 1433115335 - 78-87-8736 ₹001.79 sitame 7095672628 - 40-40-5590 ₹5,…"
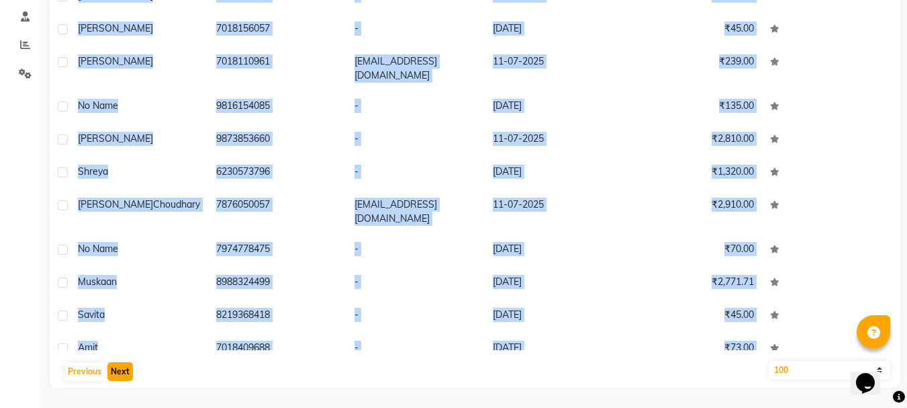
click at [121, 371] on button "Next" at bounding box center [120, 371] width 26 height 19
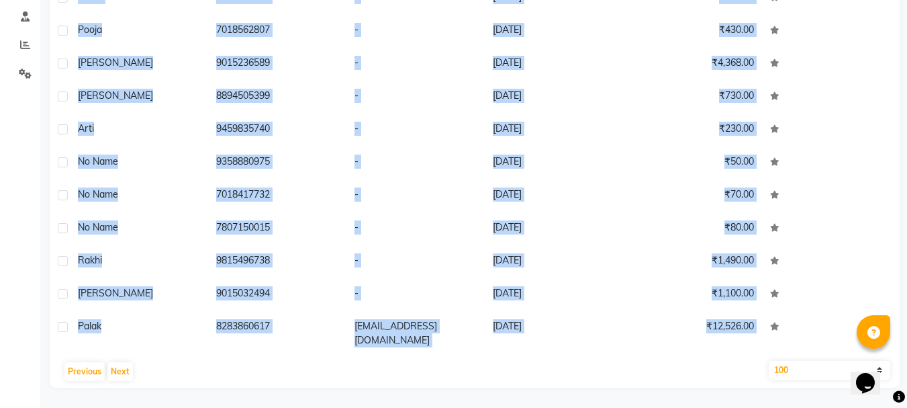
copy div "Loremi dolor 1433115335 - 78-87-8736 ₹001.79 sitame 7095672628 - 40-40-5590 ₹5,…"
click at [116, 369] on button "Next" at bounding box center [120, 371] width 26 height 19
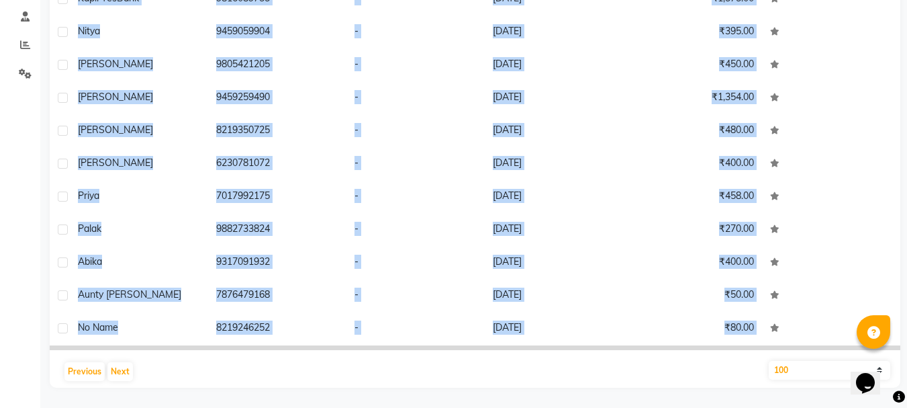
copy div "Loremi dolor 1433115335 - 78-87-8736 ₹001.79 sitame 7095672628 - 40-40-5590 ₹5,…"
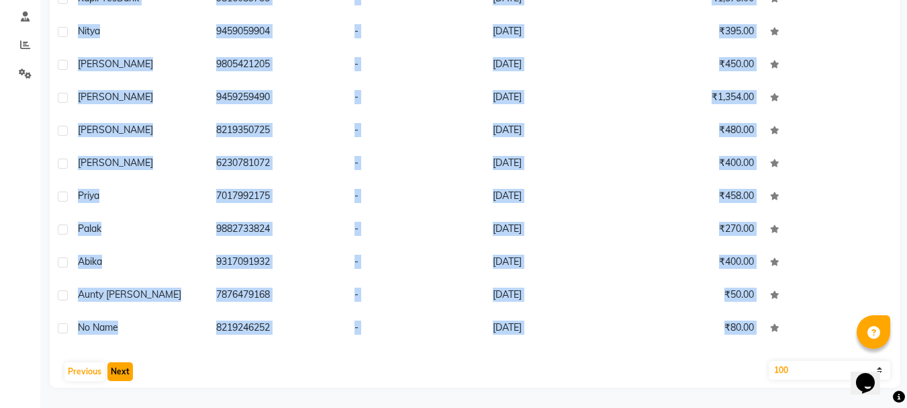
click at [122, 378] on button "Next" at bounding box center [120, 371] width 26 height 19
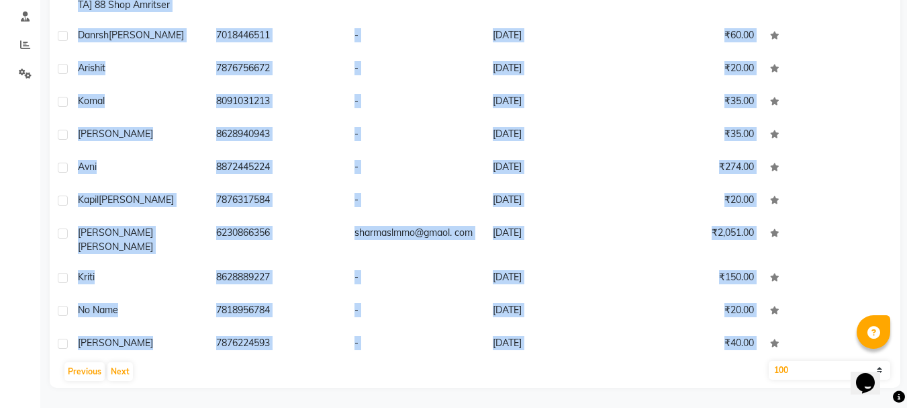
copy div "Loremi dolor 1433115335 - 78-87-8736 ₹001.79 sitame 7095672628 - 40-40-5590 ₹5,…"
click at [118, 367] on button "Next" at bounding box center [120, 371] width 26 height 19
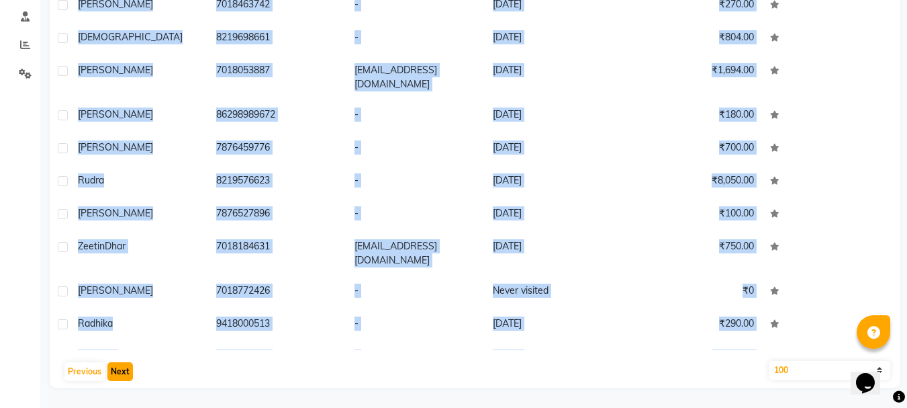
click at [126, 373] on button "Next" at bounding box center [120, 371] width 26 height 19
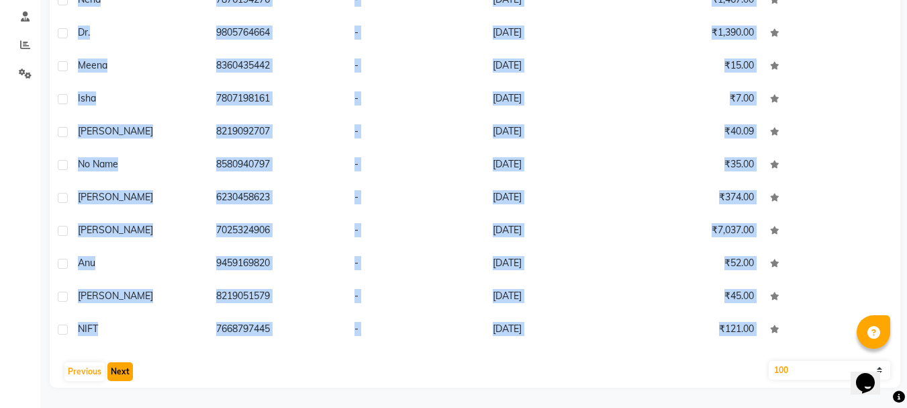
click at [125, 365] on button "Next" at bounding box center [120, 371] width 26 height 19
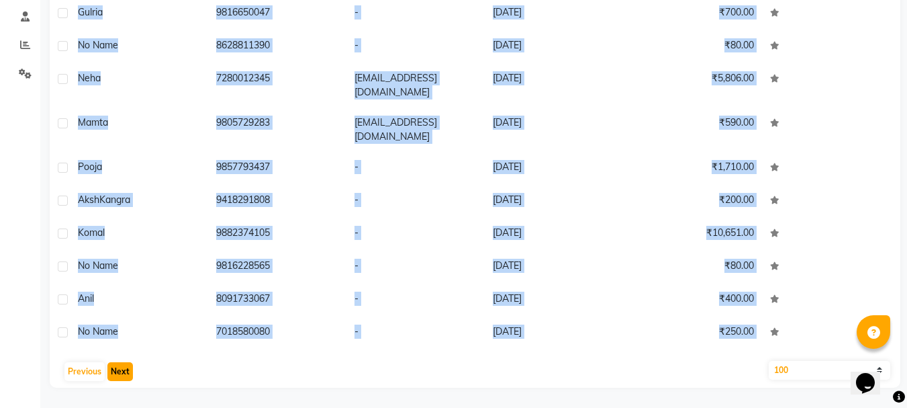
click at [121, 367] on button "Next" at bounding box center [120, 371] width 26 height 19
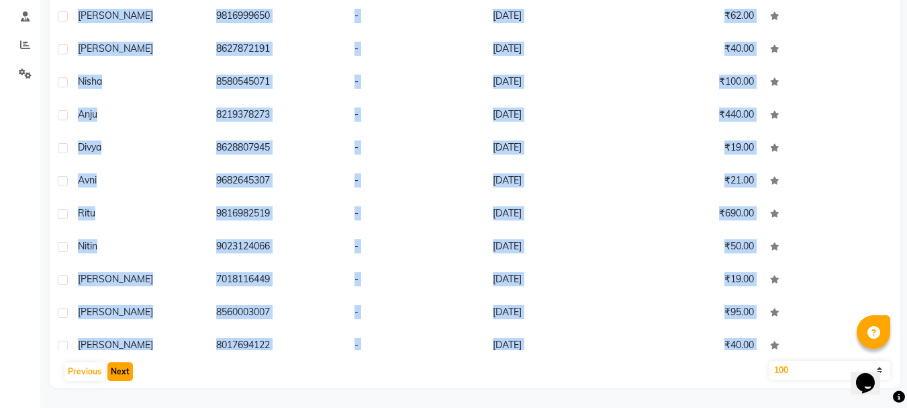
click at [115, 371] on button "Next" at bounding box center [120, 371] width 26 height 19
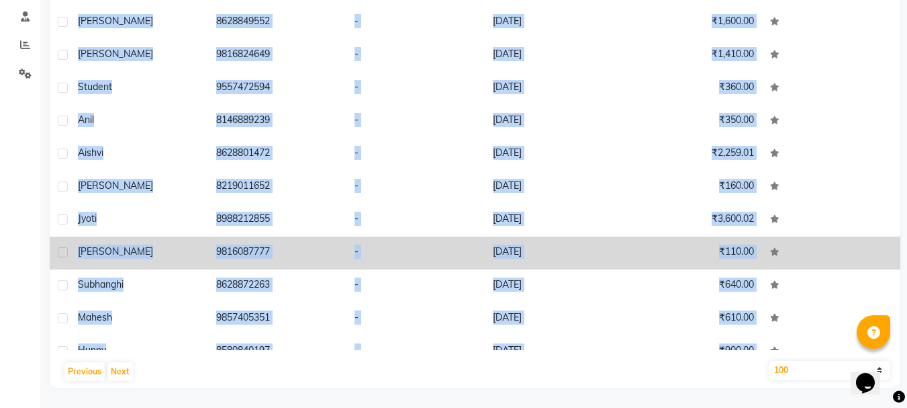
scroll to position [2940, 0]
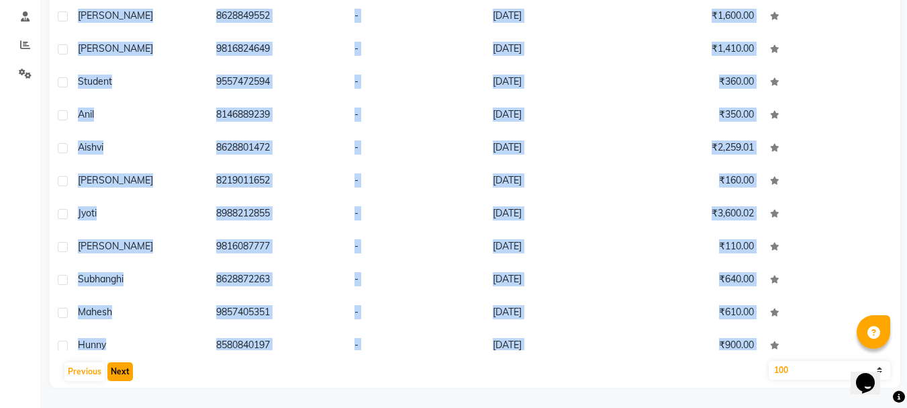
click at [126, 369] on button "Next" at bounding box center [120, 371] width 26 height 19
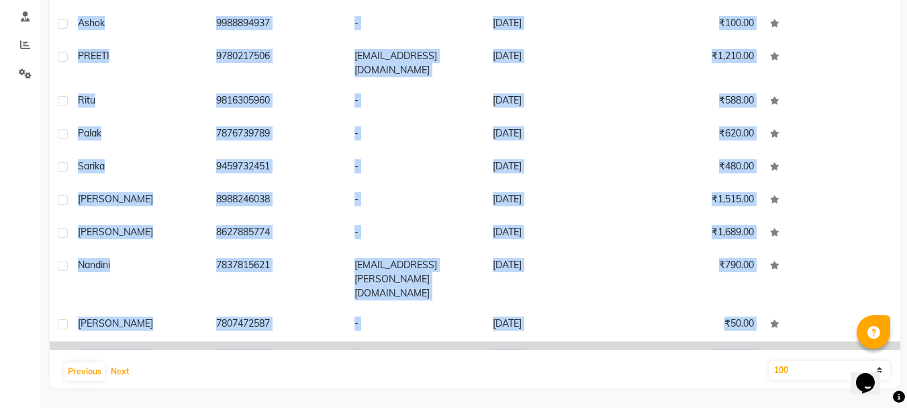
scroll to position [2997, 0]
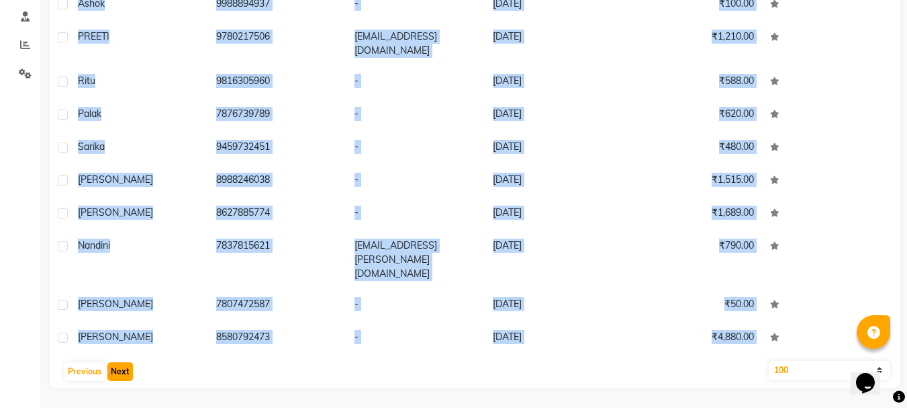
click at [118, 369] on button "Next" at bounding box center [120, 371] width 26 height 19
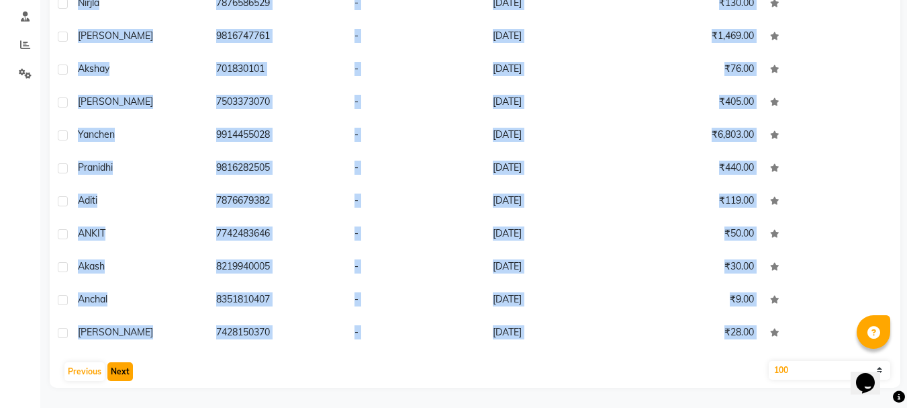
scroll to position [2906, 0]
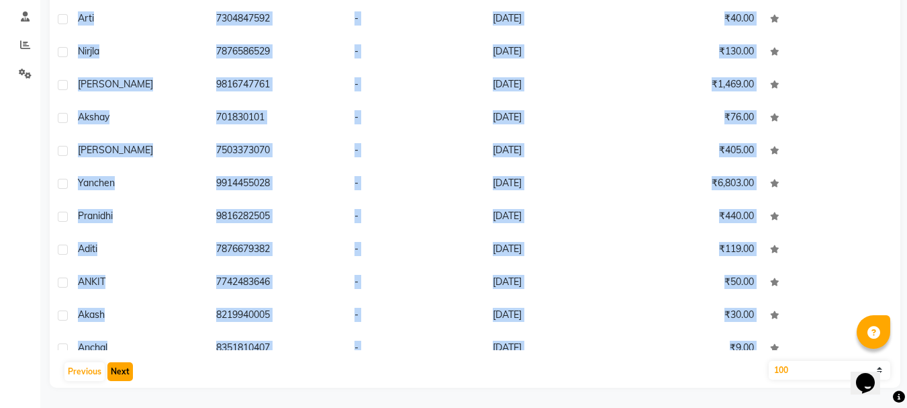
click at [125, 370] on button "Next" at bounding box center [120, 371] width 26 height 19
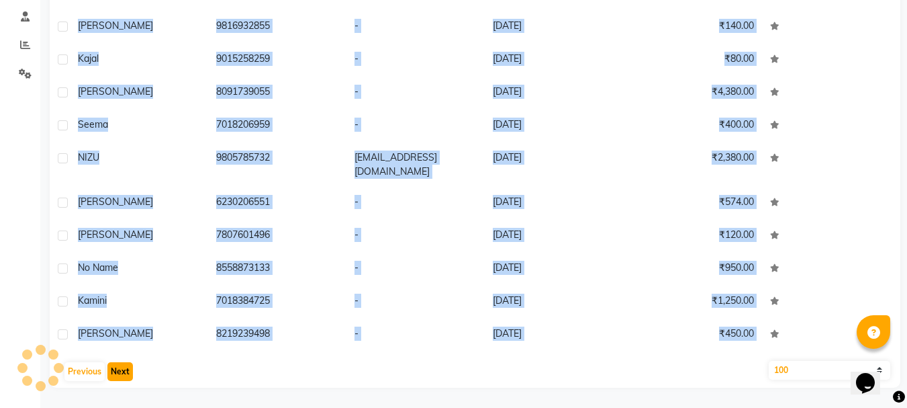
scroll to position [2894, 0]
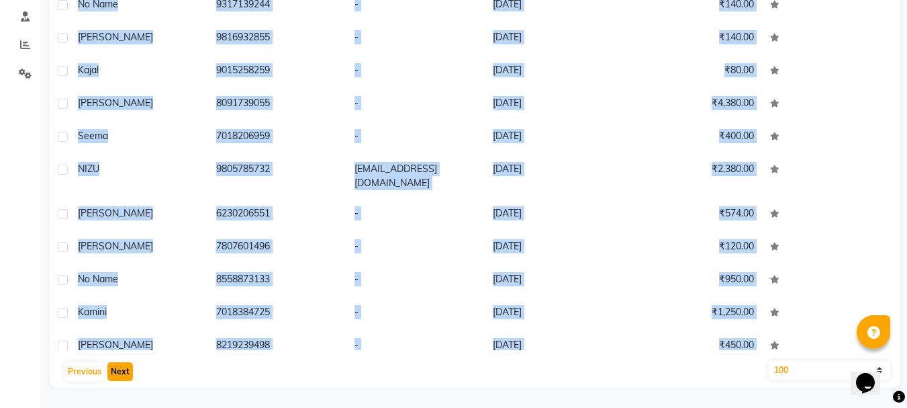
click at [119, 372] on button "Next" at bounding box center [120, 371] width 26 height 19
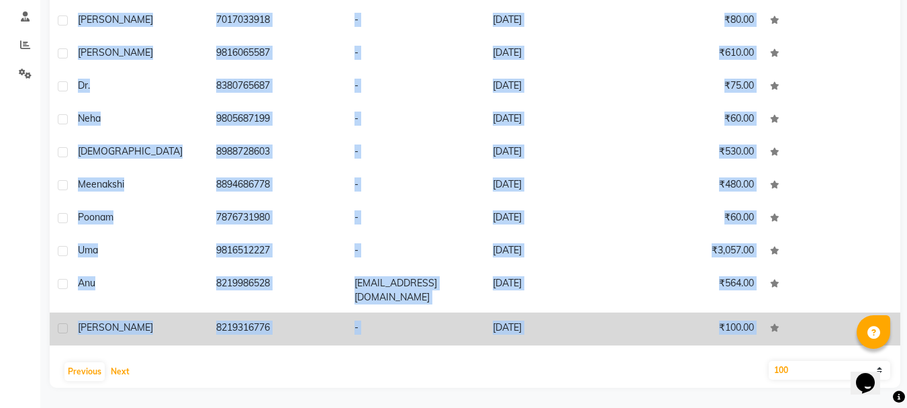
scroll to position [2917, 0]
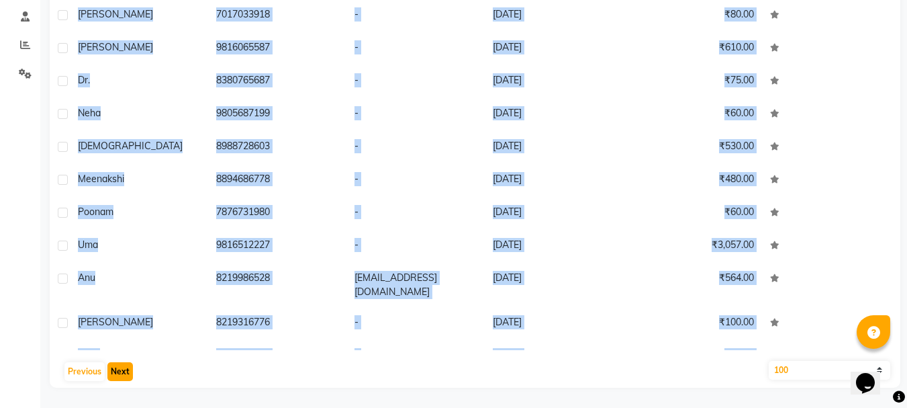
click at [128, 374] on button "Next" at bounding box center [120, 371] width 26 height 19
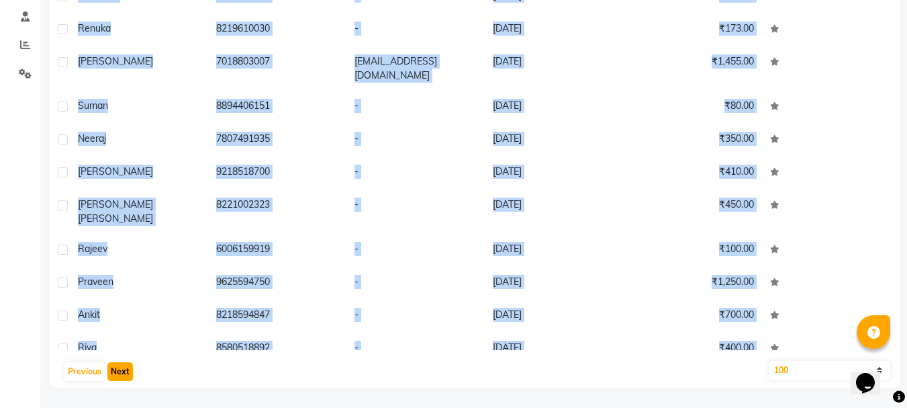
click at [122, 371] on button "Next" at bounding box center [120, 371] width 26 height 19
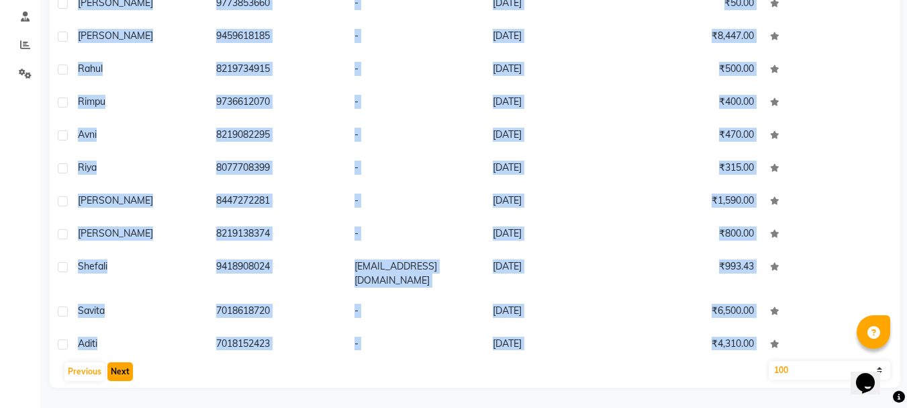
scroll to position [2894, 0]
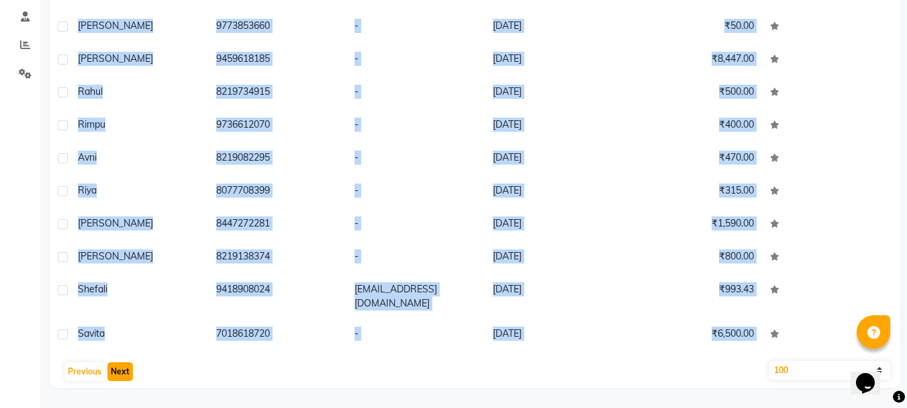
click at [122, 365] on button "Next" at bounding box center [120, 371] width 26 height 19
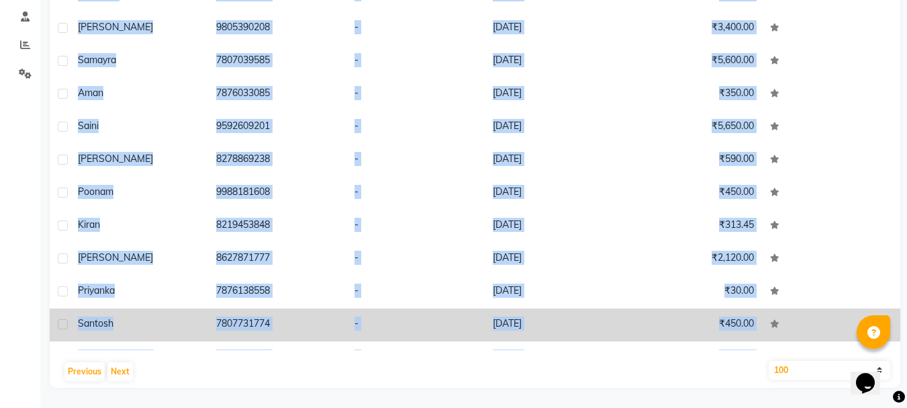
scroll to position [2928, 0]
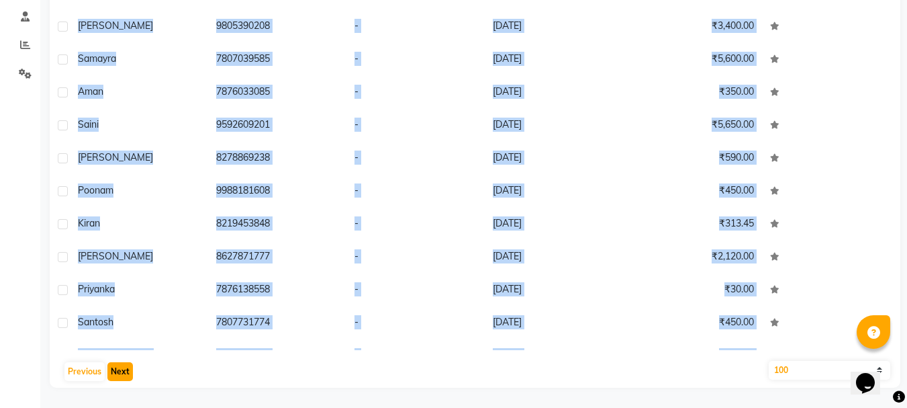
click at [125, 369] on button "Next" at bounding box center [120, 371] width 26 height 19
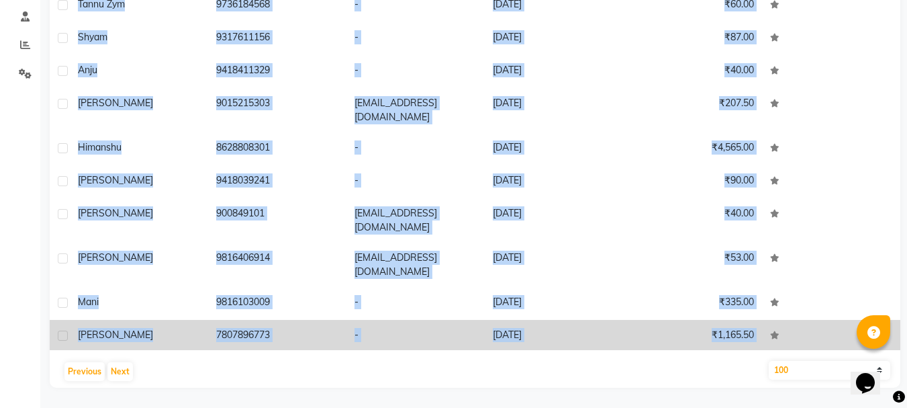
scroll to position [2951, 0]
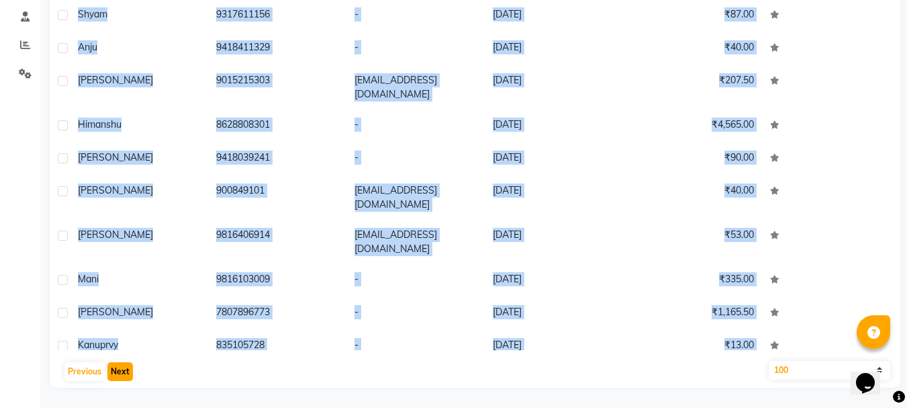
click at [122, 369] on button "Next" at bounding box center [120, 371] width 26 height 19
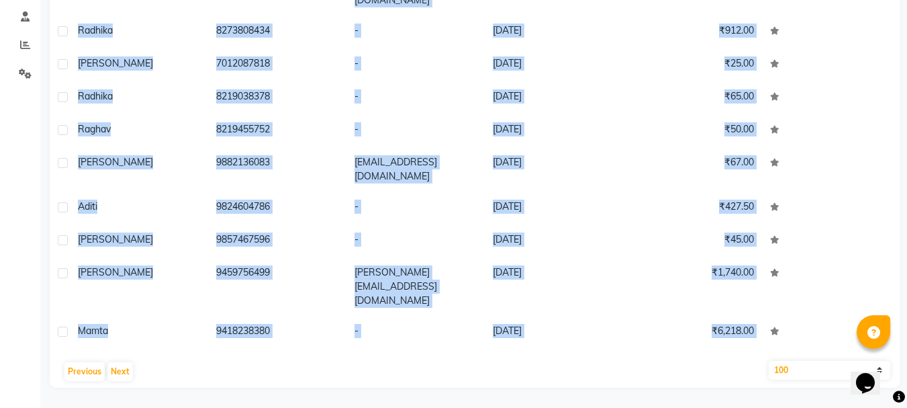
scroll to position [2963, 0]
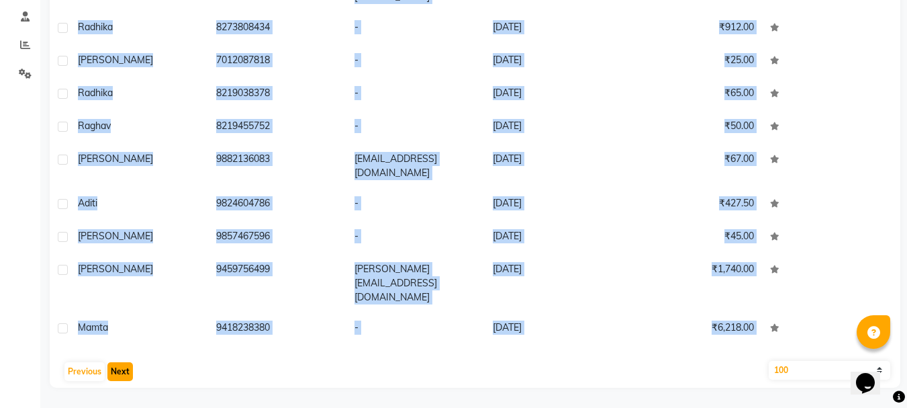
click at [128, 367] on button "Next" at bounding box center [120, 371] width 26 height 19
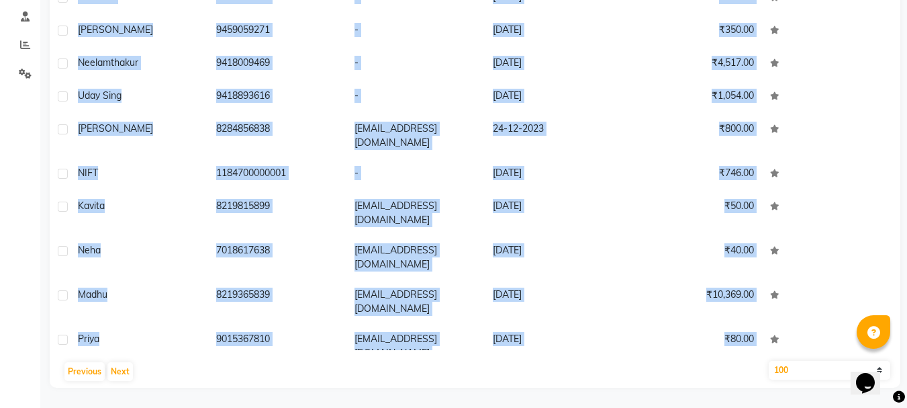
scroll to position [3020, 0]
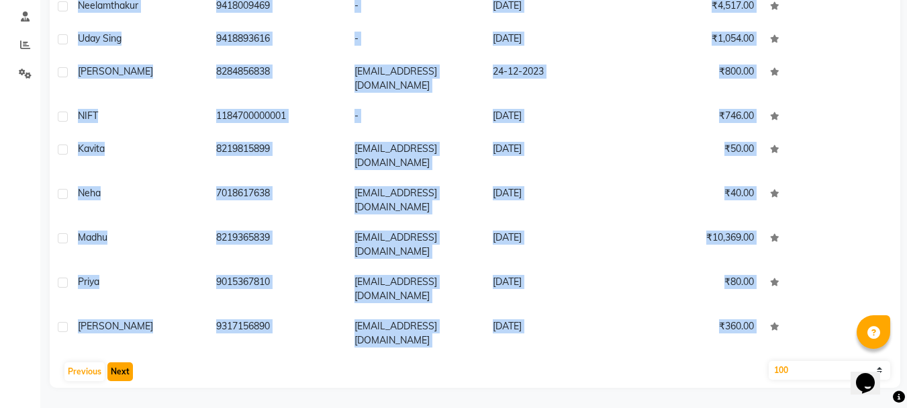
click at [118, 364] on button "Next" at bounding box center [120, 371] width 26 height 19
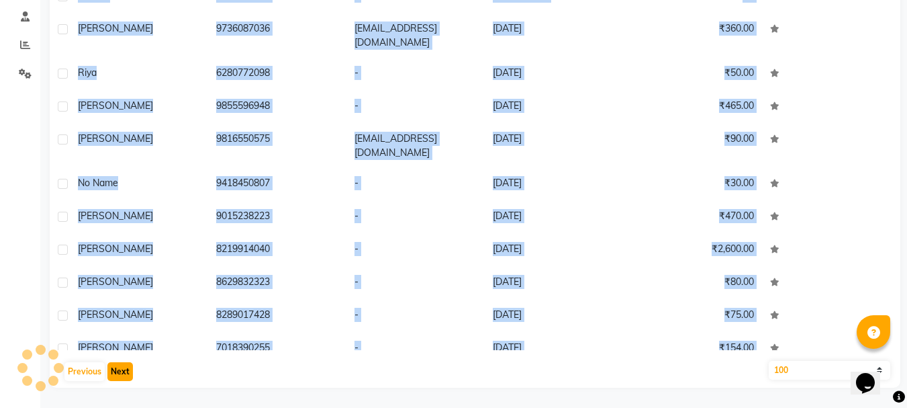
scroll to position [3008, 0]
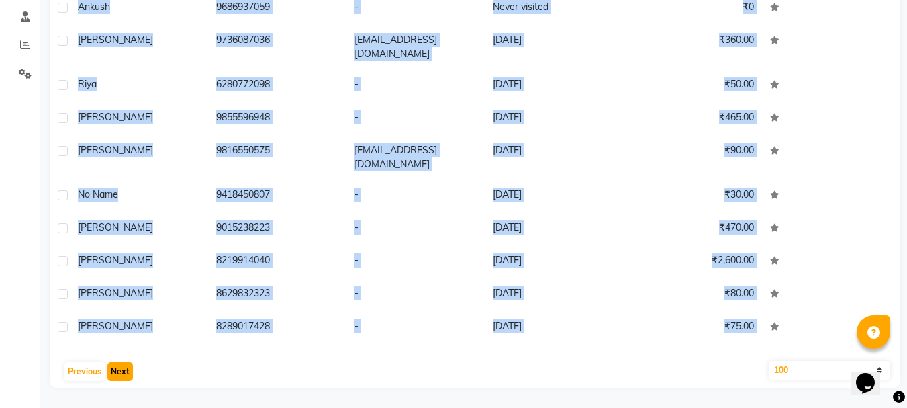
click at [121, 371] on button "Next" at bounding box center [120, 371] width 26 height 19
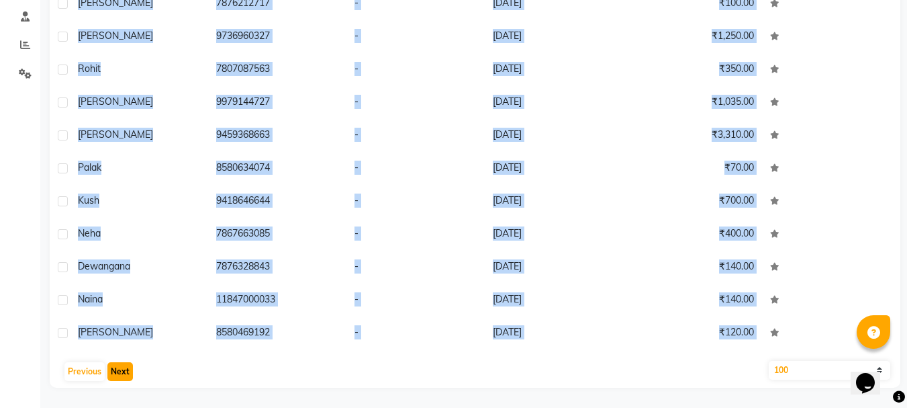
scroll to position [2894, 0]
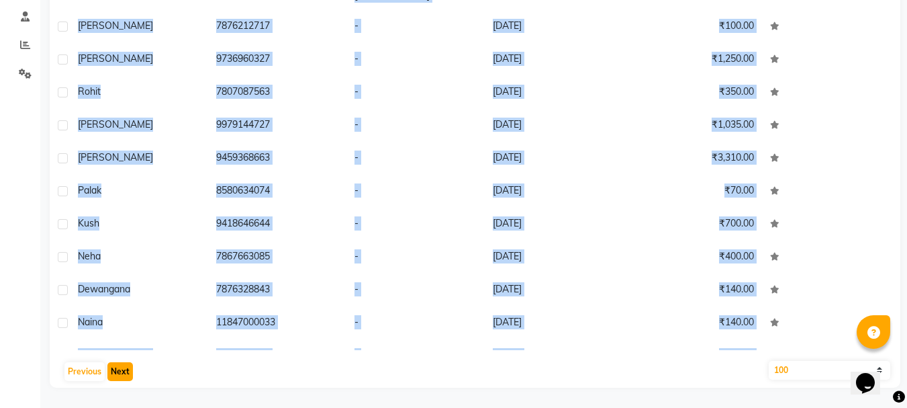
click at [125, 373] on button "Next" at bounding box center [120, 371] width 26 height 19
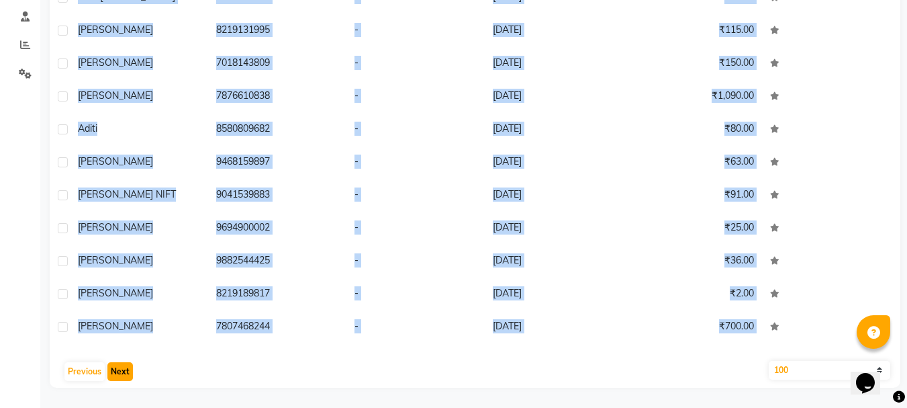
click at [118, 368] on button "Next" at bounding box center [120, 371] width 26 height 19
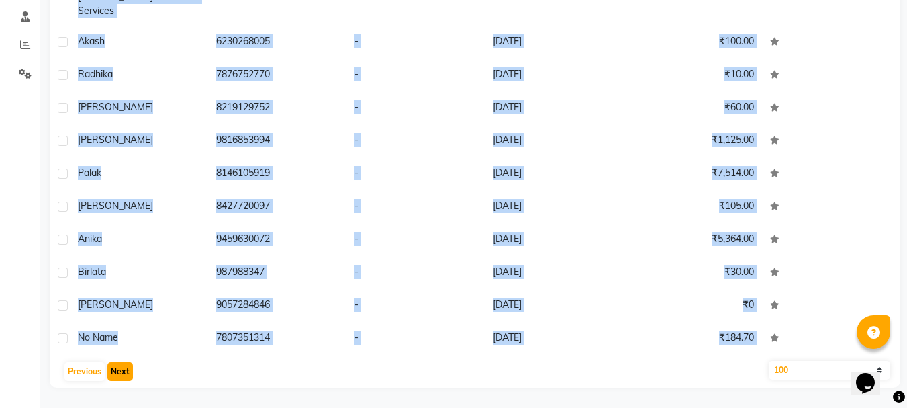
click at [127, 371] on button "Next" at bounding box center [120, 371] width 26 height 19
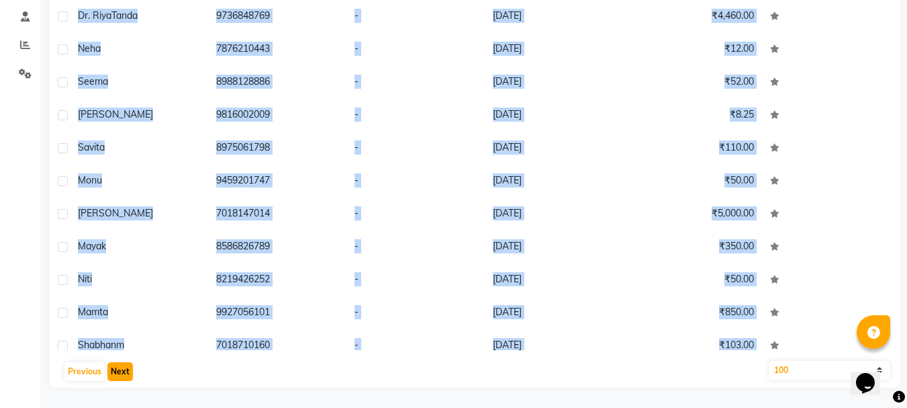
click at [115, 373] on button "Next" at bounding box center [120, 371] width 26 height 19
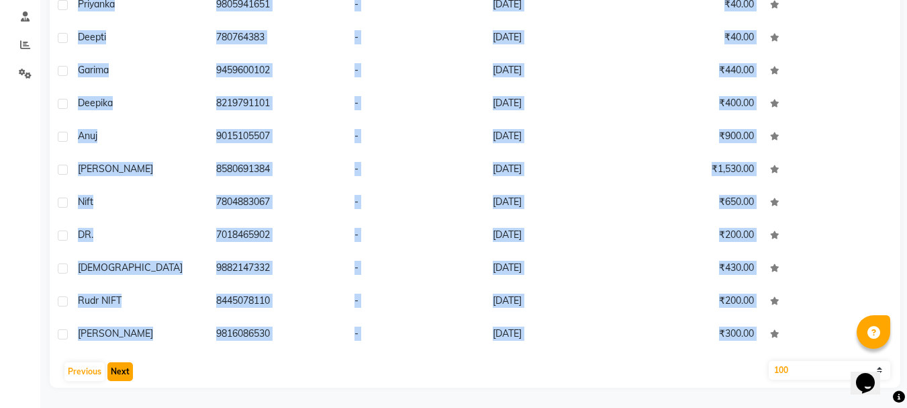
click at [118, 373] on button "Next" at bounding box center [120, 371] width 26 height 19
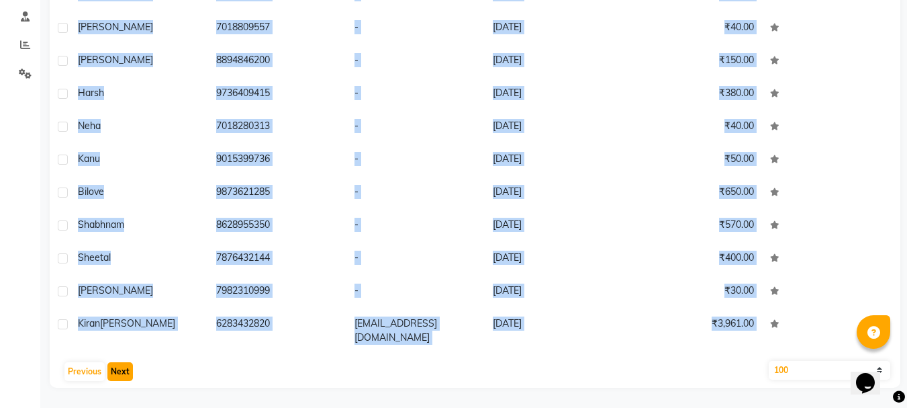
click at [121, 365] on button "Next" at bounding box center [120, 371] width 26 height 19
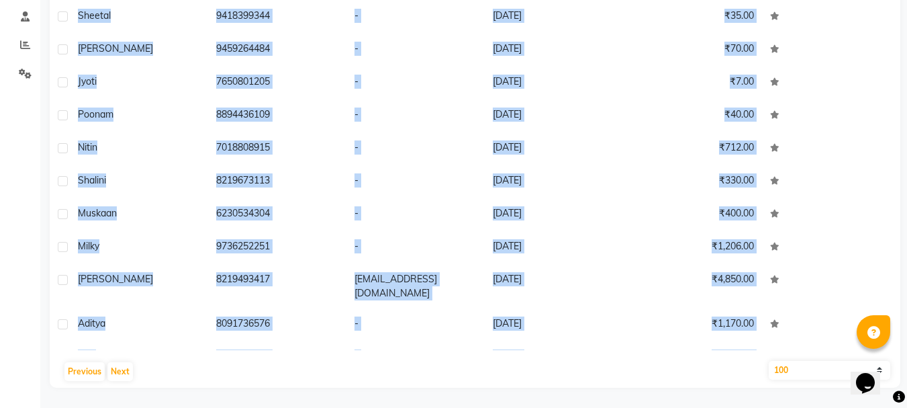
scroll to position [2917, 0]
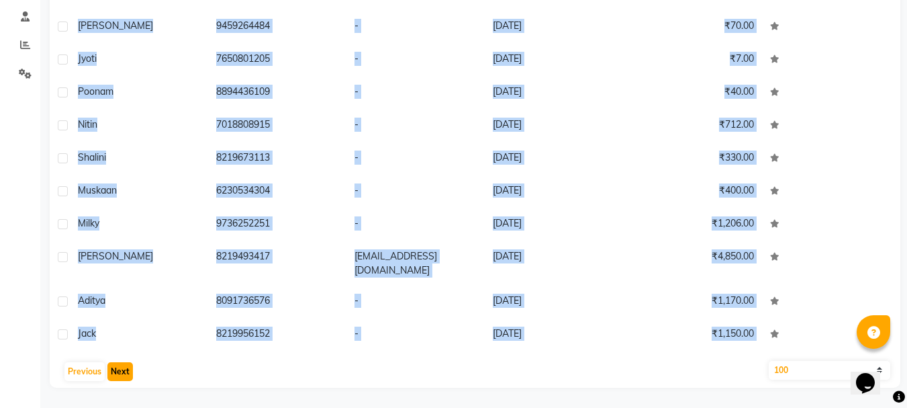
click at [123, 368] on button "Next" at bounding box center [120, 371] width 26 height 19
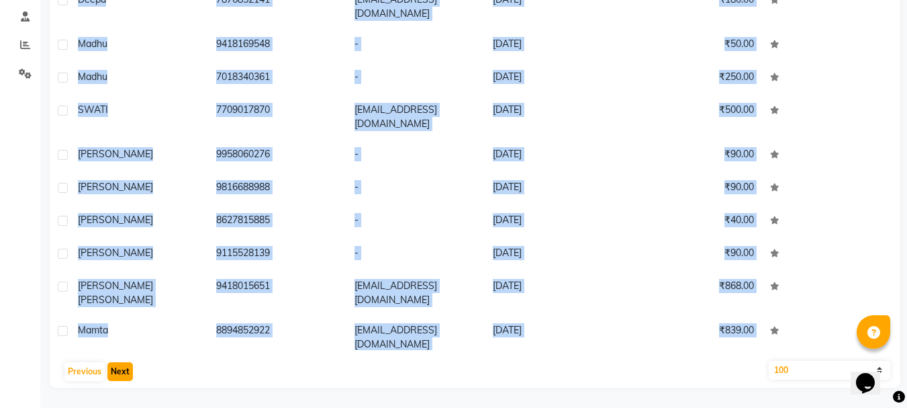
click at [117, 369] on button "Next" at bounding box center [120, 371] width 26 height 19
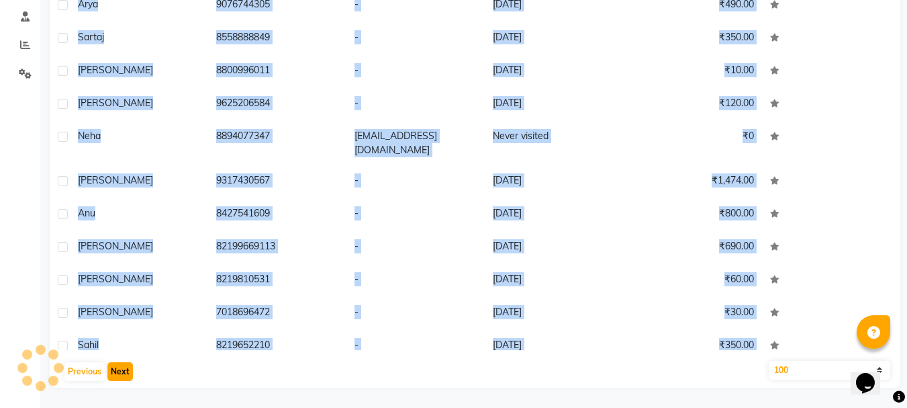
scroll to position [2894, 0]
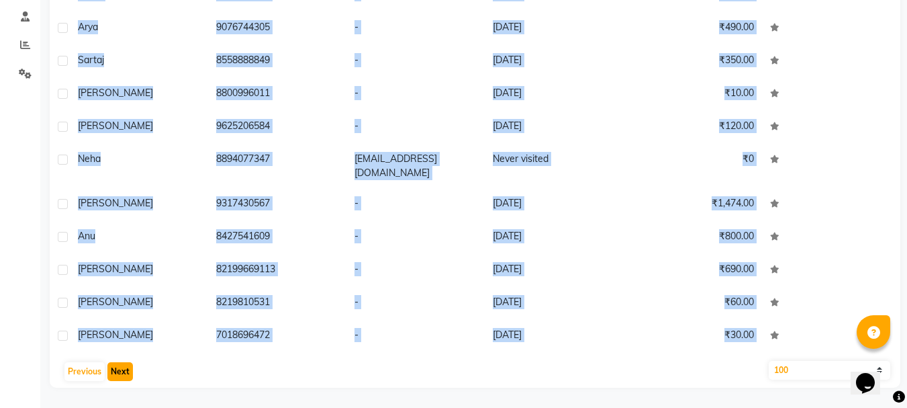
click at [119, 368] on button "Next" at bounding box center [120, 371] width 26 height 19
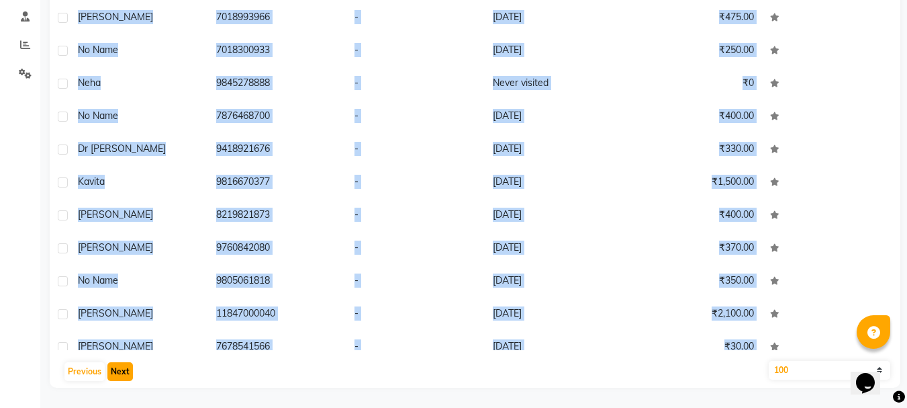
click at [118, 374] on button "Next" at bounding box center [120, 371] width 26 height 19
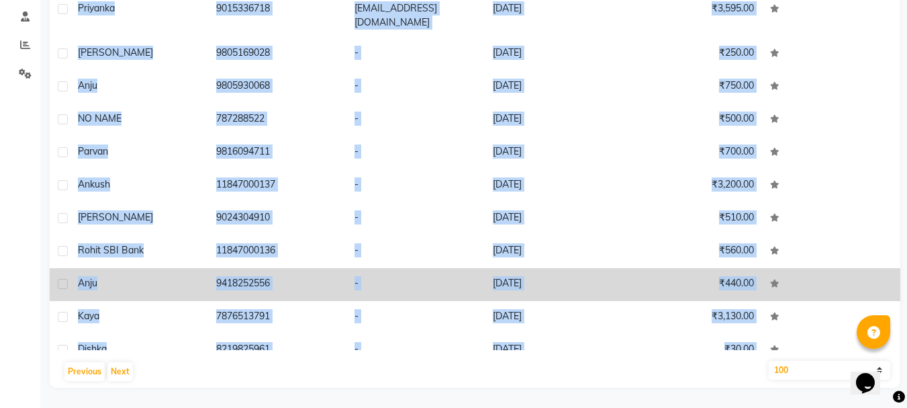
scroll to position [2963, 0]
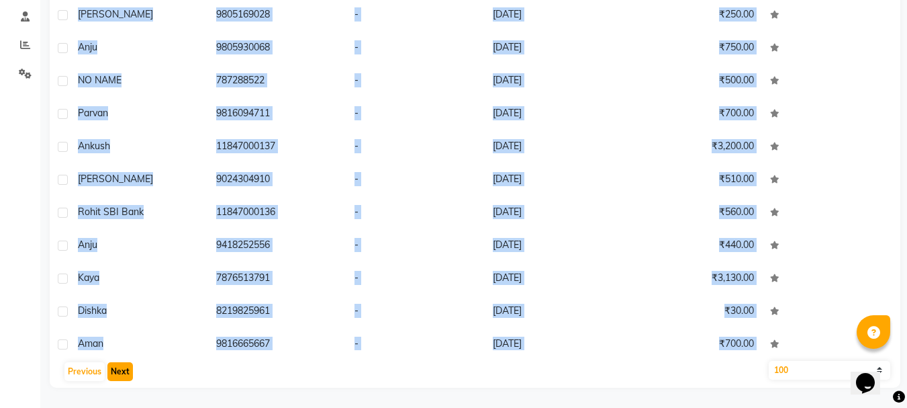
click at [122, 370] on button "Next" at bounding box center [120, 371] width 26 height 19
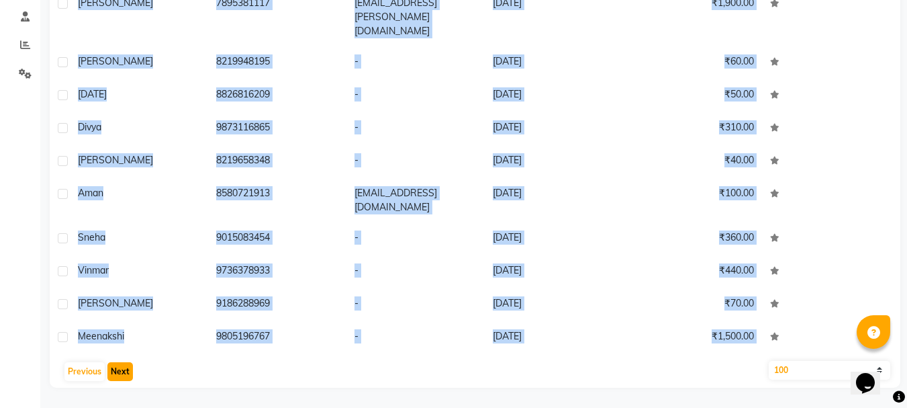
scroll to position [2940, 0]
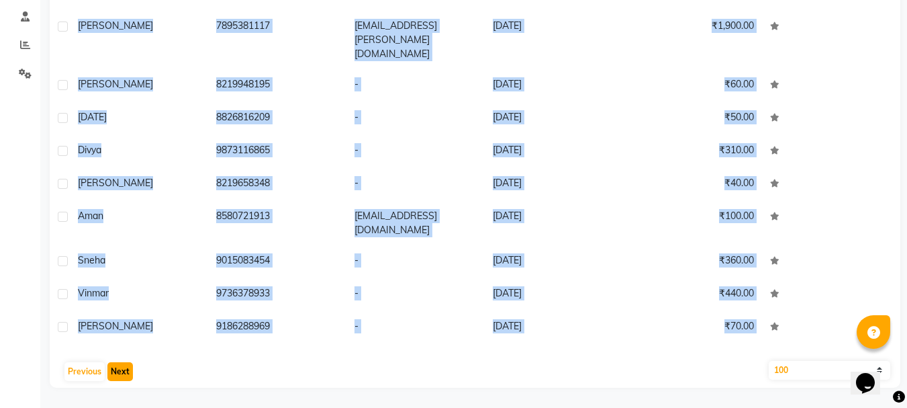
click at [117, 369] on button "Next" at bounding box center [120, 371] width 26 height 19
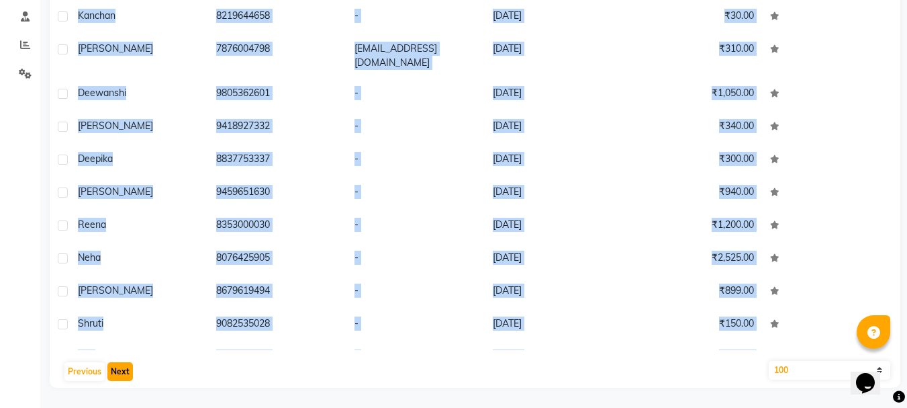
click at [124, 370] on button "Next" at bounding box center [120, 371] width 26 height 19
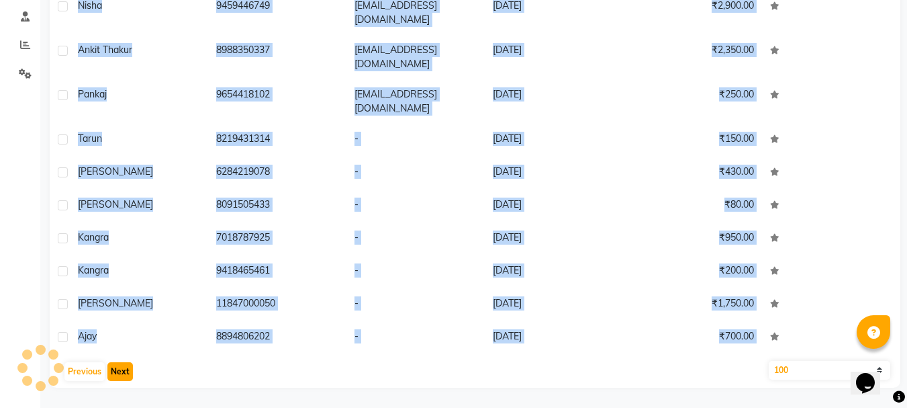
scroll to position [2928, 0]
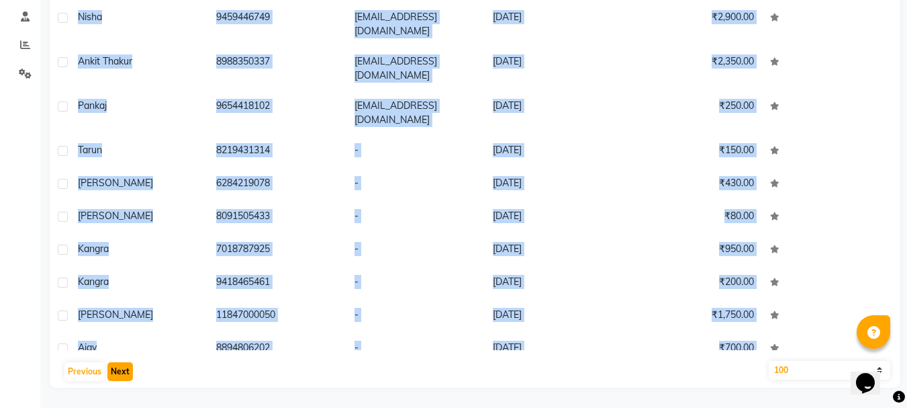
click at [128, 374] on button "Next" at bounding box center [120, 371] width 26 height 19
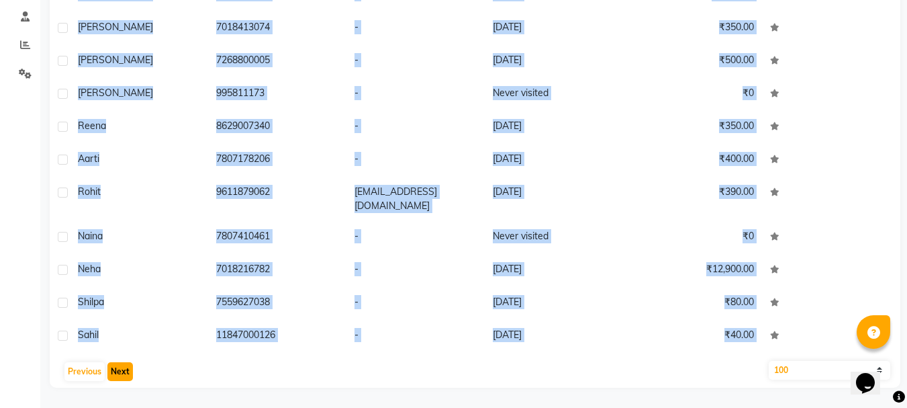
click at [124, 368] on button "Next" at bounding box center [120, 371] width 26 height 19
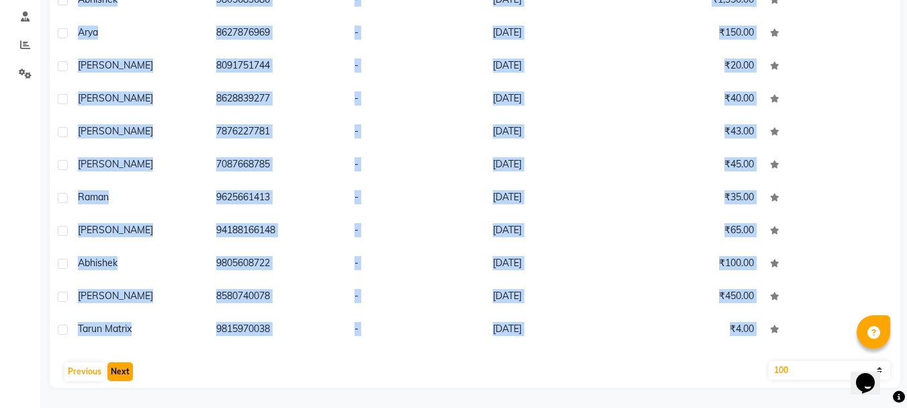
scroll to position [2906, 0]
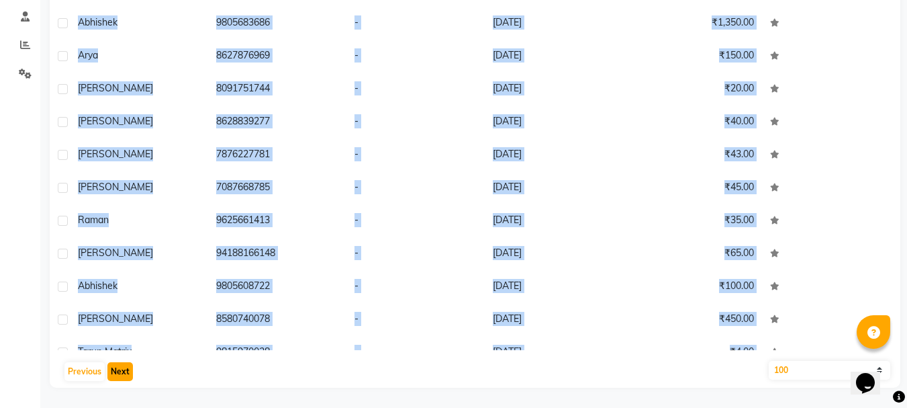
click at [111, 370] on button "Next" at bounding box center [120, 371] width 26 height 19
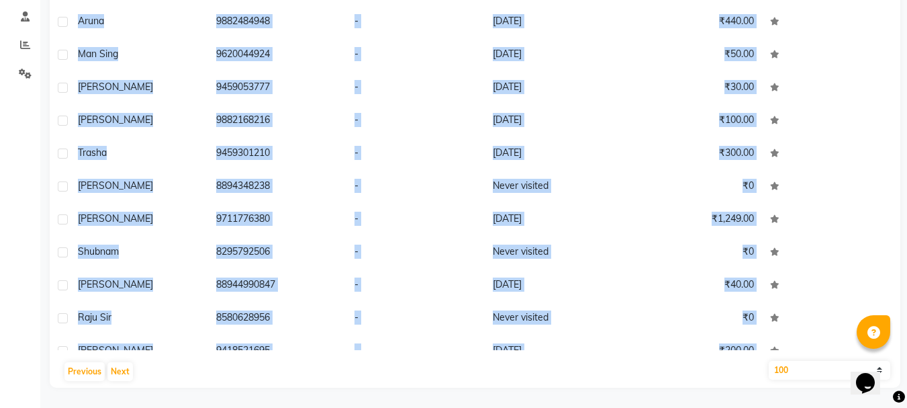
scroll to position [2951, 0]
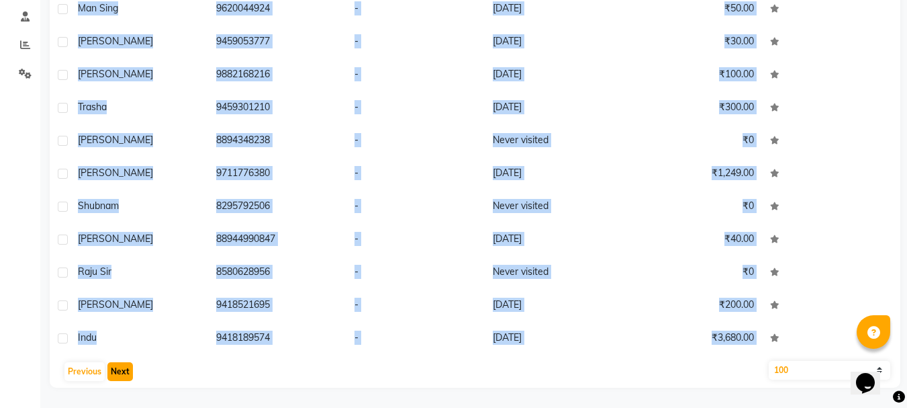
click at [130, 367] on button "Next" at bounding box center [120, 371] width 26 height 19
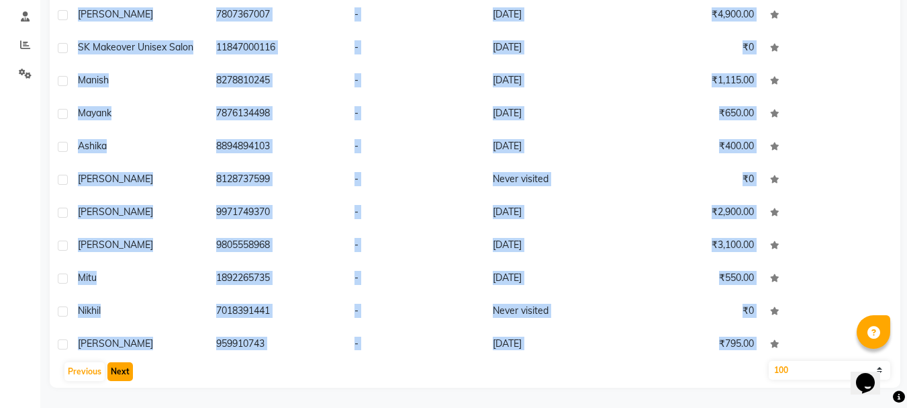
scroll to position [2917, 0]
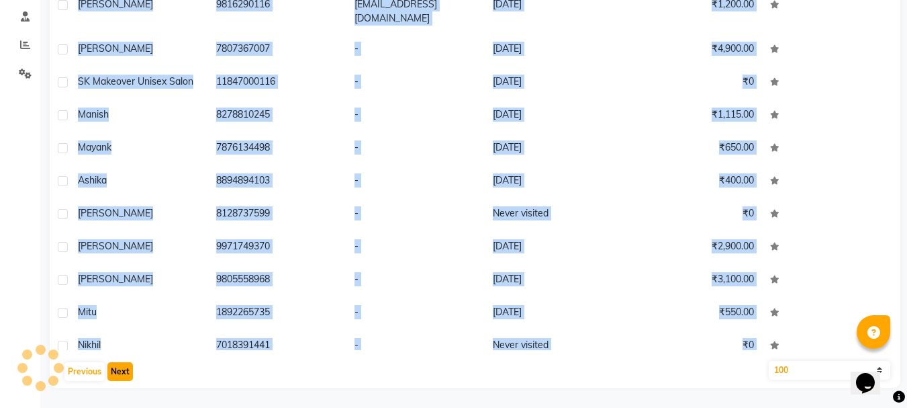
click at [119, 372] on button "Next" at bounding box center [120, 371] width 26 height 19
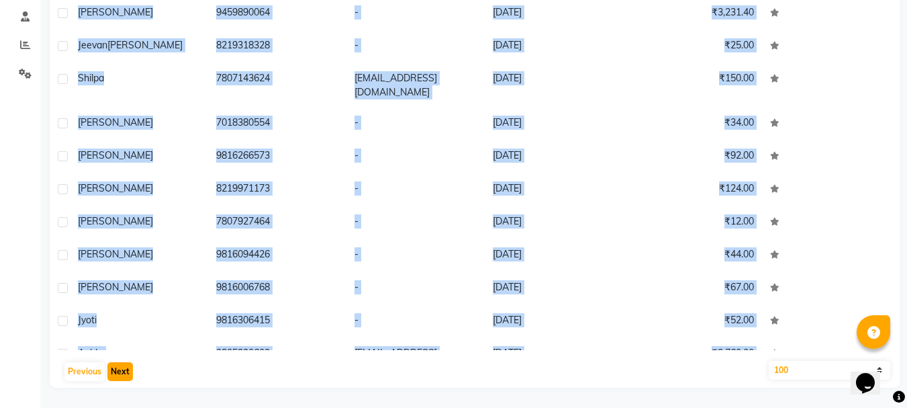
scroll to position [2894, 0]
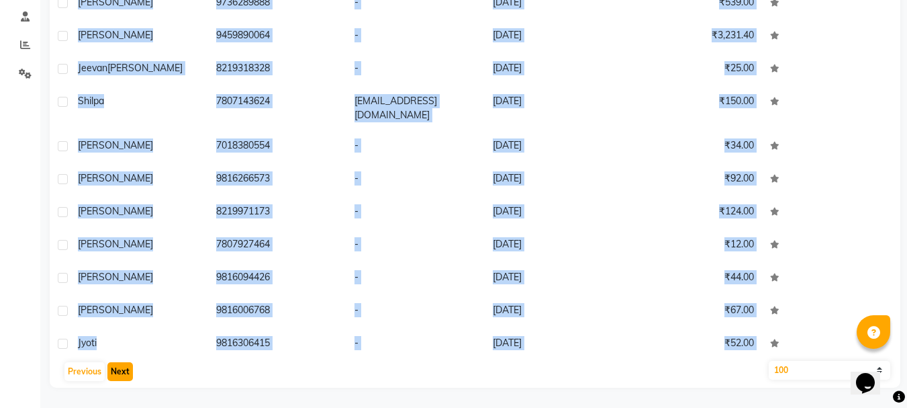
click at [122, 365] on button "Next" at bounding box center [120, 371] width 26 height 19
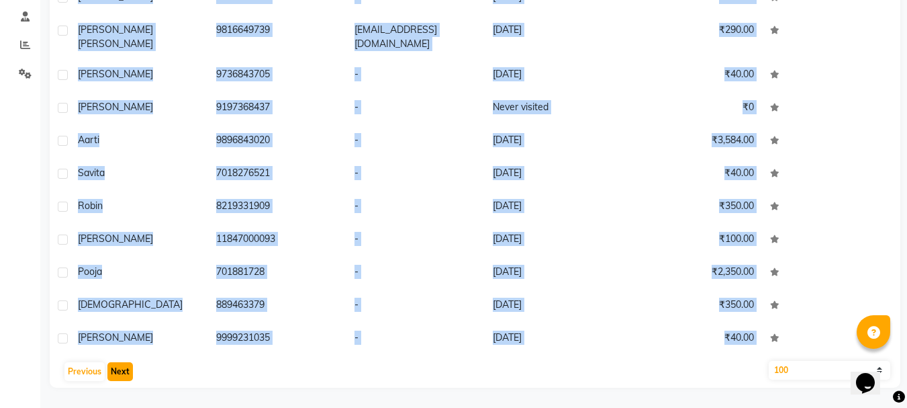
click at [126, 369] on button "Next" at bounding box center [120, 371] width 26 height 19
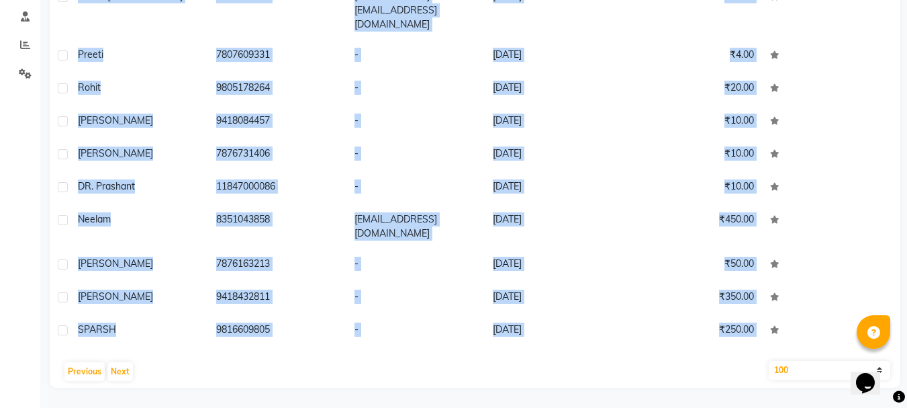
scroll to position [2963, 0]
click at [114, 372] on button "Next" at bounding box center [120, 371] width 26 height 19
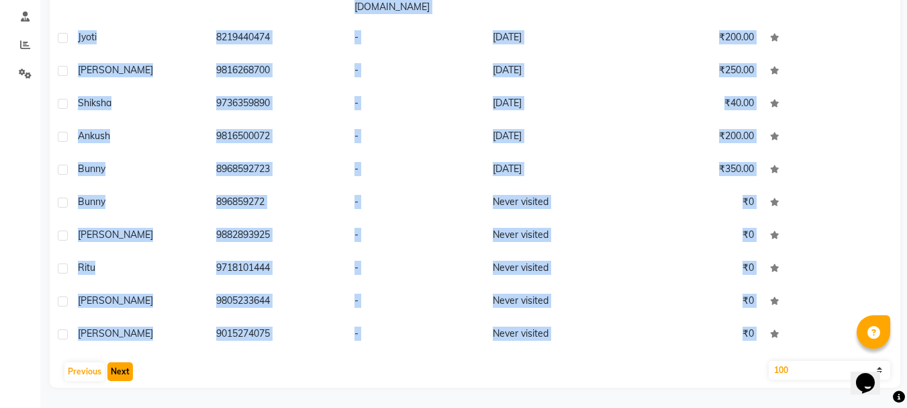
scroll to position [2928, 0]
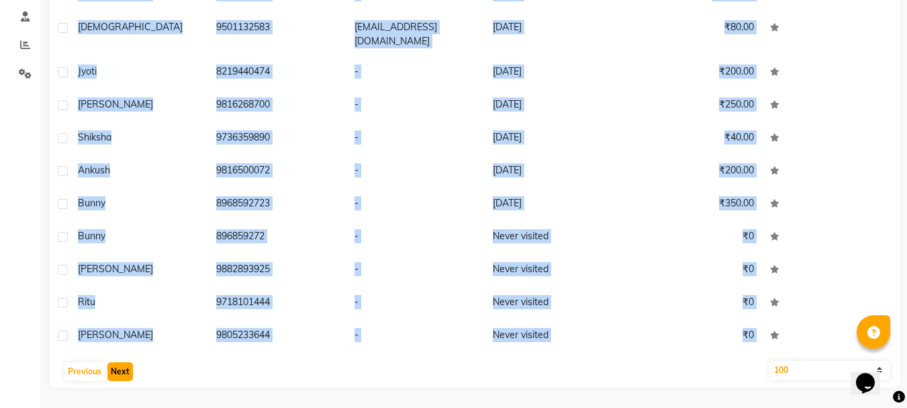
click at [128, 373] on button "Next" at bounding box center [120, 371] width 26 height 19
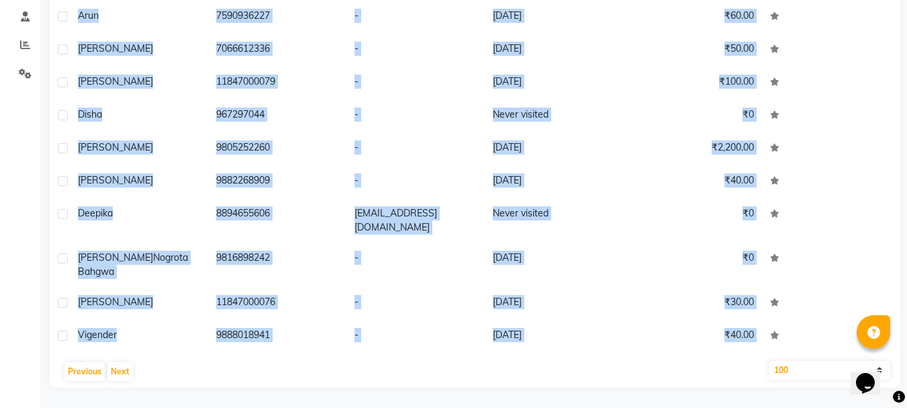
scroll to position [2940, 0]
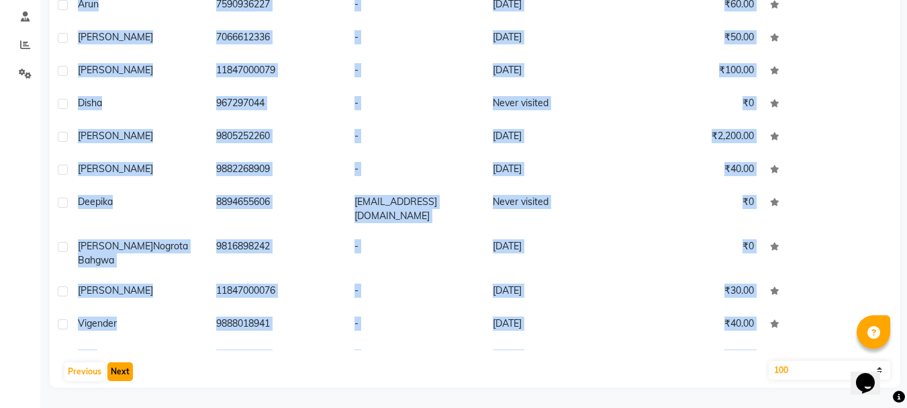
click at [123, 373] on button "Next" at bounding box center [120, 371] width 26 height 19
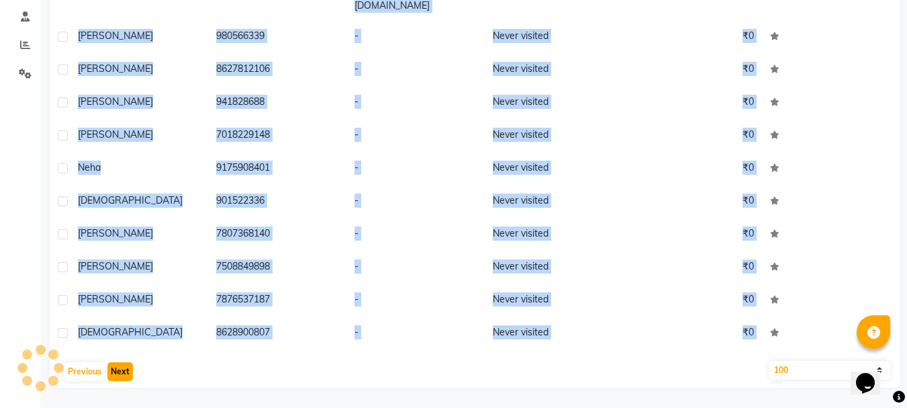
scroll to position [2917, 0]
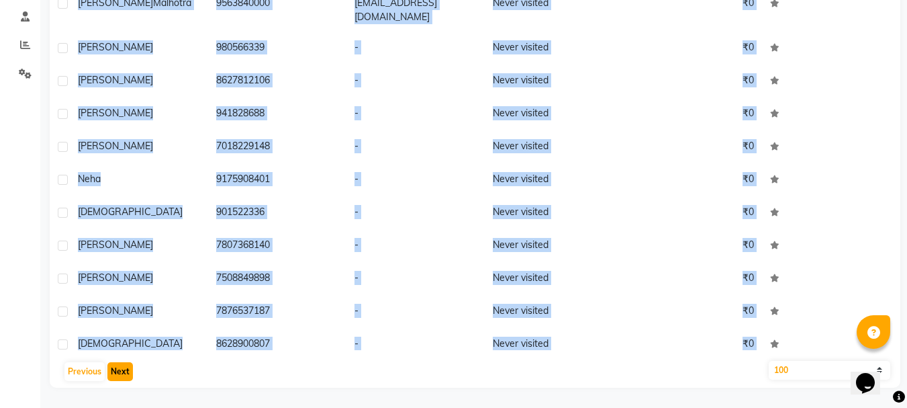
click at [124, 370] on button "Next" at bounding box center [120, 371] width 26 height 19
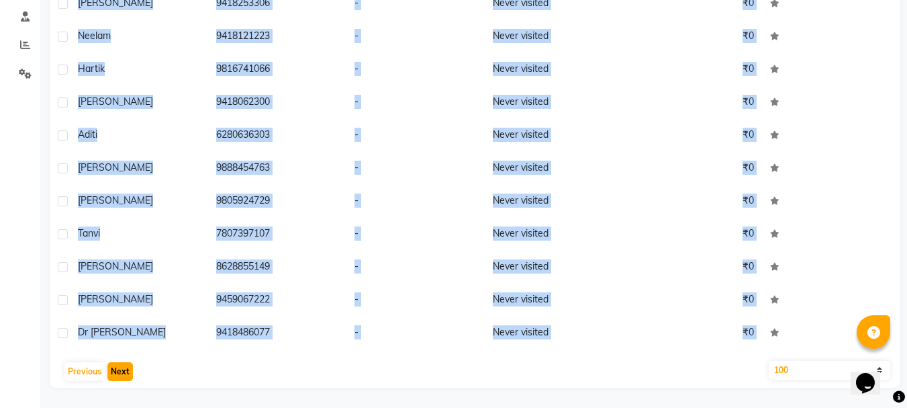
scroll to position [2883, 0]
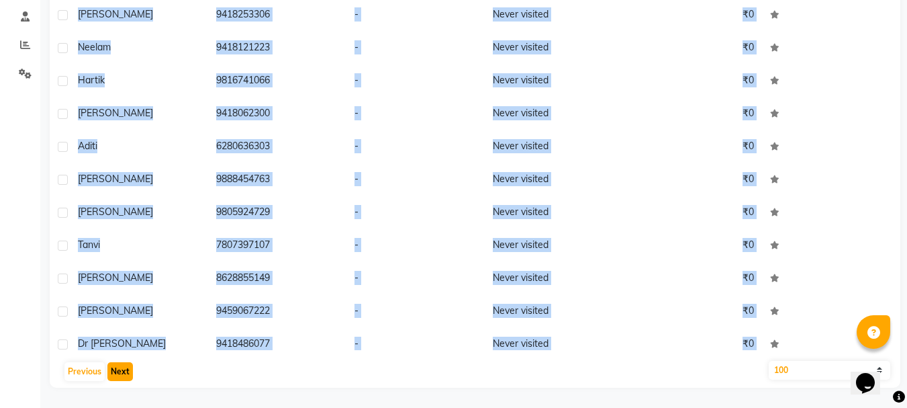
click at [122, 375] on button "Next" at bounding box center [120, 371] width 26 height 19
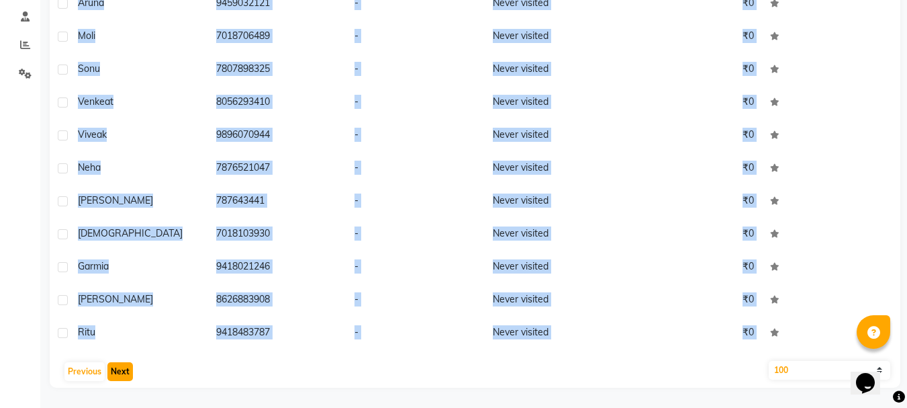
click at [116, 375] on button "Next" at bounding box center [120, 371] width 26 height 19
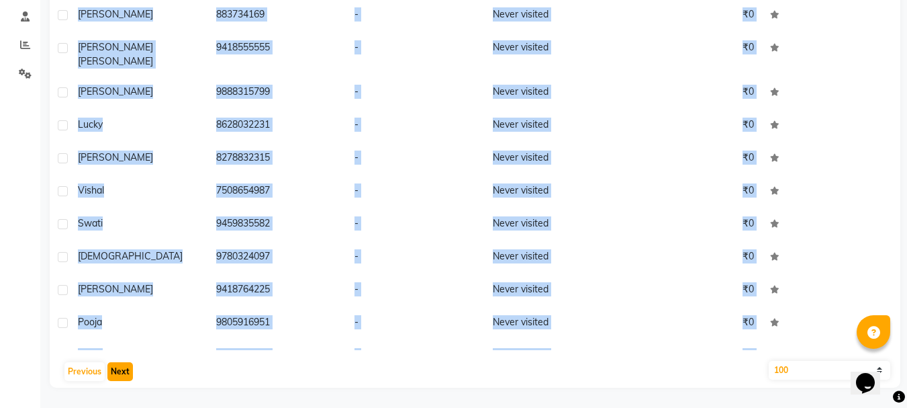
click at [118, 367] on button "Next" at bounding box center [120, 371] width 26 height 19
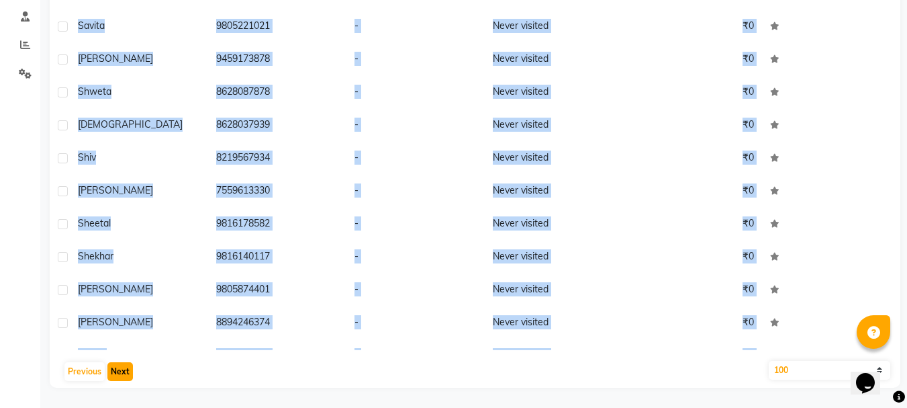
click at [118, 369] on button "Next" at bounding box center [120, 371] width 26 height 19
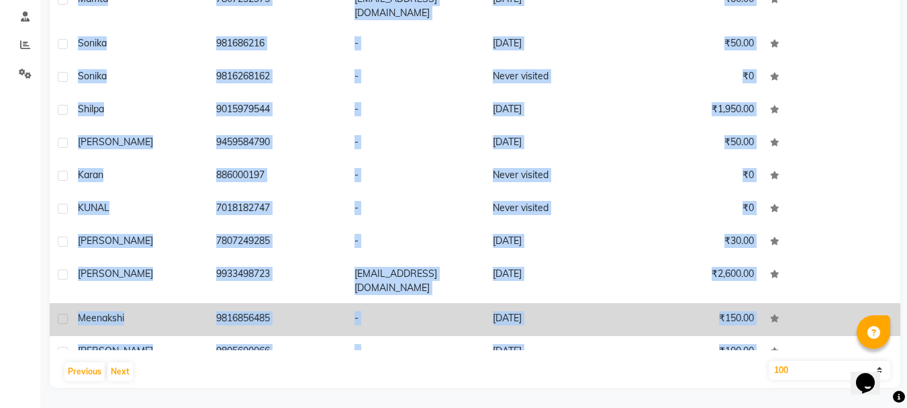
scroll to position [2986, 0]
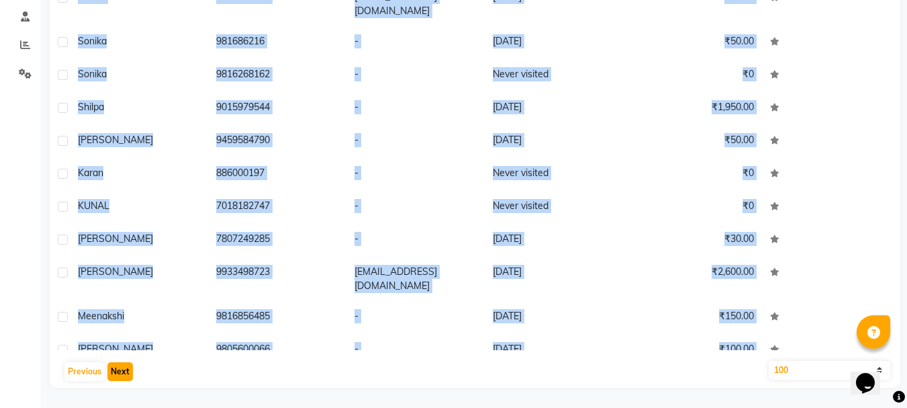
click at [120, 373] on button "Next" at bounding box center [120, 371] width 26 height 19
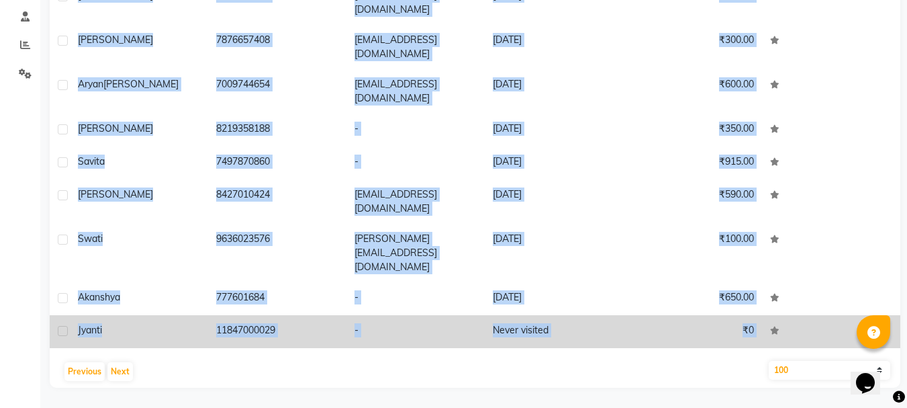
scroll to position [3088, 0]
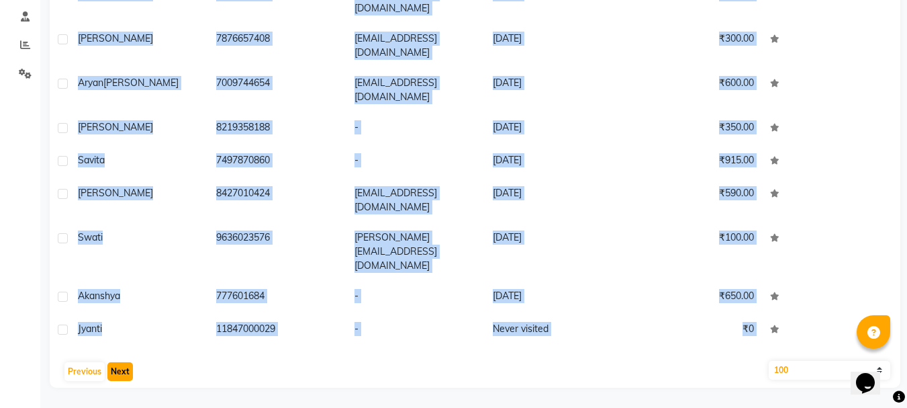
click at [126, 370] on button "Next" at bounding box center [120, 371] width 26 height 19
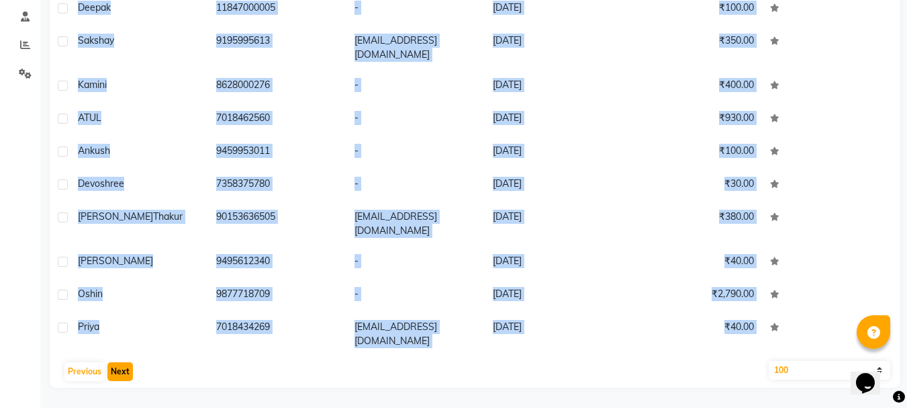
scroll to position [3065, 0]
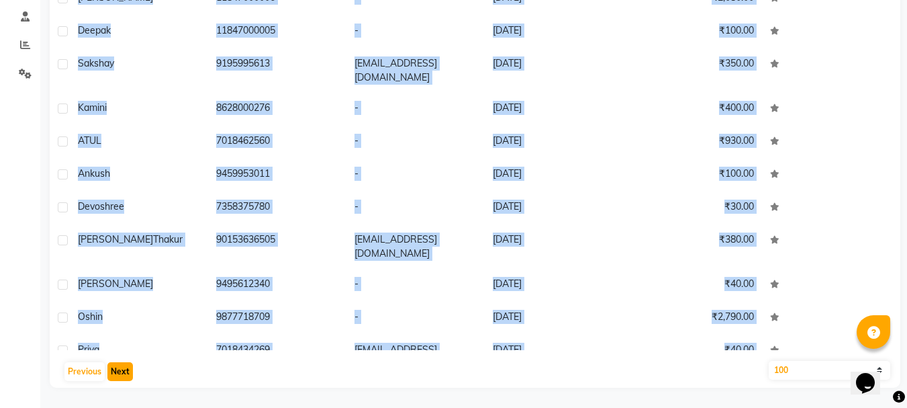
click at [124, 371] on button "Next" at bounding box center [120, 371] width 26 height 19
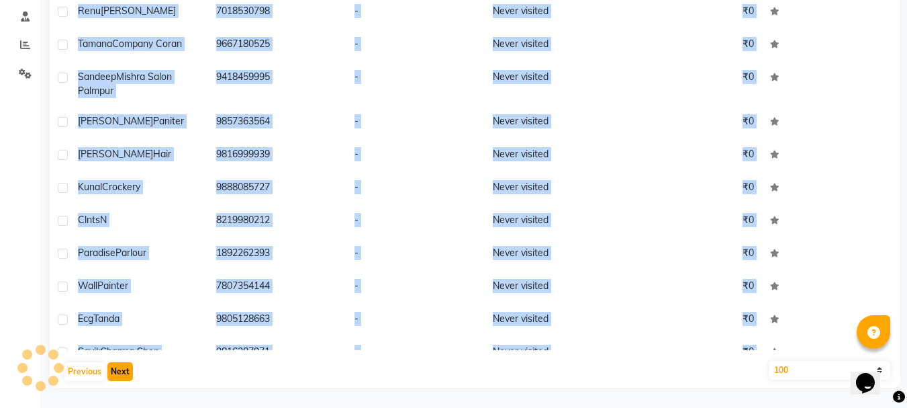
scroll to position [2986, 0]
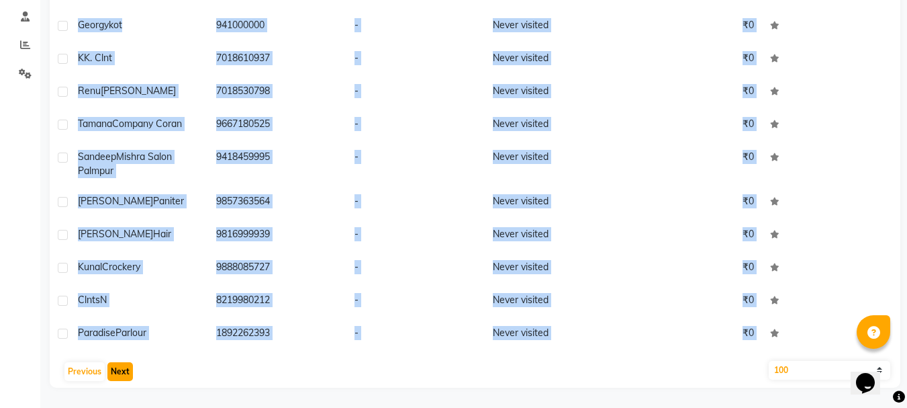
click at [115, 371] on button "Next" at bounding box center [120, 371] width 26 height 19
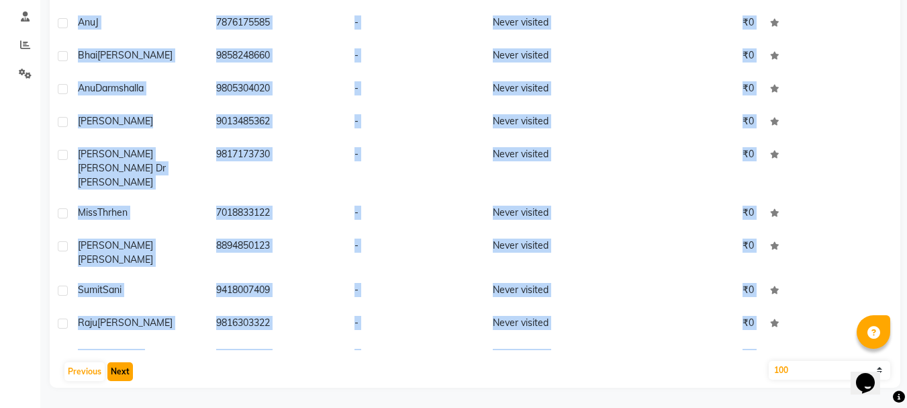
scroll to position [2963, 0]
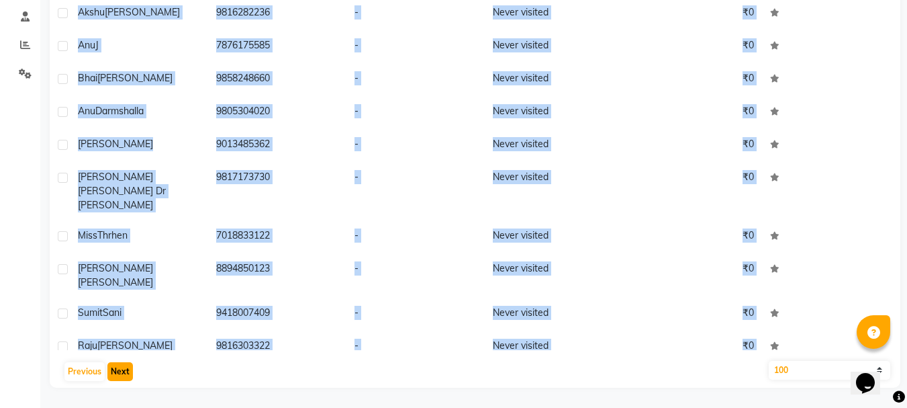
click at [123, 369] on button "Next" at bounding box center [120, 371] width 26 height 19
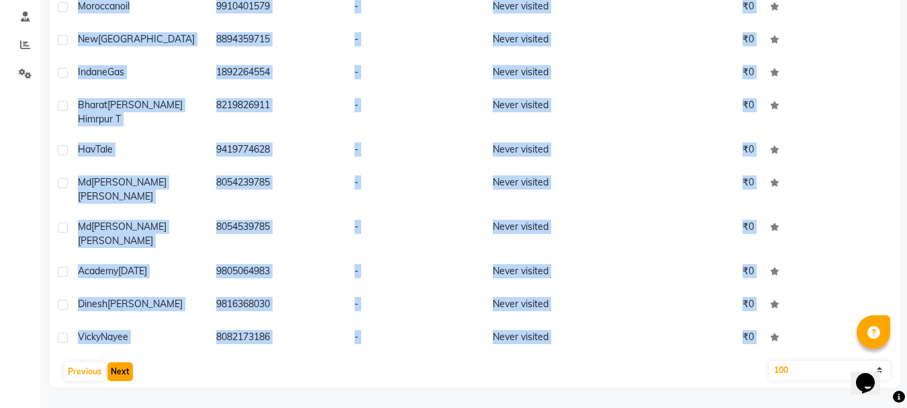
click at [124, 369] on button "Next" at bounding box center [120, 371] width 26 height 19
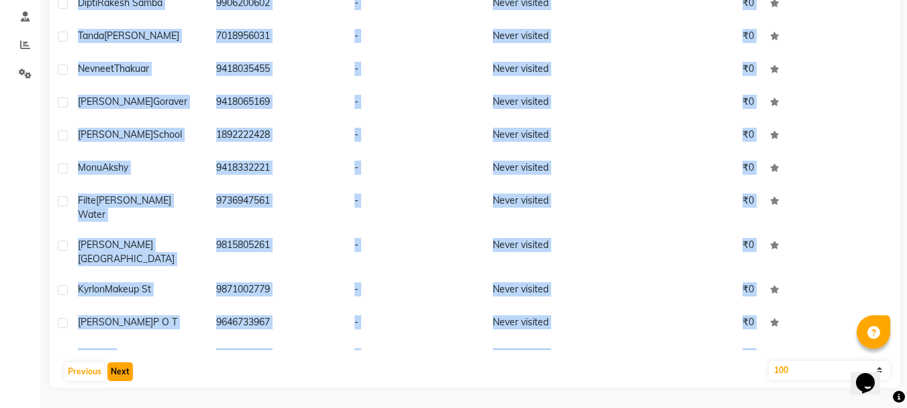
scroll to position [2894, 0]
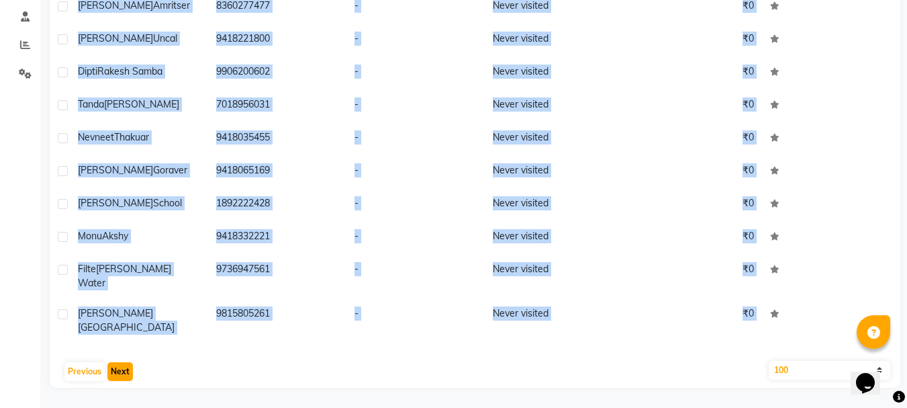
click at [124, 369] on button "Next" at bounding box center [120, 371] width 26 height 19
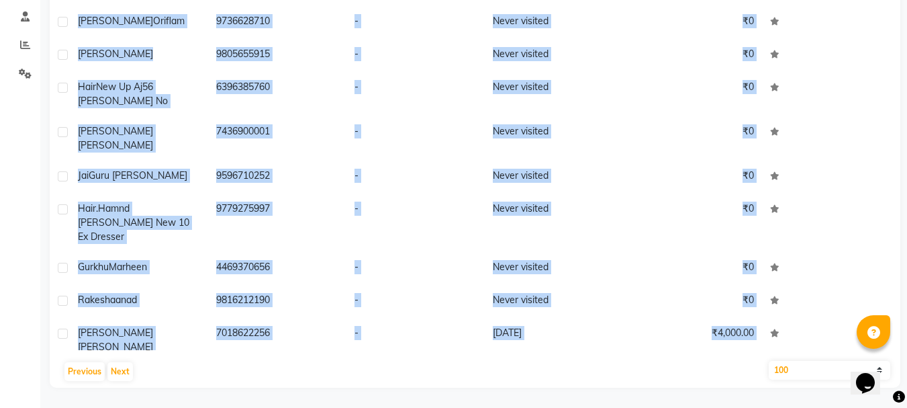
scroll to position [2928, 0]
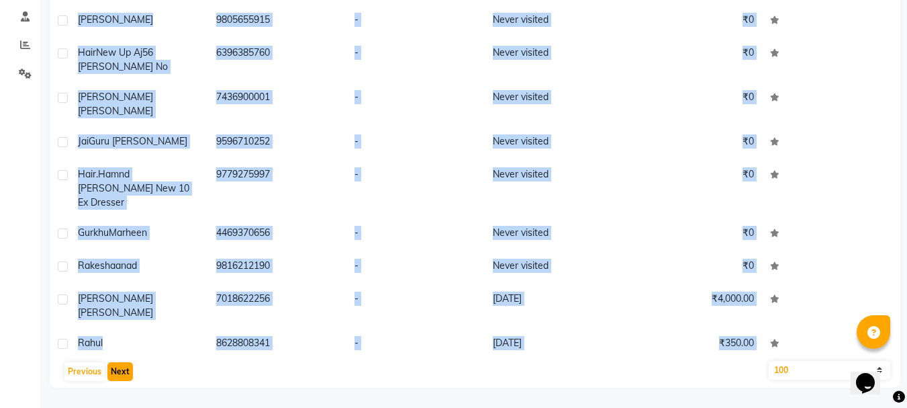
click at [124, 372] on button "Next" at bounding box center [120, 371] width 26 height 19
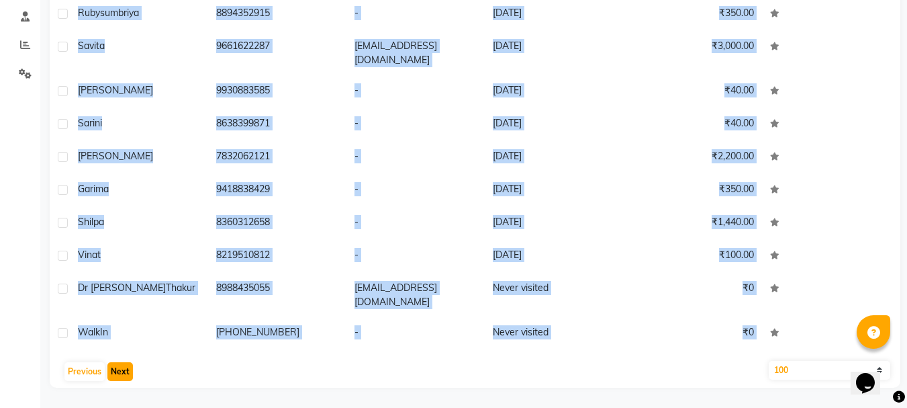
scroll to position [1542, 0]
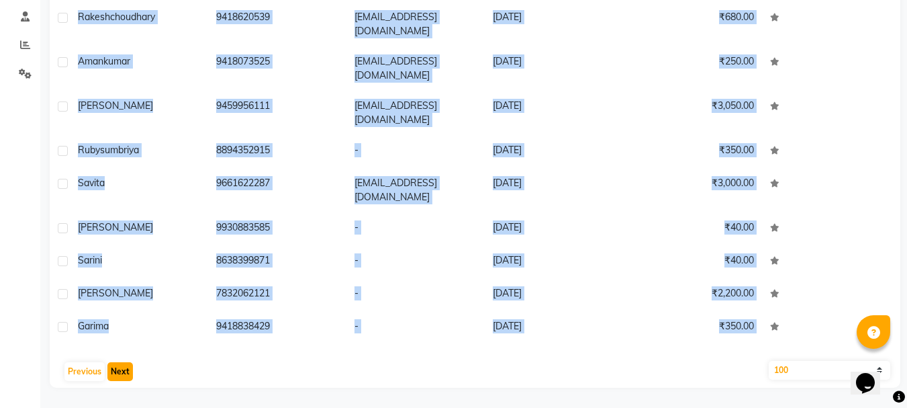
click at [118, 367] on button "Next" at bounding box center [120, 371] width 26 height 19
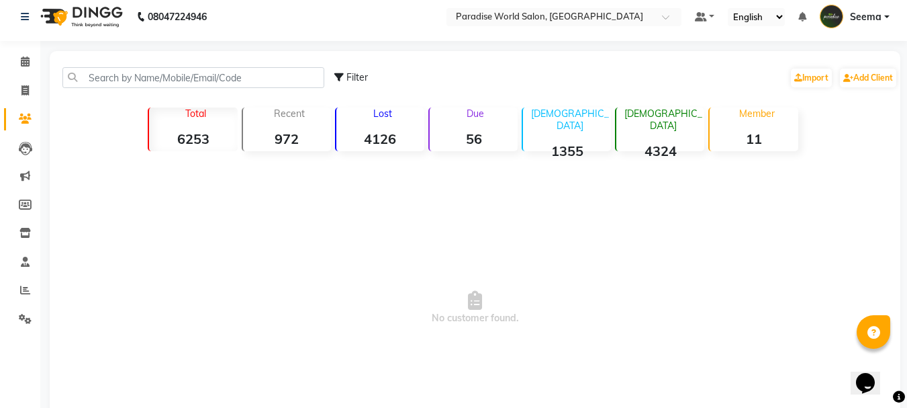
scroll to position [0, 0]
